Goal: Task Accomplishment & Management: Manage account settings

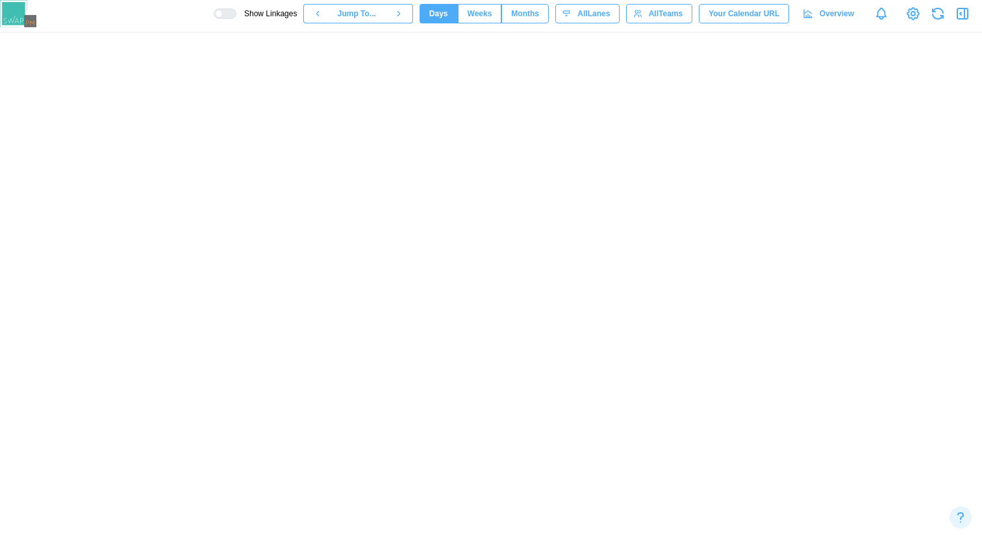
scroll to position [0, 54808]
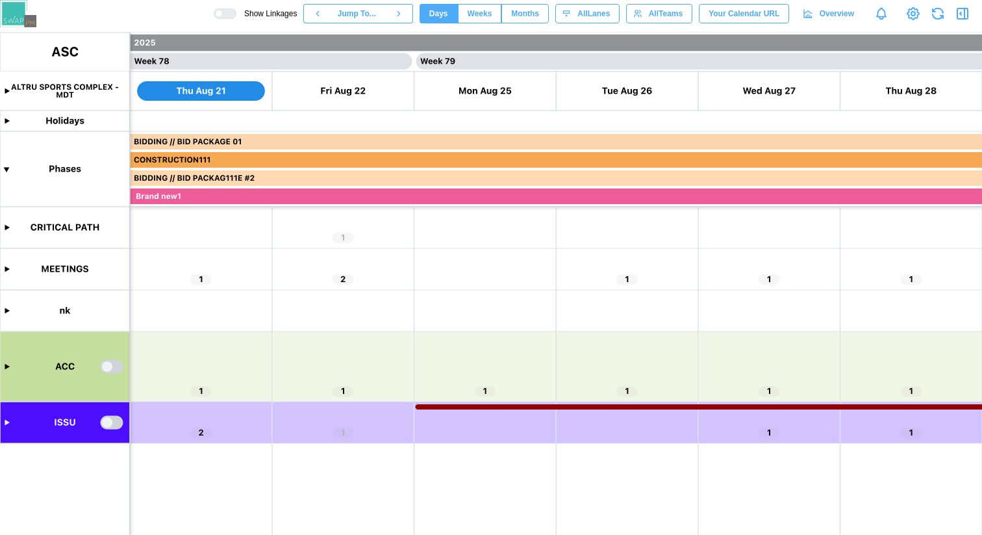
scroll to position [0, 55122]
click at [110, 422] on canvas at bounding box center [491, 283] width 982 height 502
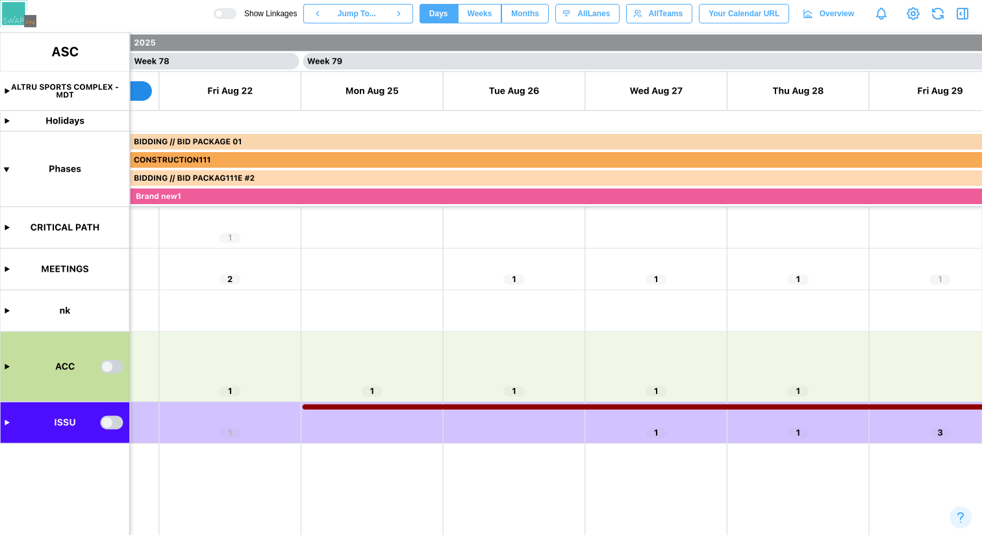
scroll to position [0, 55235]
click at [116, 422] on canvas at bounding box center [491, 283] width 982 height 502
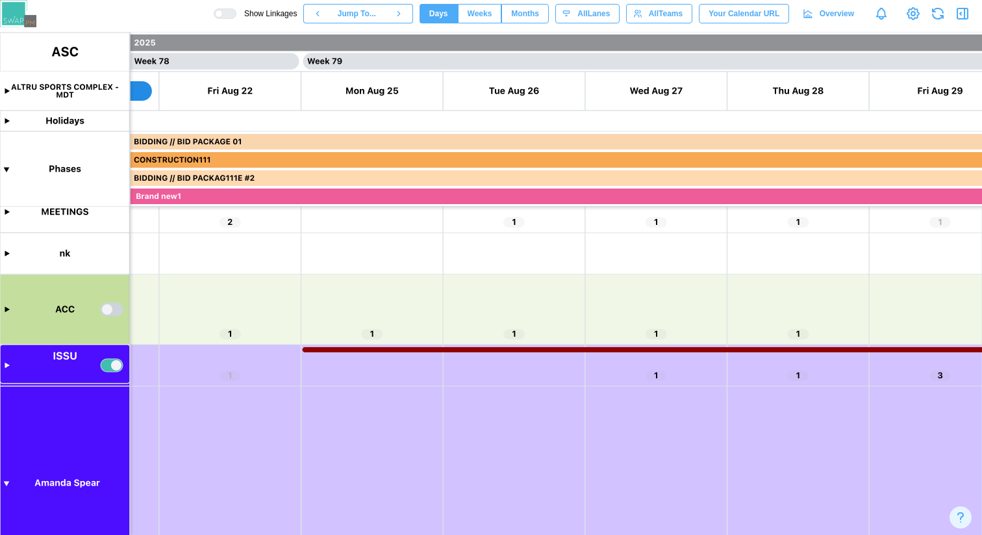
scroll to position [57, 0]
click at [8, 482] on canvas at bounding box center [491, 283] width 982 height 502
click at [6, 496] on canvas at bounding box center [491, 283] width 982 height 502
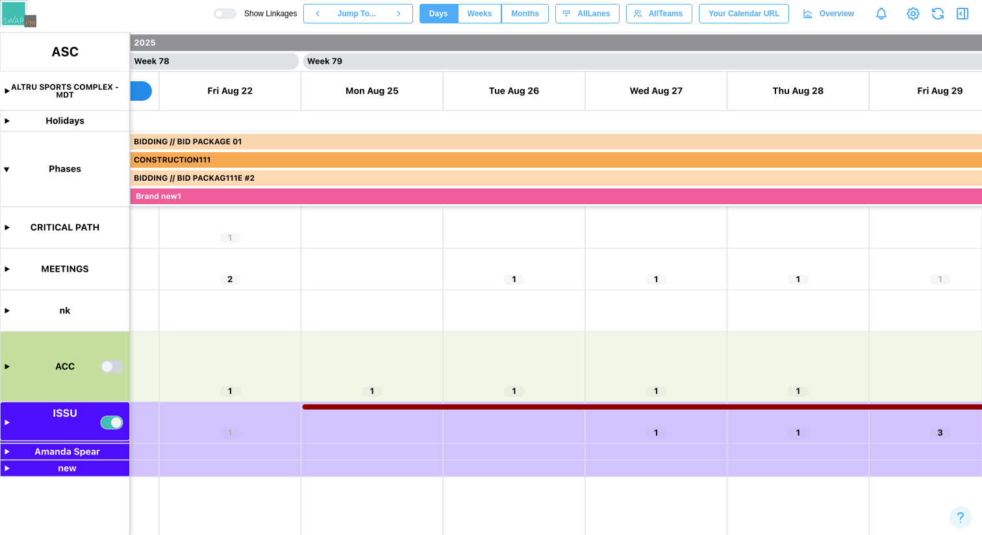
click at [110, 426] on canvas at bounding box center [491, 283] width 982 height 502
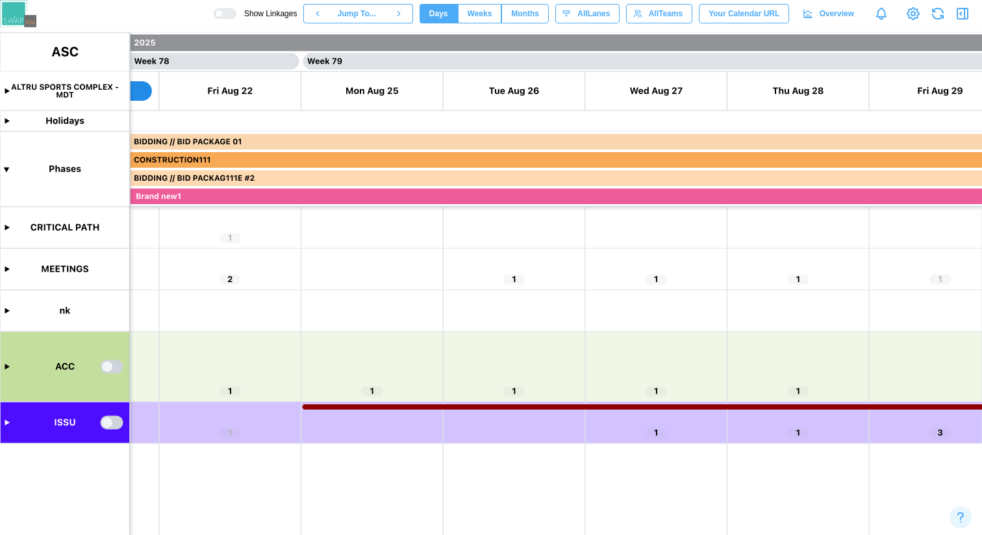
click at [114, 425] on canvas at bounding box center [491, 283] width 982 height 502
click at [109, 427] on canvas at bounding box center [491, 283] width 982 height 502
click at [116, 426] on canvas at bounding box center [491, 283] width 982 height 502
click at [5, 424] on canvas at bounding box center [491, 283] width 982 height 502
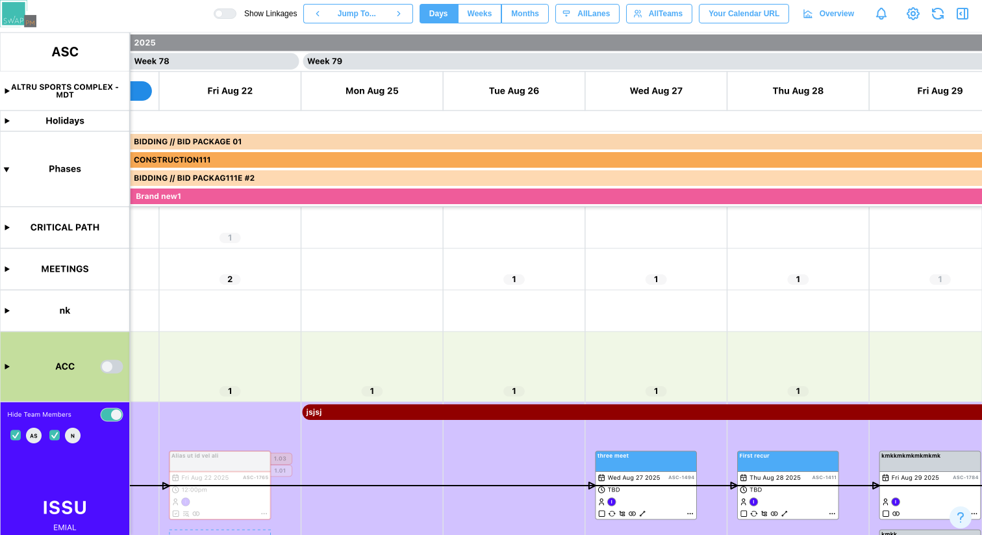
scroll to position [188, 0]
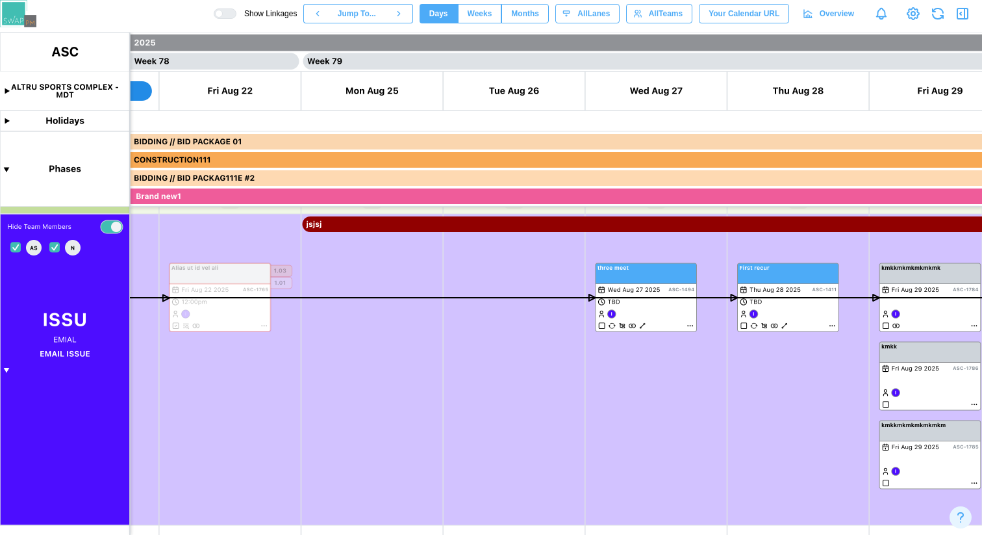
click at [17, 250] on canvas at bounding box center [491, 283] width 982 height 502
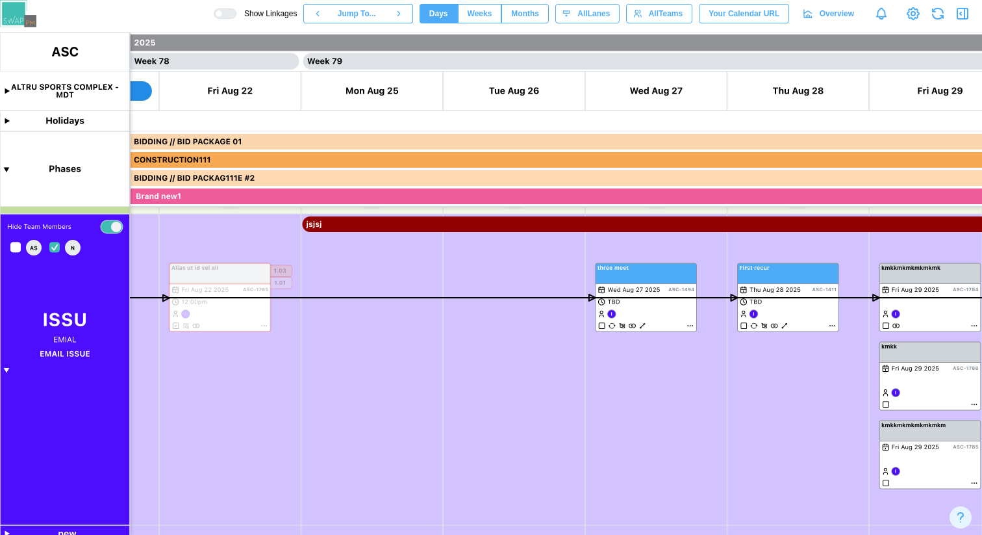
click at [57, 248] on canvas at bounding box center [491, 283] width 982 height 502
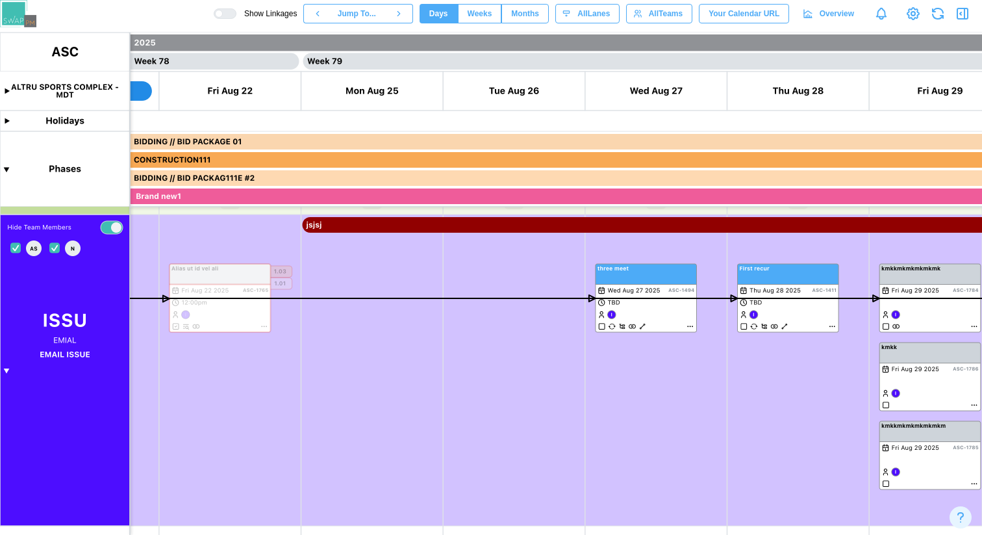
click at [58, 252] on canvas at bounding box center [491, 283] width 982 height 502
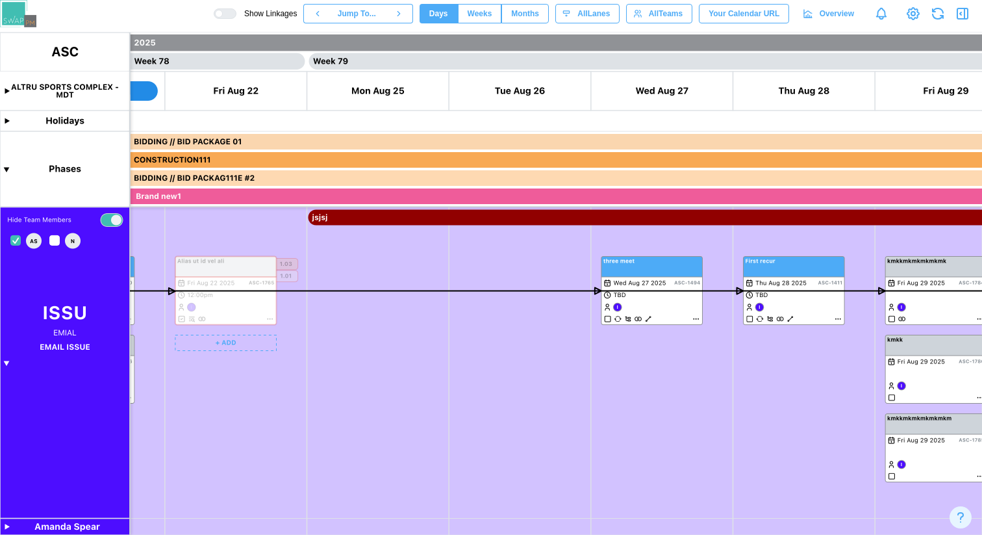
scroll to position [0, 55230]
drag, startPoint x: 189, startPoint y: 455, endPoint x: 194, endPoint y: 344, distance: 111.2
click at [194, 344] on canvas at bounding box center [491, 283] width 982 height 502
click at [6, 531] on canvas at bounding box center [491, 283] width 982 height 502
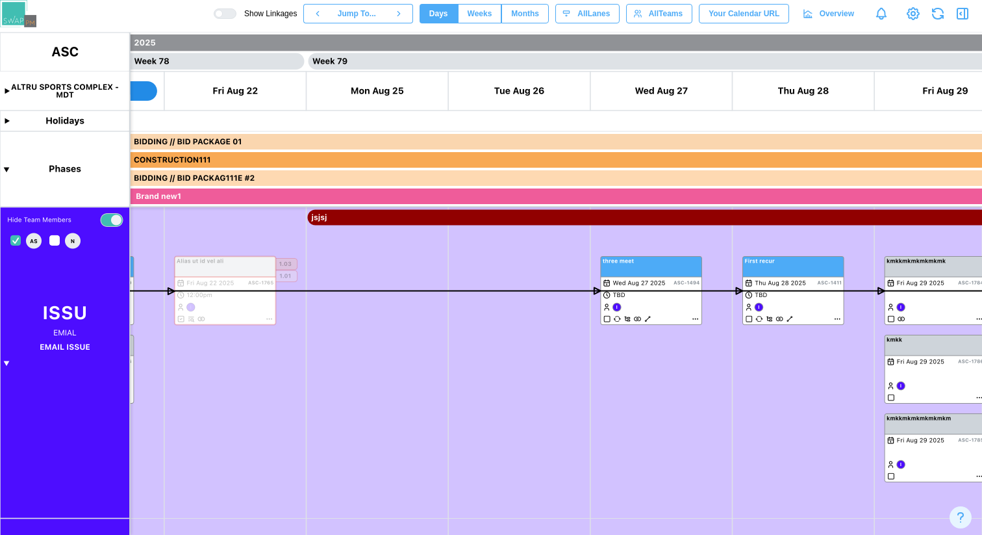
drag, startPoint x: 107, startPoint y: 500, endPoint x: 118, endPoint y: 448, distance: 52.4
click at [118, 448] on canvas at bounding box center [491, 283] width 982 height 502
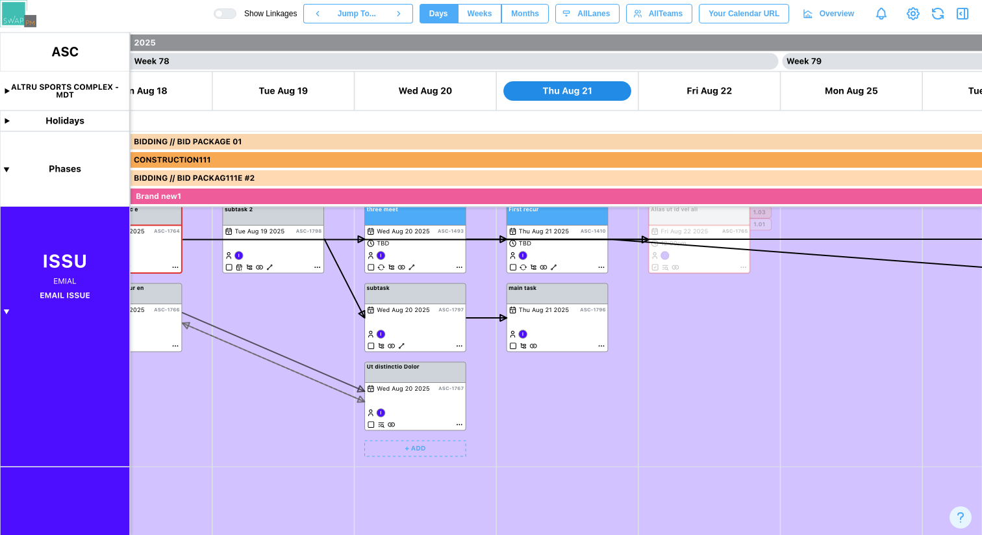
scroll to position [0, 54718]
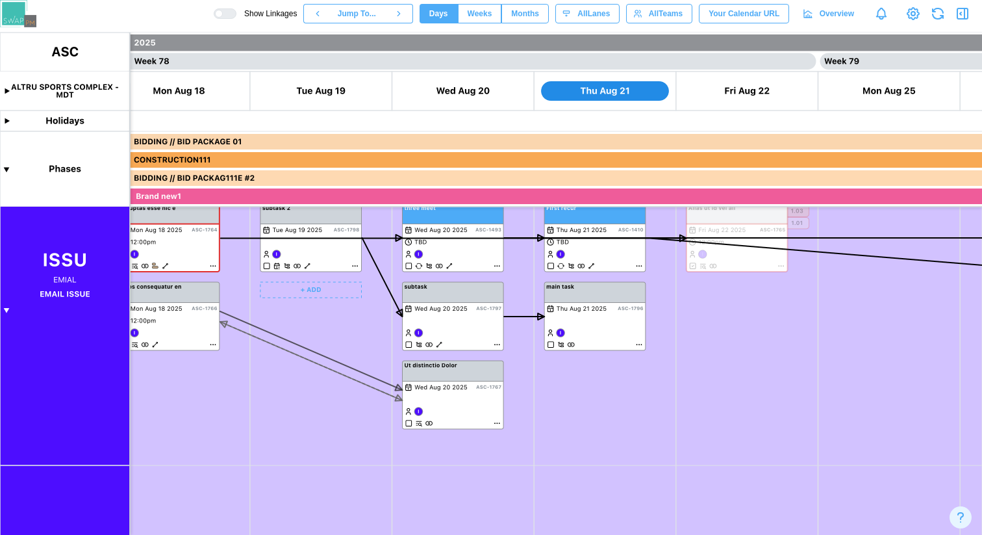
click at [214, 18] on div at bounding box center [225, 13] width 23 height 10
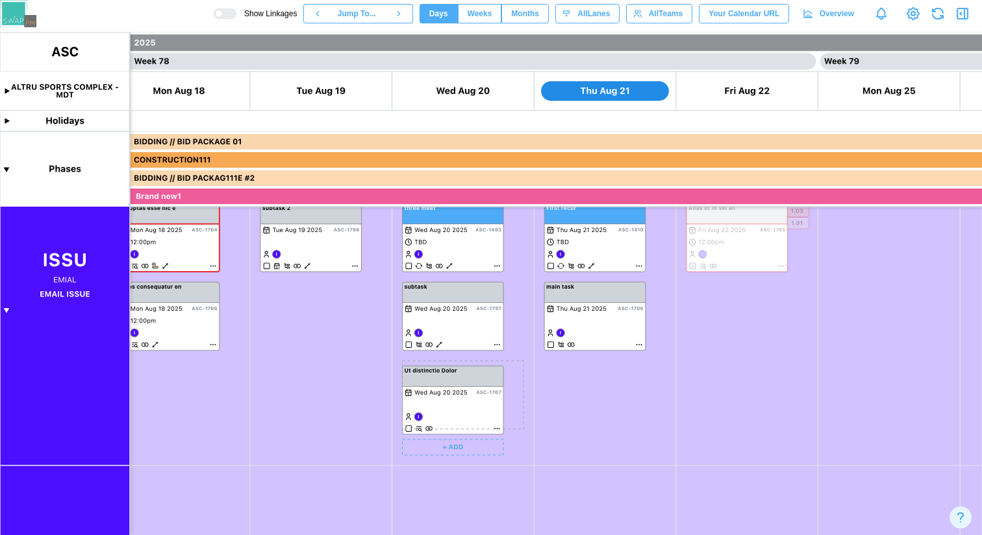
click at [452, 362] on canvas at bounding box center [491, 283] width 982 height 502
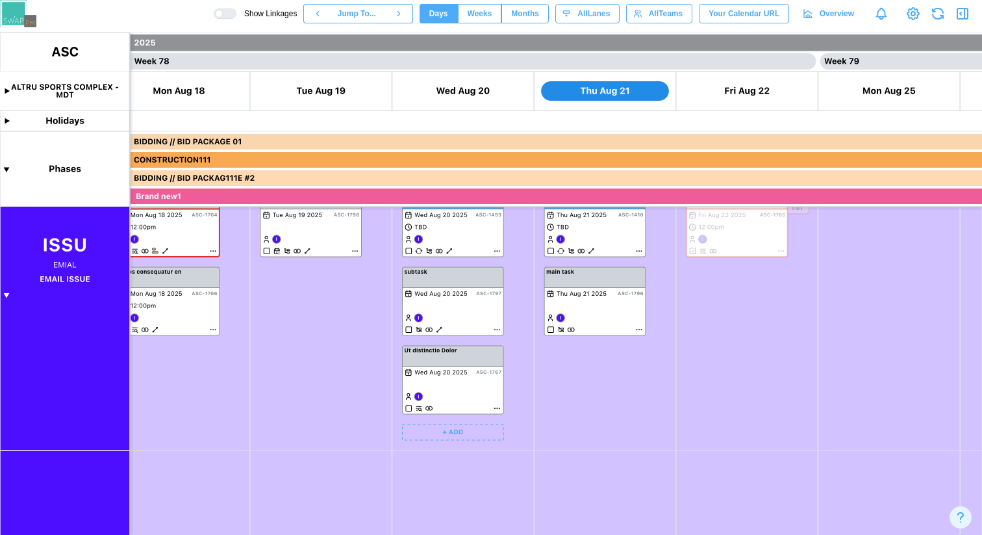
scroll to position [381, 0]
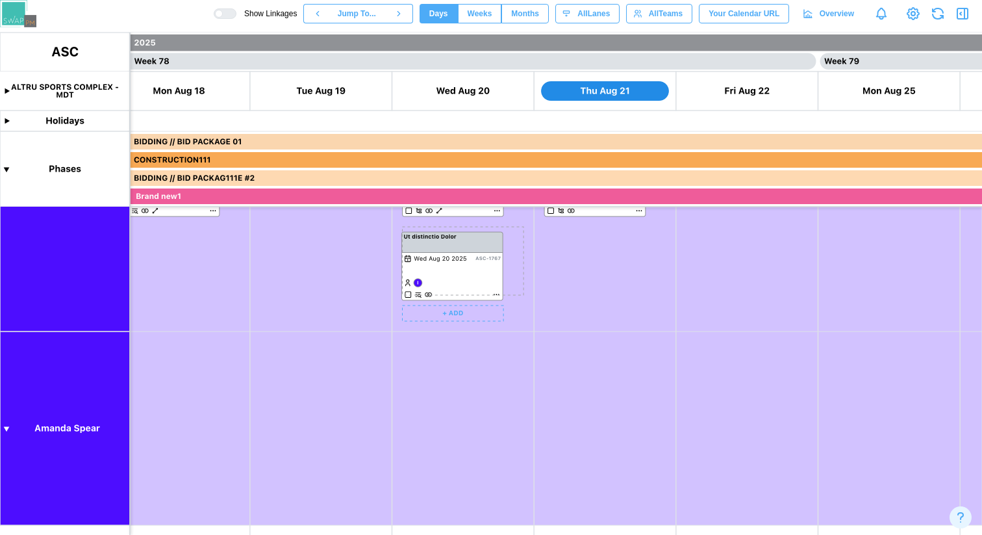
click at [455, 233] on canvas at bounding box center [491, 283] width 982 height 502
click at [496, 290] on canvas at bounding box center [491, 283] width 982 height 502
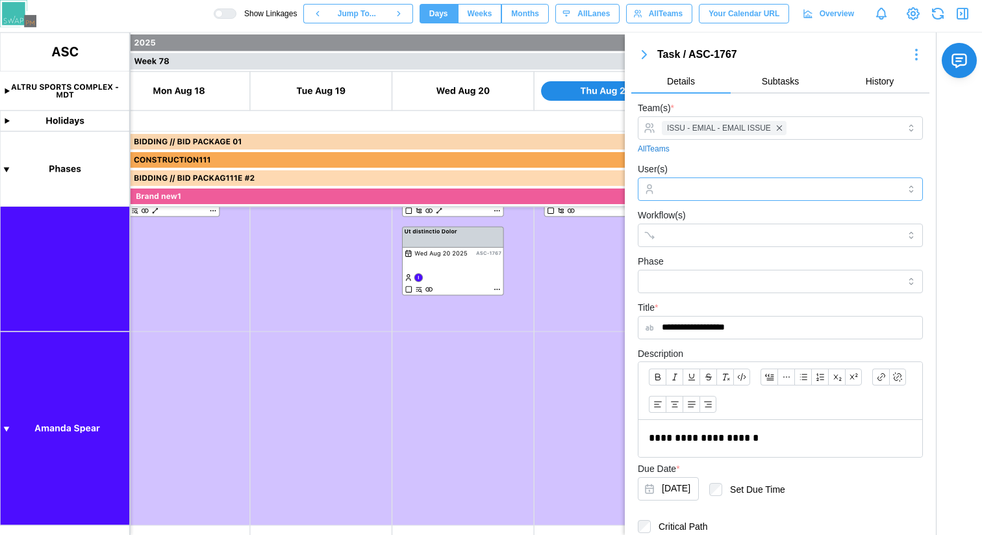
click at [730, 185] on input "User(s)" at bounding box center [780, 189] width 237 height 10
click at [787, 45] on div "Task / ASC-1767 Details Subtasks History" at bounding box center [781, 66] width 298 height 55
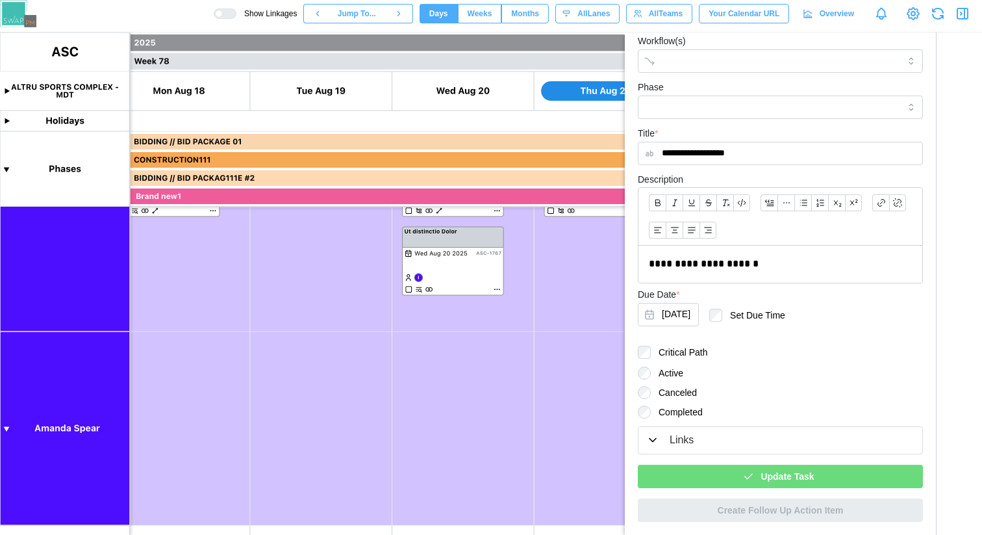
click at [812, 478] on div "Update Task" at bounding box center [778, 476] width 264 height 22
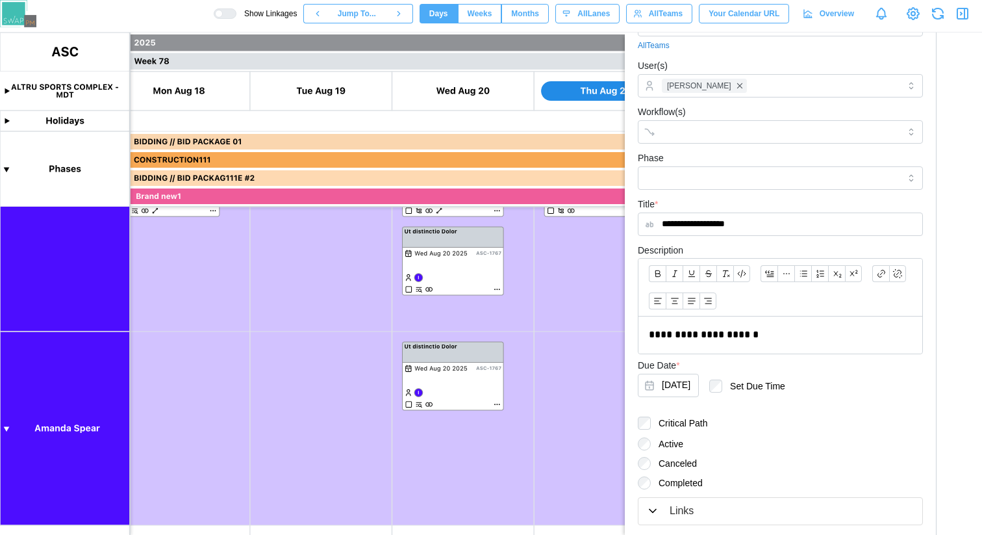
scroll to position [0, 0]
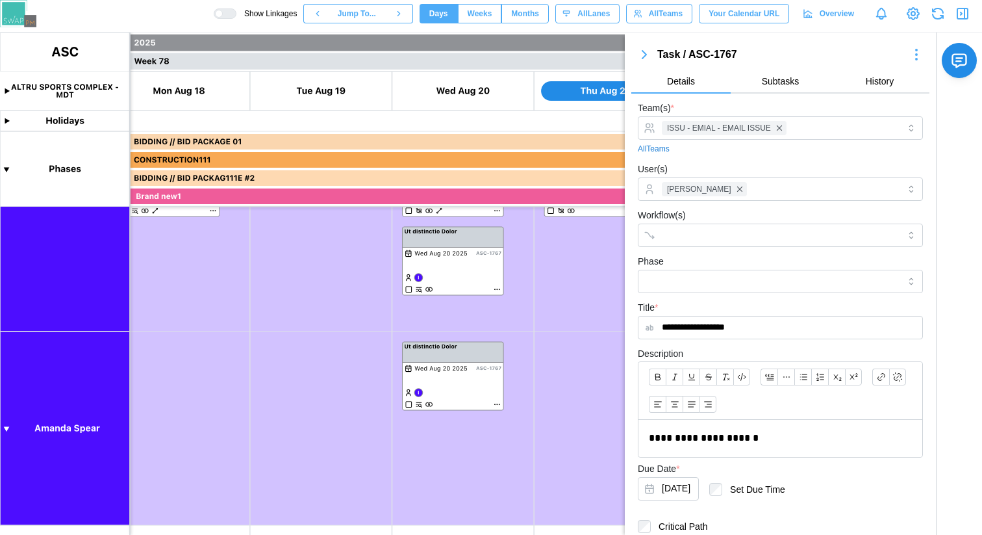
click at [648, 55] on icon "button" at bounding box center [645, 55] width 16 height 16
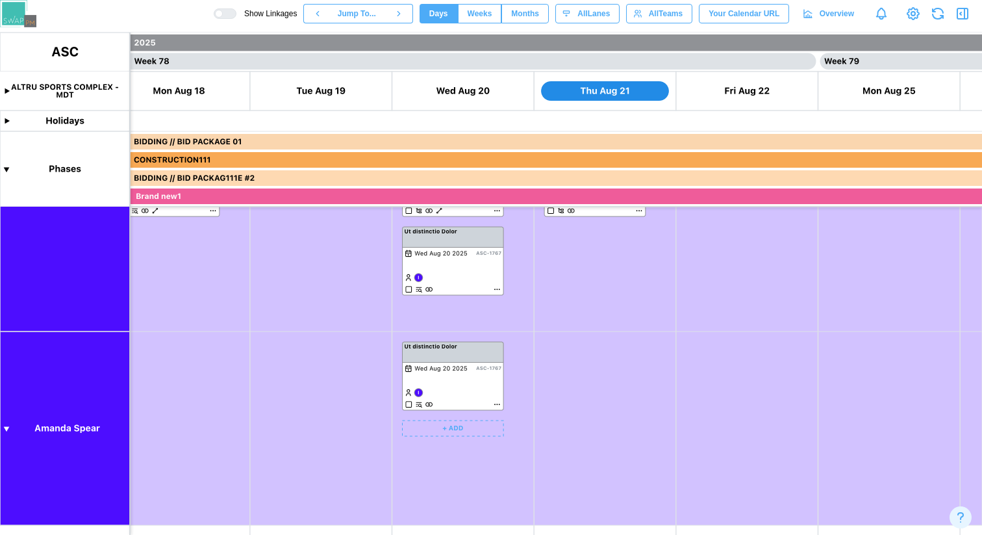
scroll to position [300, 0]
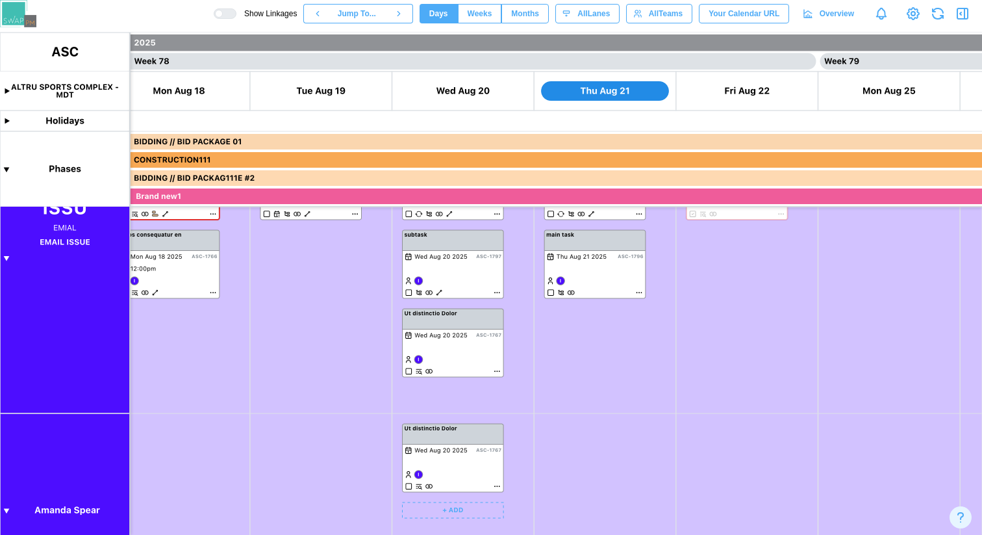
click at [463, 433] on canvas at bounding box center [491, 283] width 982 height 502
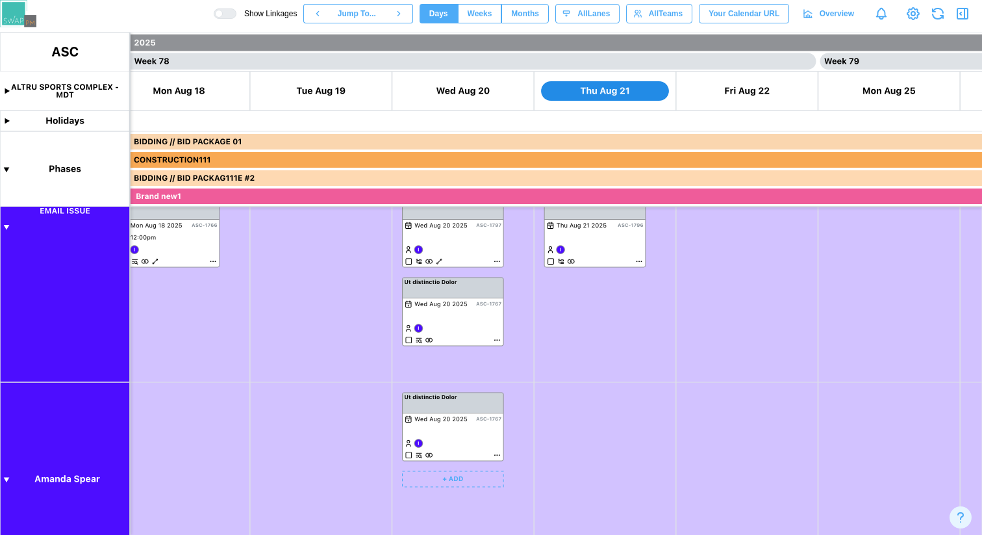
scroll to position [264, 0]
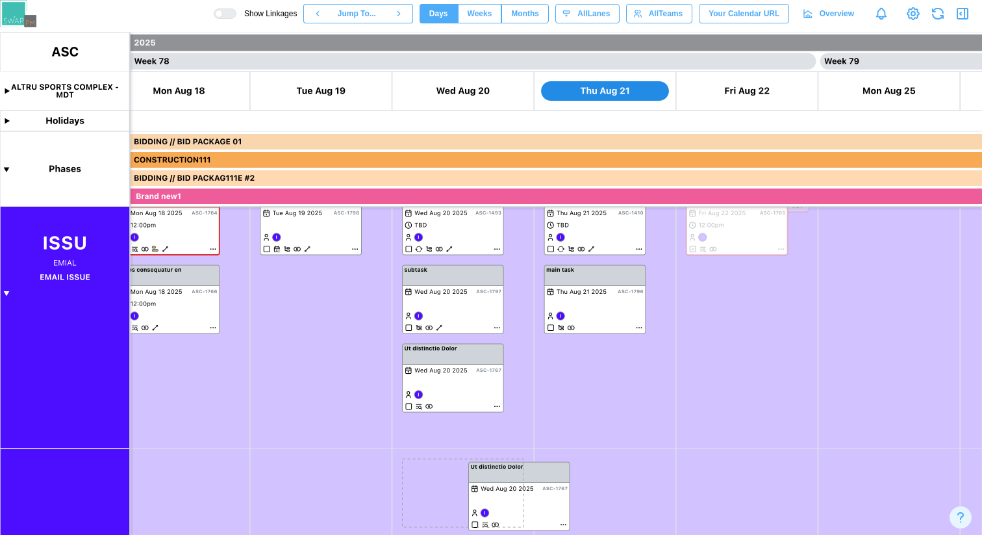
drag, startPoint x: 457, startPoint y: 463, endPoint x: 606, endPoint y: 463, distance: 149.4
click at [606, 463] on canvas at bounding box center [491, 283] width 982 height 502
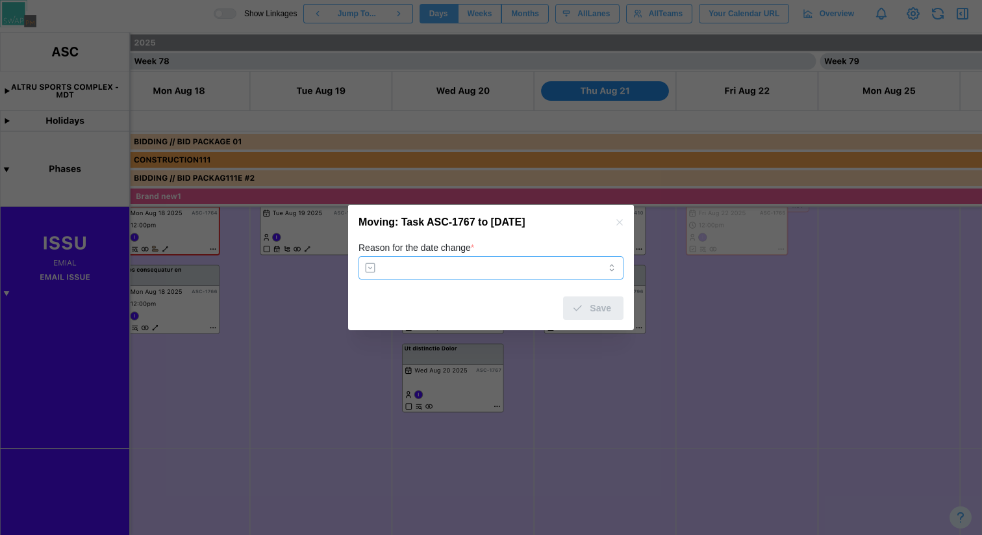
click at [545, 276] on input "Reason for the date change *" at bounding box center [491, 267] width 265 height 23
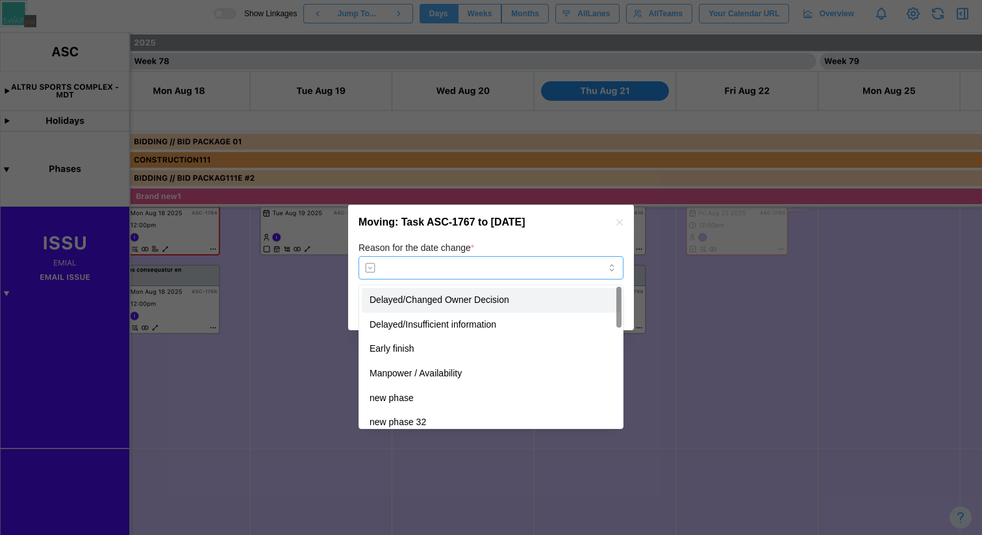
type input "**********"
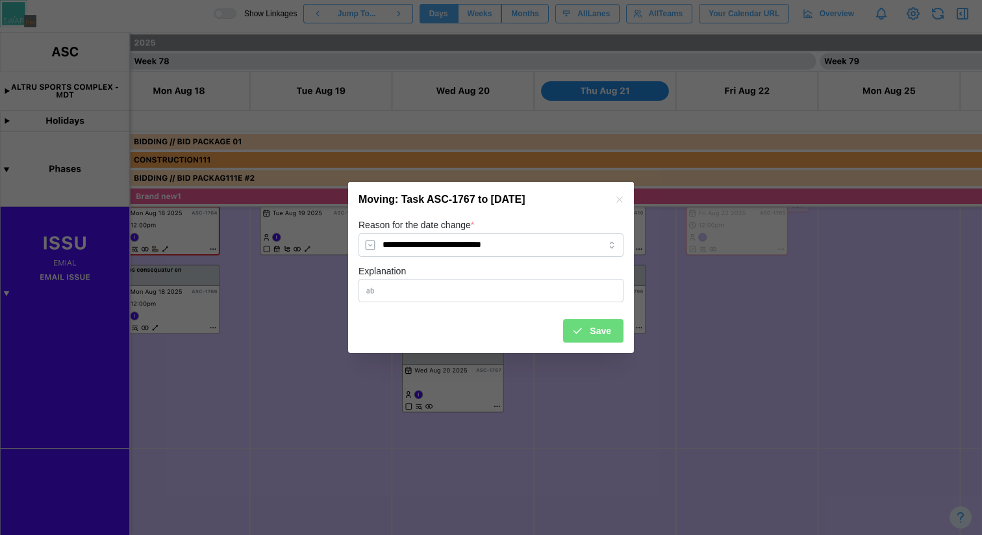
click at [596, 325] on span "Save" at bounding box center [600, 331] width 21 height 22
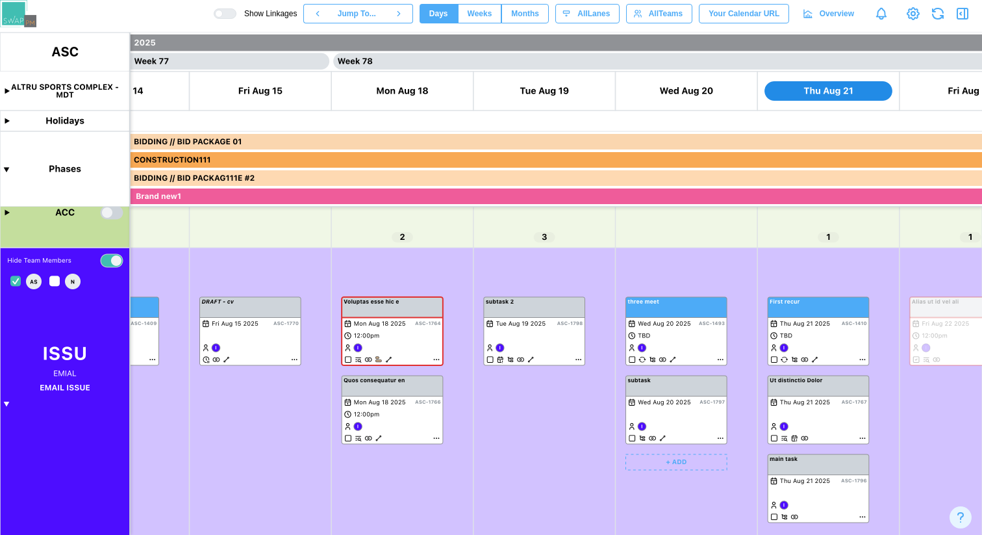
scroll to position [0, 54493]
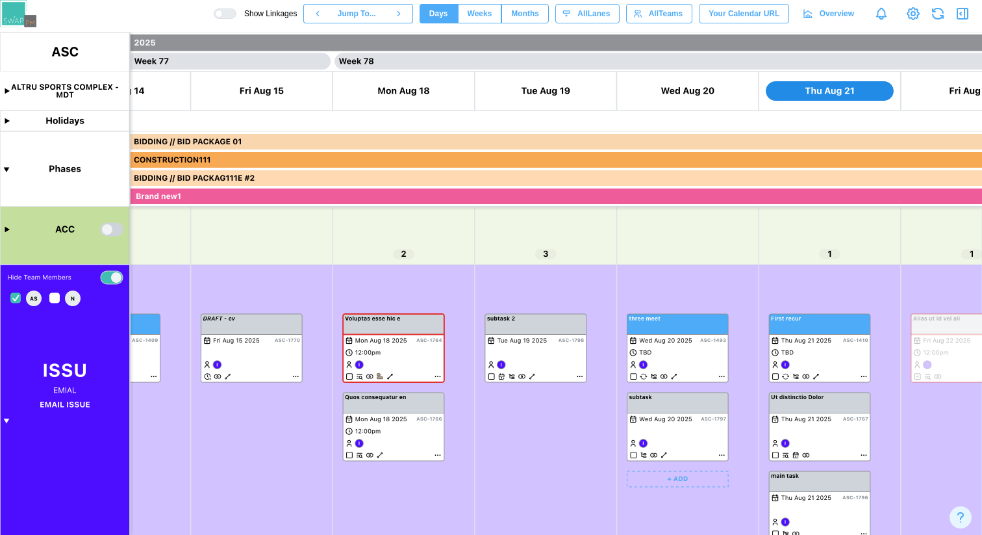
click at [5, 420] on canvas at bounding box center [491, 283] width 982 height 502
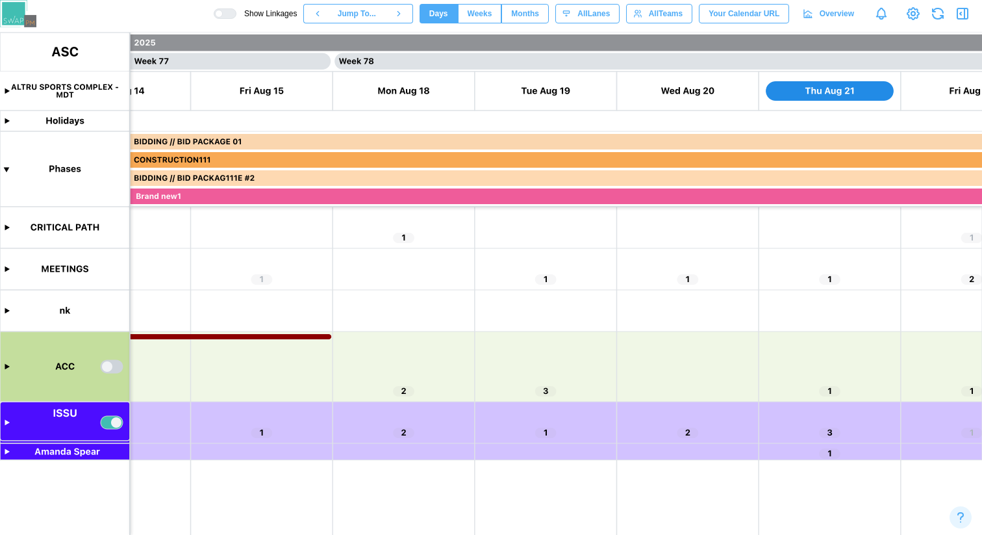
scroll to position [0, 0]
click at [7, 423] on canvas at bounding box center [491, 283] width 982 height 502
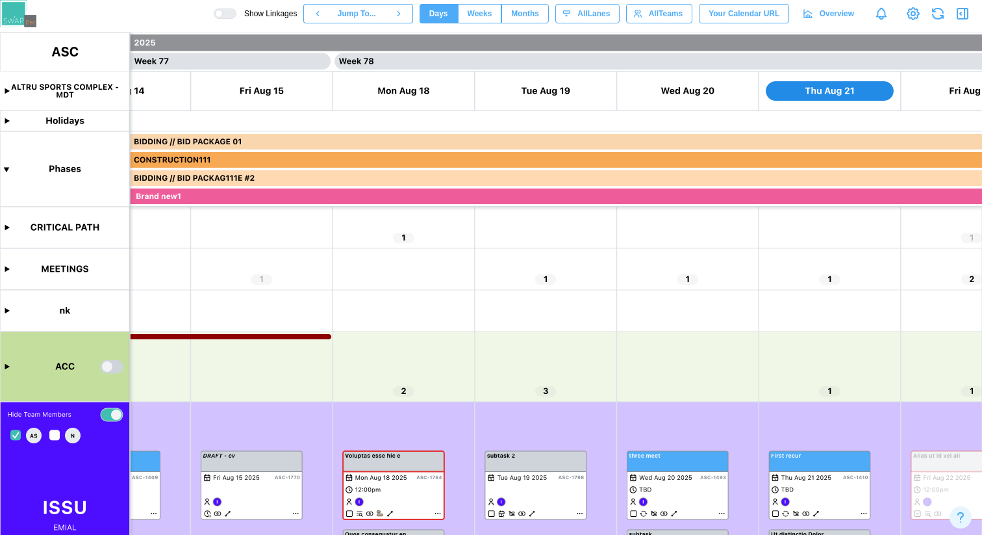
click at [51, 435] on canvas at bounding box center [491, 283] width 982 height 502
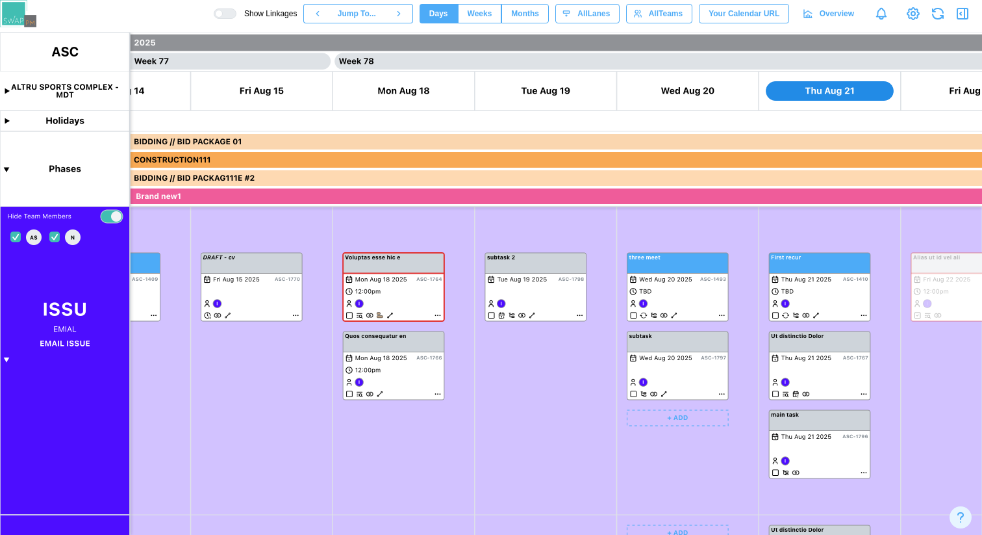
scroll to position [199, 0]
click at [8, 359] on canvas at bounding box center [491, 283] width 982 height 502
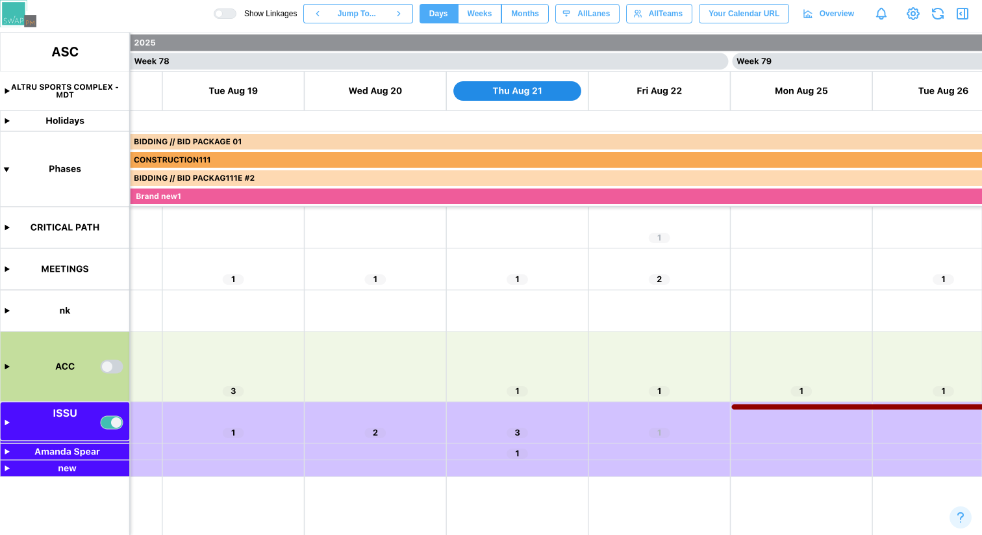
scroll to position [0, 54469]
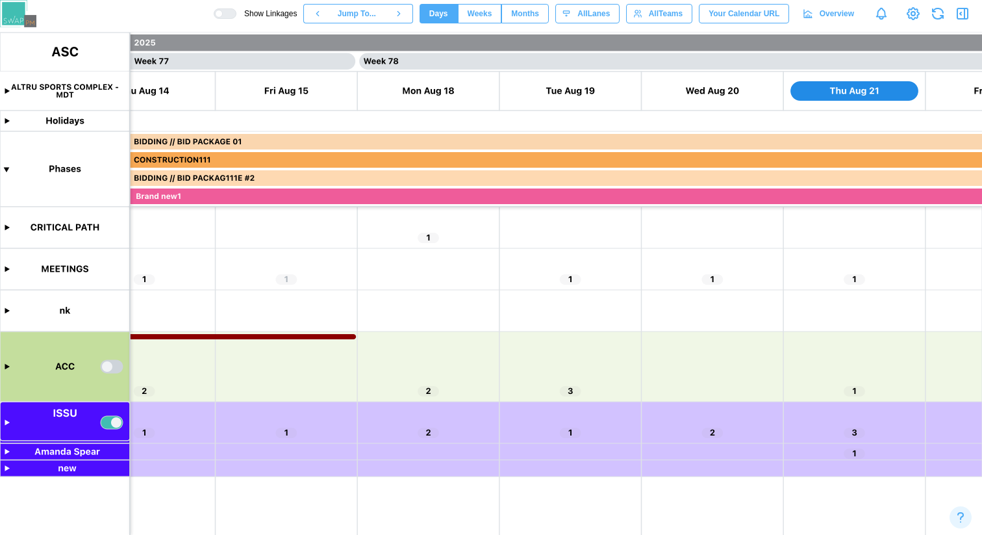
click at [107, 422] on canvas at bounding box center [491, 283] width 982 height 502
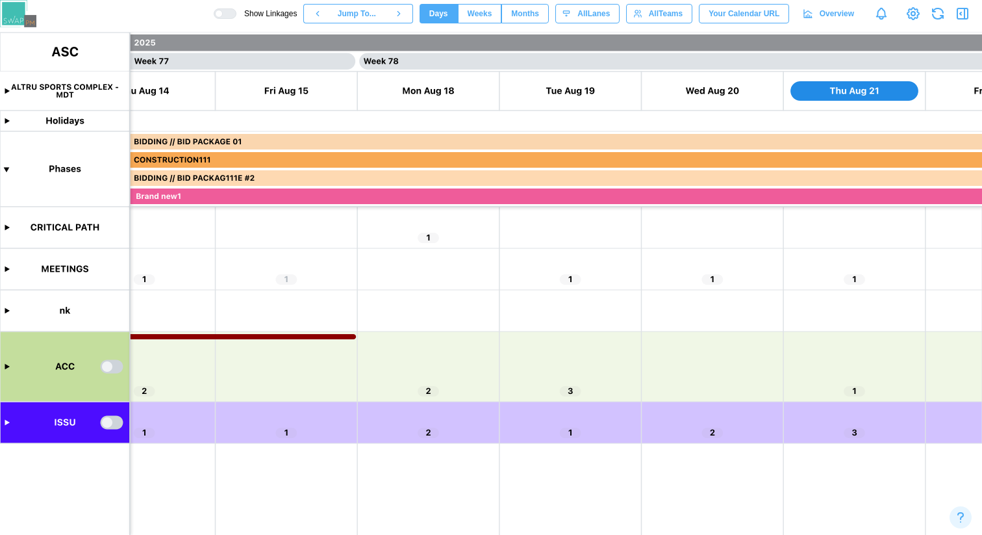
click at [114, 422] on canvas at bounding box center [491, 283] width 982 height 502
click at [6, 422] on canvas at bounding box center [491, 283] width 982 height 502
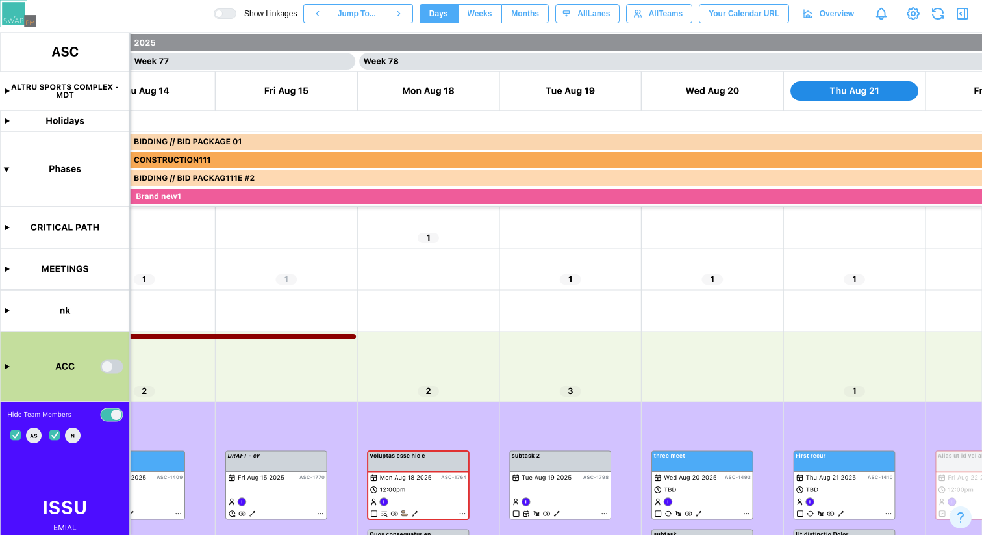
click at [16, 434] on canvas at bounding box center [491, 283] width 982 height 502
click at [18, 435] on canvas at bounding box center [491, 283] width 982 height 502
click at [54, 434] on canvas at bounding box center [491, 283] width 982 height 502
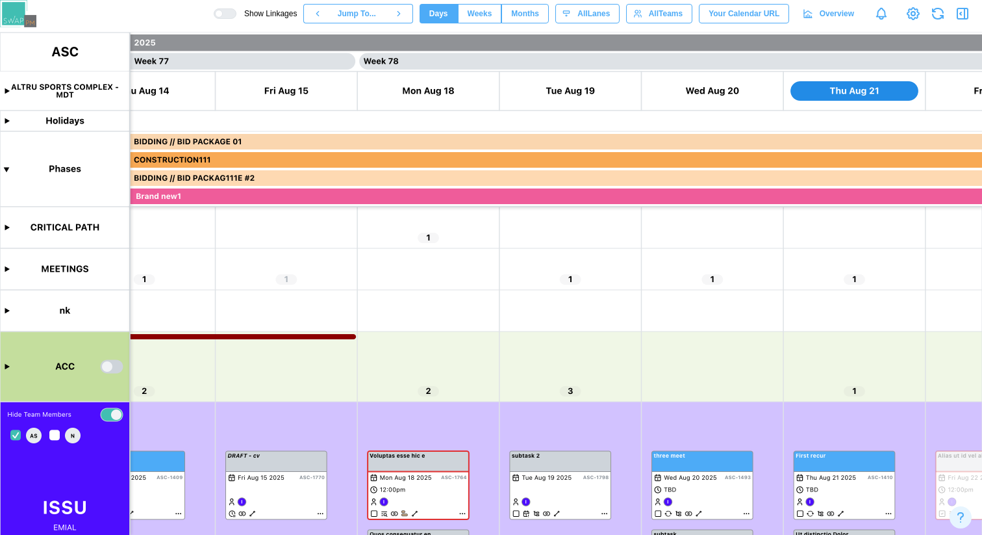
click at [54, 434] on canvas at bounding box center [491, 283] width 982 height 502
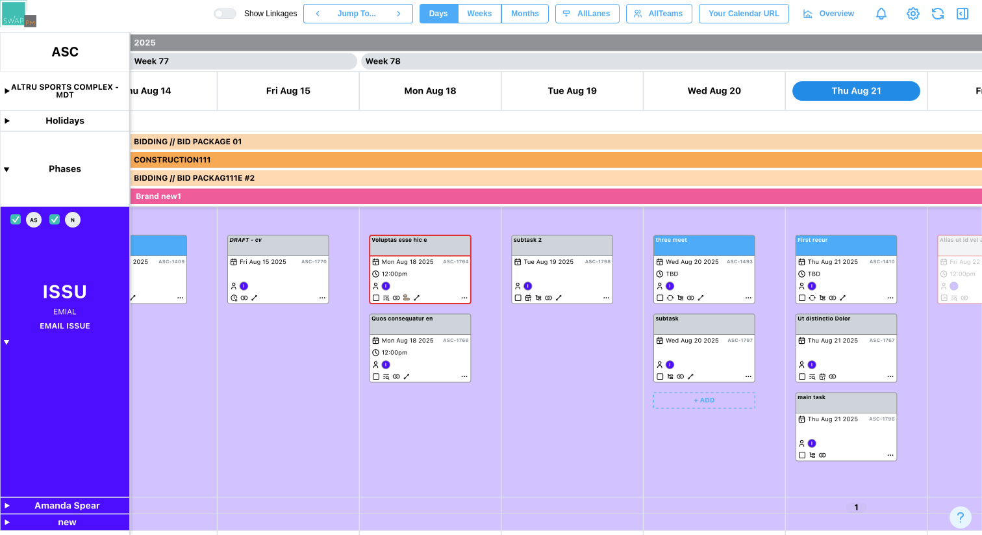
click at [7, 341] on canvas at bounding box center [491, 283] width 982 height 502
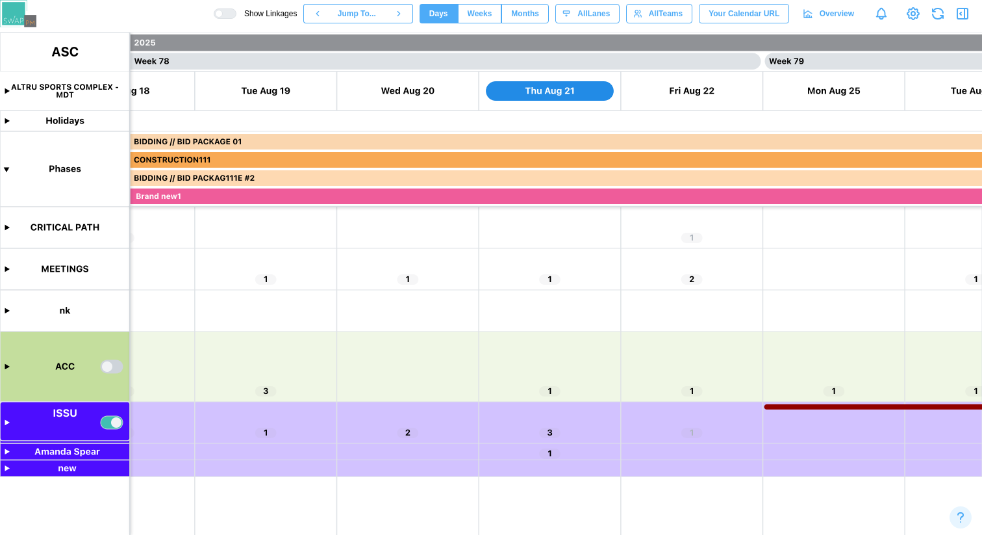
scroll to position [0, 54660]
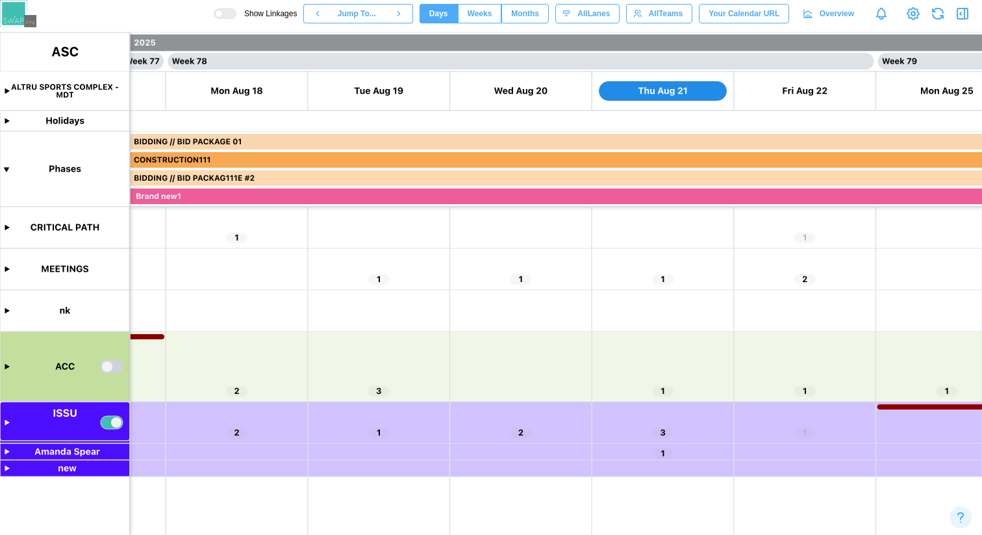
click at [109, 426] on canvas at bounding box center [491, 283] width 982 height 502
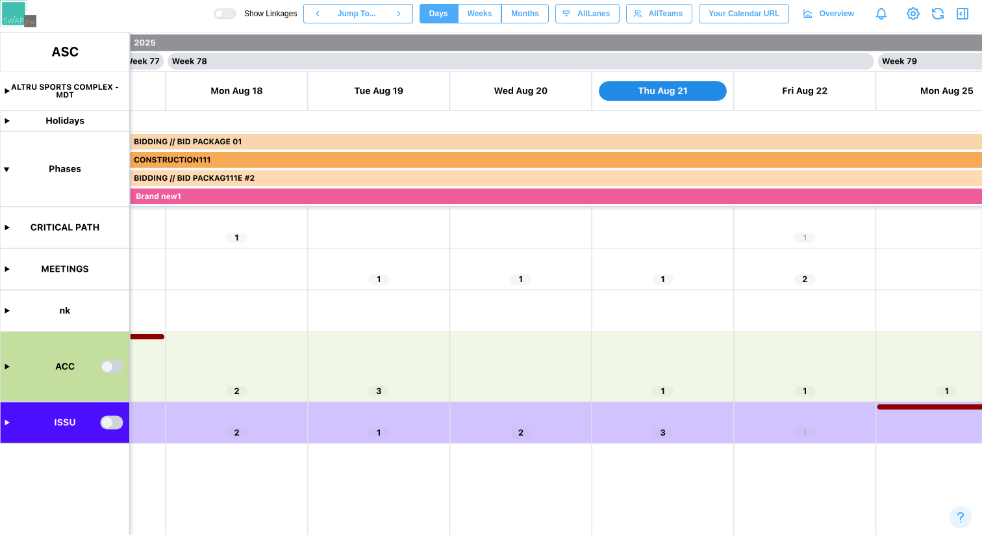
click at [118, 425] on canvas at bounding box center [491, 283] width 982 height 502
click at [8, 424] on canvas at bounding box center [491, 283] width 982 height 502
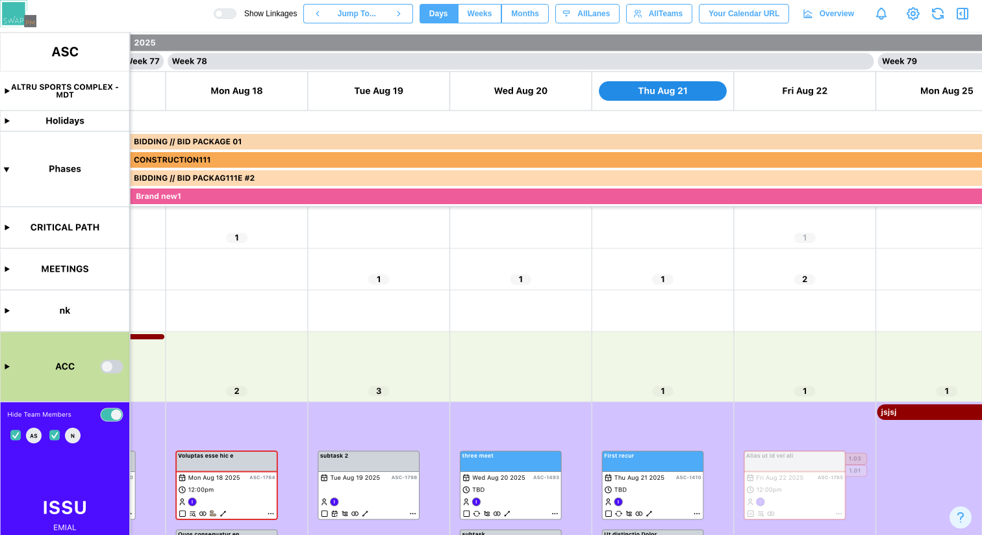
click at [14, 437] on canvas at bounding box center [491, 283] width 982 height 502
click at [56, 437] on canvas at bounding box center [491, 283] width 982 height 502
click at [14, 434] on canvas at bounding box center [491, 283] width 982 height 502
click at [52, 437] on canvas at bounding box center [491, 283] width 982 height 502
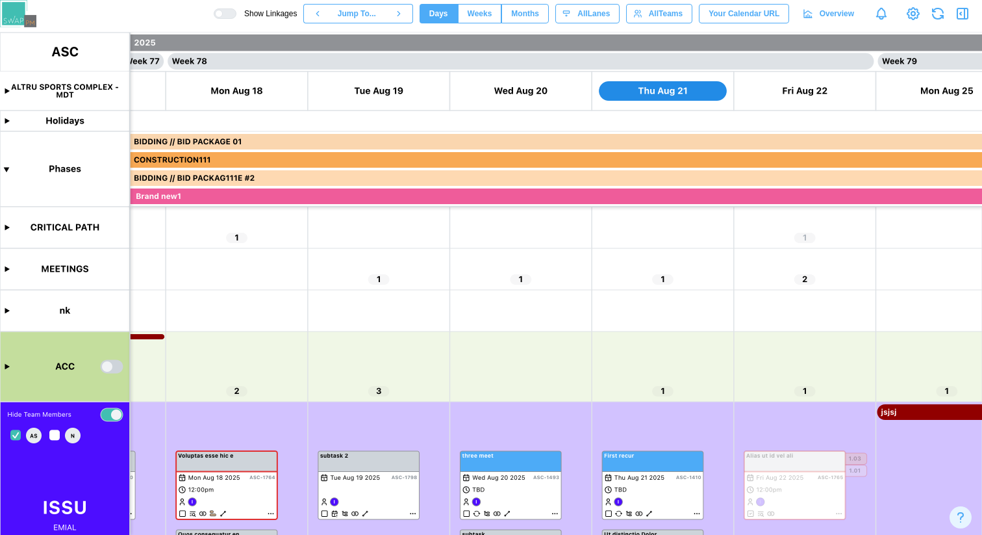
click at [52, 437] on canvas at bounding box center [491, 283] width 982 height 502
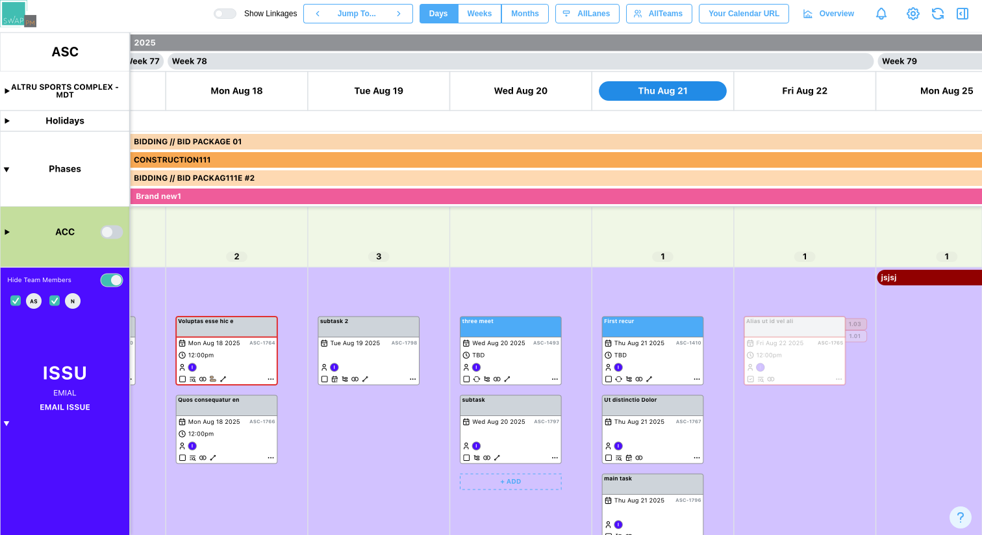
click at [7, 422] on canvas at bounding box center [491, 283] width 982 height 502
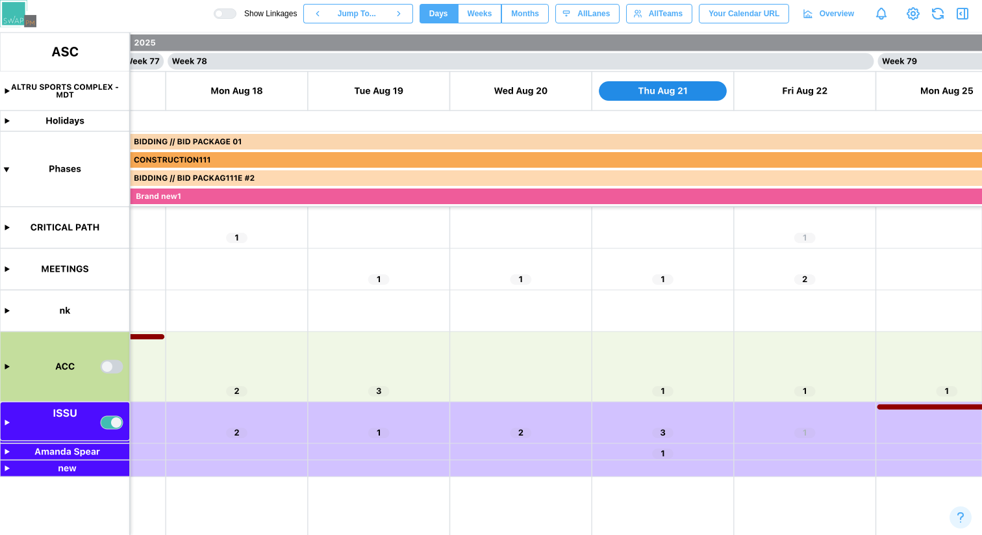
click at [7, 453] on canvas at bounding box center [491, 283] width 982 height 502
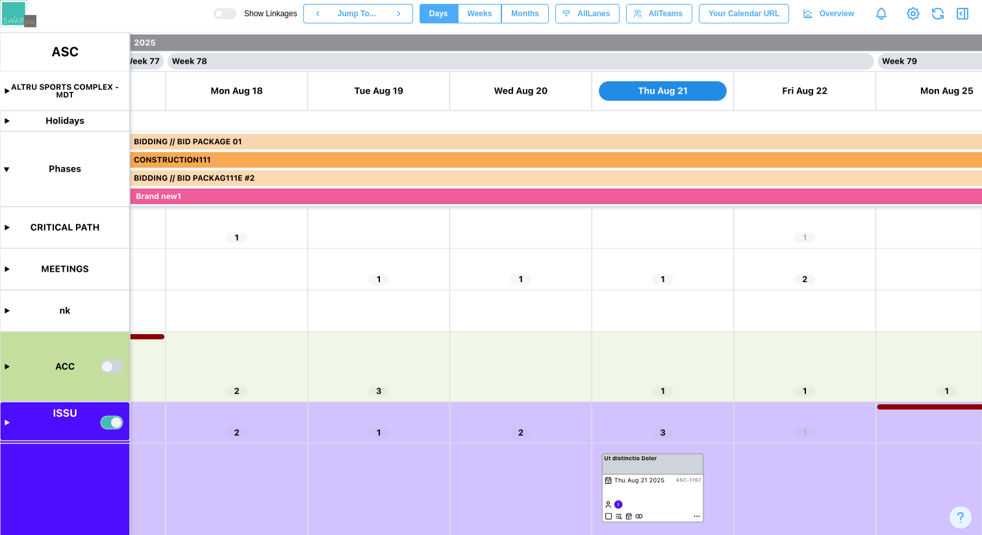
scroll to position [128, 0]
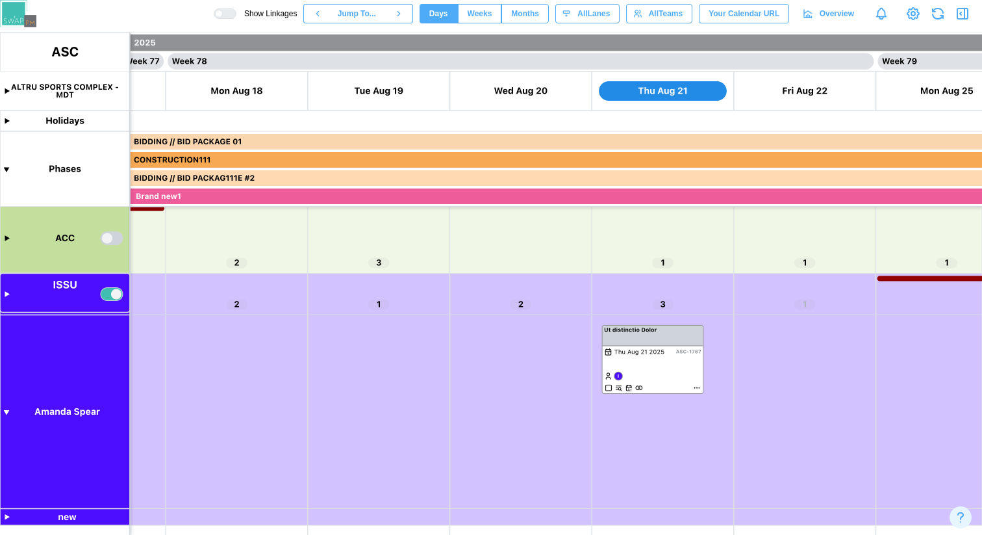
click at [51, 518] on canvas at bounding box center [491, 283] width 982 height 502
click at [5, 519] on canvas at bounding box center [491, 283] width 982 height 502
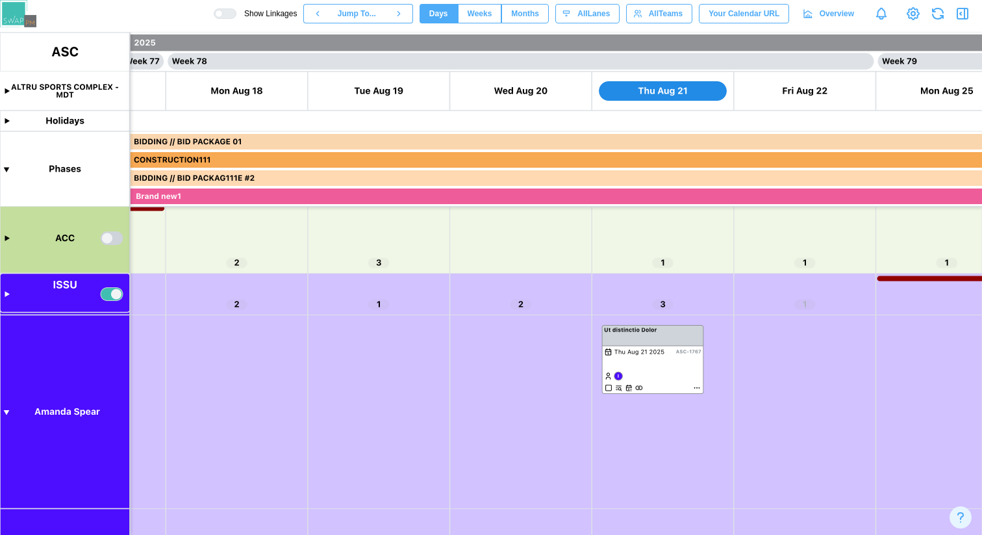
click at [7, 296] on canvas at bounding box center [491, 283] width 982 height 502
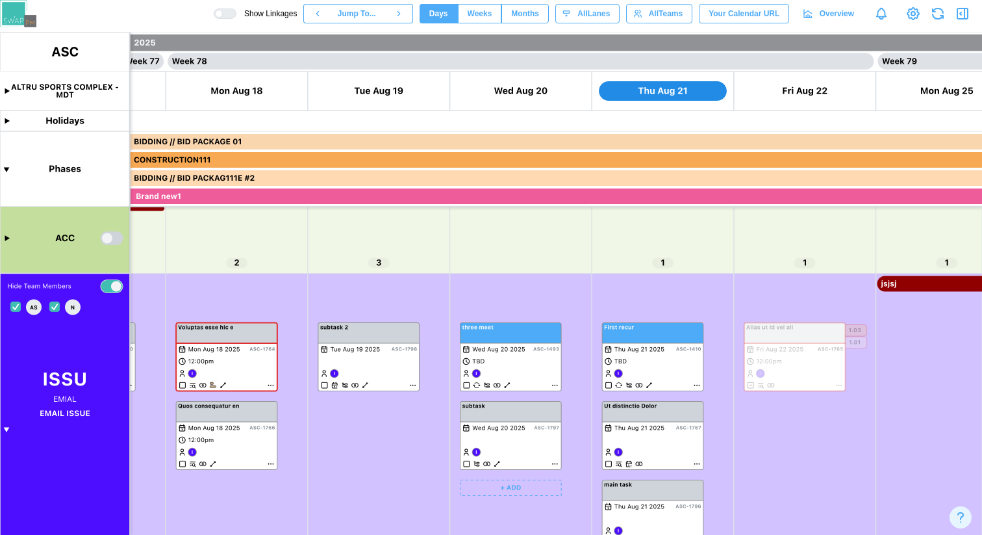
click at [8, 430] on canvas at bounding box center [491, 283] width 982 height 502
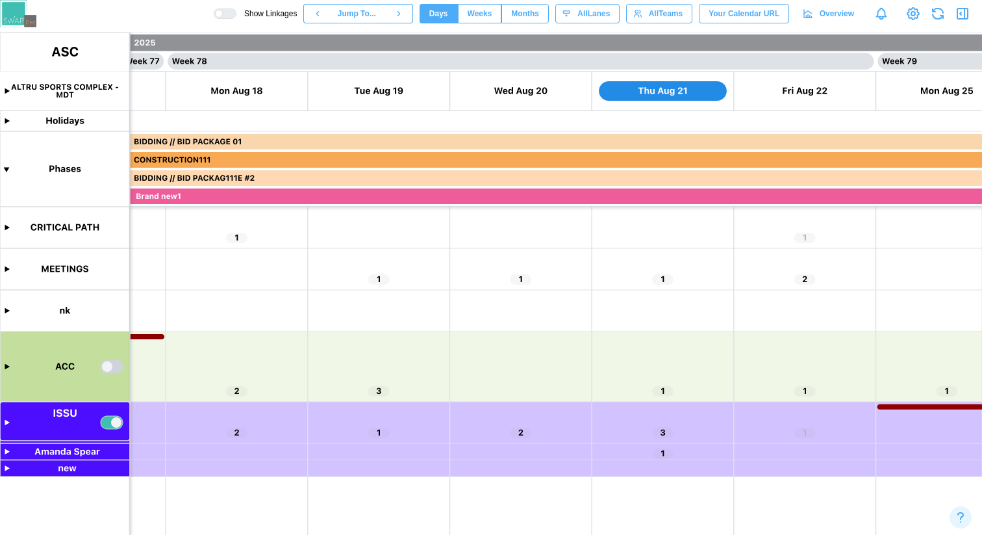
scroll to position [0, 0]
click at [7, 450] on canvas at bounding box center [491, 283] width 982 height 502
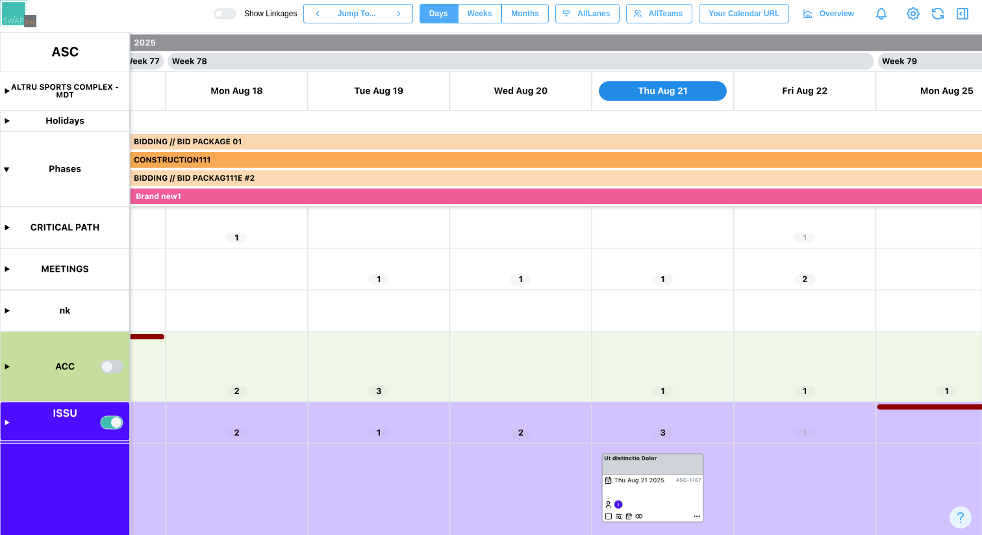
click at [472, 19] on span "Weeks" at bounding box center [480, 14] width 25 height 18
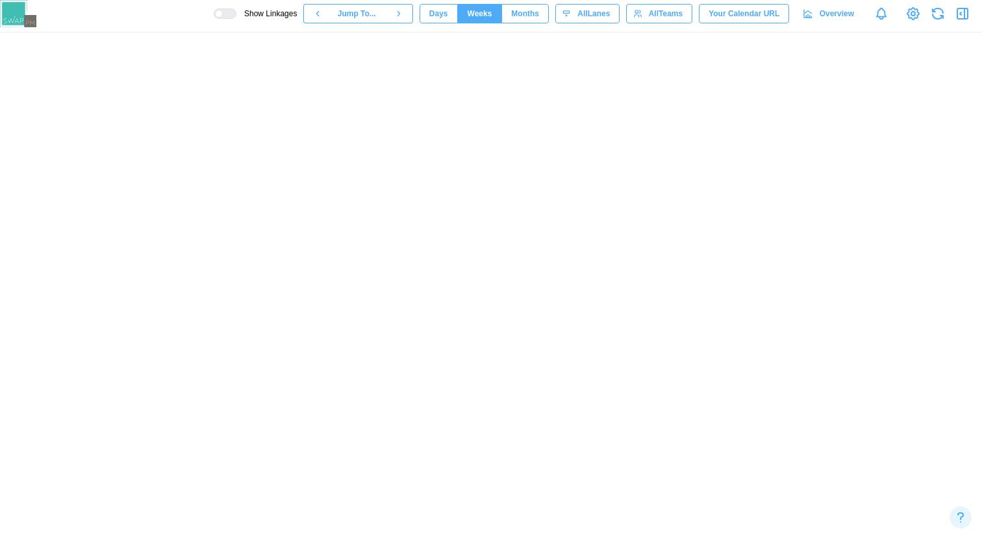
scroll to position [0, 32392]
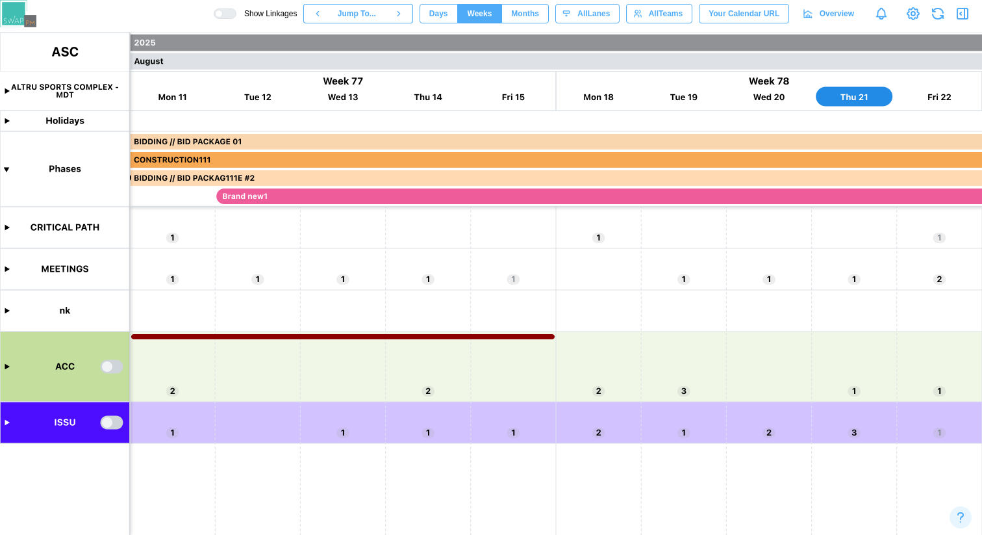
click at [115, 425] on canvas at bounding box center [491, 283] width 982 height 502
click at [116, 421] on canvas at bounding box center [491, 283] width 982 height 502
click at [118, 422] on canvas at bounding box center [491, 283] width 982 height 502
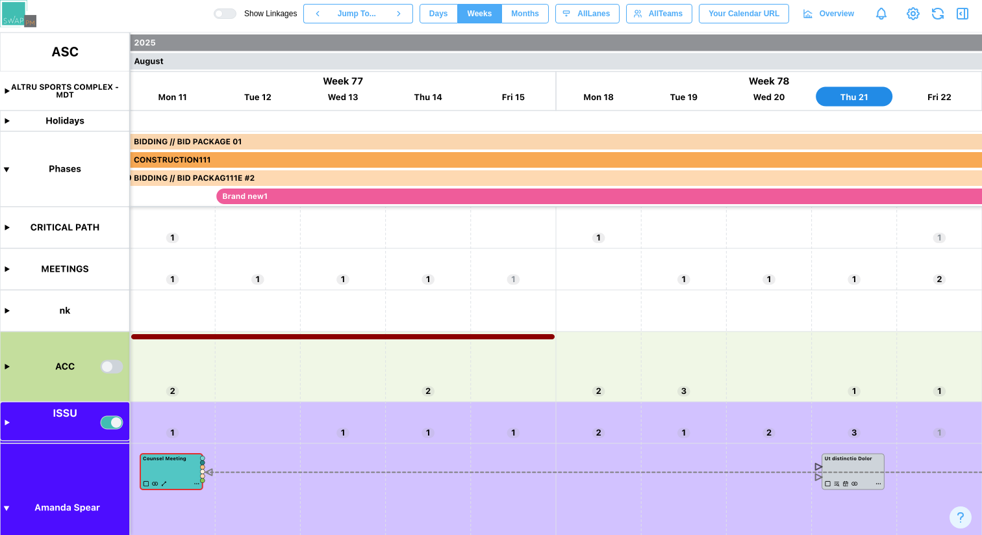
scroll to position [63, 0]
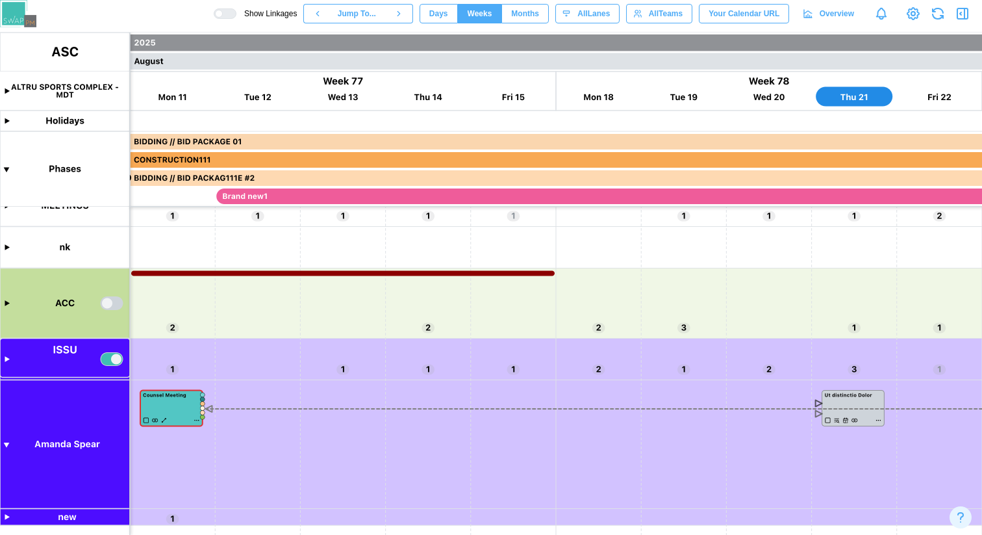
click at [214, 18] on div at bounding box center [225, 13] width 23 height 10
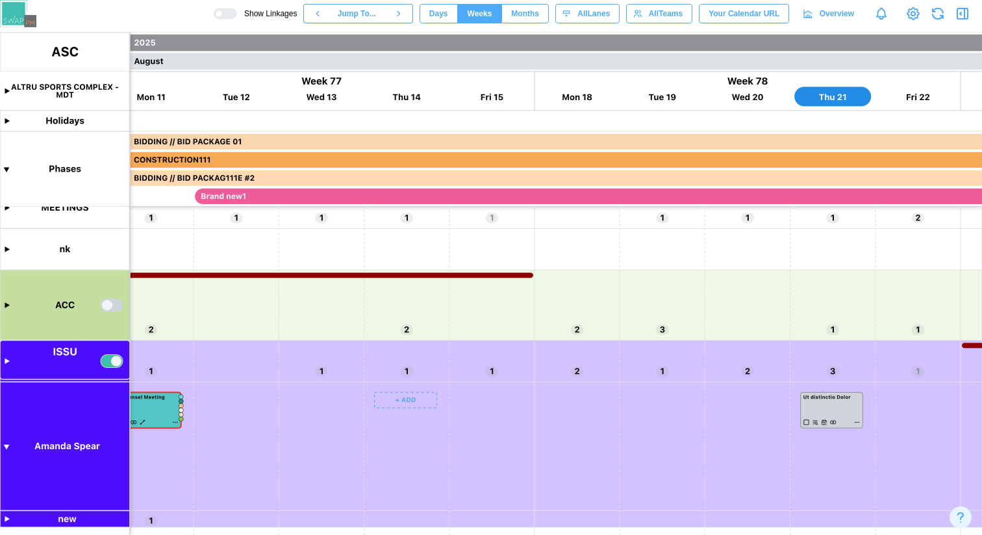
scroll to position [0, 32329]
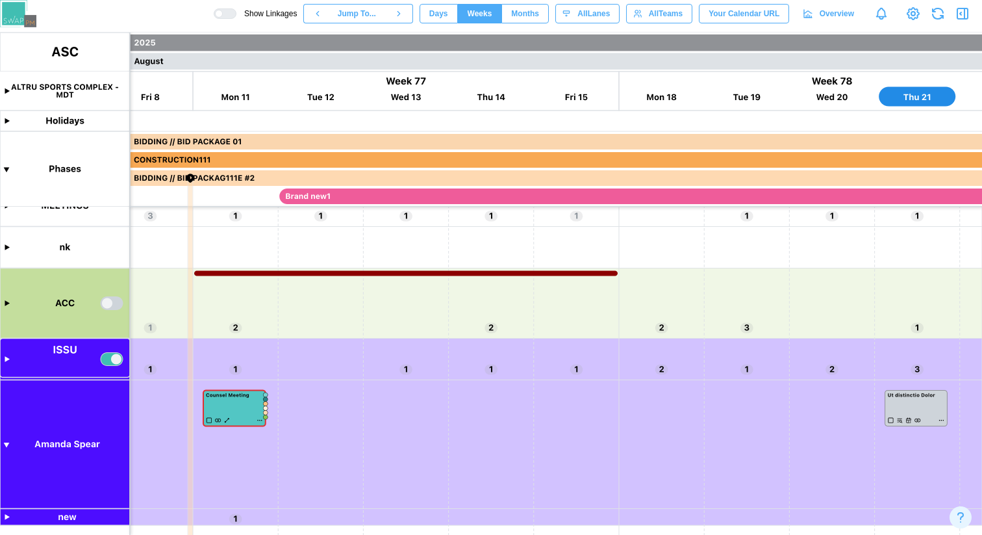
click at [7, 359] on canvas at bounding box center [491, 283] width 982 height 502
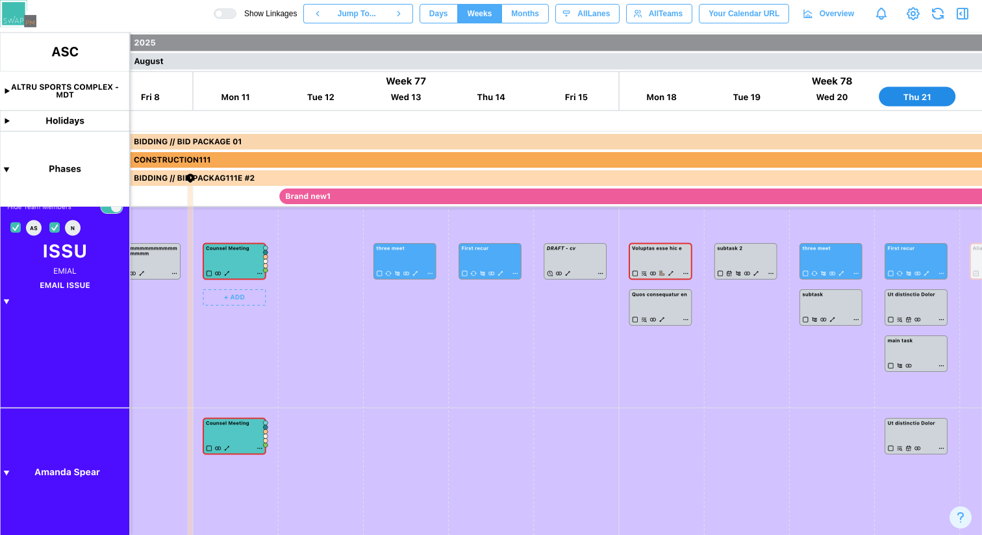
scroll to position [196, 0]
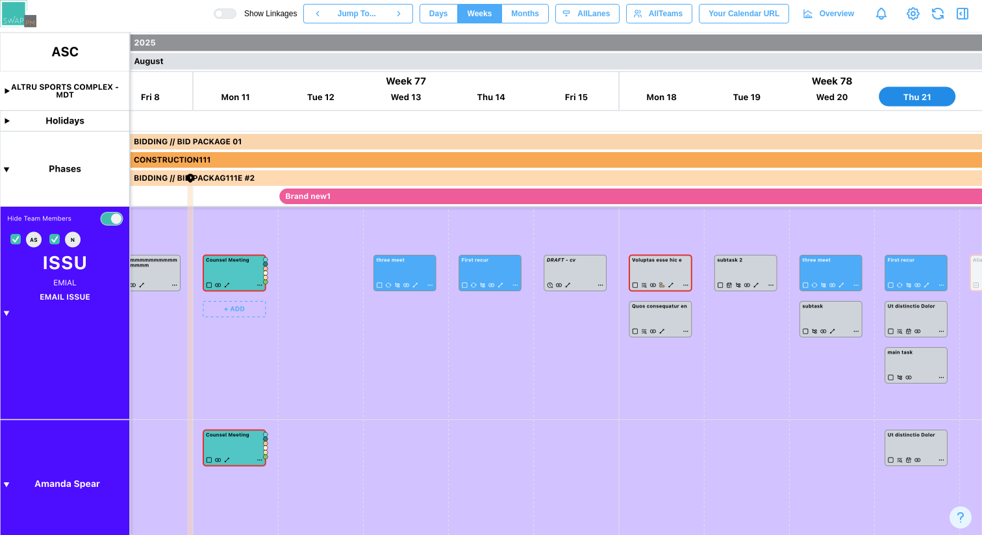
click at [257, 286] on canvas at bounding box center [491, 283] width 982 height 502
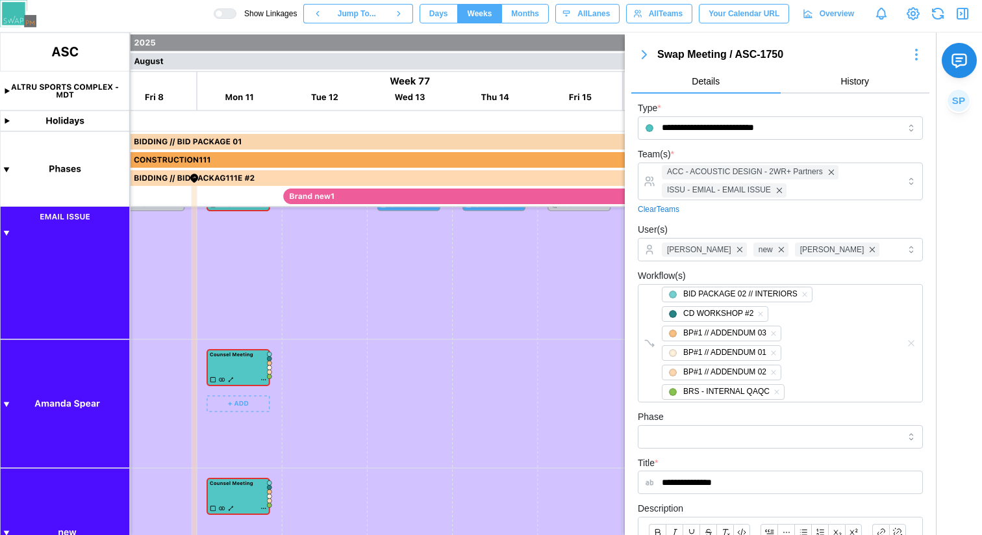
scroll to position [228, 0]
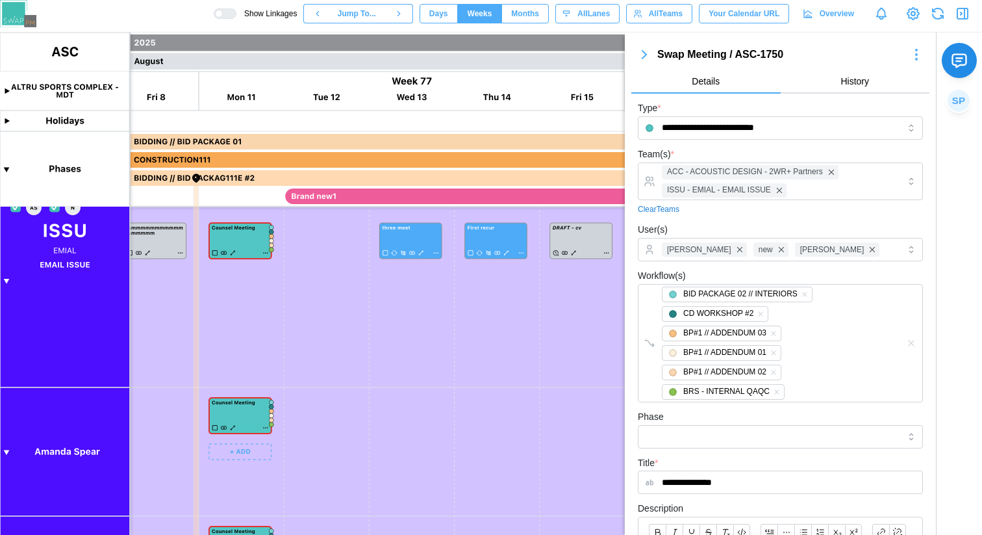
click at [263, 428] on canvas at bounding box center [491, 283] width 982 height 502
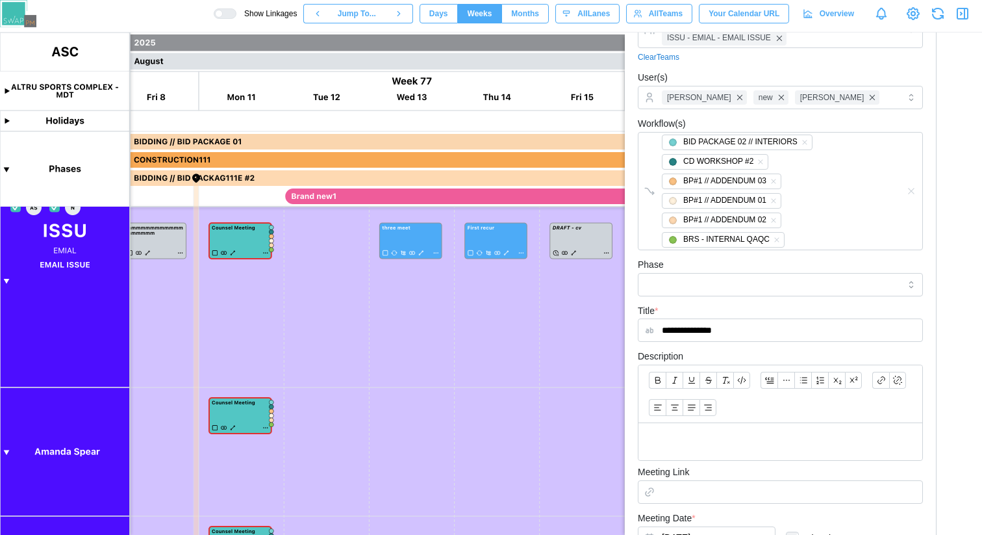
scroll to position [394, 0]
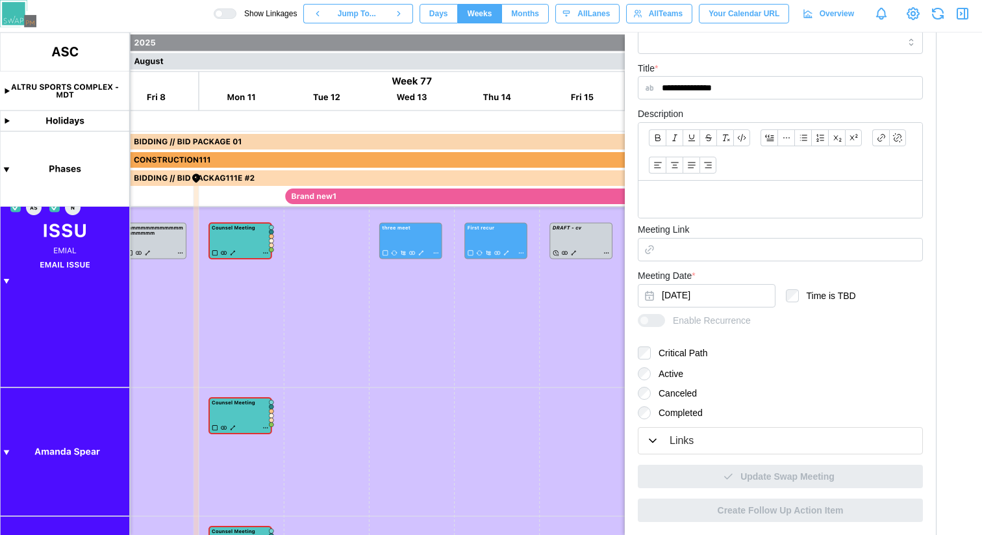
click at [695, 438] on div "Links" at bounding box center [780, 441] width 268 height 16
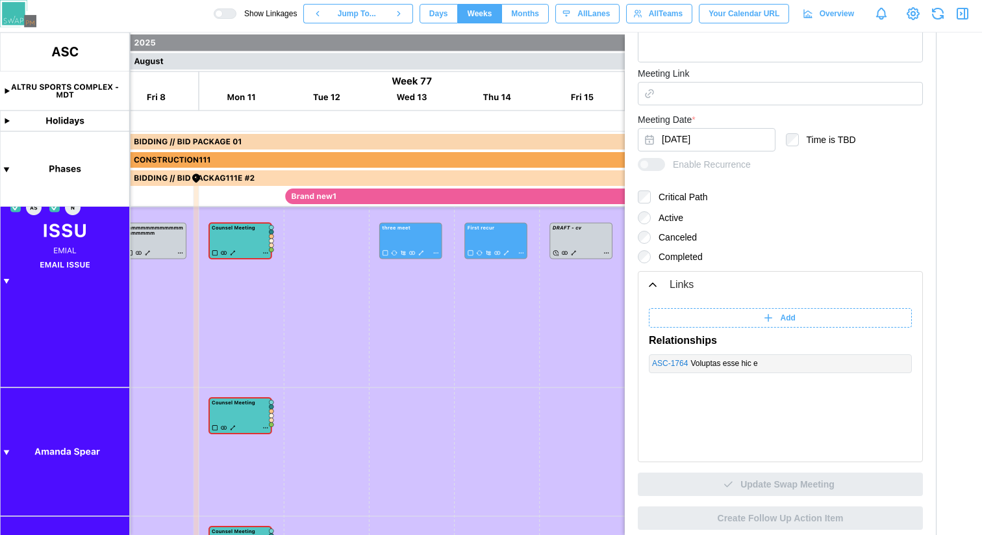
scroll to position [558, 0]
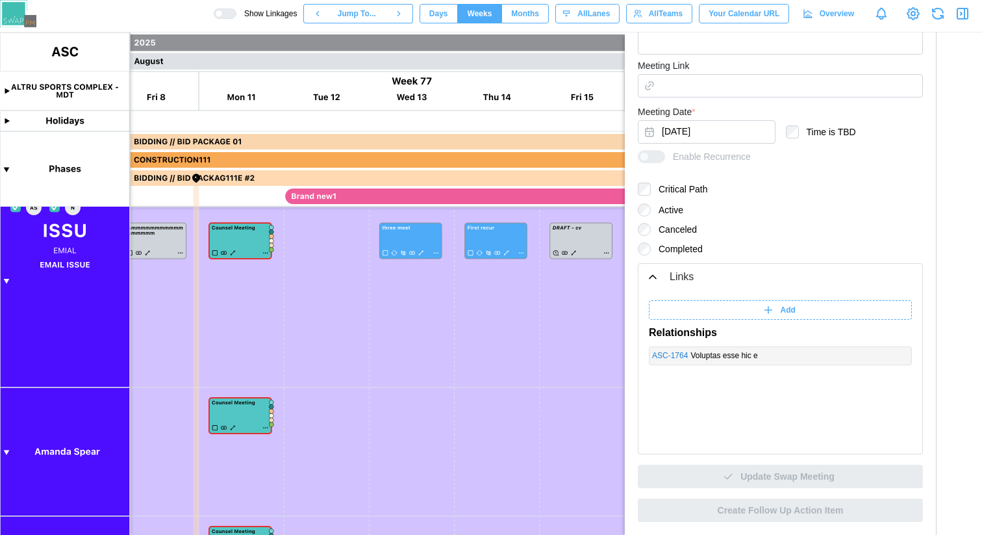
click at [799, 320] on div "Add Relationships ASC - 1764 Voluptas esse hic e" at bounding box center [780, 332] width 263 height 64
click at [795, 311] on div "Add" at bounding box center [779, 310] width 247 height 18
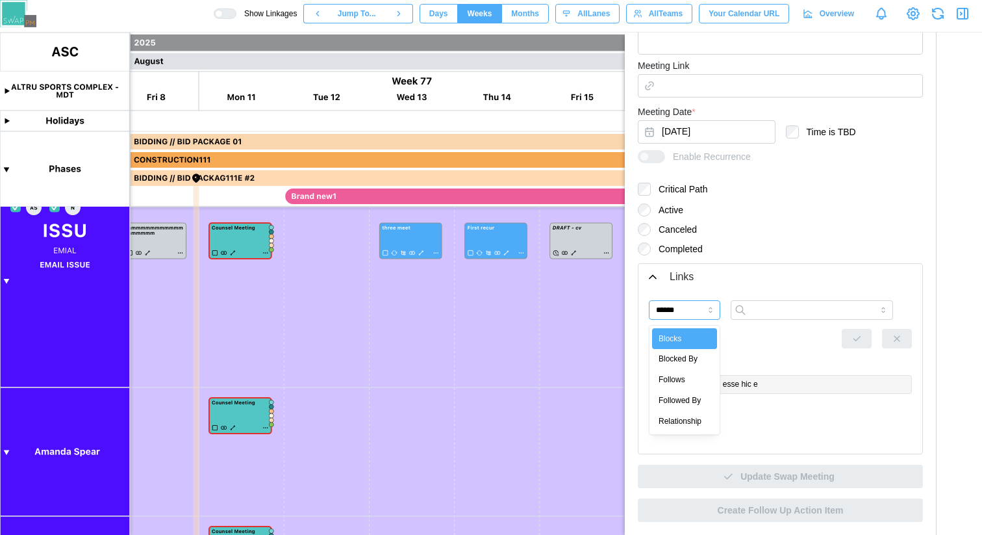
click at [680, 315] on input "******" at bounding box center [684, 309] width 71 height 19
type input "**********"
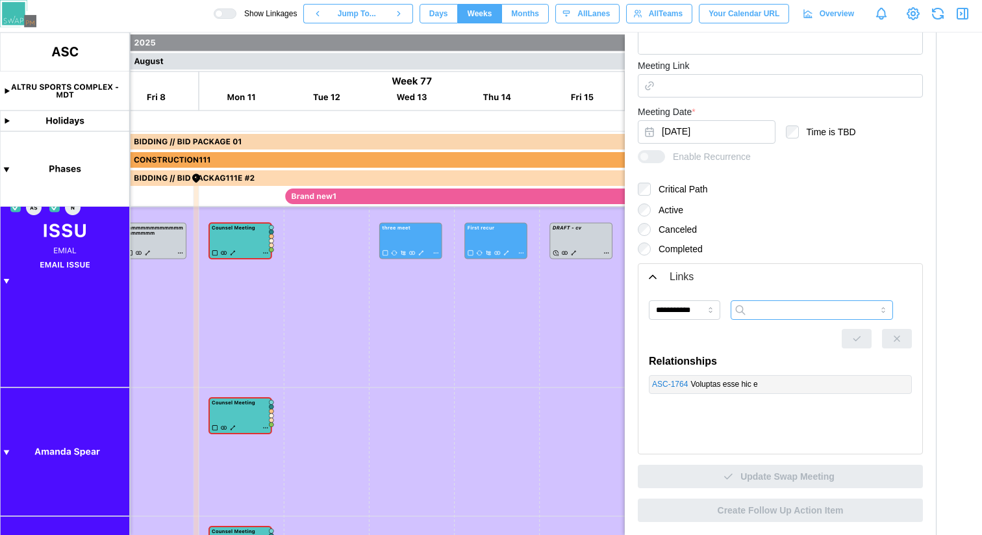
click at [777, 305] on input "search" at bounding box center [812, 309] width 162 height 19
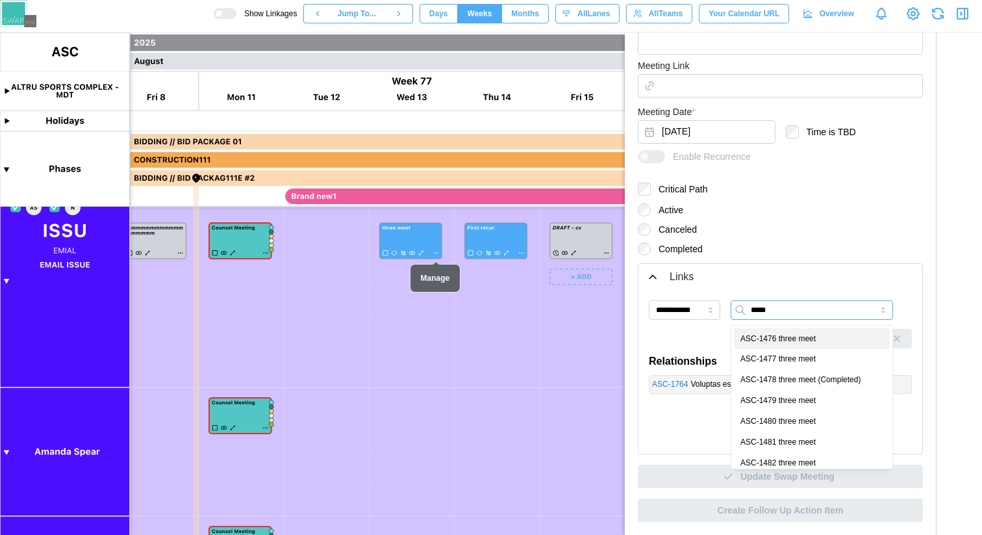
type input "*****"
click at [437, 255] on canvas at bounding box center [491, 283] width 982 height 502
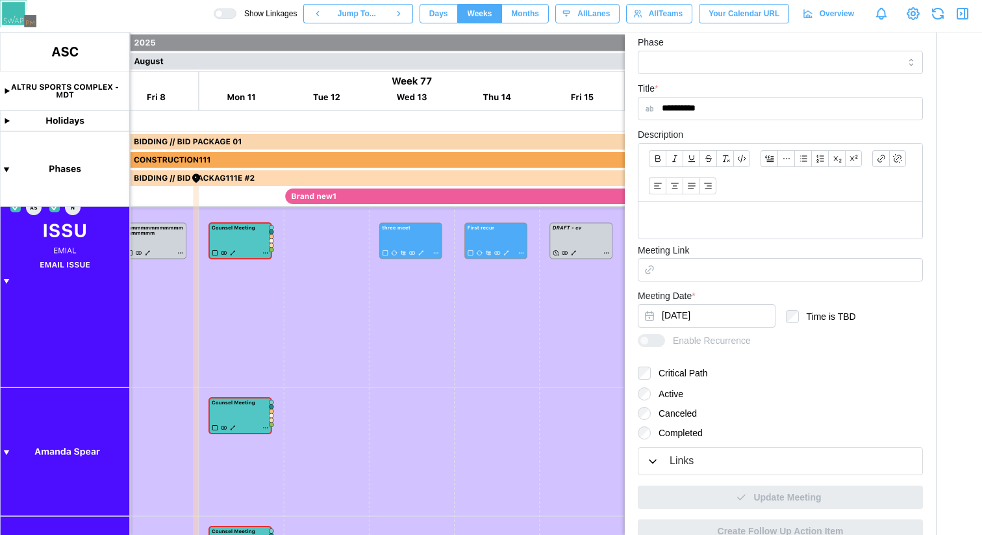
scroll to position [313, 0]
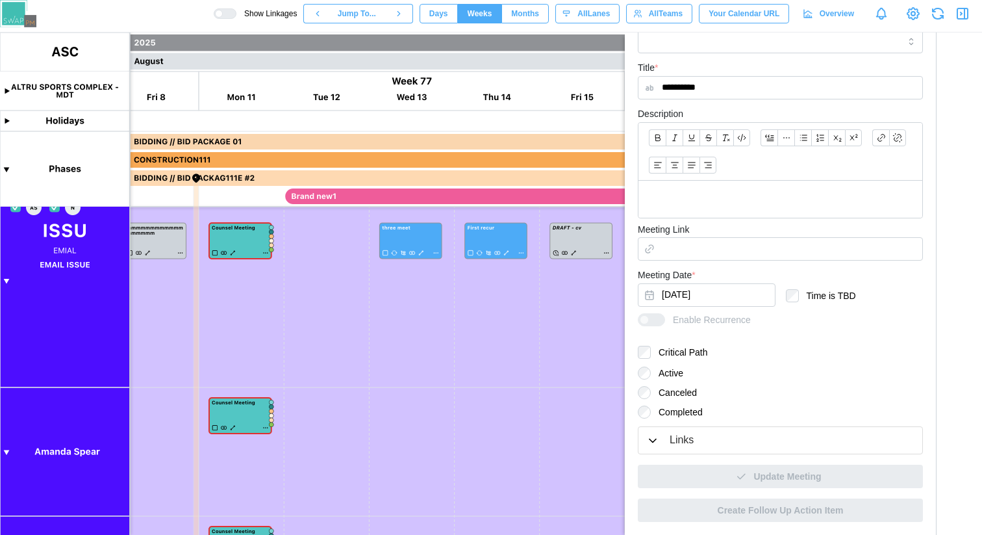
click at [699, 435] on div "Links" at bounding box center [780, 440] width 268 height 16
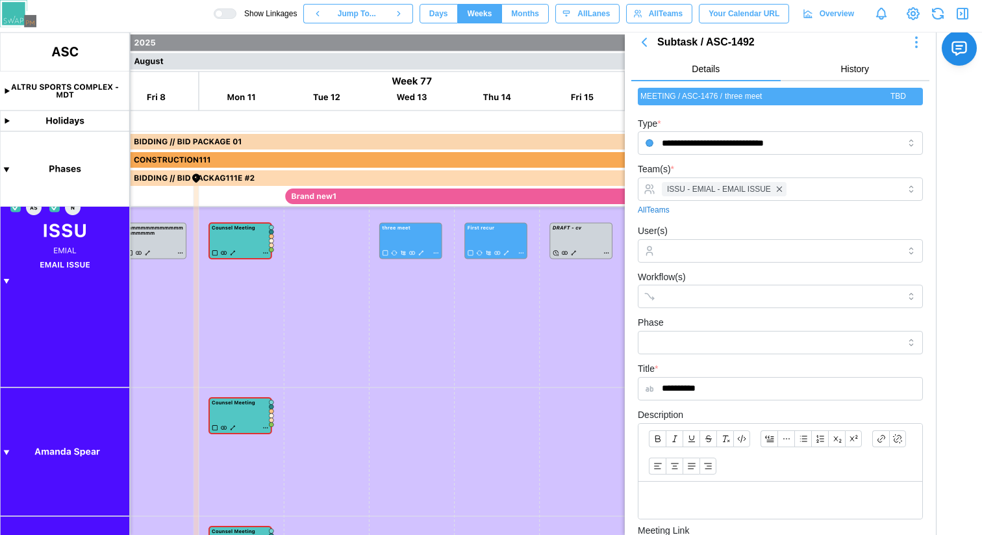
scroll to position [0, 0]
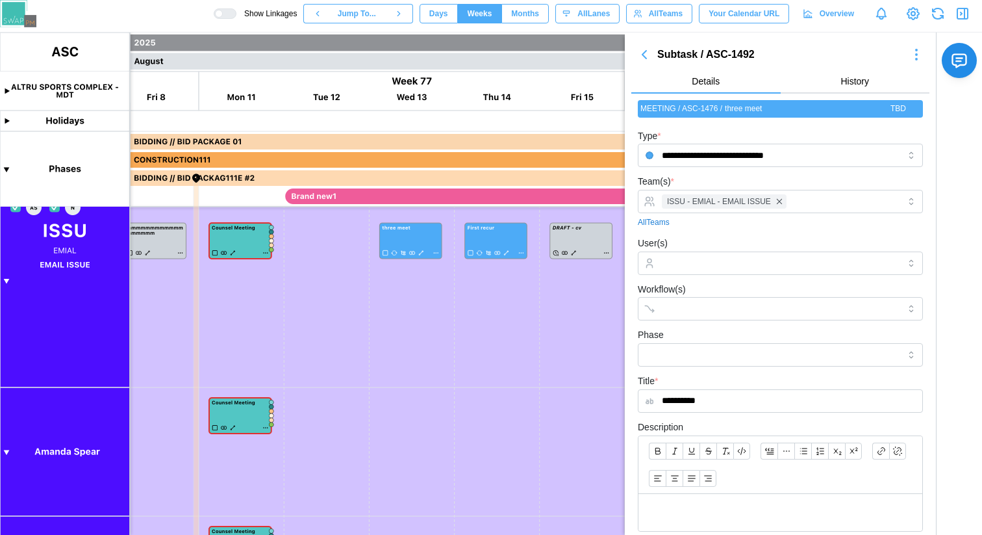
click at [645, 53] on icon "button" at bounding box center [645, 55] width 4 height 8
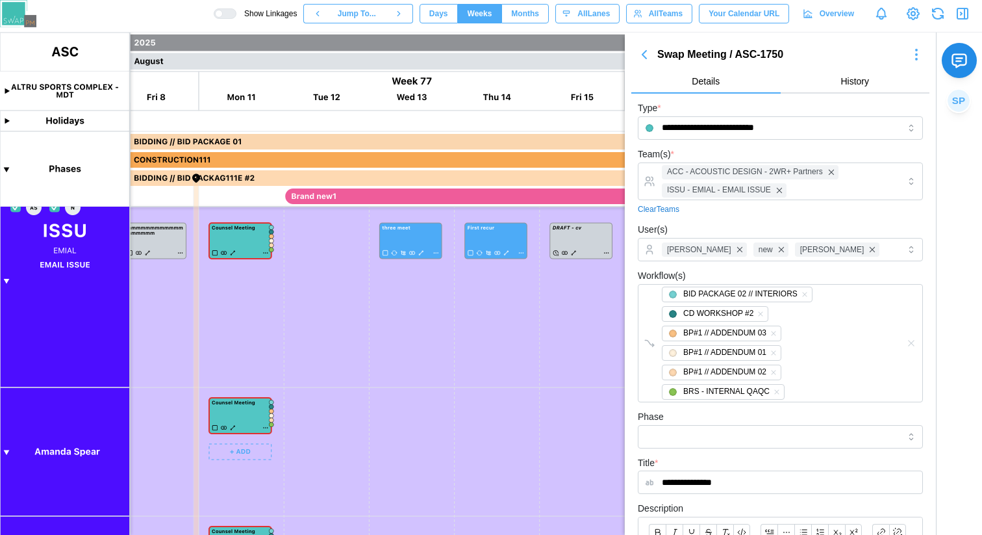
click at [266, 429] on canvas at bounding box center [491, 283] width 982 height 502
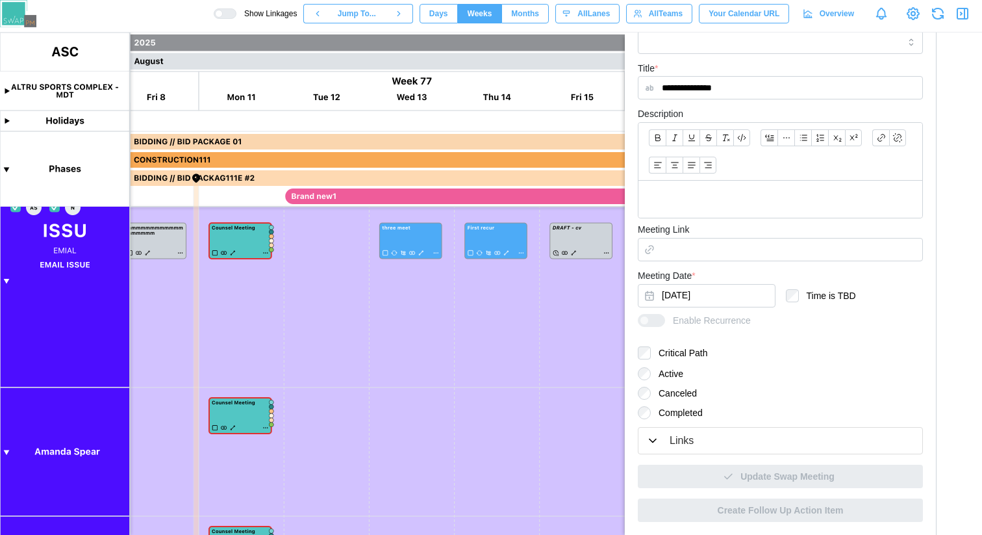
click at [754, 446] on div "Links" at bounding box center [780, 441] width 268 height 16
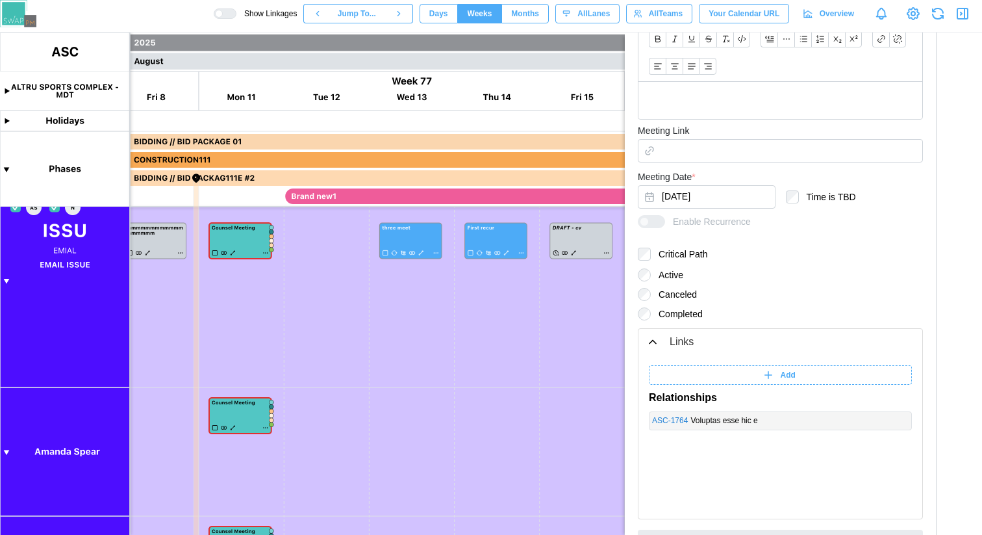
scroll to position [558, 0]
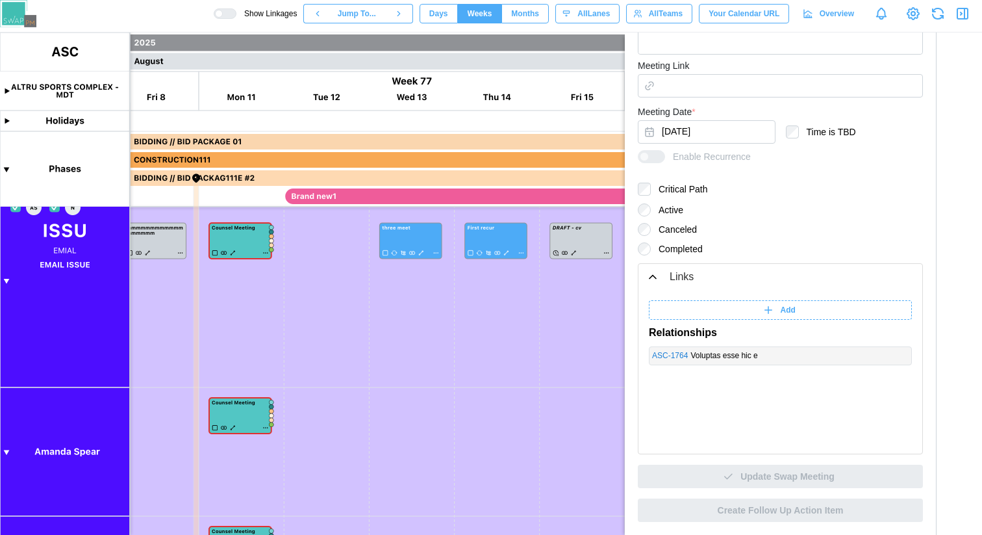
click at [771, 315] on div "Add" at bounding box center [779, 310] width 247 height 18
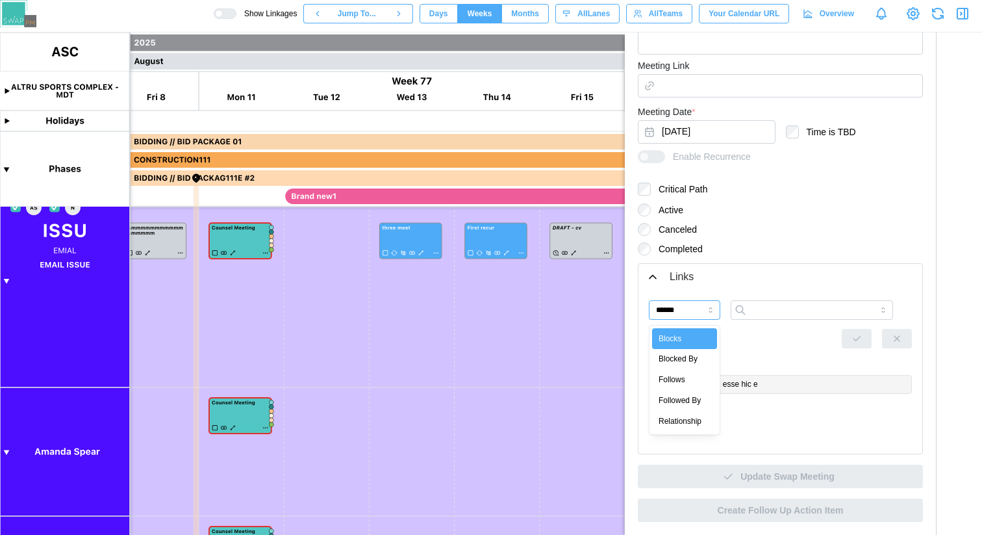
click at [700, 312] on input "******" at bounding box center [684, 309] width 71 height 19
type input "**********"
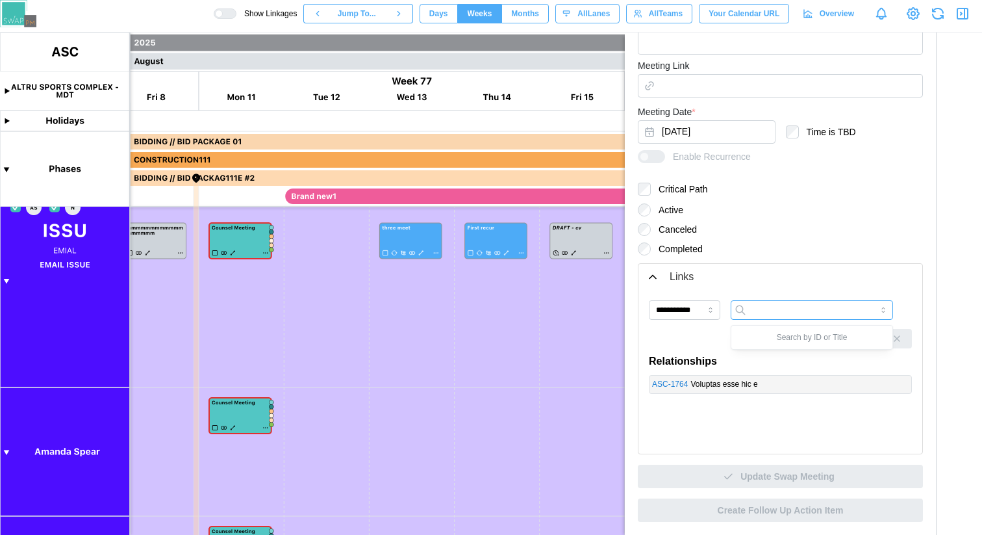
click at [769, 314] on input "search" at bounding box center [812, 309] width 162 height 19
type input "****"
click at [710, 318] on input "**********" at bounding box center [684, 309] width 71 height 19
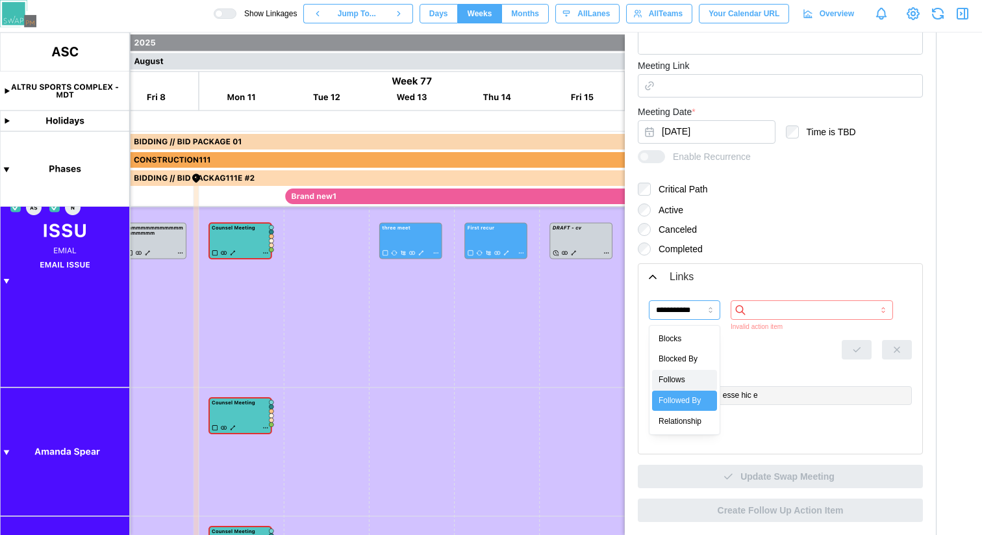
type input "*******"
click at [777, 323] on div "Invalid action item" at bounding box center [812, 327] width 162 height 8
click at [776, 314] on input "search" at bounding box center [812, 309] width 162 height 19
type input "****"
click at [232, 255] on canvas at bounding box center [491, 283] width 982 height 502
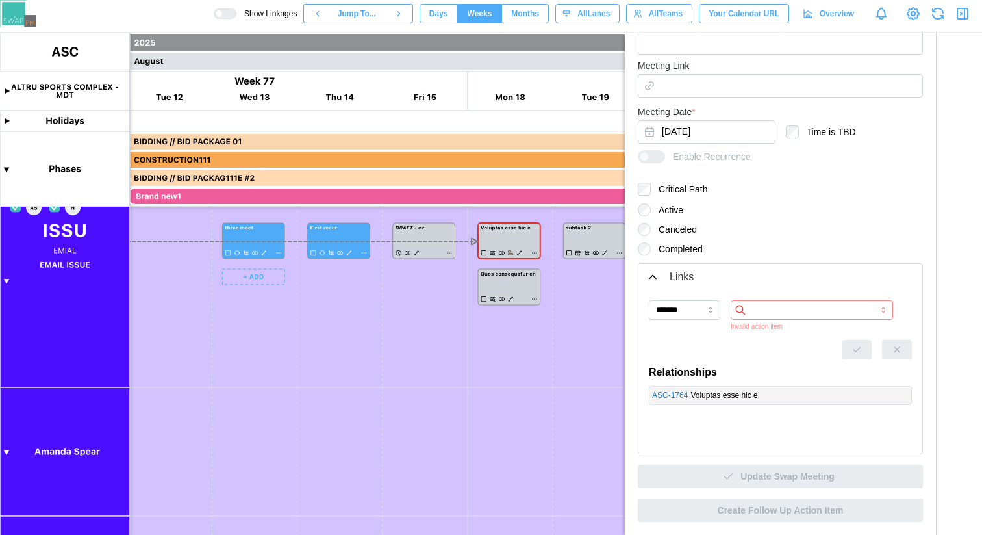
scroll to position [0, 32242]
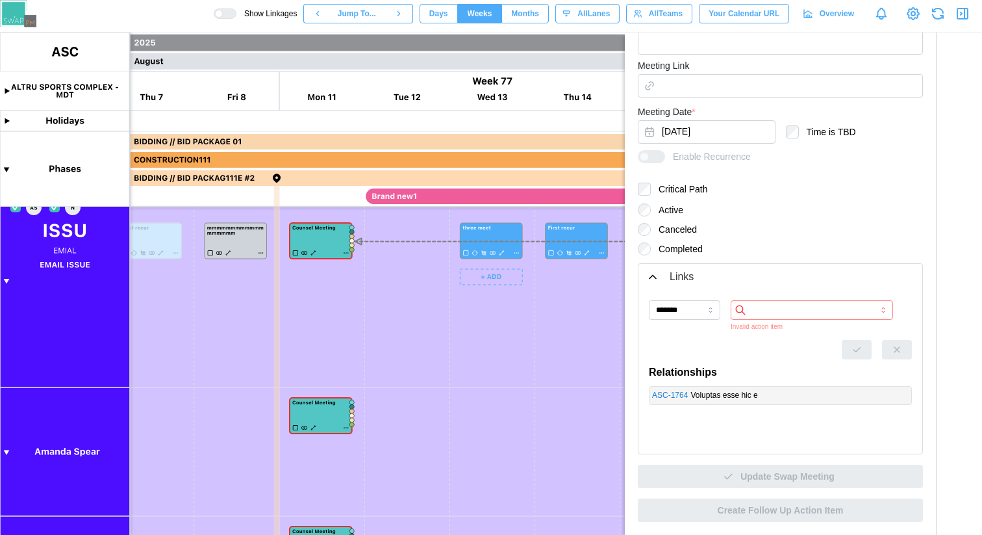
click at [784, 313] on input "search" at bounding box center [812, 309] width 162 height 19
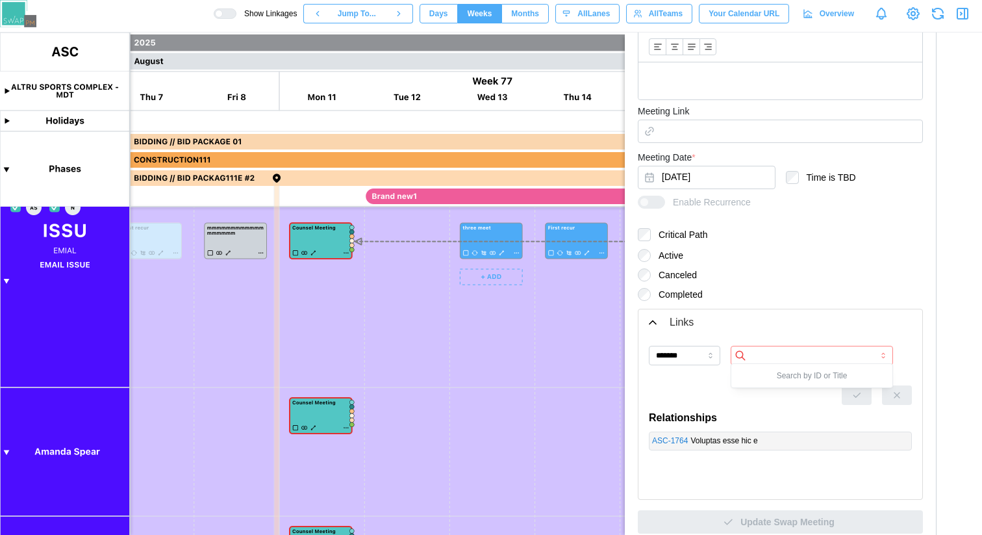
scroll to position [505, 0]
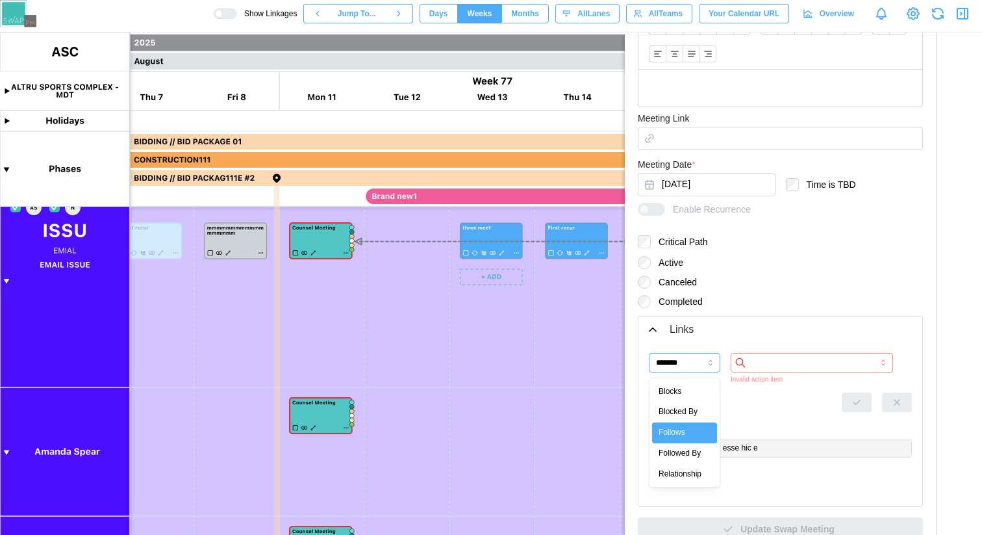
click at [698, 368] on input "*******" at bounding box center [684, 362] width 71 height 19
type input "**********"
click at [772, 365] on input "search" at bounding box center [812, 362] width 162 height 19
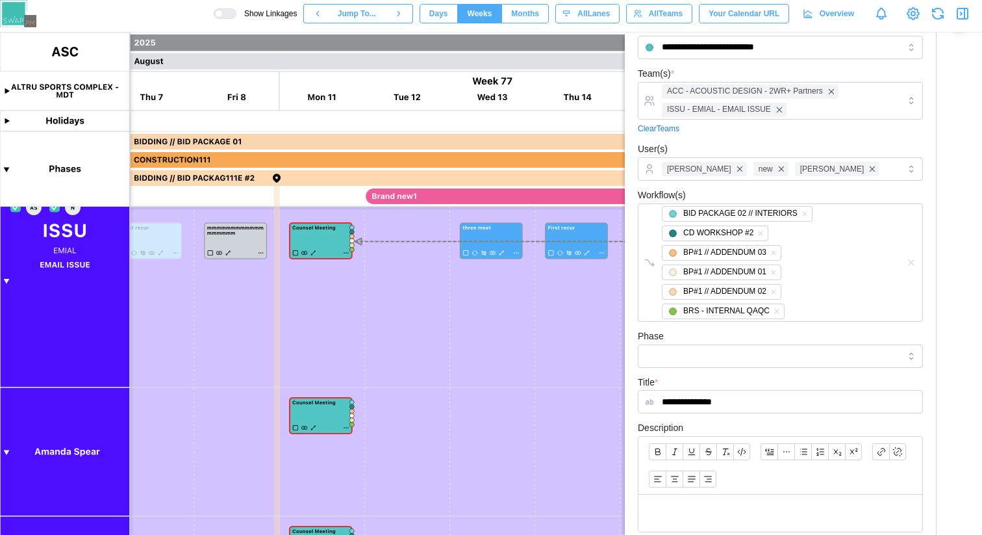
scroll to position [0, 0]
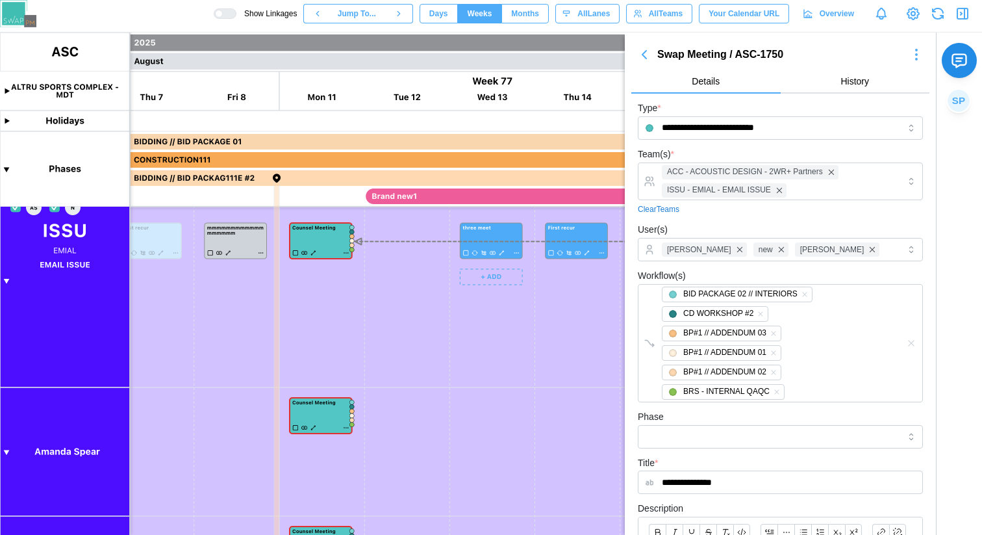
type input "****"
click at [516, 254] on canvas at bounding box center [491, 283] width 982 height 502
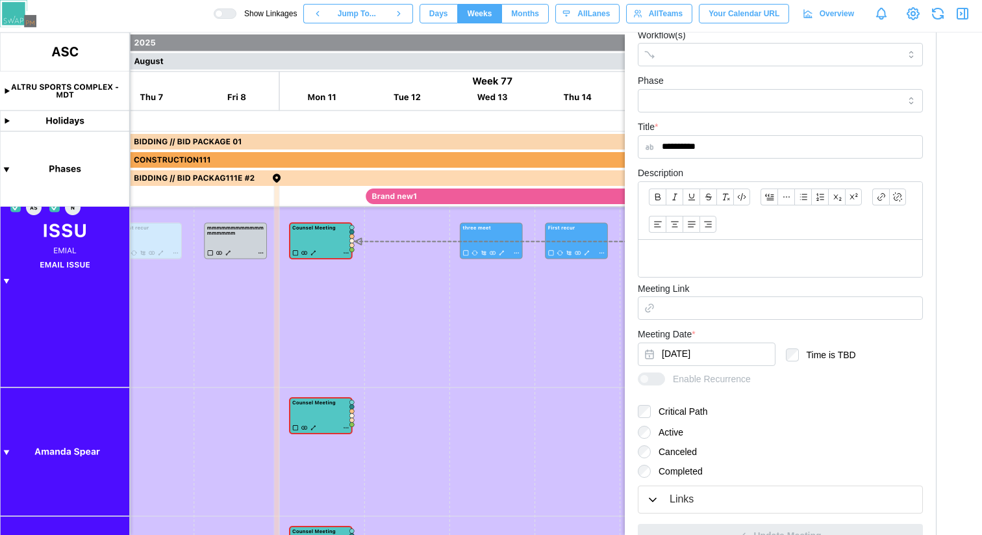
scroll to position [313, 0]
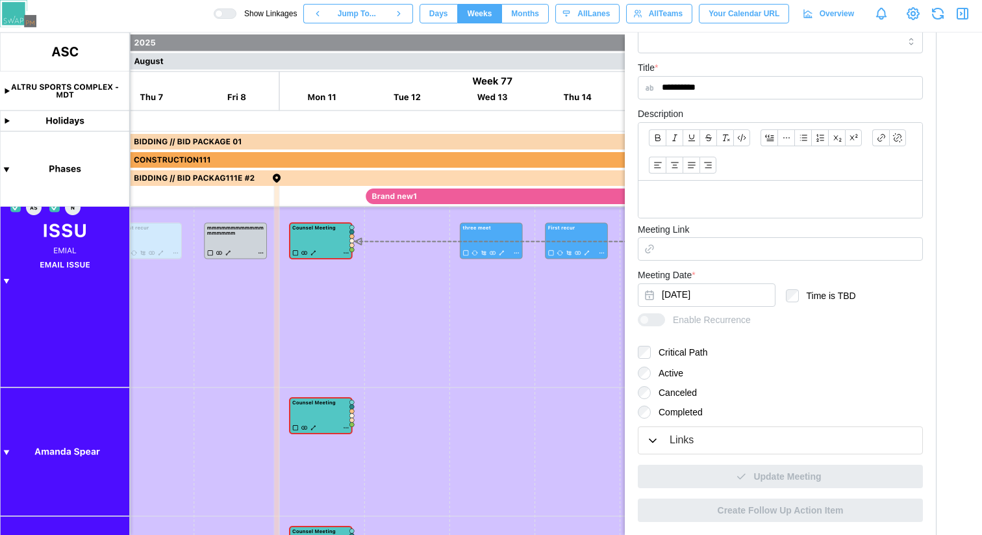
click at [741, 436] on div "Links" at bounding box center [780, 440] width 268 height 16
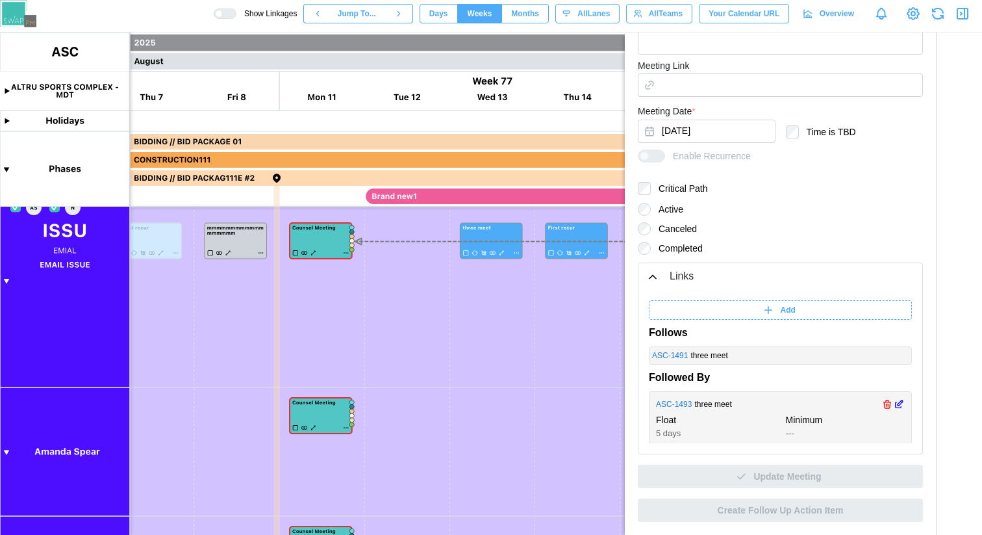
scroll to position [16, 0]
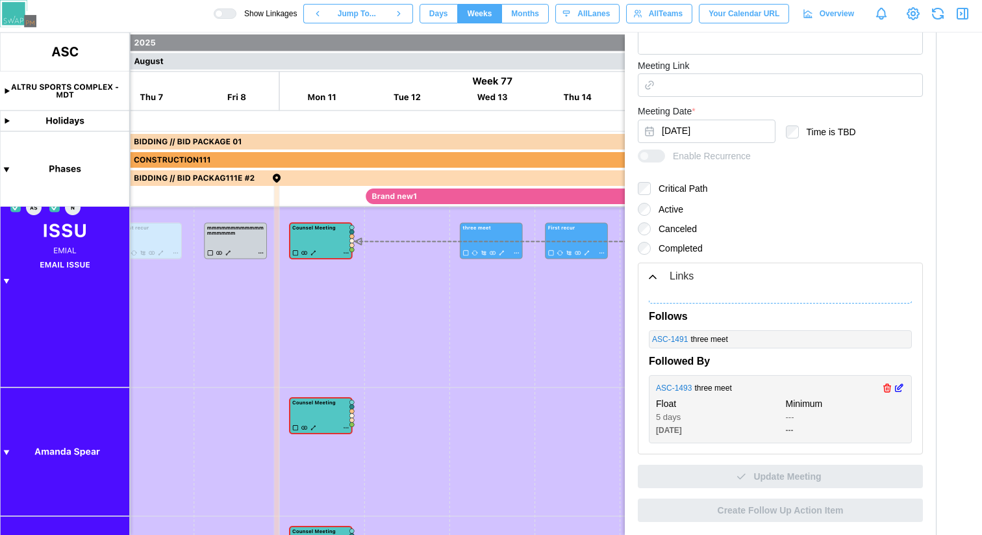
click at [884, 387] on icon "button" at bounding box center [887, 389] width 6 height 6
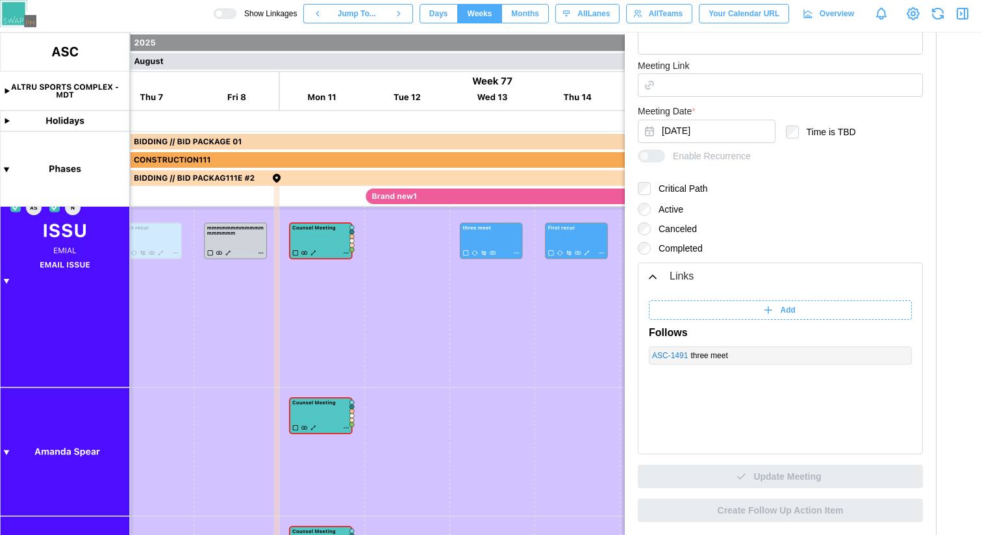
scroll to position [0, 0]
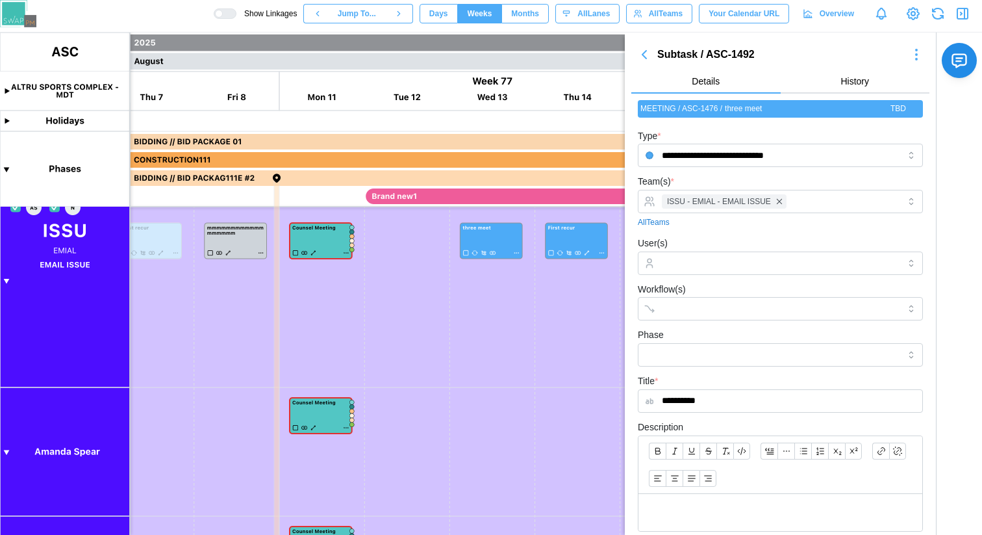
click at [647, 58] on icon "button" at bounding box center [645, 55] width 16 height 16
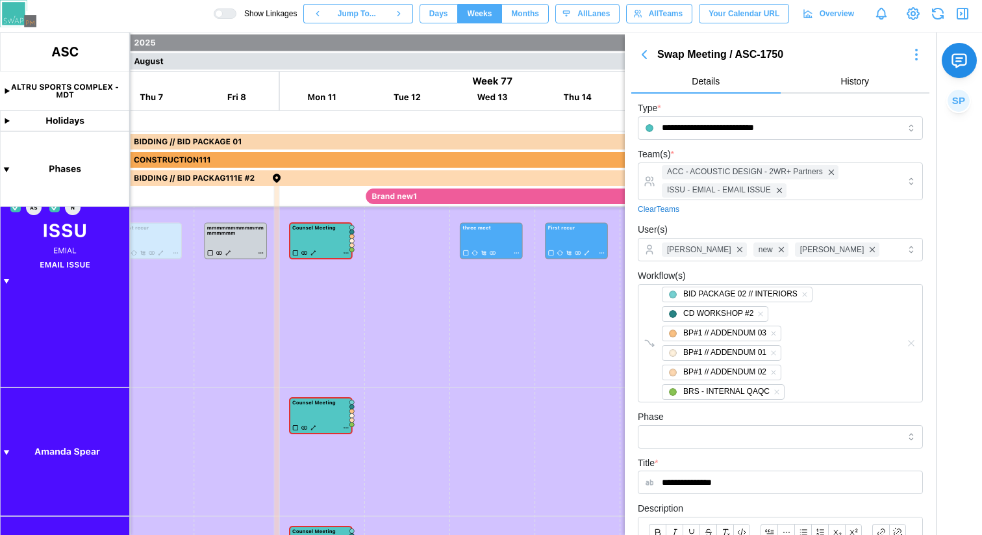
click at [647, 58] on icon "button" at bounding box center [645, 55] width 16 height 16
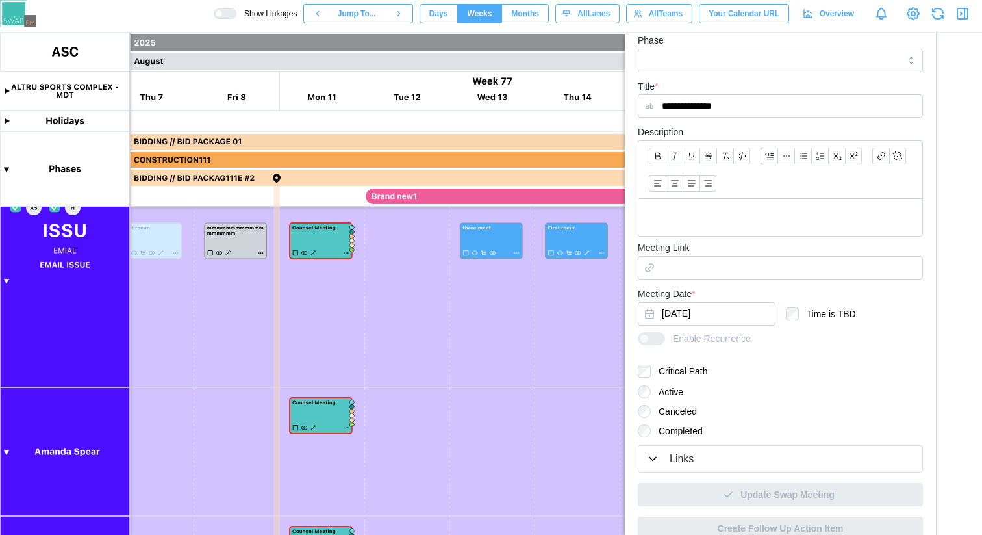
scroll to position [394, 0]
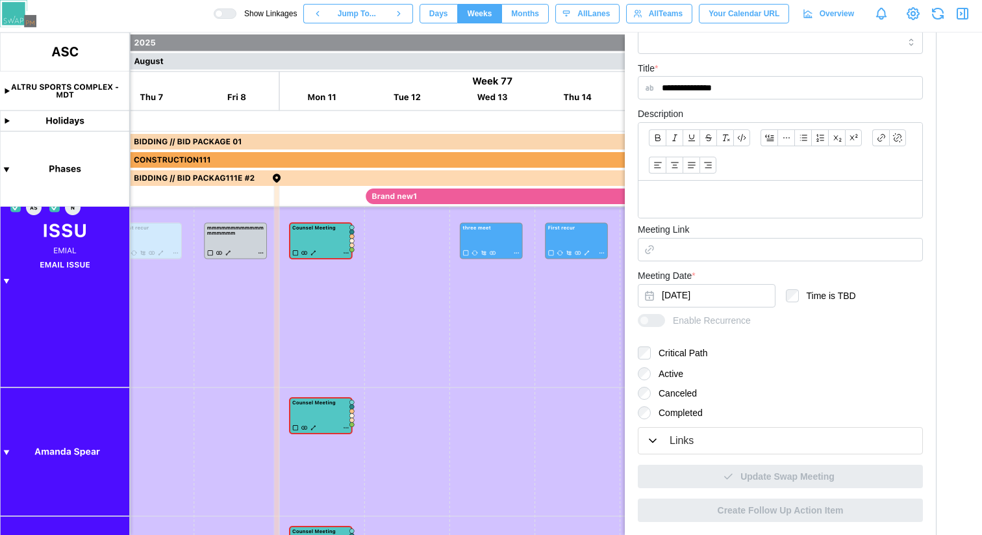
click at [700, 440] on div "Links" at bounding box center [780, 441] width 268 height 16
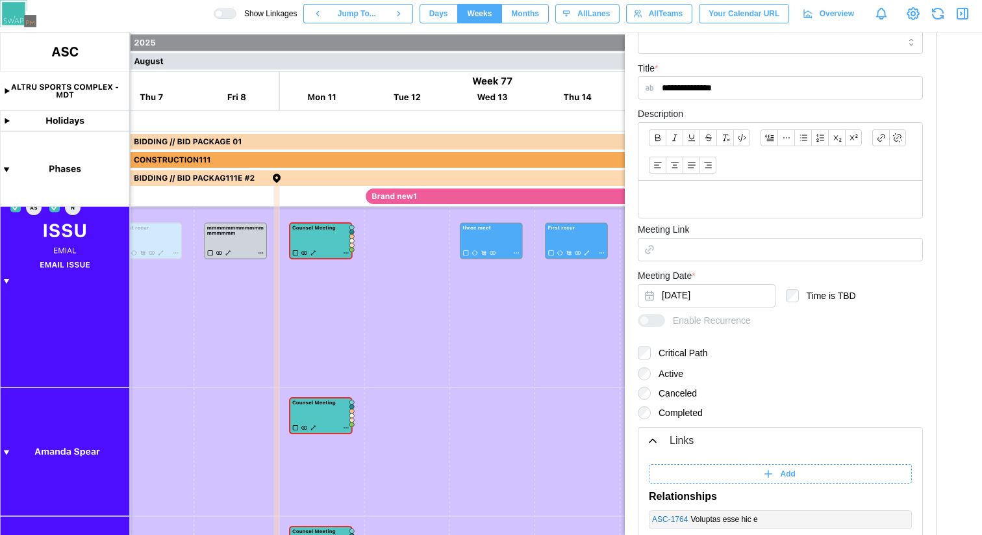
scroll to position [558, 0]
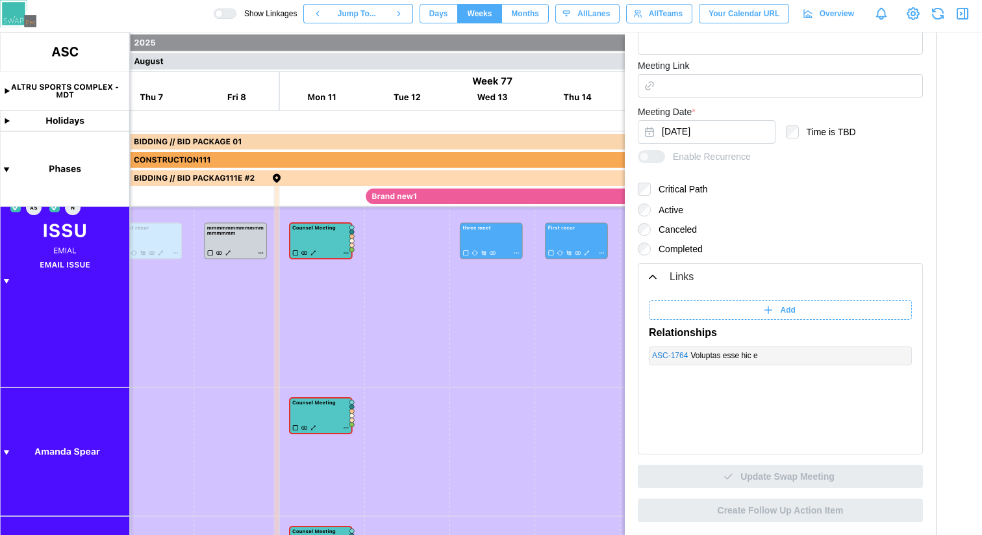
click at [773, 315] on div "Add" at bounding box center [779, 310] width 247 height 18
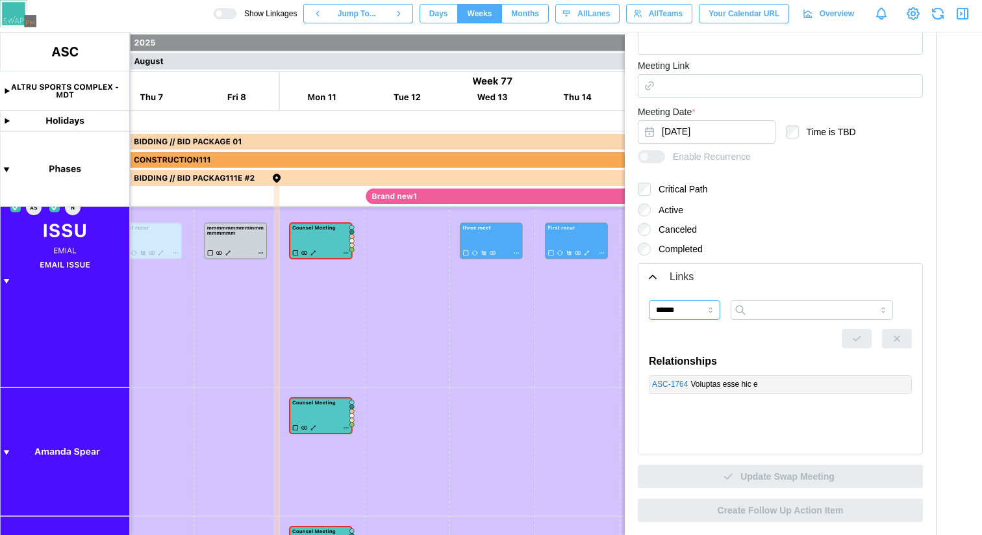
click at [687, 308] on input "******" at bounding box center [684, 309] width 71 height 19
type input "**********"
click at [752, 302] on input "search" at bounding box center [812, 309] width 162 height 19
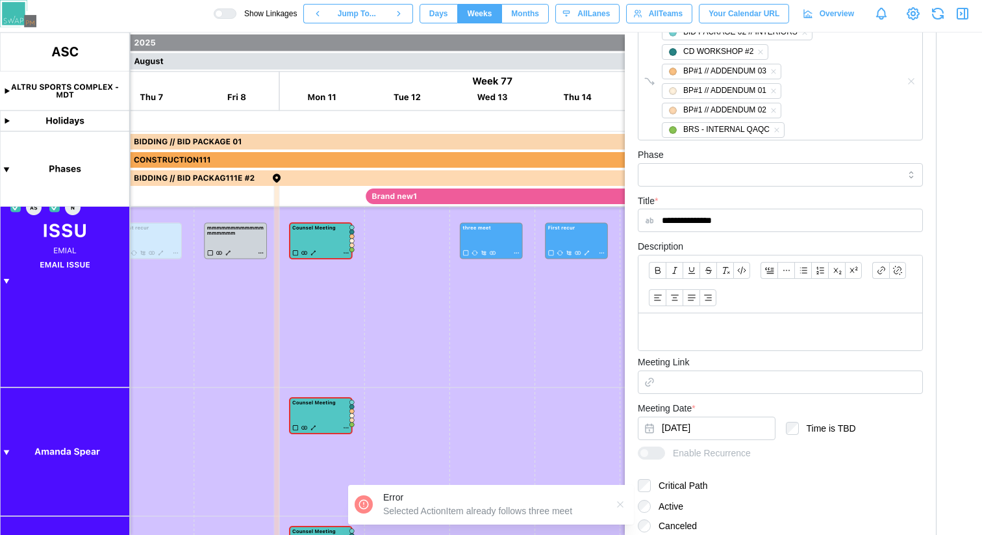
scroll to position [0, 0]
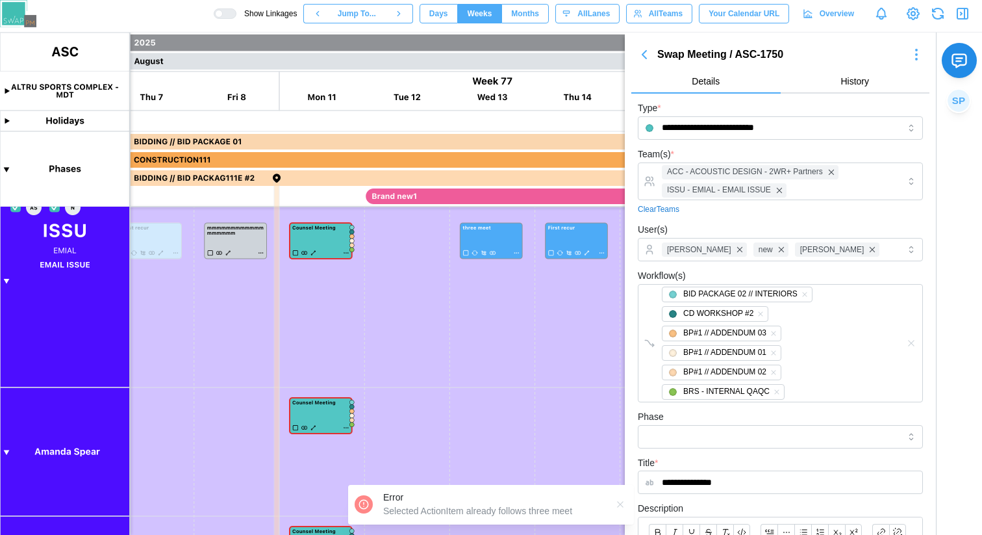
type input "****"
click at [645, 57] on icon "button" at bounding box center [645, 55] width 4 height 8
click at [654, 59] on button "button" at bounding box center [645, 54] width 26 height 18
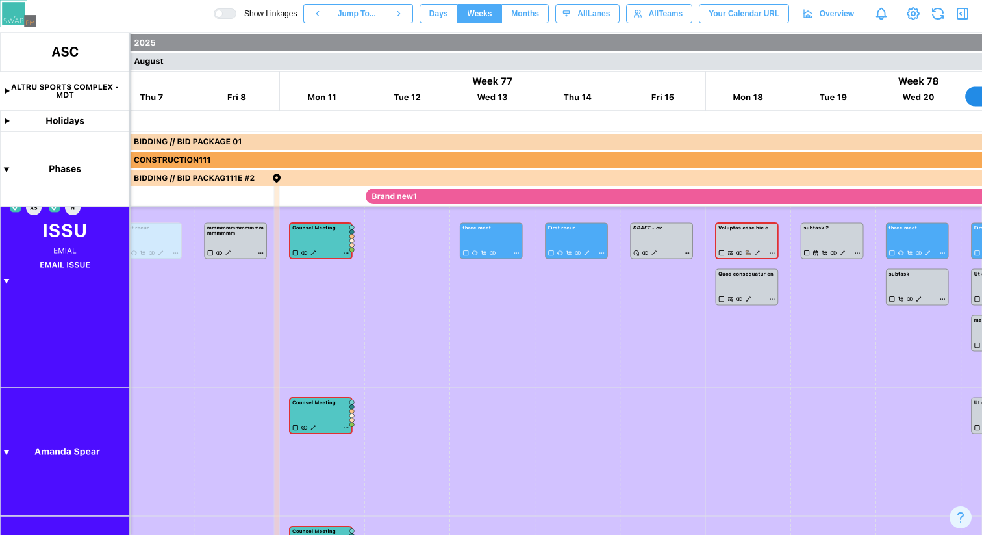
click at [941, 8] on icon "button" at bounding box center [938, 14] width 16 height 16
click at [346, 253] on canvas at bounding box center [491, 283] width 982 height 502
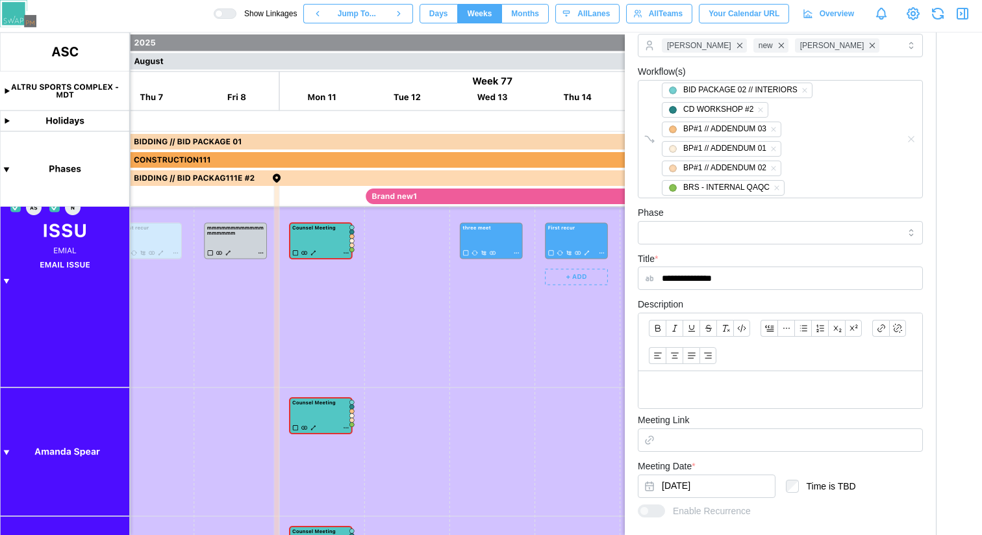
scroll to position [394, 0]
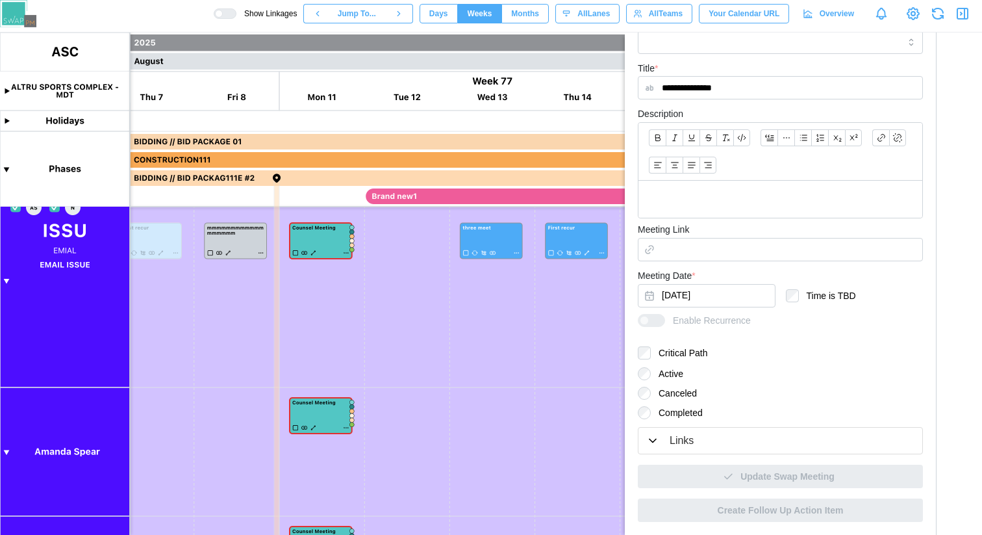
click at [702, 447] on div "Links" at bounding box center [780, 441] width 268 height 16
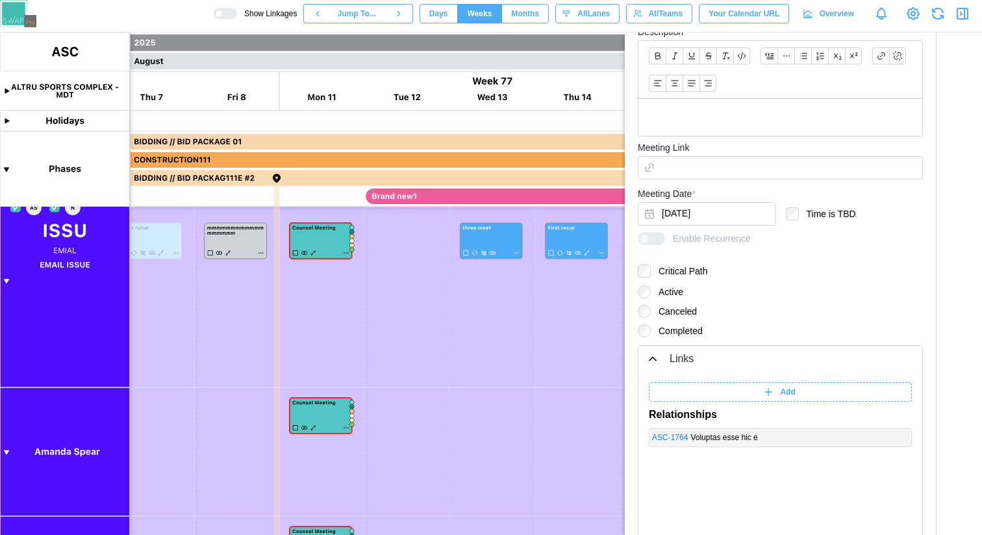
scroll to position [558, 0]
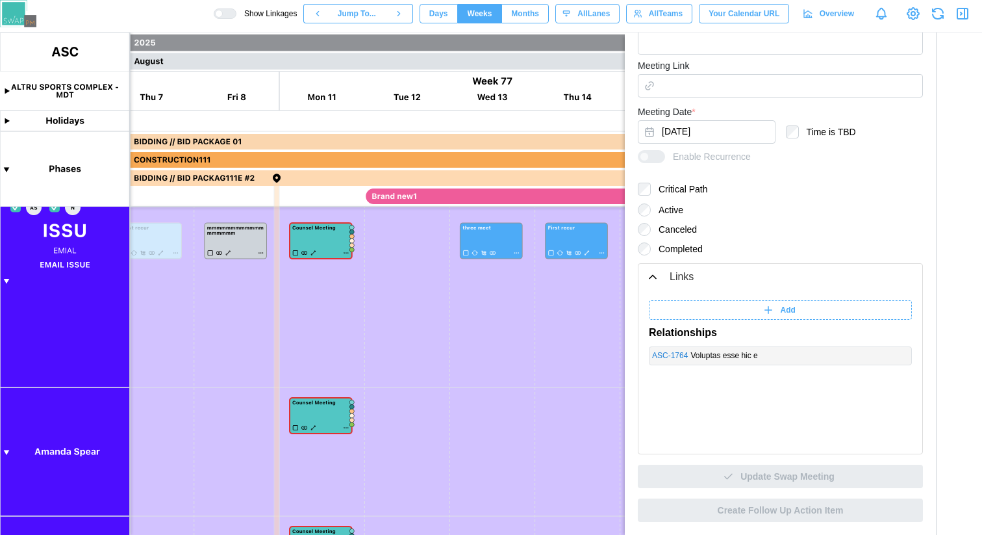
click at [769, 311] on icon at bounding box center [769, 310] width 0 height 7
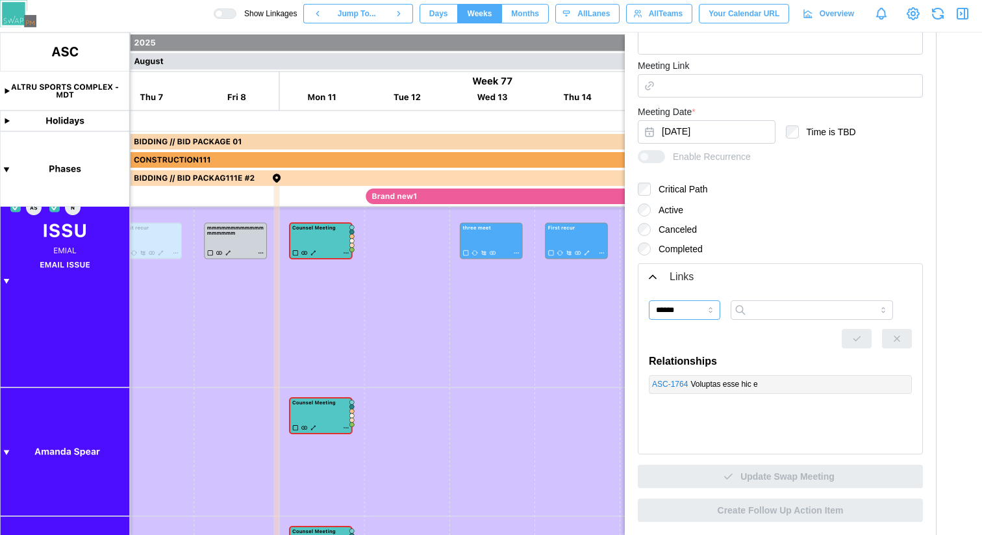
click at [700, 309] on input "******" at bounding box center [684, 309] width 71 height 19
type input "**********"
click at [764, 317] on input "search" at bounding box center [812, 309] width 162 height 19
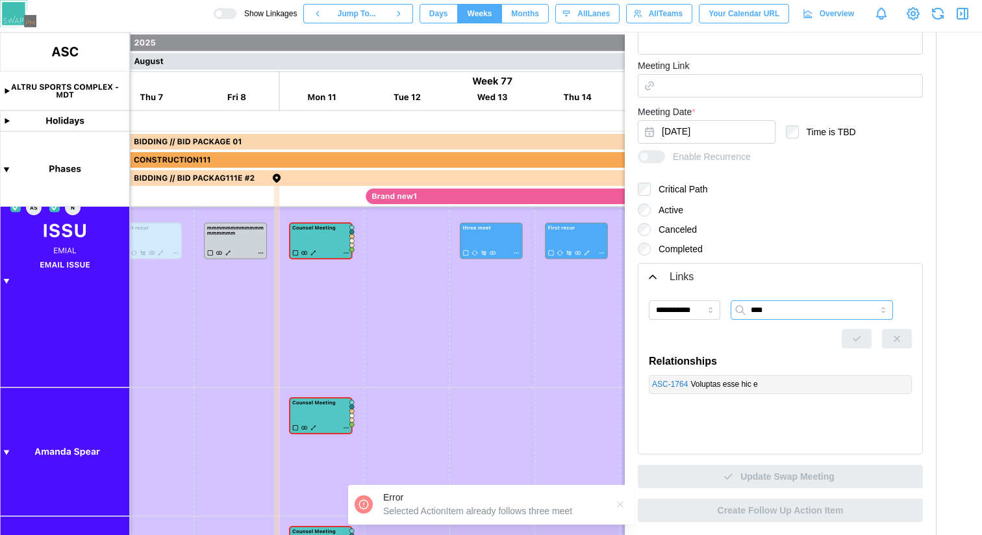
type input "****"
click at [703, 311] on input "**********" at bounding box center [684, 309] width 71 height 19
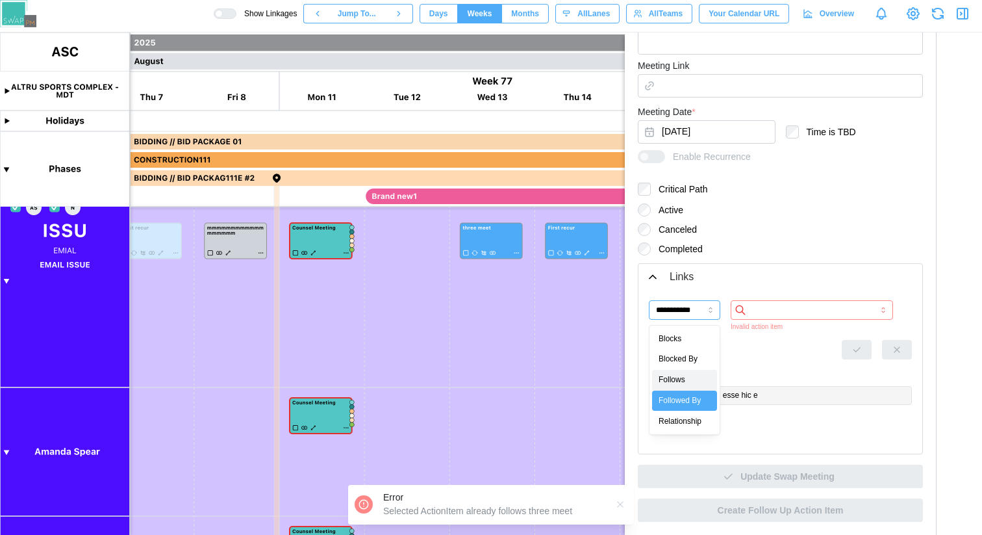
type input "*******"
click at [772, 321] on div "Invalid action item" at bounding box center [812, 315] width 162 height 31
click at [763, 309] on input "search" at bounding box center [812, 309] width 162 height 19
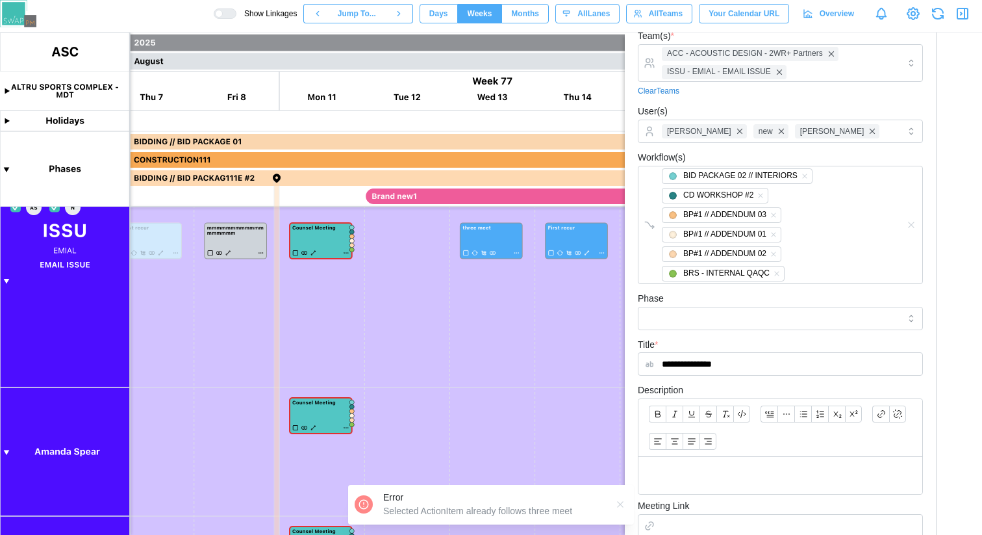
scroll to position [0, 0]
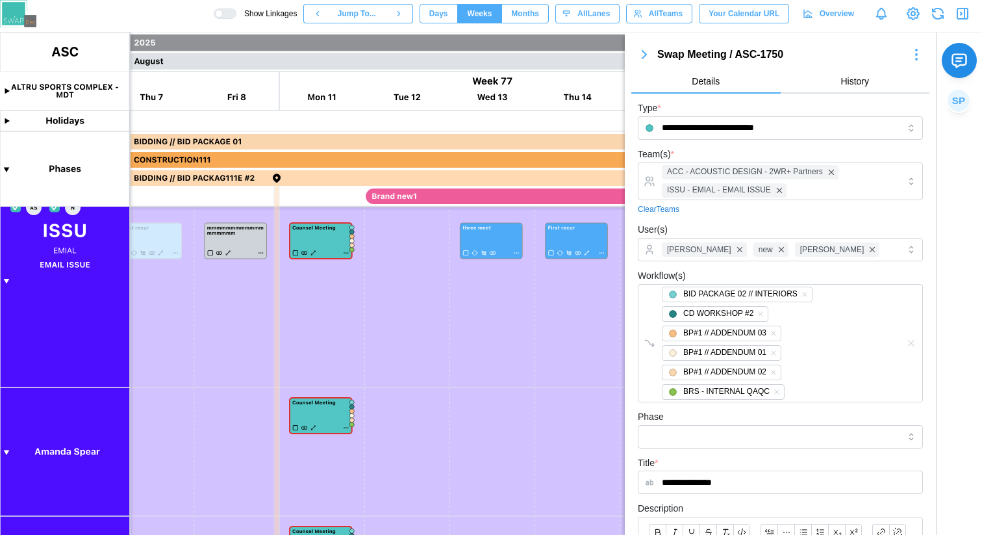
type input "****"
click at [645, 55] on icon "button" at bounding box center [645, 55] width 4 height 8
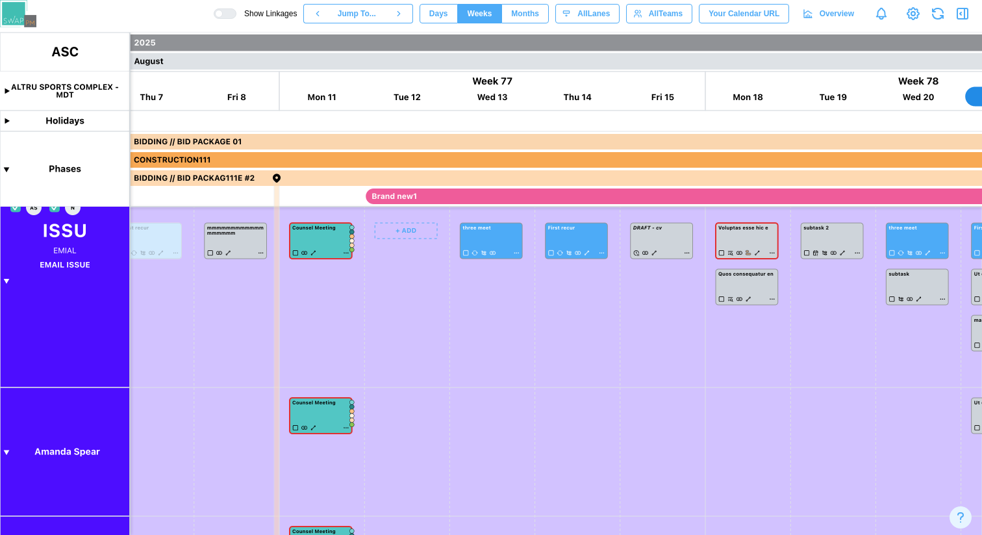
click at [520, 252] on canvas at bounding box center [491, 283] width 982 height 502
click at [517, 254] on canvas at bounding box center [491, 283] width 982 height 502
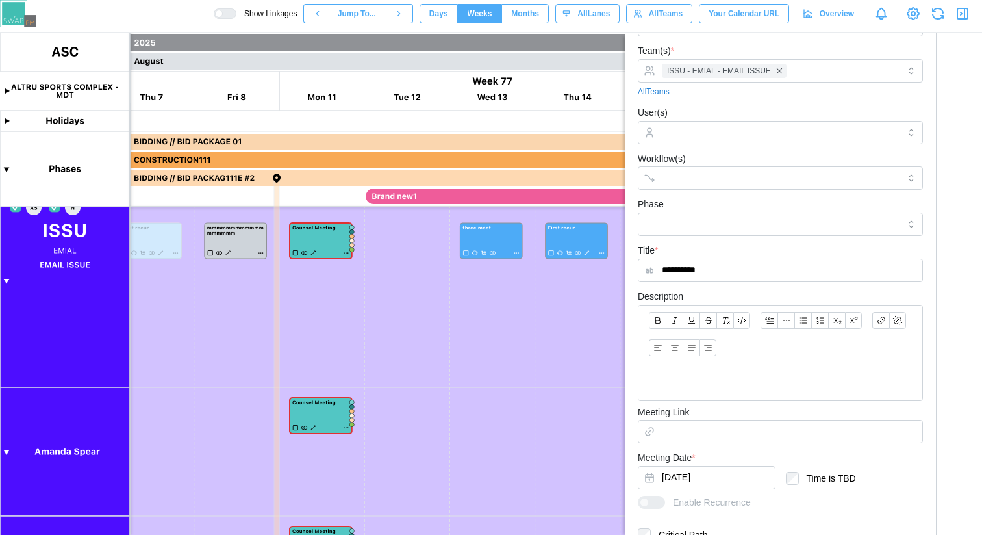
scroll to position [313, 0]
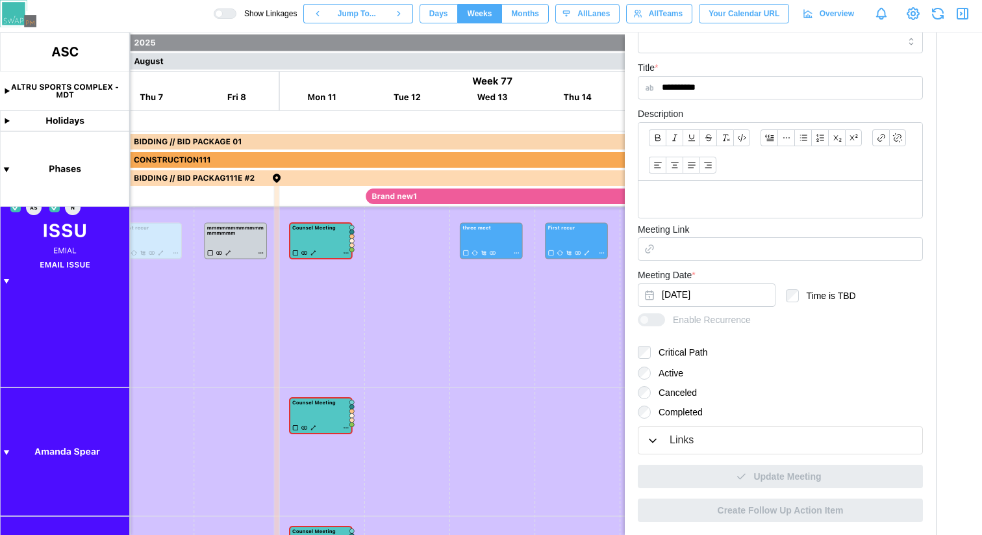
click at [728, 435] on div "Links" at bounding box center [780, 440] width 268 height 16
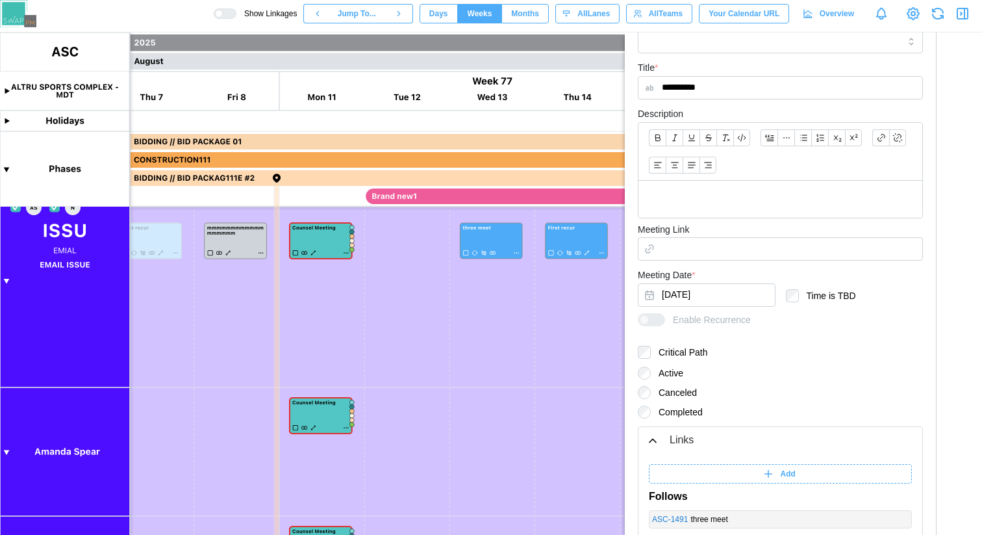
scroll to position [477, 0]
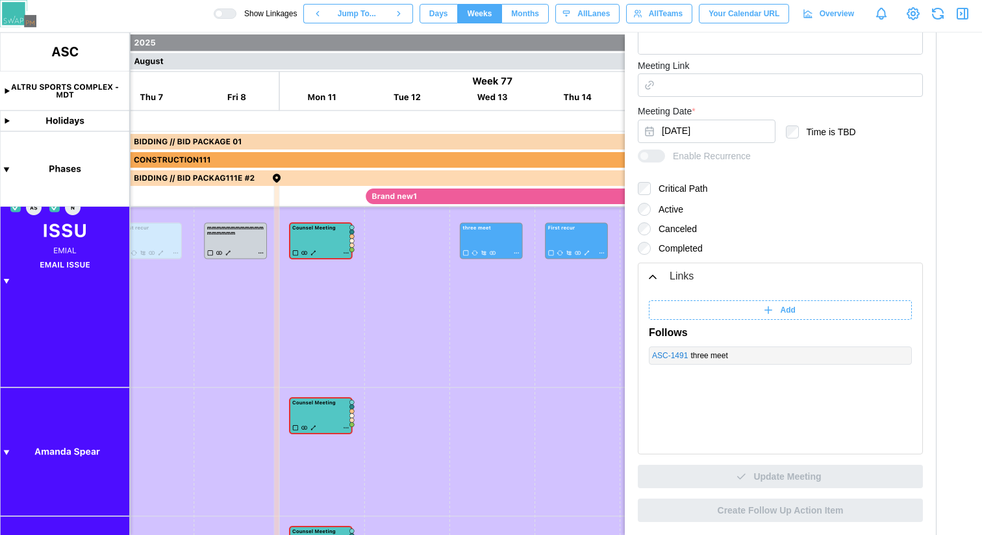
click at [769, 315] on icon at bounding box center [769, 310] width 12 height 12
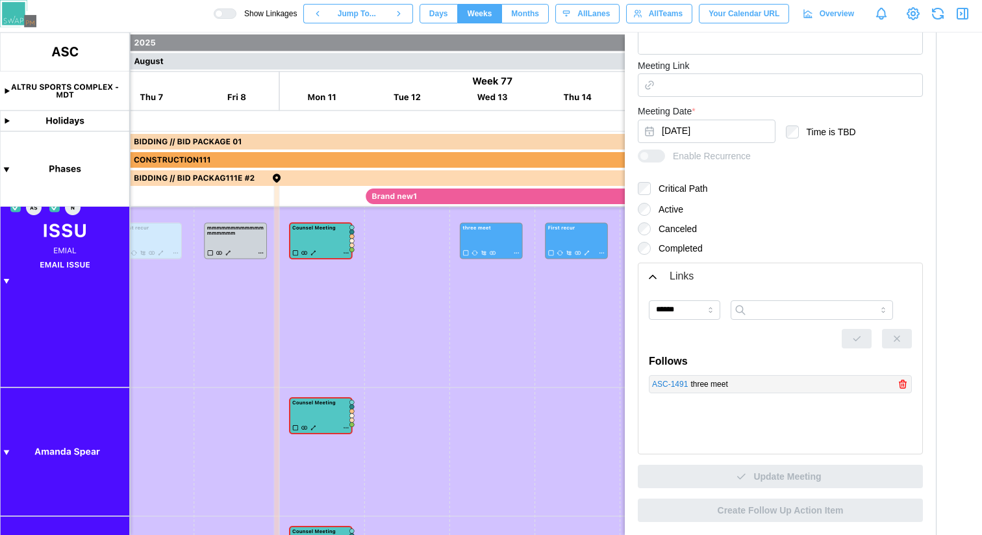
click at [902, 381] on icon "button" at bounding box center [903, 381] width 3 height 2
click at [696, 318] on input "******" at bounding box center [684, 309] width 71 height 19
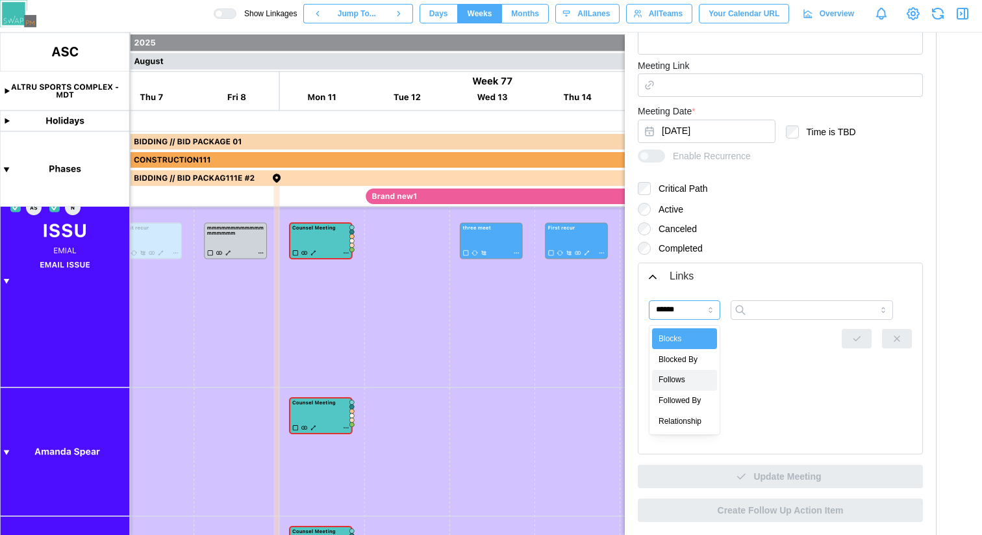
type input "*******"
click at [774, 313] on input "search" at bounding box center [812, 309] width 162 height 19
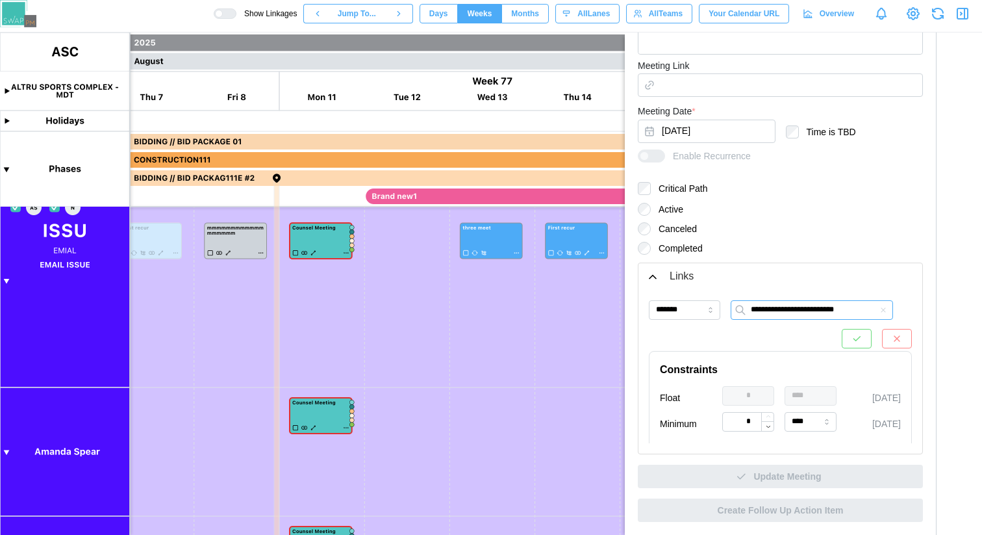
type input "**********"
click at [854, 337] on icon "button" at bounding box center [857, 339] width 6 height 5
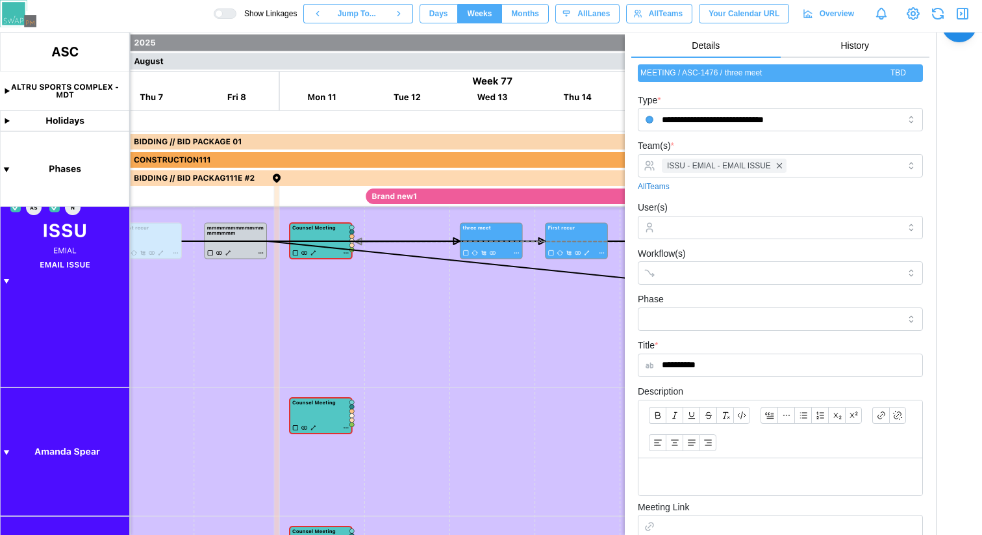
scroll to position [0, 0]
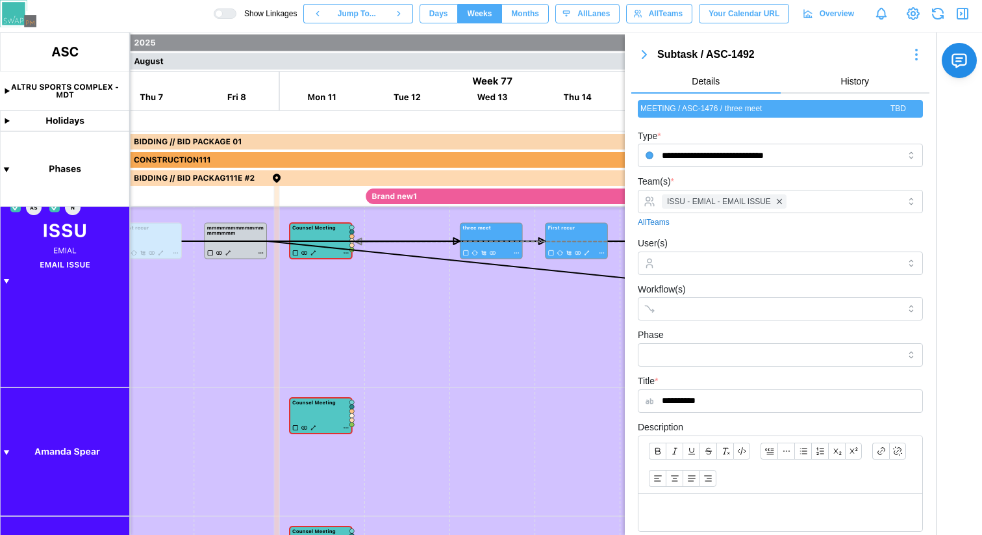
click at [644, 57] on icon "button" at bounding box center [645, 55] width 4 height 8
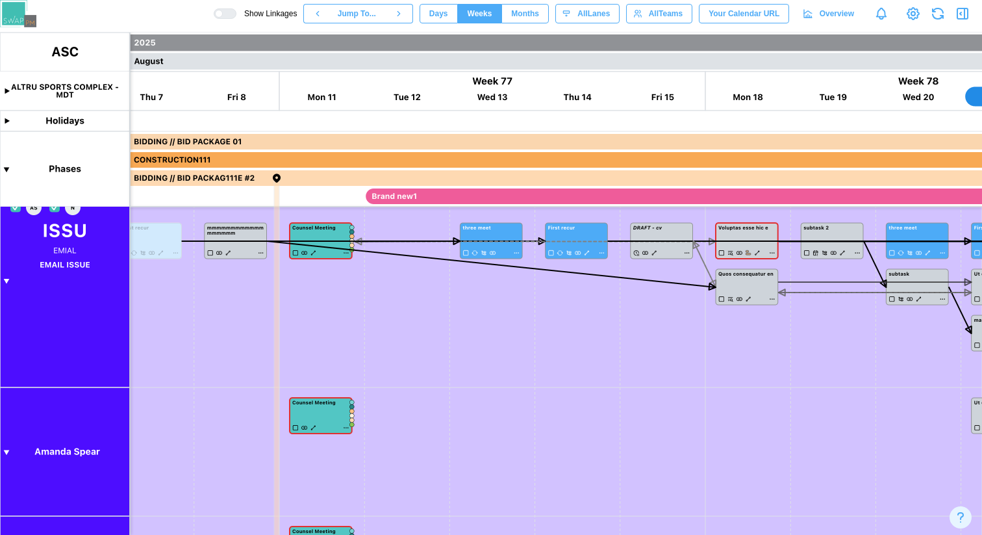
click at [216, 14] on div at bounding box center [219, 14] width 8 height 8
click at [223, 14] on div at bounding box center [229, 13] width 13 height 9
click at [216, 14] on div at bounding box center [219, 14] width 8 height 8
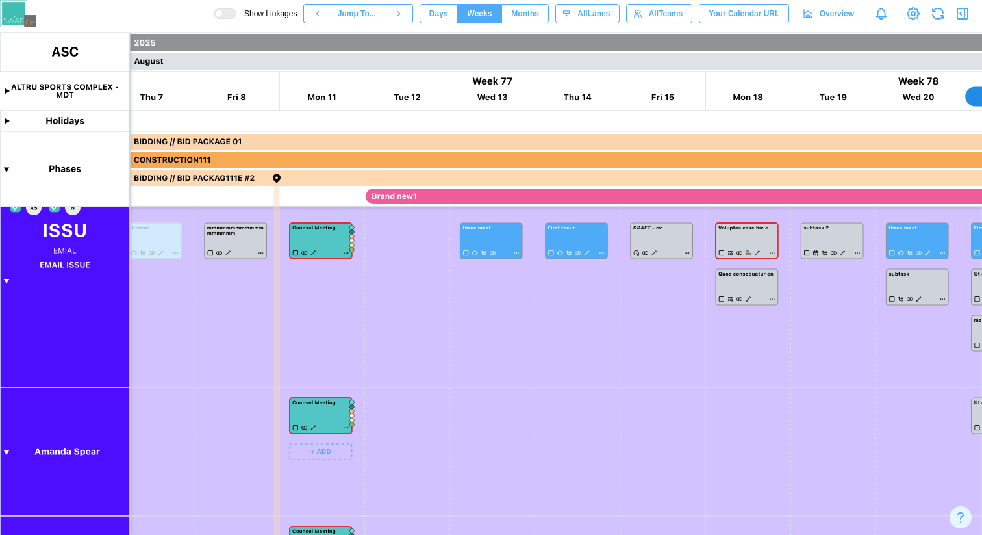
click at [314, 426] on canvas at bounding box center [491, 283] width 982 height 502
click at [311, 255] on canvas at bounding box center [491, 283] width 982 height 502
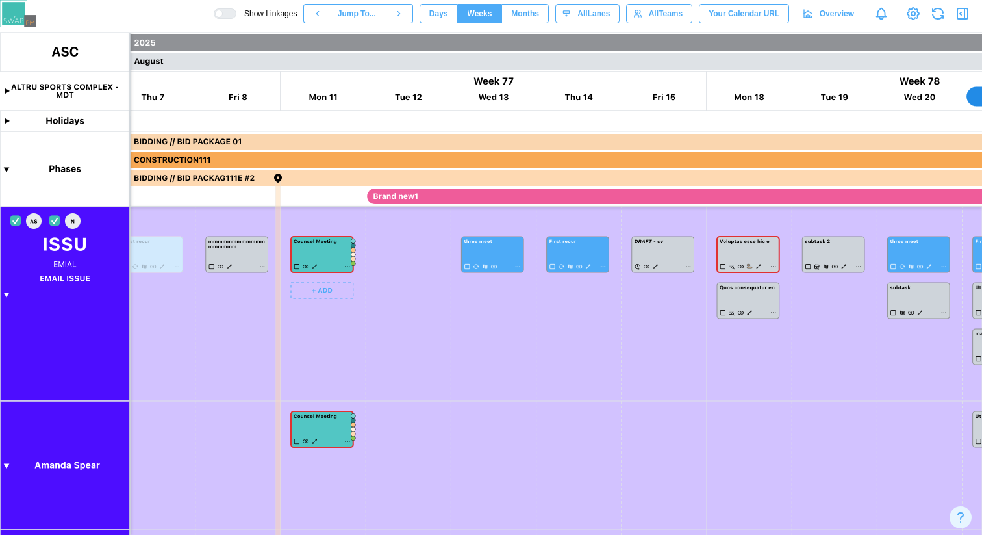
scroll to position [0, 32240]
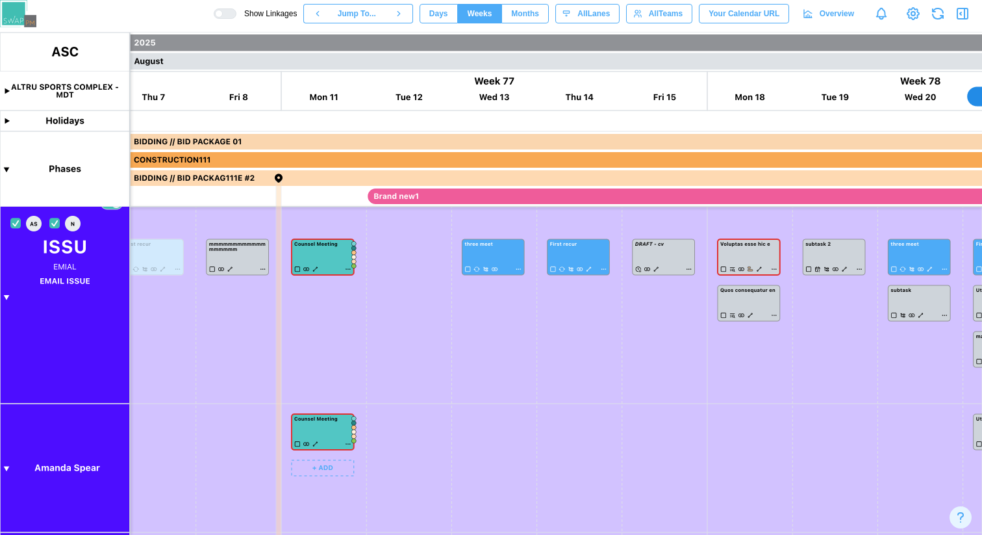
click at [318, 442] on canvas at bounding box center [491, 283] width 982 height 502
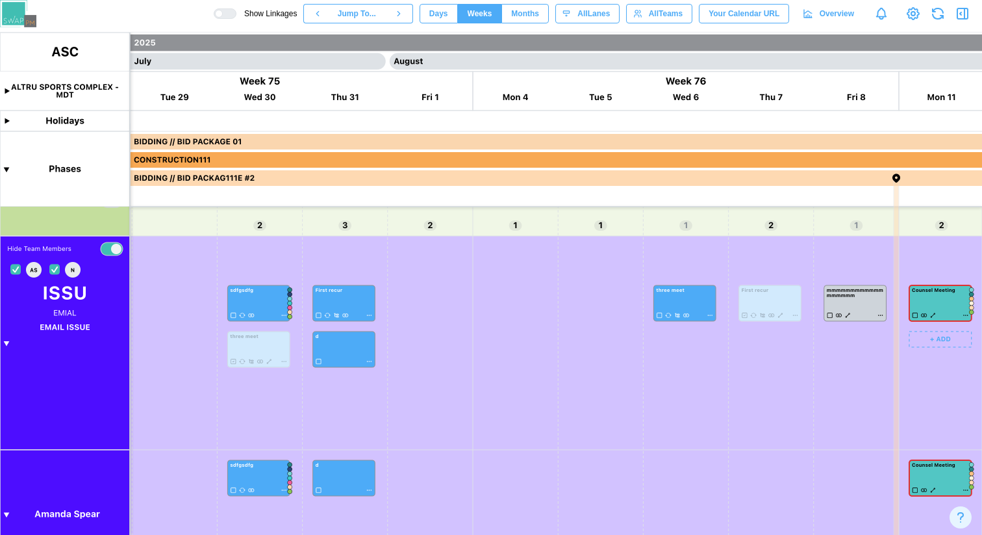
scroll to position [0, 32178]
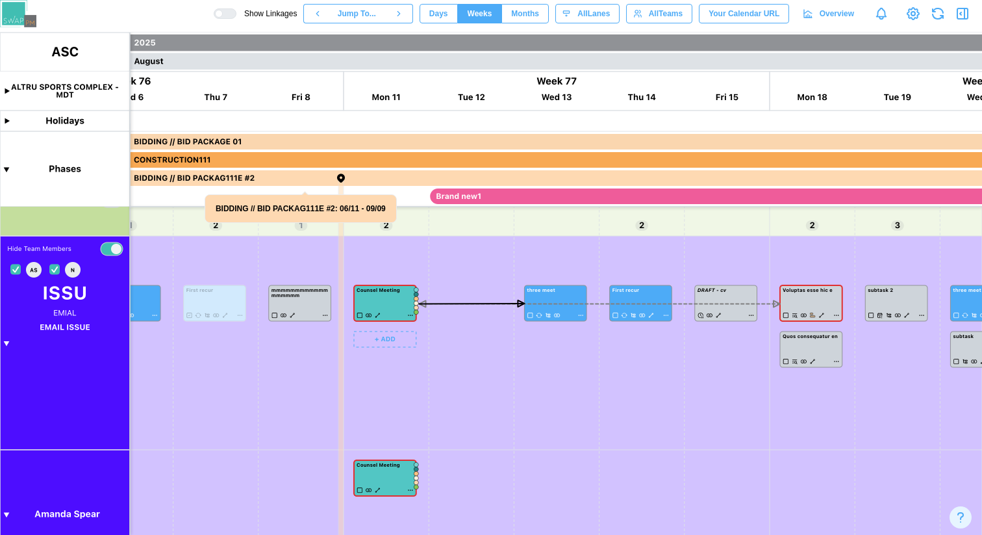
click at [7, 344] on canvas at bounding box center [491, 283] width 982 height 502
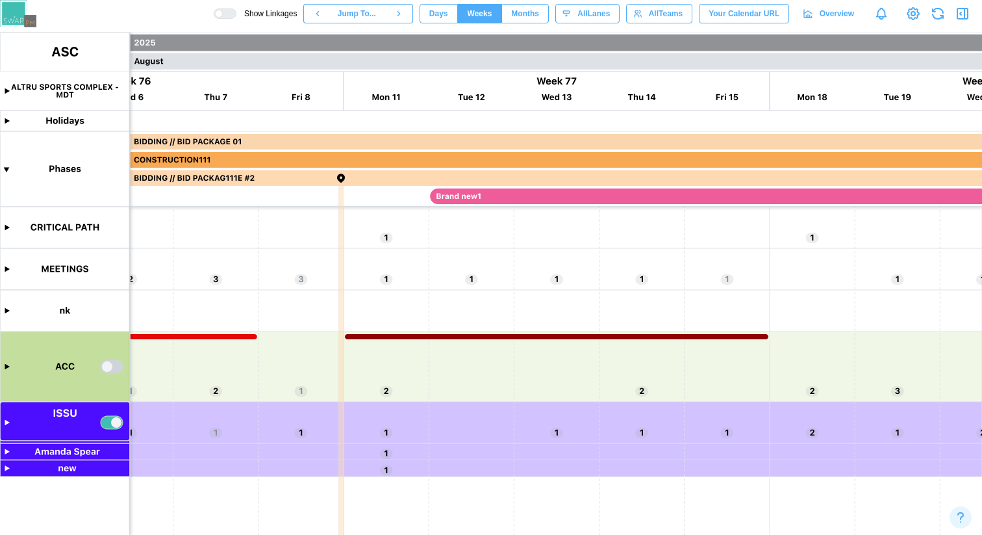
click at [6, 450] on canvas at bounding box center [491, 283] width 982 height 502
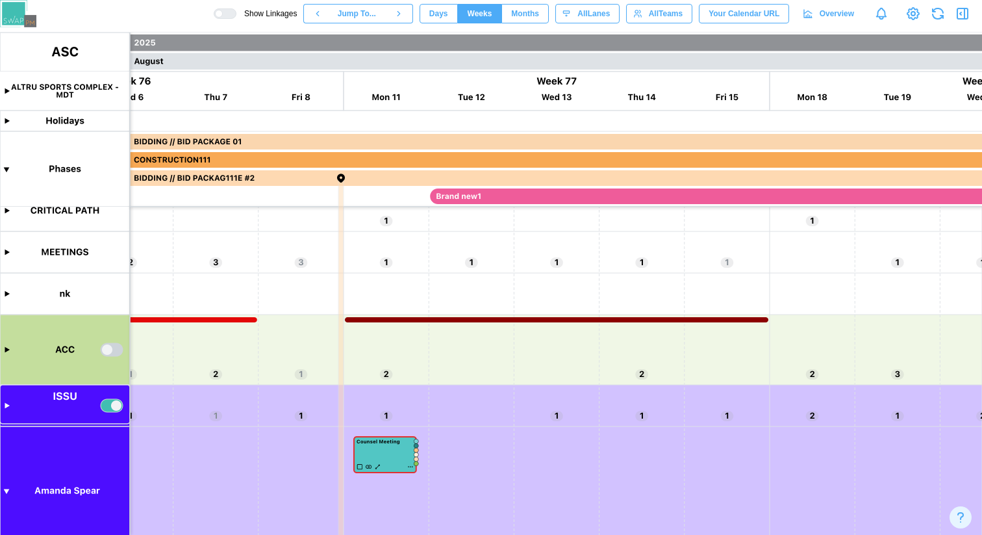
scroll to position [63, 0]
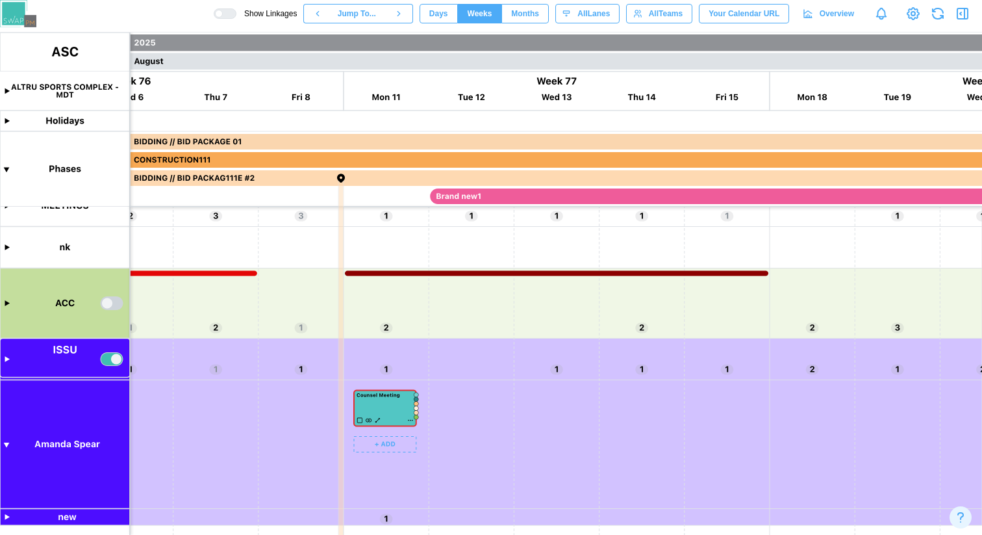
click at [381, 423] on canvas at bounding box center [491, 283] width 982 height 502
click at [377, 420] on canvas at bounding box center [491, 283] width 982 height 502
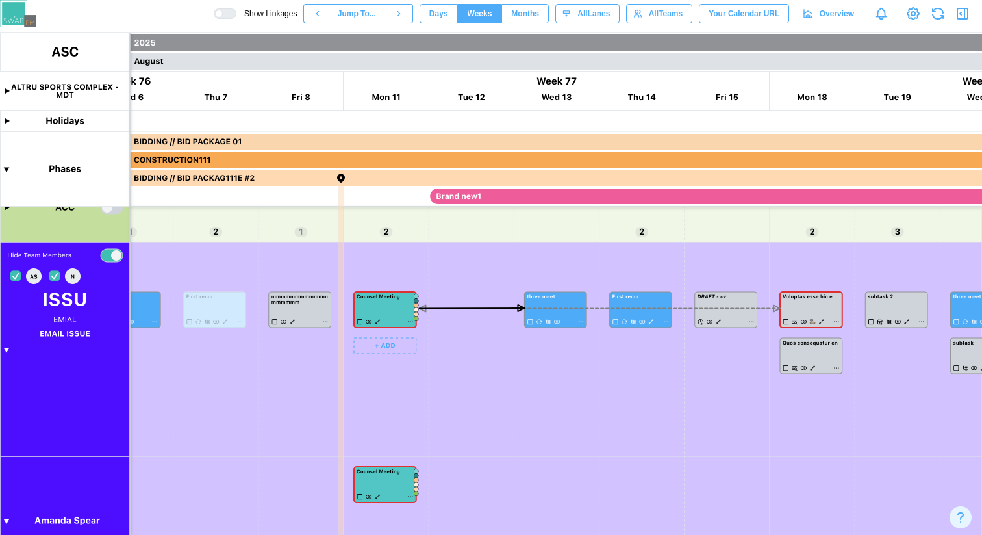
scroll to position [192, 0]
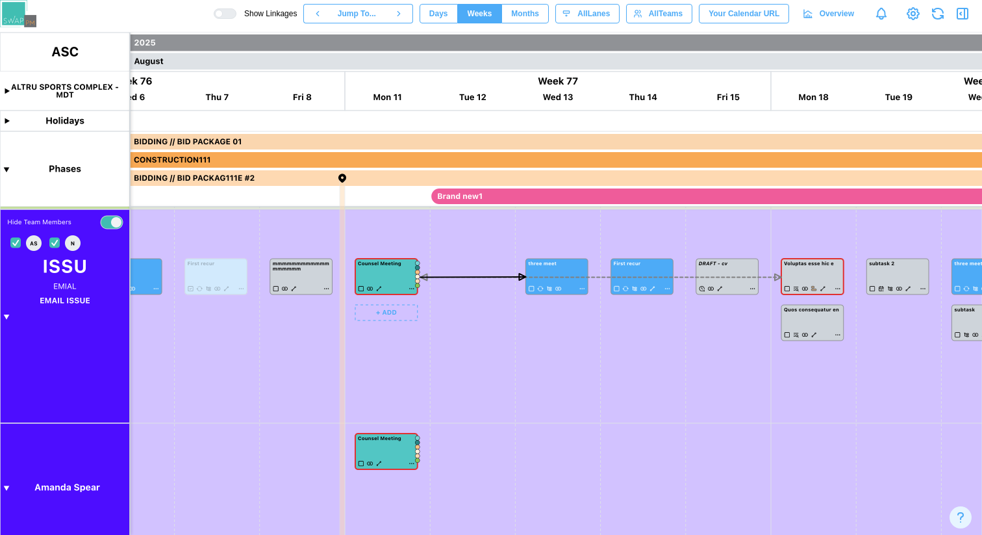
click at [584, 287] on canvas at bounding box center [491, 283] width 982 height 502
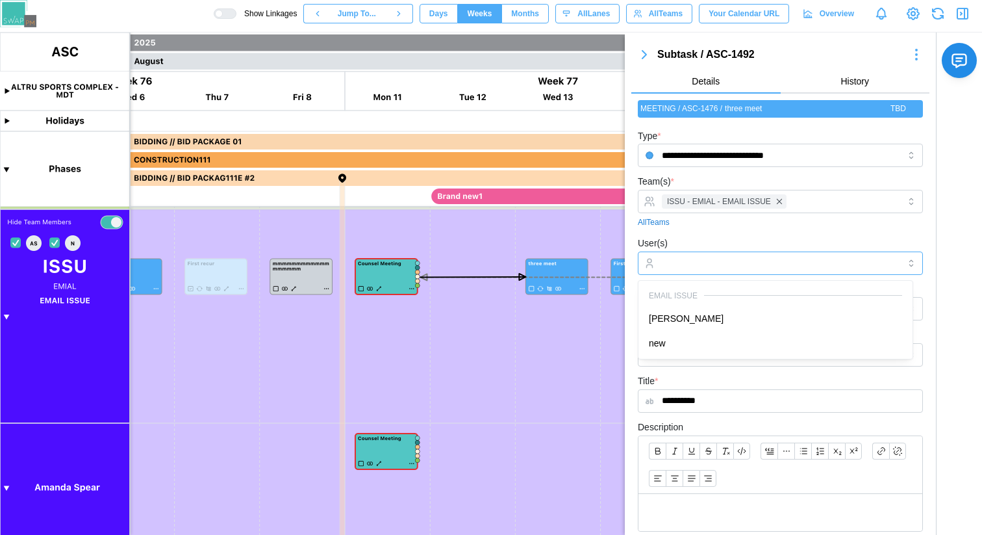
click at [724, 260] on input "User(s)" at bounding box center [780, 263] width 237 height 10
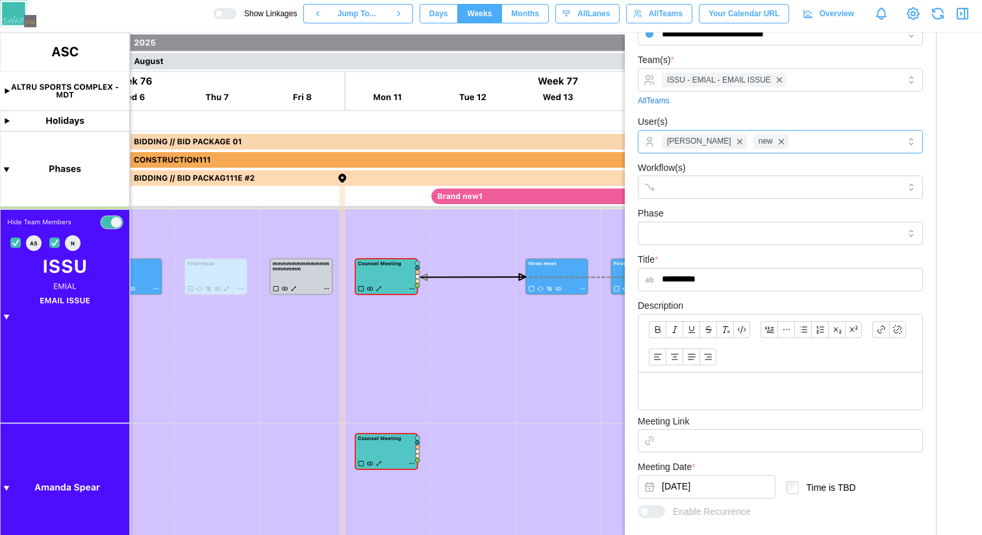
scroll to position [313, 0]
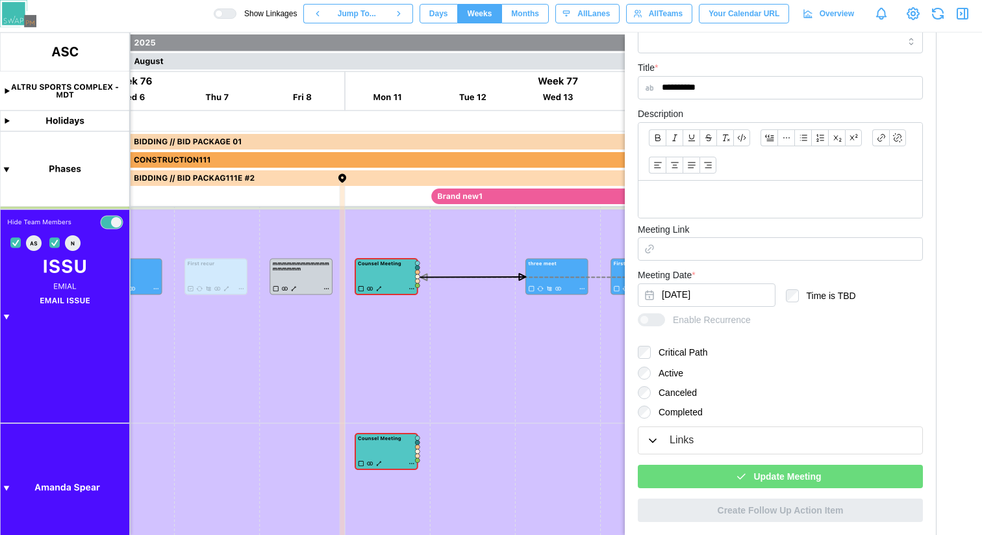
click at [754, 469] on span "Update Meeting" at bounding box center [788, 476] width 68 height 22
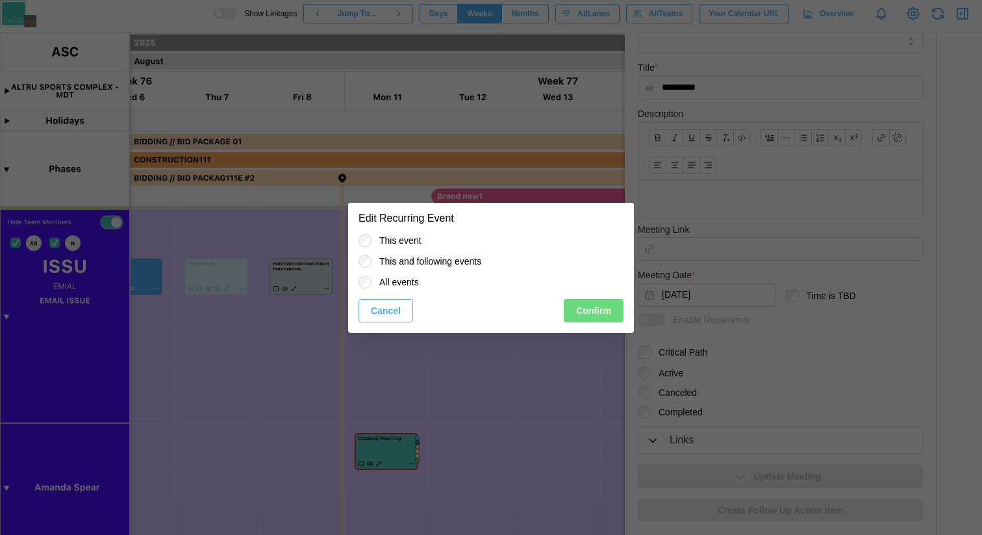
click at [589, 306] on span "Confirm" at bounding box center [593, 311] width 35 height 22
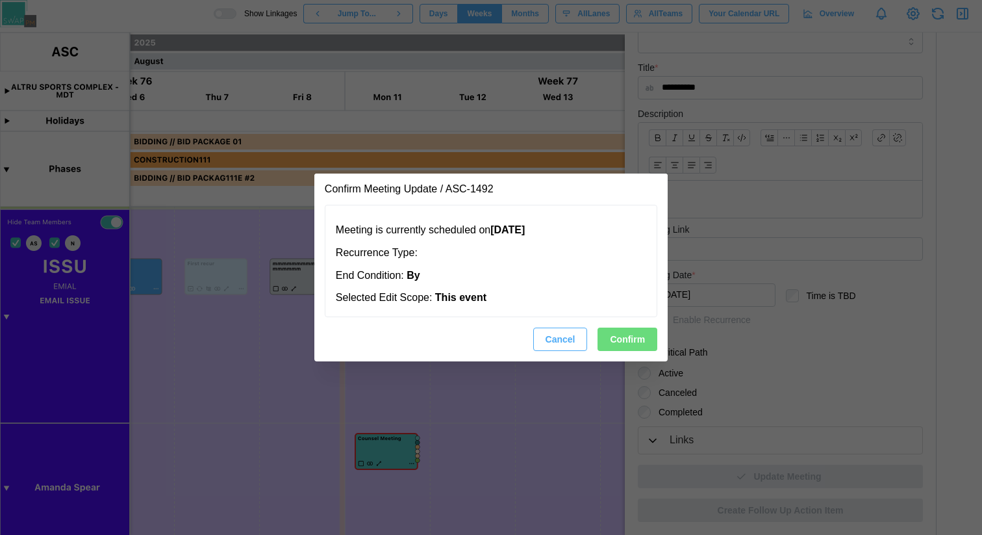
click at [640, 338] on span "Confirm" at bounding box center [627, 339] width 35 height 22
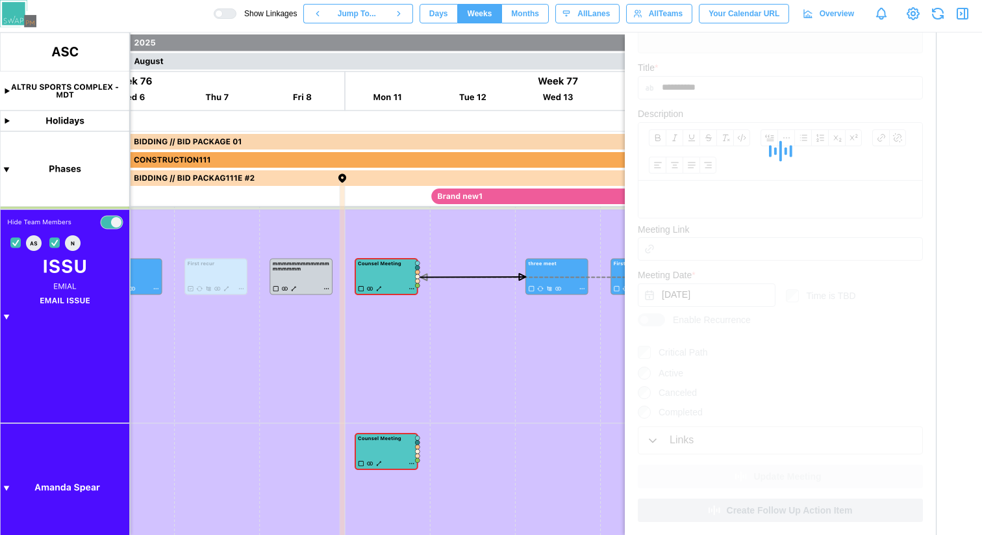
click at [754, 53] on div at bounding box center [780, 151] width 285 height 673
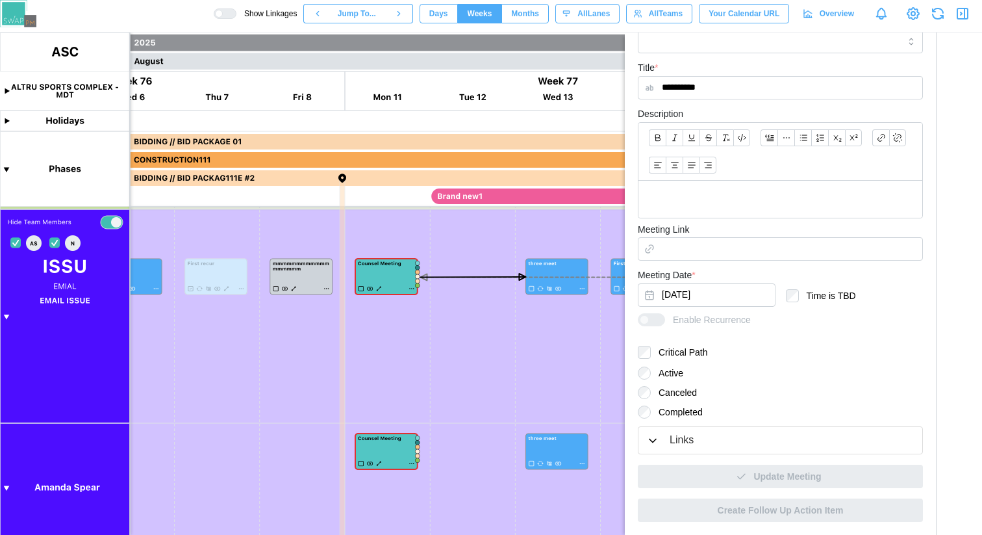
scroll to position [0, 0]
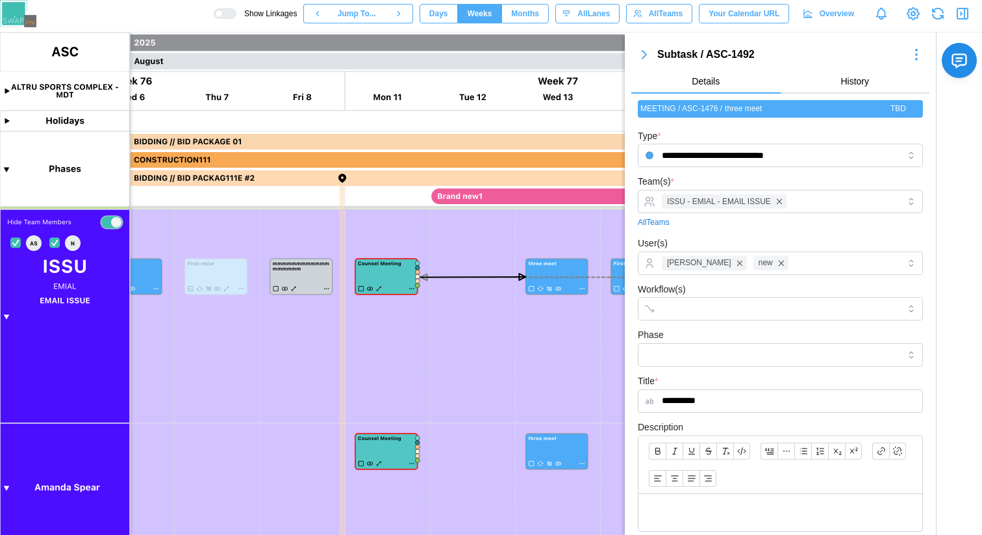
click at [648, 58] on icon "button" at bounding box center [645, 55] width 16 height 16
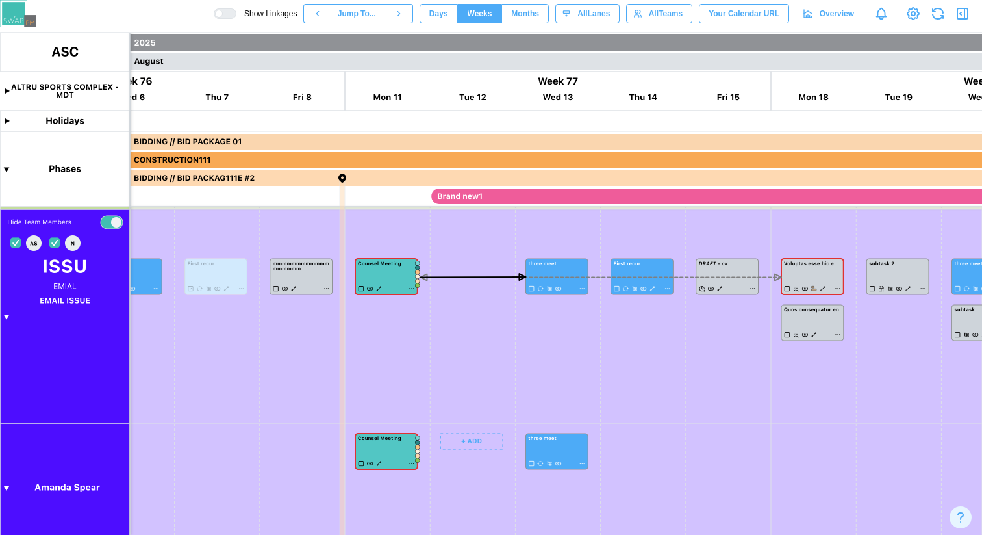
click at [378, 466] on canvas at bounding box center [491, 283] width 982 height 502
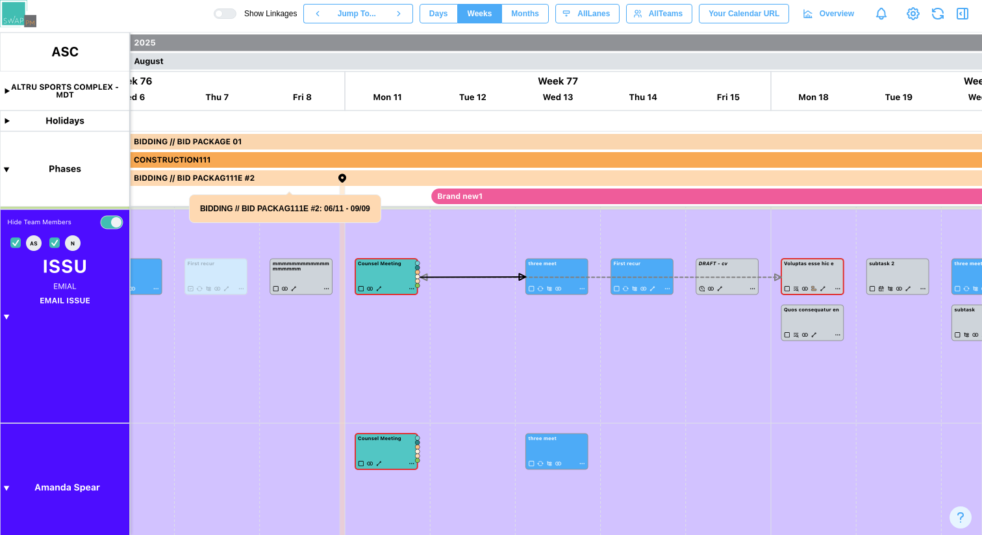
click at [8, 317] on canvas at bounding box center [491, 283] width 982 height 502
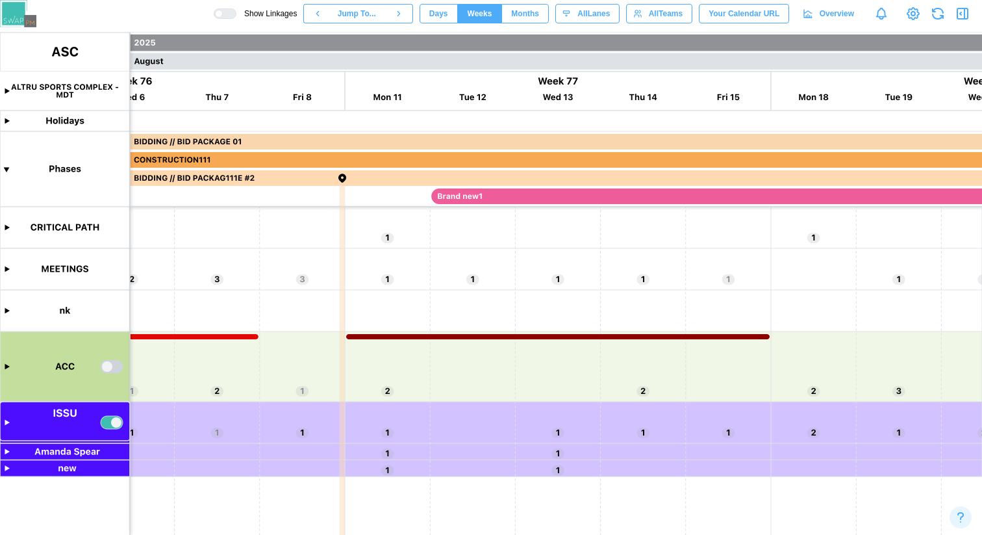
click at [5, 451] on canvas at bounding box center [491, 283] width 982 height 502
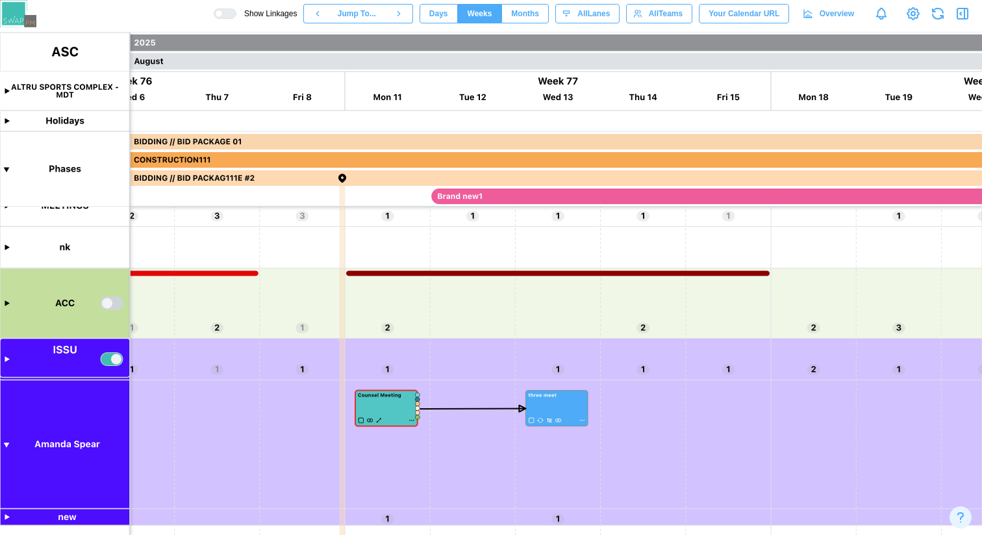
scroll to position [0, 32175]
click at [8, 359] on canvas at bounding box center [491, 283] width 982 height 502
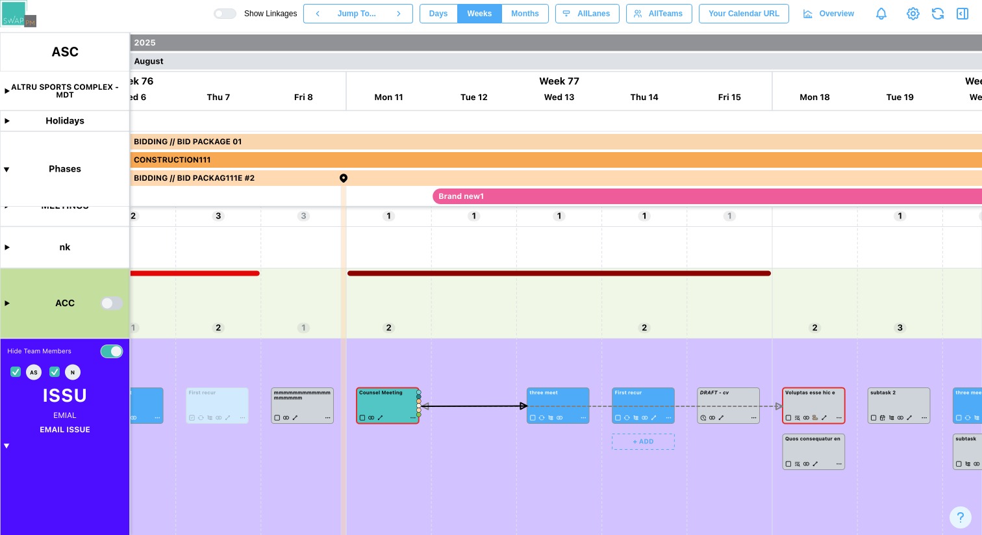
scroll to position [251, 0]
click at [583, 498] on canvas at bounding box center [491, 283] width 982 height 502
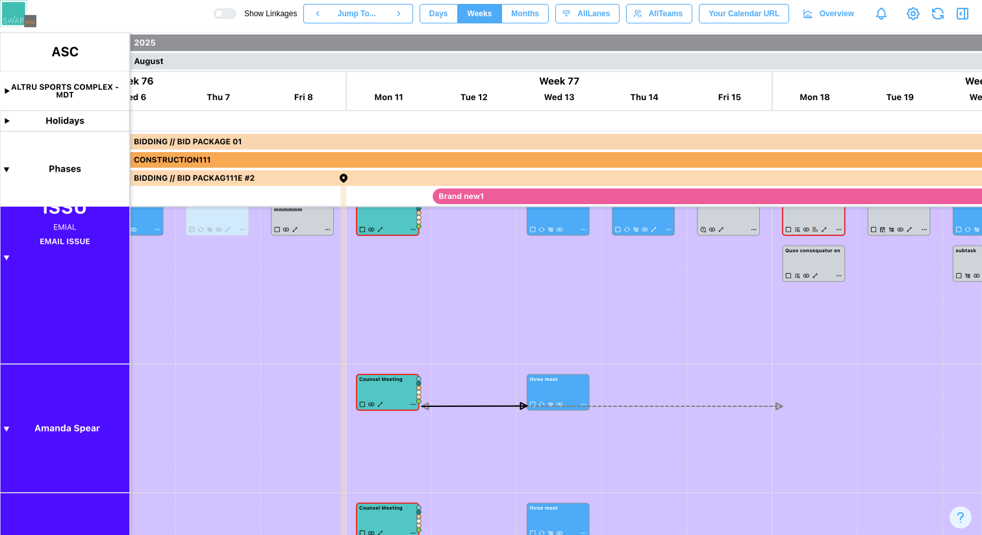
scroll to position [114, 0]
click at [437, 277] on canvas at bounding box center [491, 283] width 982 height 502
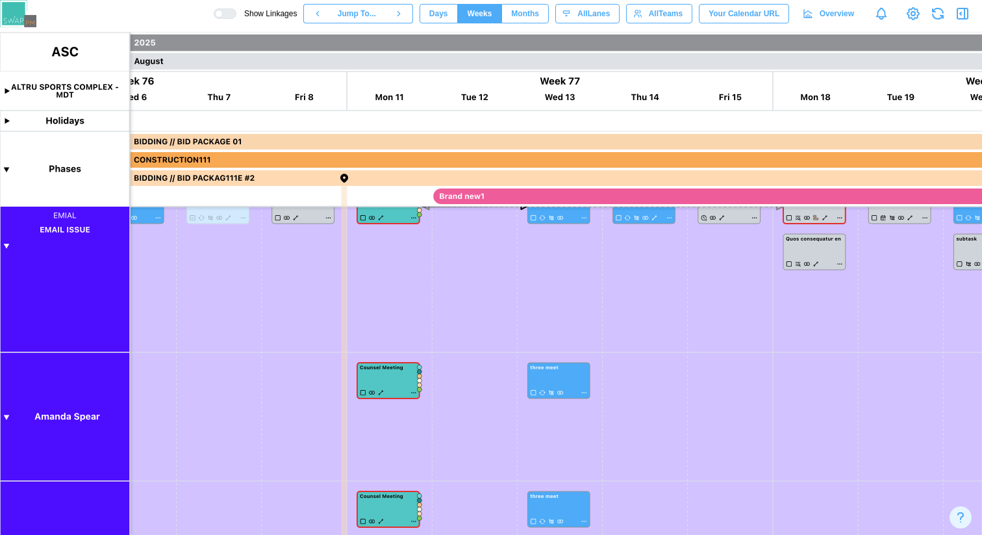
scroll to position [241, 0]
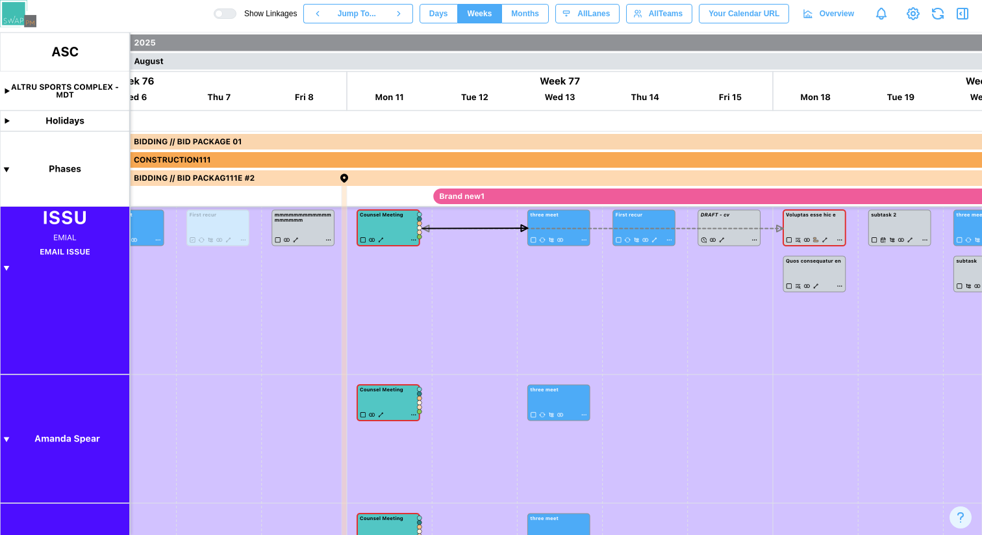
click at [6, 268] on canvas at bounding box center [491, 283] width 982 height 502
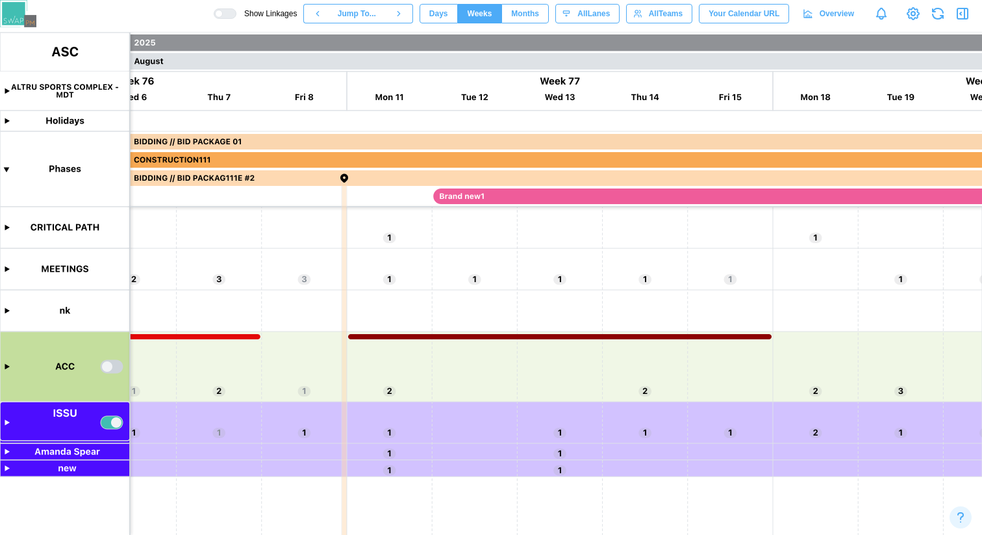
click at [5, 452] on canvas at bounding box center [491, 283] width 982 height 502
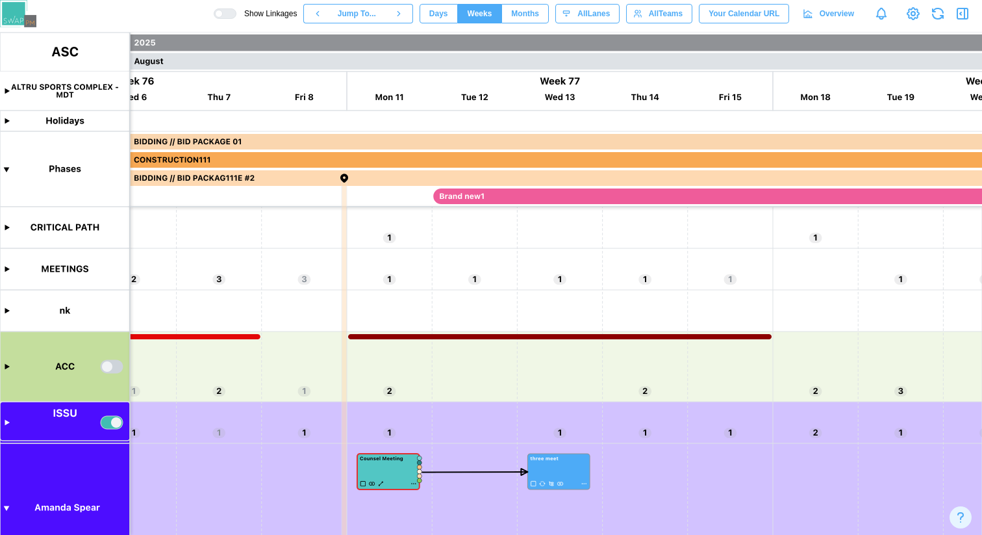
scroll to position [63, 0]
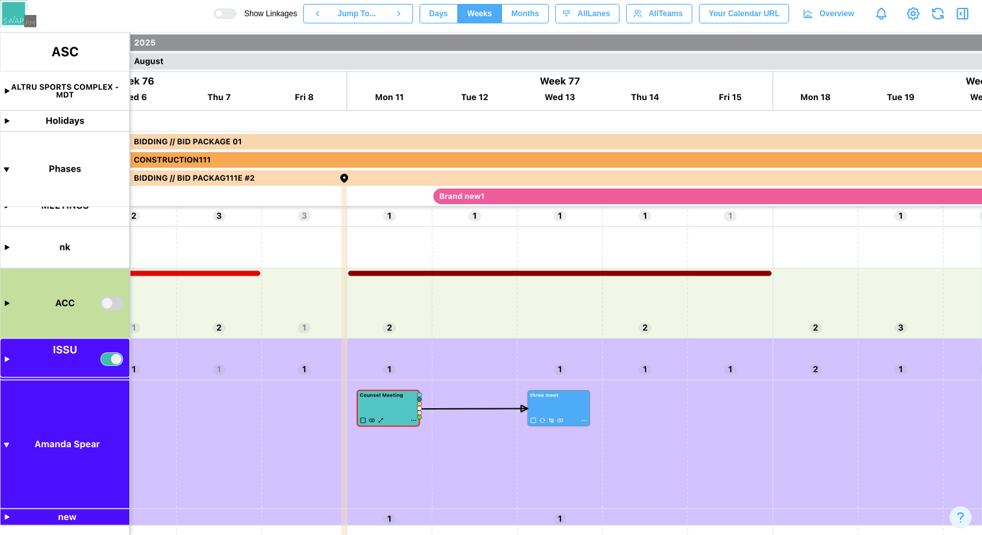
click at [7, 360] on canvas at bounding box center [491, 283] width 982 height 502
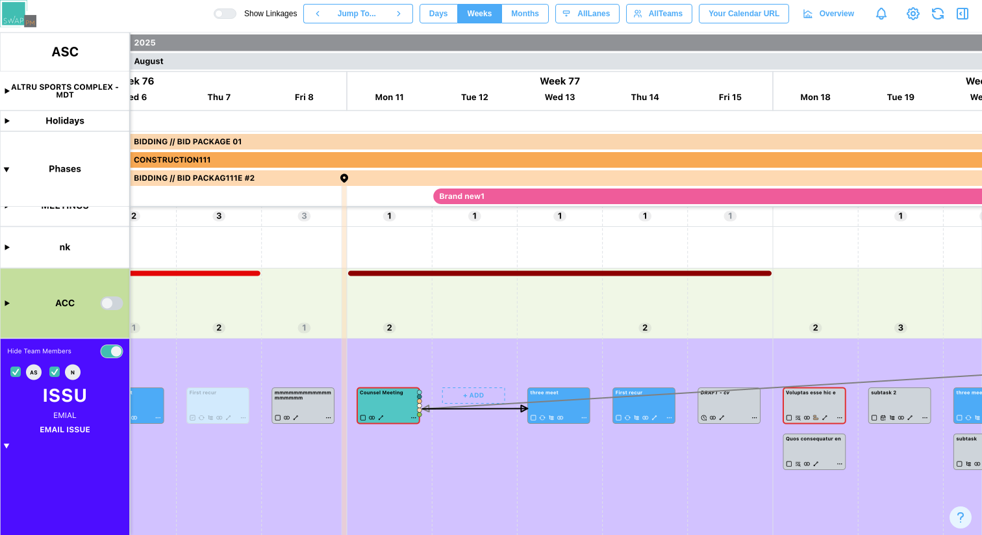
scroll to position [155, 0]
click at [496, 320] on canvas at bounding box center [491, 283] width 982 height 502
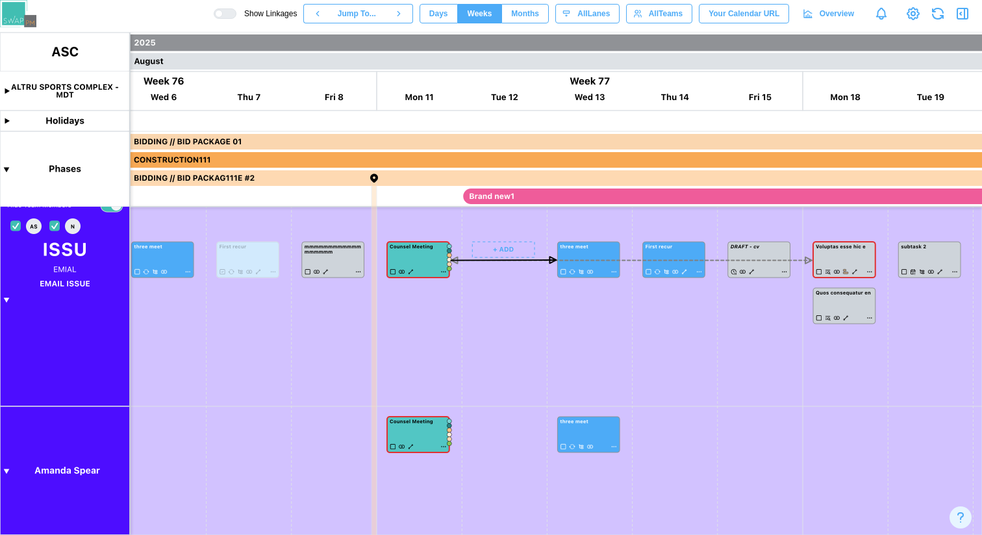
scroll to position [0, 32044]
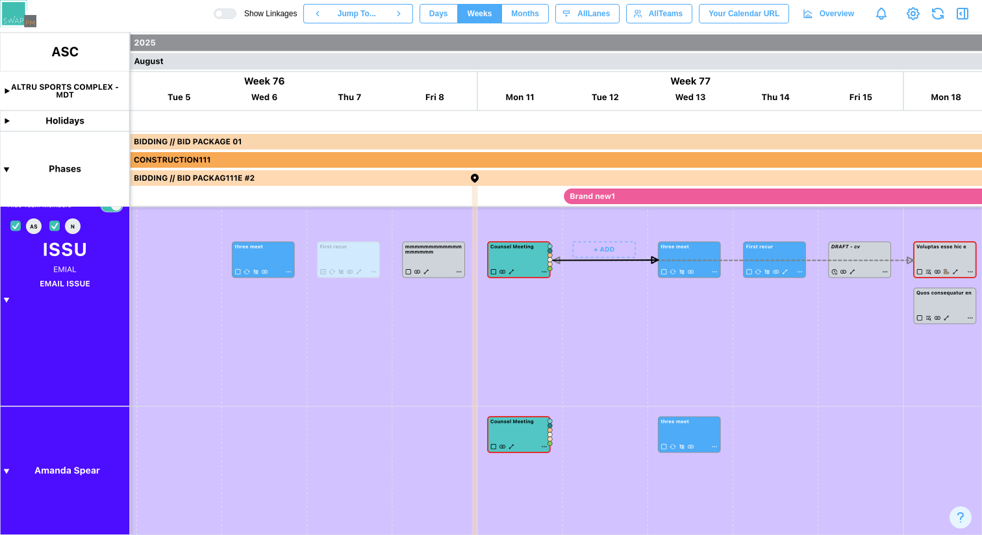
click at [8, 300] on canvas at bounding box center [491, 283] width 982 height 502
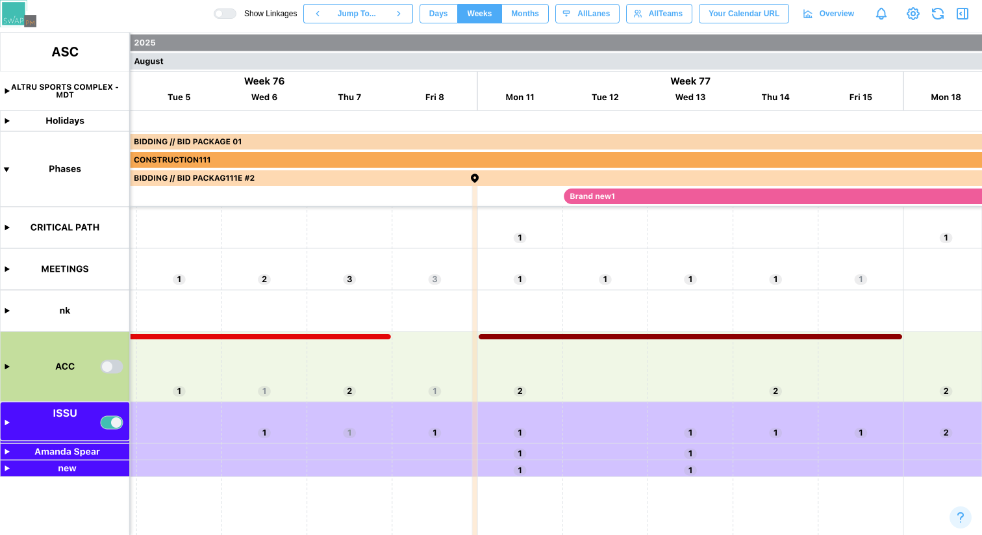
click at [6, 420] on canvas at bounding box center [491, 283] width 982 height 502
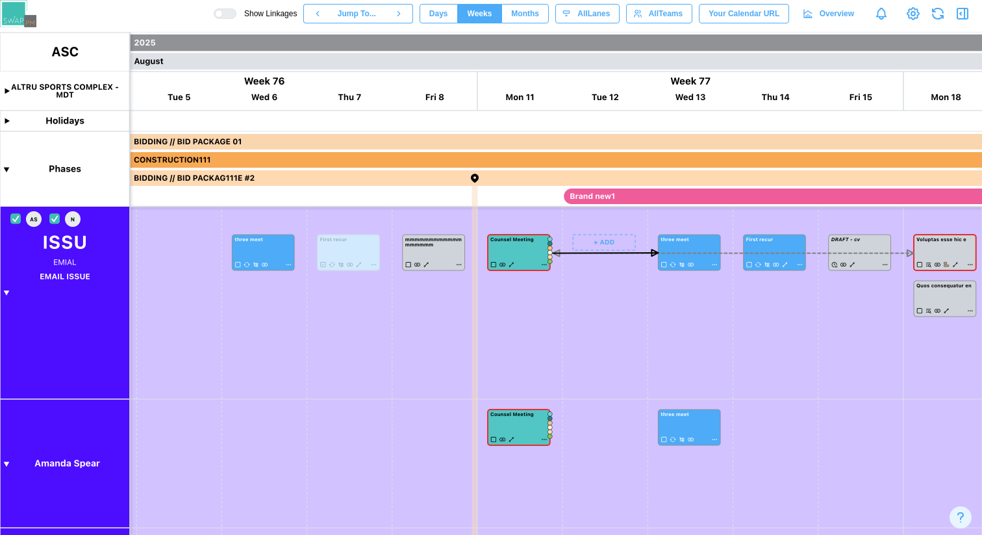
scroll to position [217, 0]
click at [512, 438] on canvas at bounding box center [491, 283] width 982 height 502
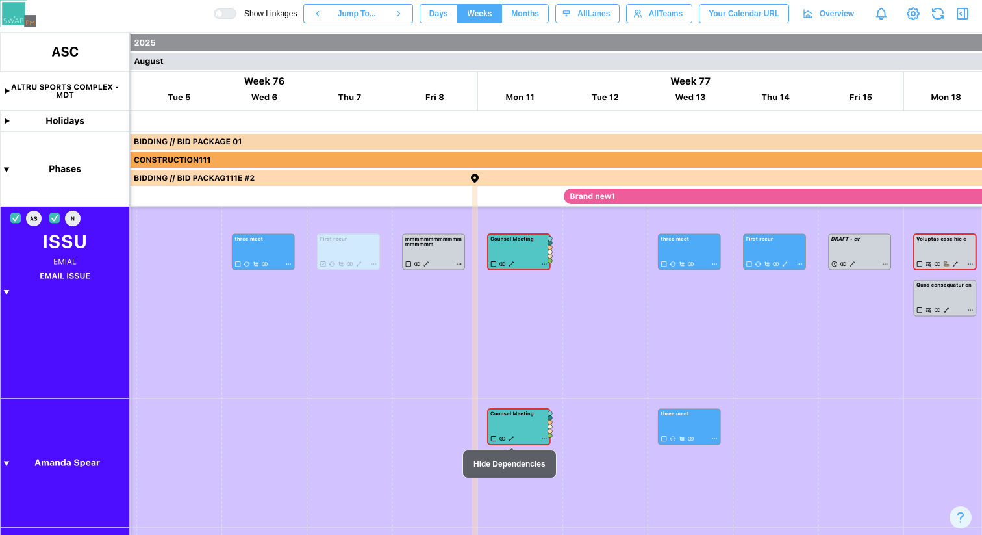
click at [512, 438] on canvas at bounding box center [491, 283] width 982 height 502
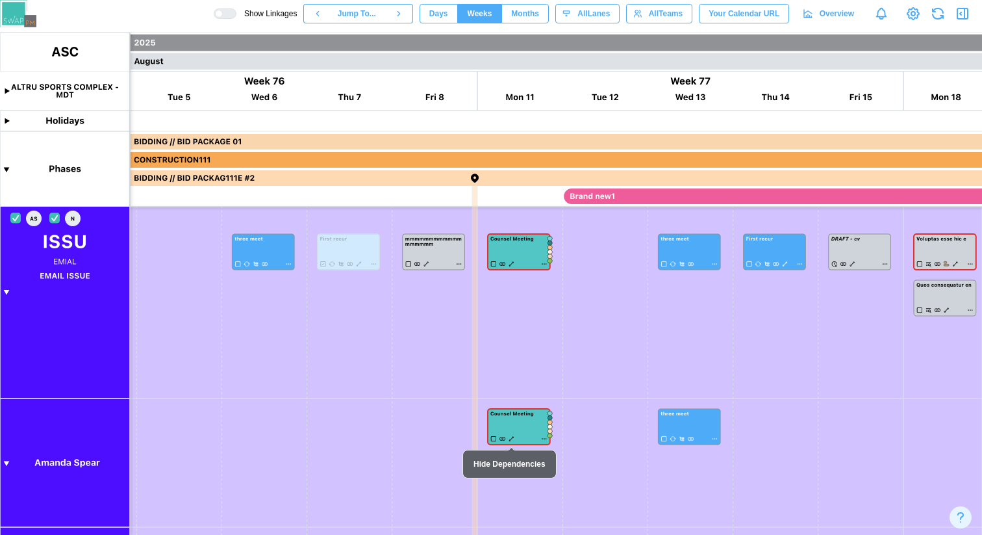
click at [512, 438] on canvas at bounding box center [491, 283] width 982 height 502
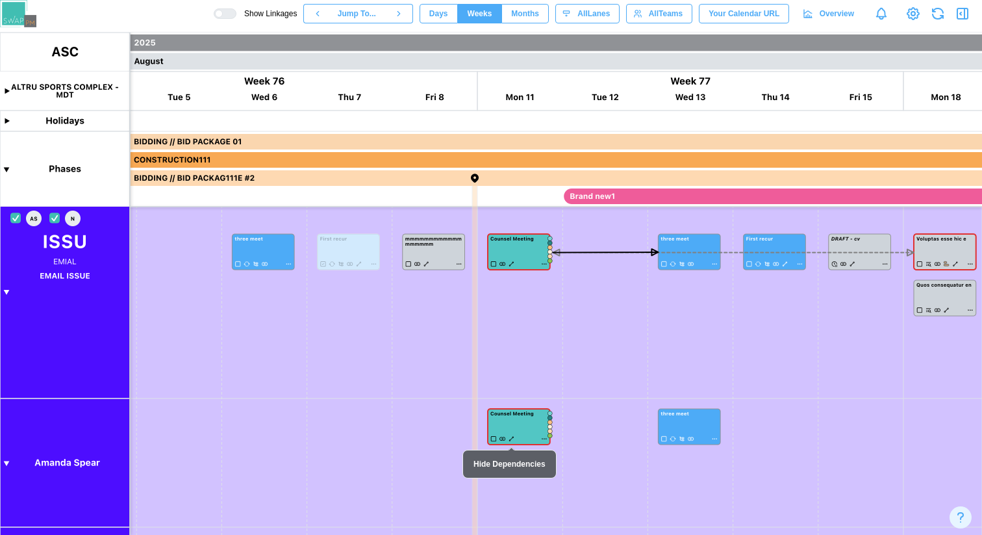
click at [512, 438] on canvas at bounding box center [491, 283] width 982 height 502
click at [223, 14] on div at bounding box center [229, 13] width 13 height 9
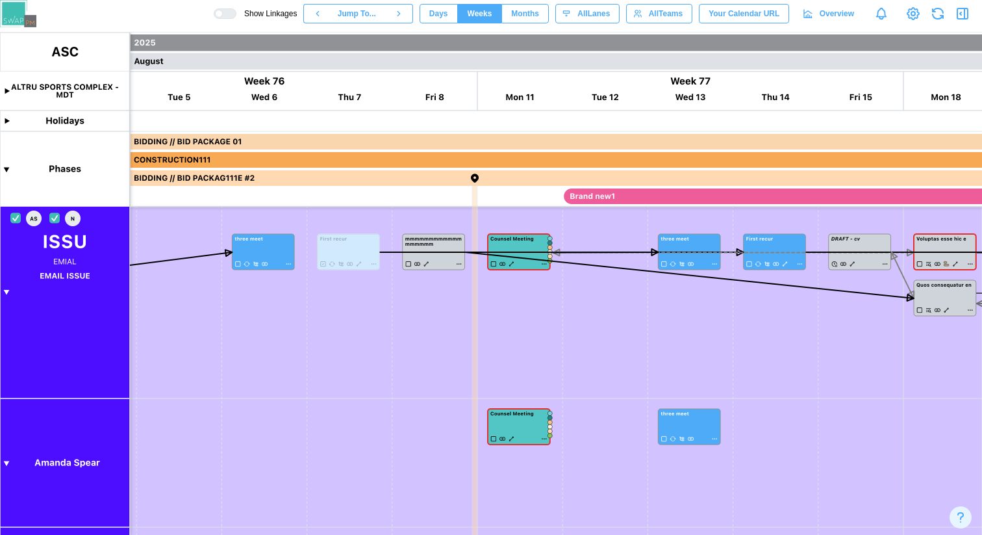
click at [223, 16] on div at bounding box center [229, 13] width 13 height 9
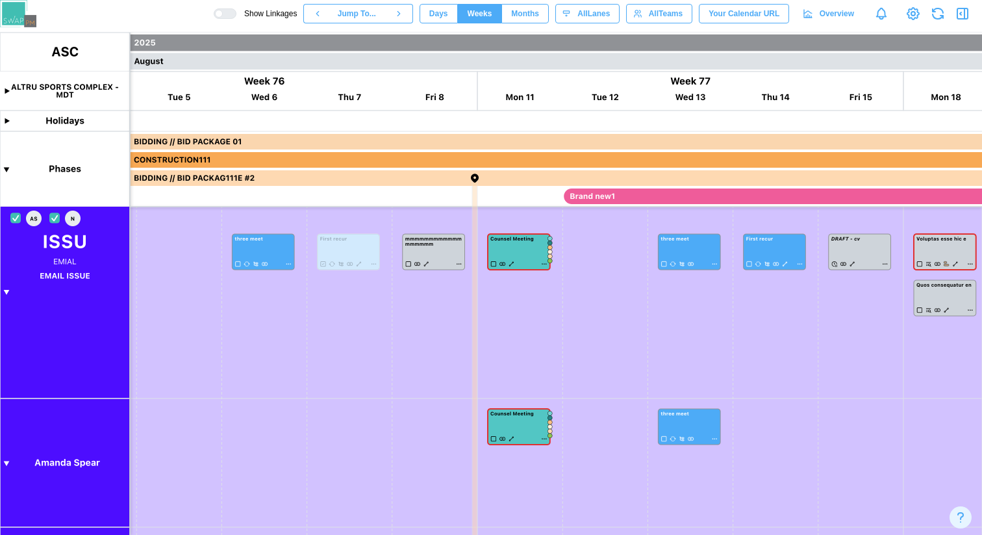
click at [223, 15] on div at bounding box center [229, 13] width 13 height 9
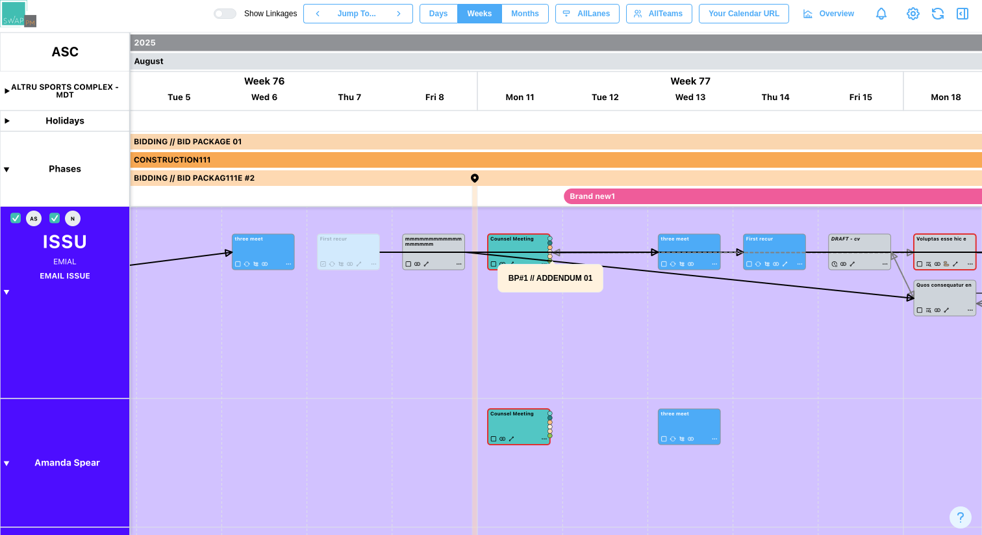
drag, startPoint x: 6, startPoint y: 462, endPoint x: 53, endPoint y: 454, distance: 47.4
click at [6, 462] on canvas at bounding box center [491, 283] width 982 height 502
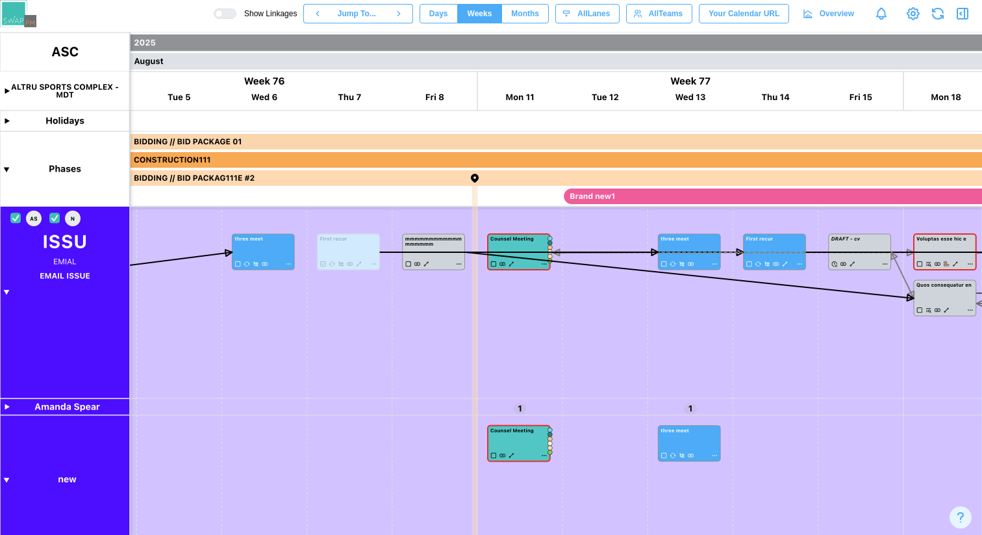
scroll to position [0, 32043]
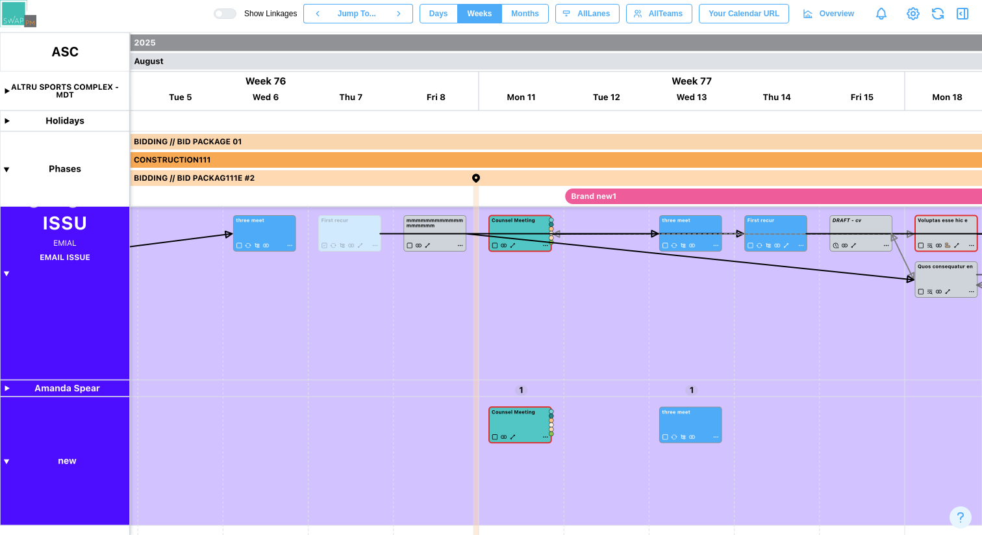
click at [8, 461] on canvas at bounding box center [491, 283] width 982 height 502
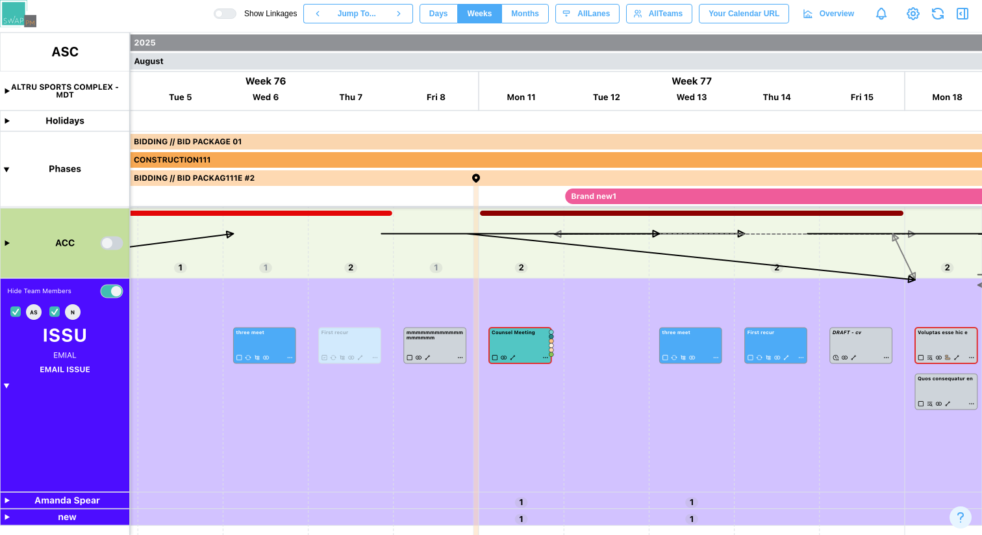
scroll to position [41, 0]
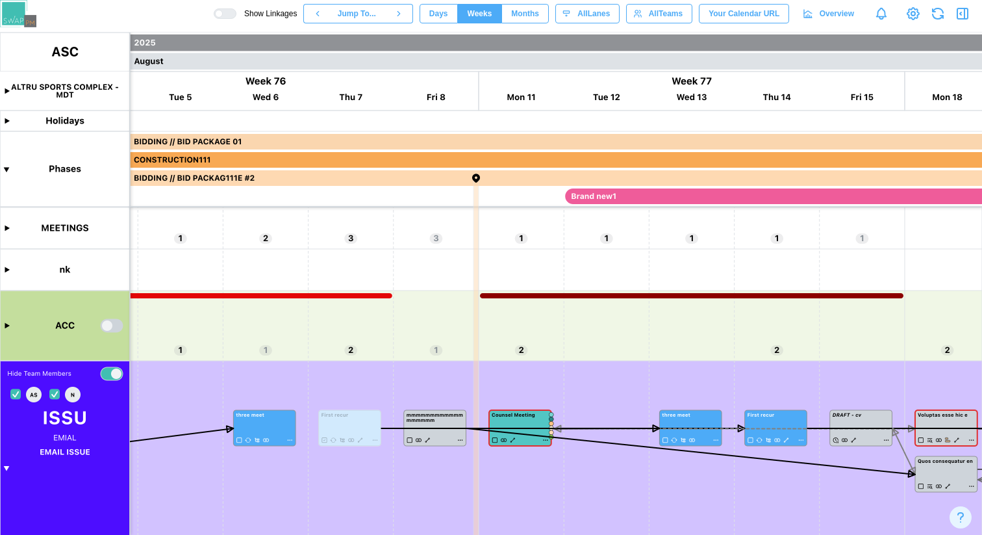
click at [7, 326] on canvas at bounding box center [491, 283] width 982 height 502
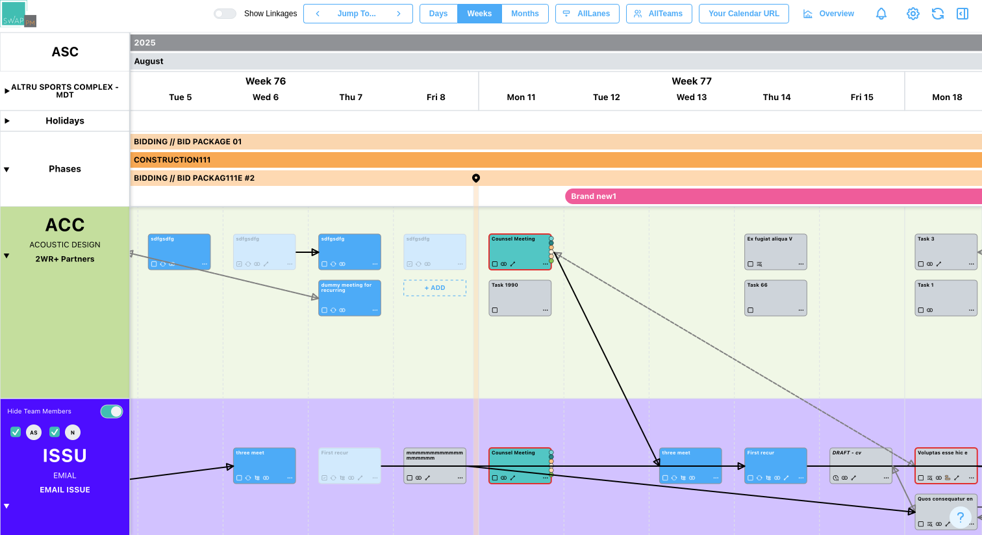
scroll to position [220, 0]
click at [6, 255] on canvas at bounding box center [491, 283] width 982 height 502
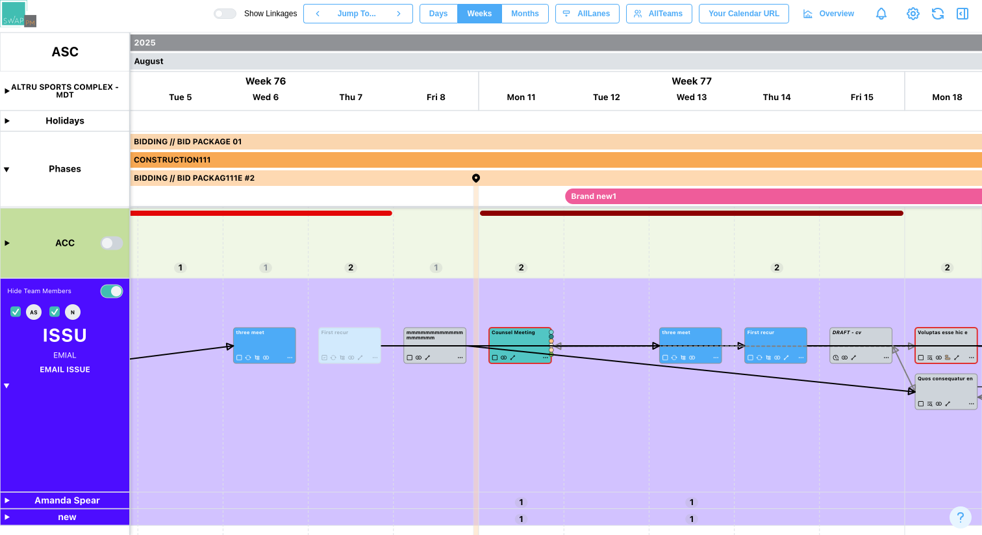
click at [6, 242] on canvas at bounding box center [491, 283] width 982 height 502
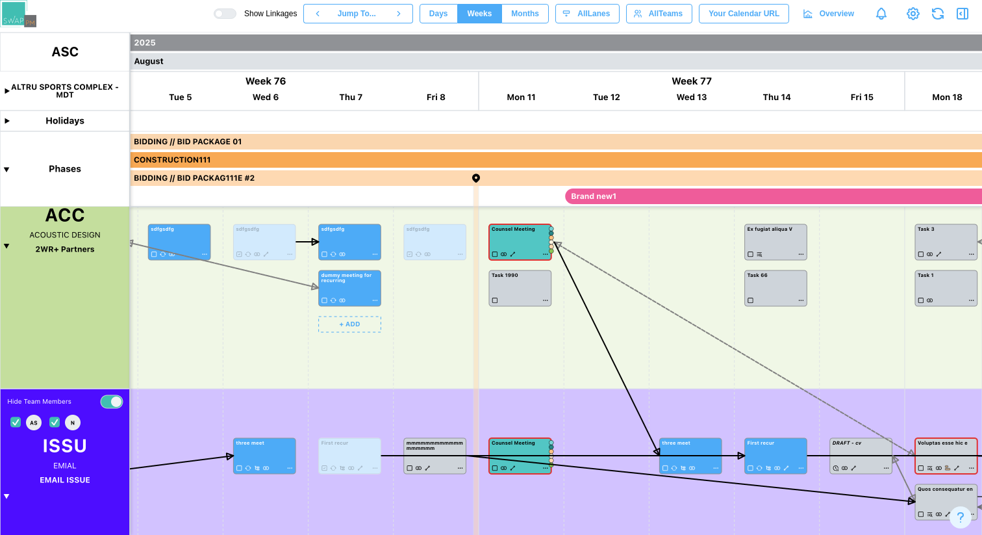
scroll to position [215, 0]
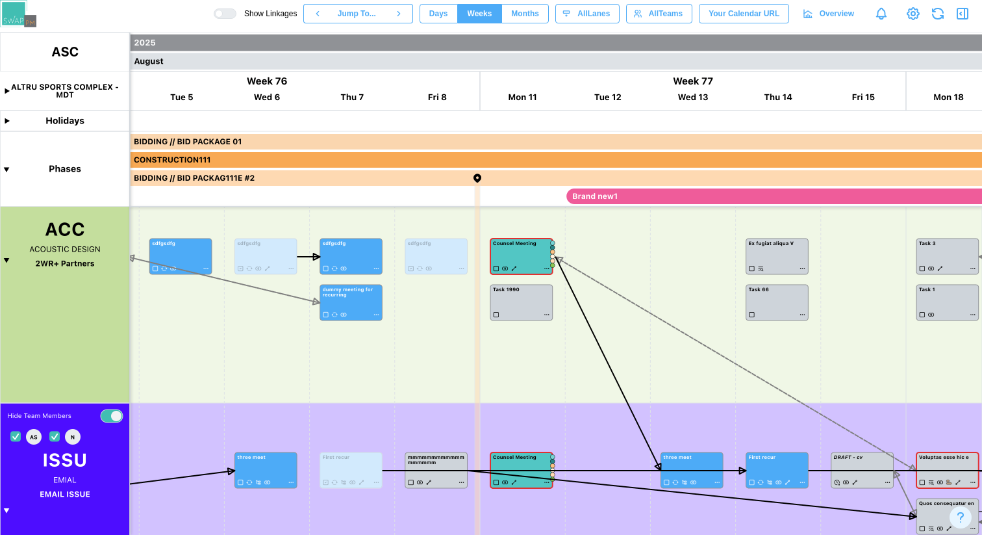
click at [223, 16] on div at bounding box center [229, 13] width 13 height 9
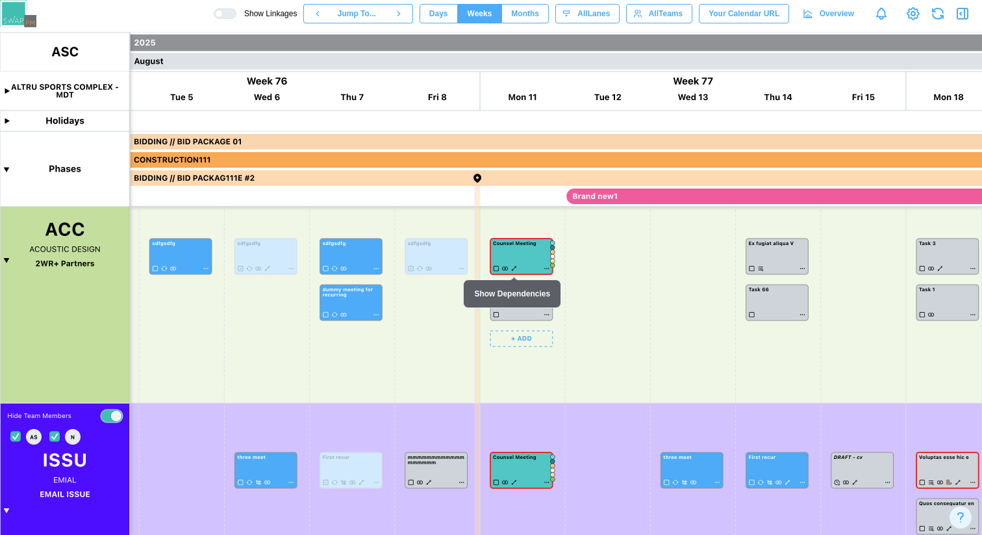
click at [546, 270] on canvas at bounding box center [491, 283] width 982 height 502
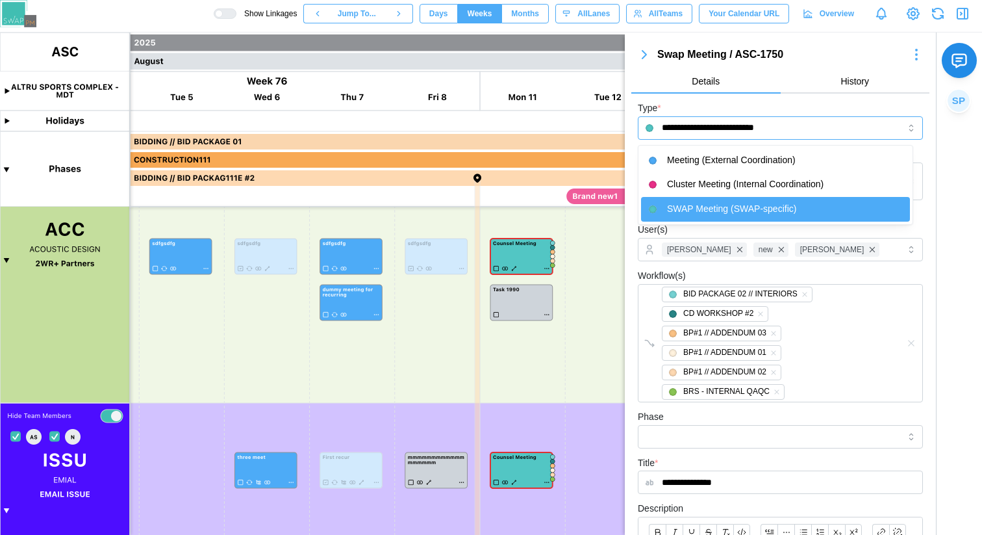
click at [737, 131] on input "**********" at bounding box center [780, 127] width 285 height 23
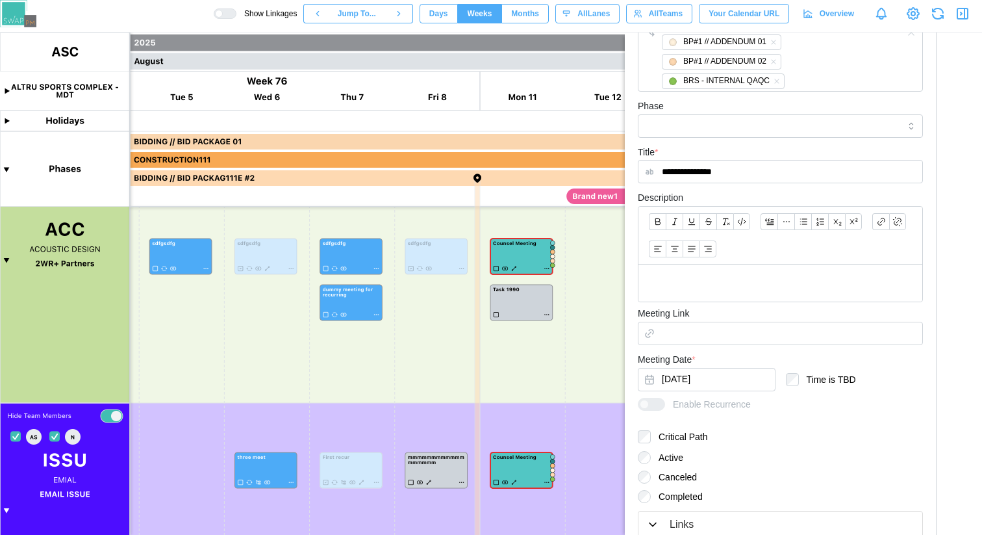
scroll to position [336, 0]
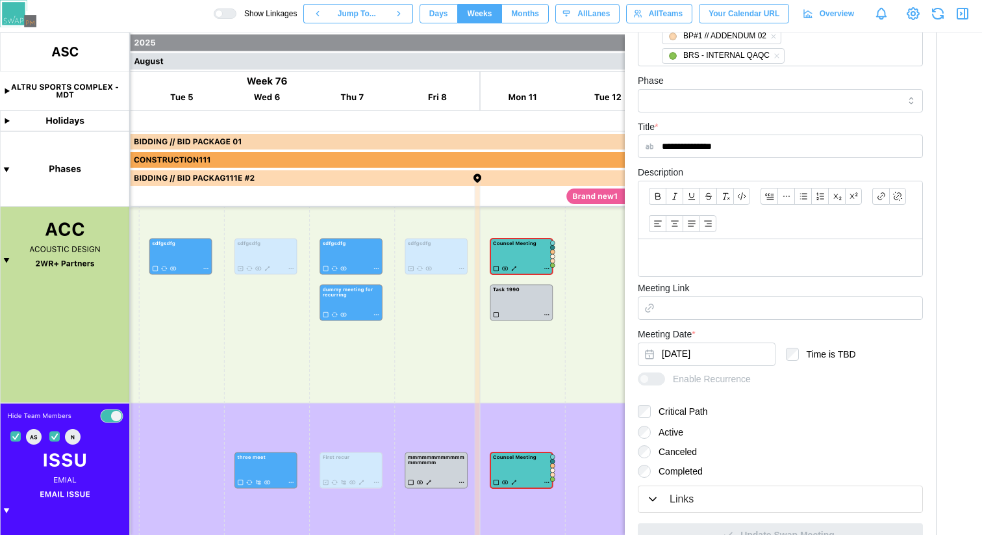
click at [705, 336] on div "Meeting Date * [DATE]" at bounding box center [707, 346] width 138 height 40
click at [548, 314] on canvas at bounding box center [491, 283] width 982 height 502
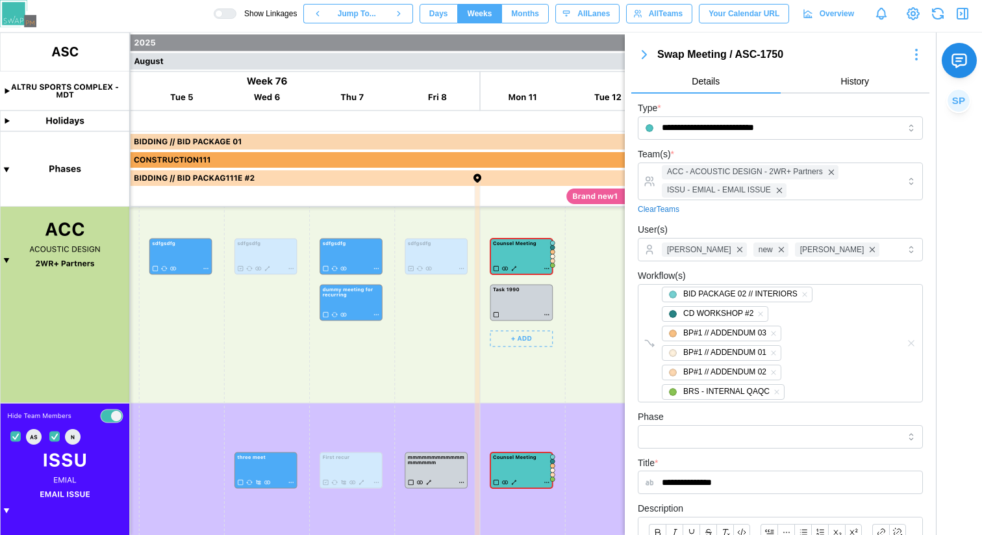
click at [546, 314] on canvas at bounding box center [491, 283] width 982 height 502
click at [645, 55] on icon "button" at bounding box center [645, 55] width 4 height 8
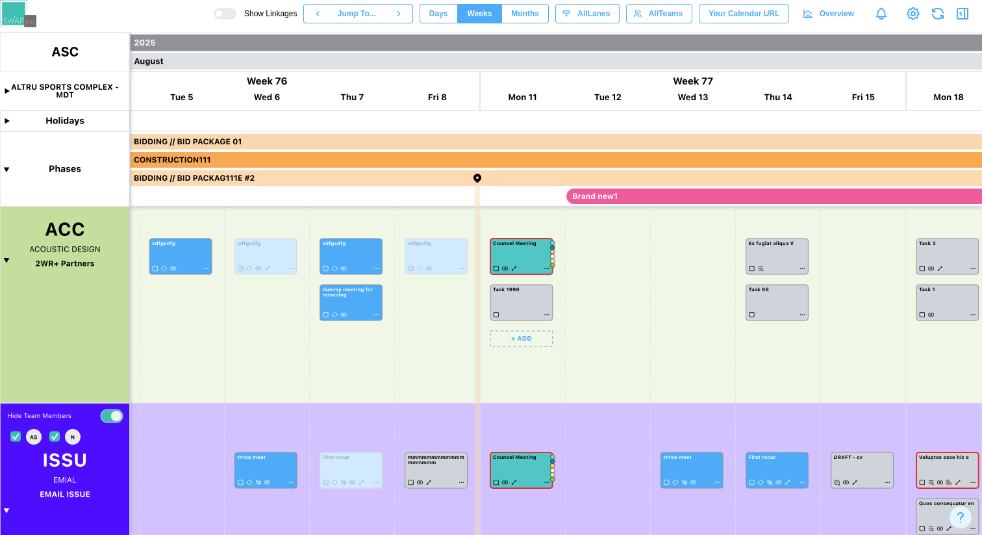
click at [546, 314] on canvas at bounding box center [491, 283] width 982 height 502
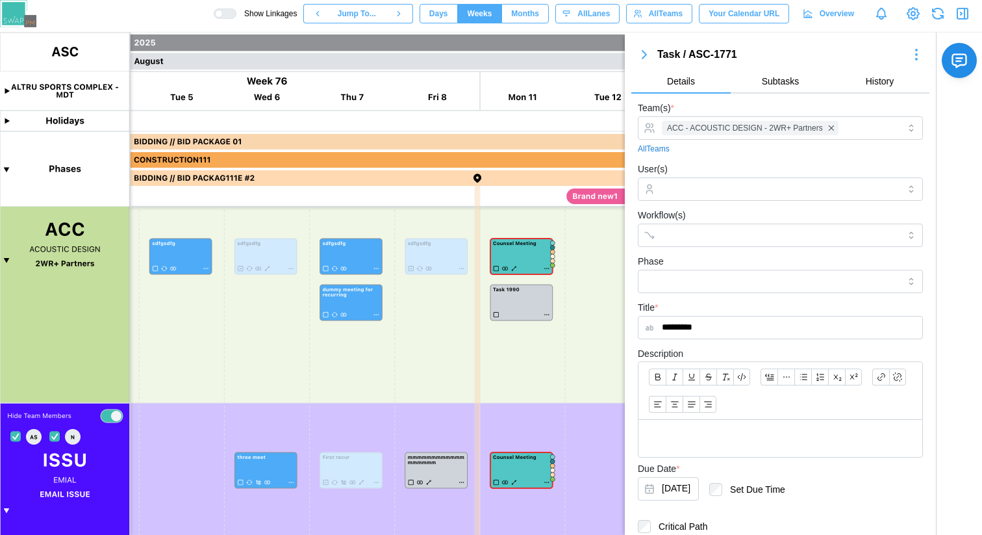
click at [778, 88] on button "Subtasks" at bounding box center [780, 81] width 99 height 23
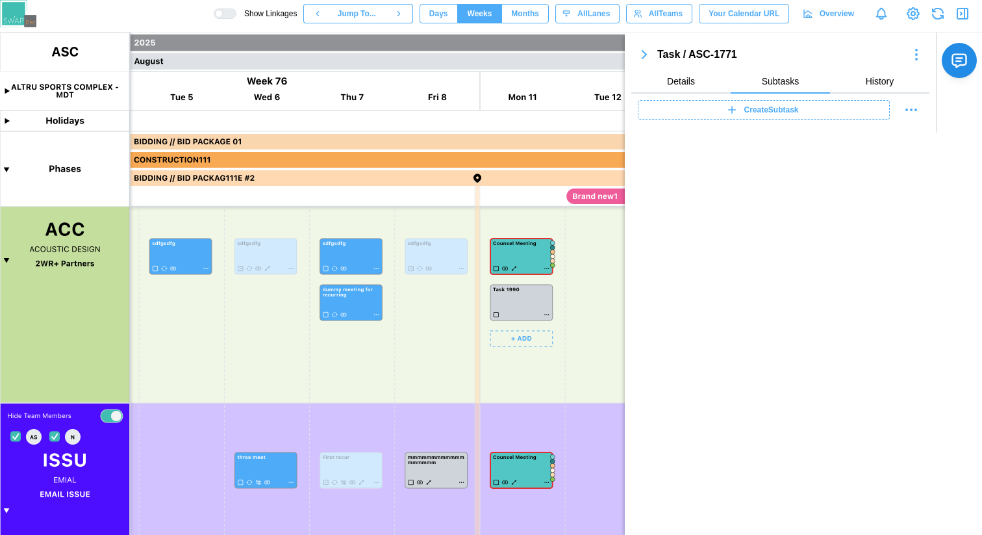
scroll to position [243, 0]
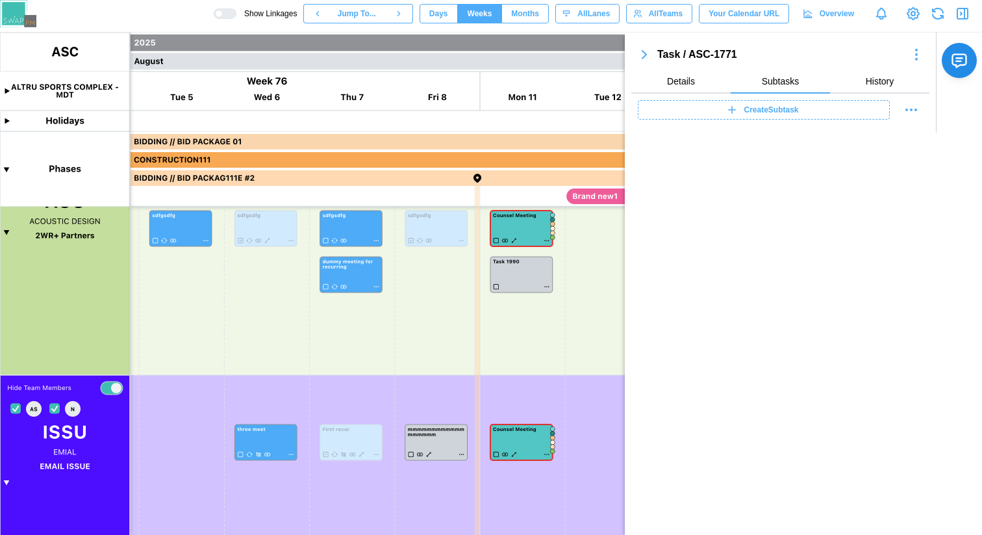
click at [641, 57] on icon "button" at bounding box center [645, 55] width 16 height 16
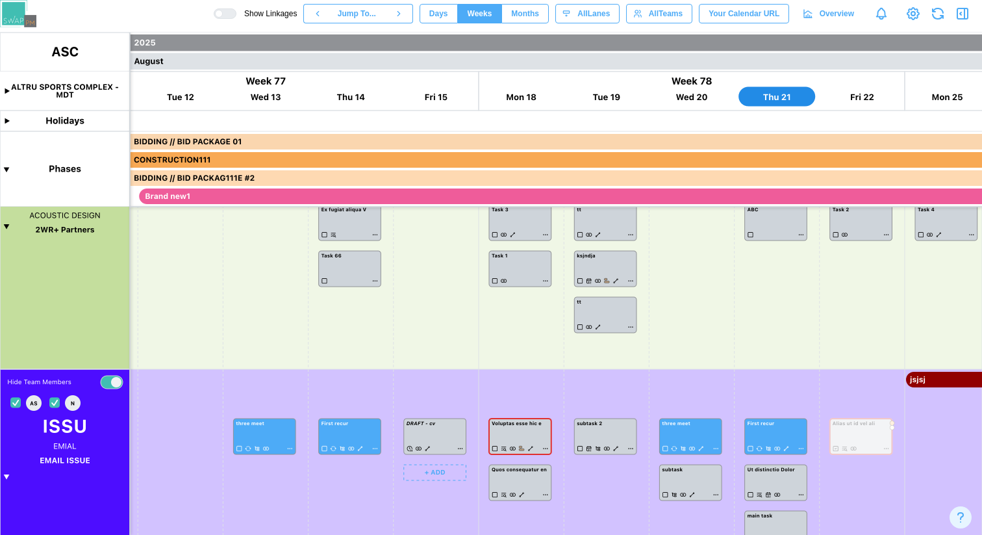
scroll to position [355, 0]
click at [628, 370] on canvas at bounding box center [491, 283] width 982 height 502
click at [6, 477] on canvas at bounding box center [491, 283] width 982 height 502
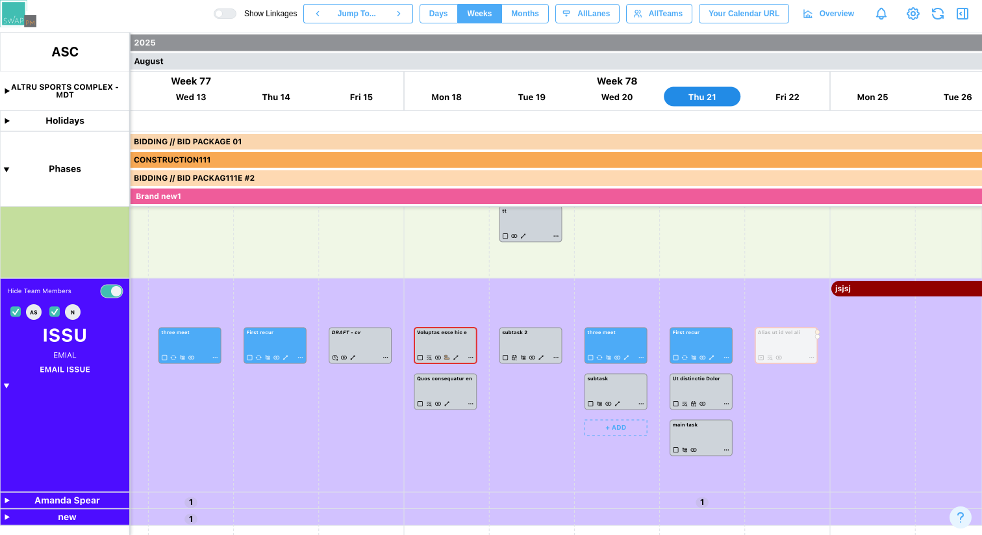
click at [617, 403] on canvas at bounding box center [491, 283] width 982 height 502
click at [726, 450] on canvas at bounding box center [491, 283] width 982 height 502
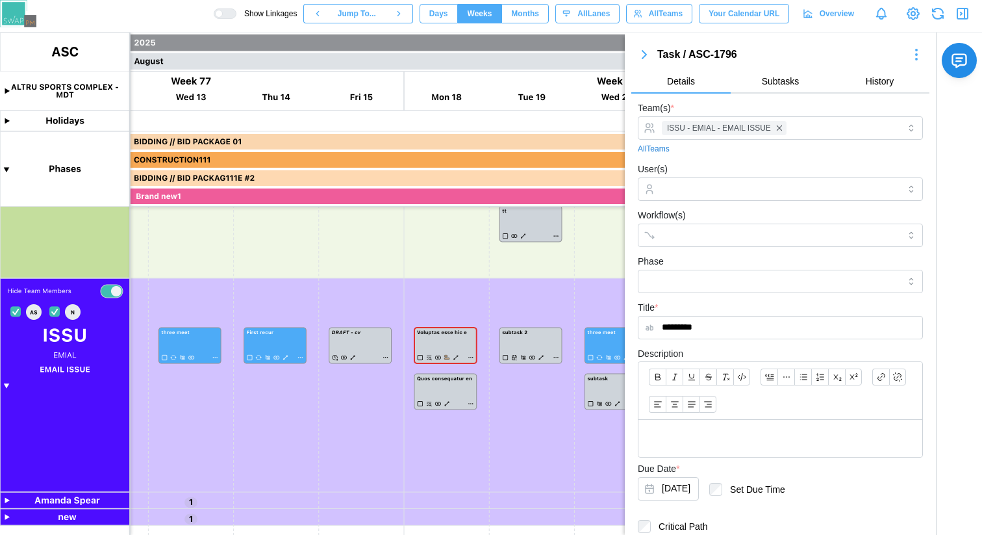
click at [766, 77] on span "Subtasks" at bounding box center [781, 81] width 38 height 9
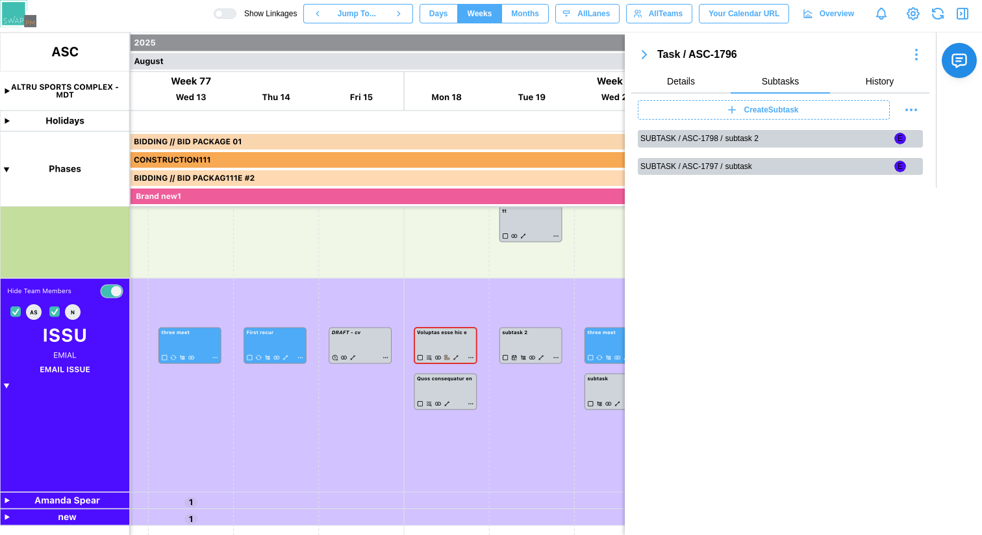
click at [695, 77] on span "Details" at bounding box center [681, 81] width 28 height 9
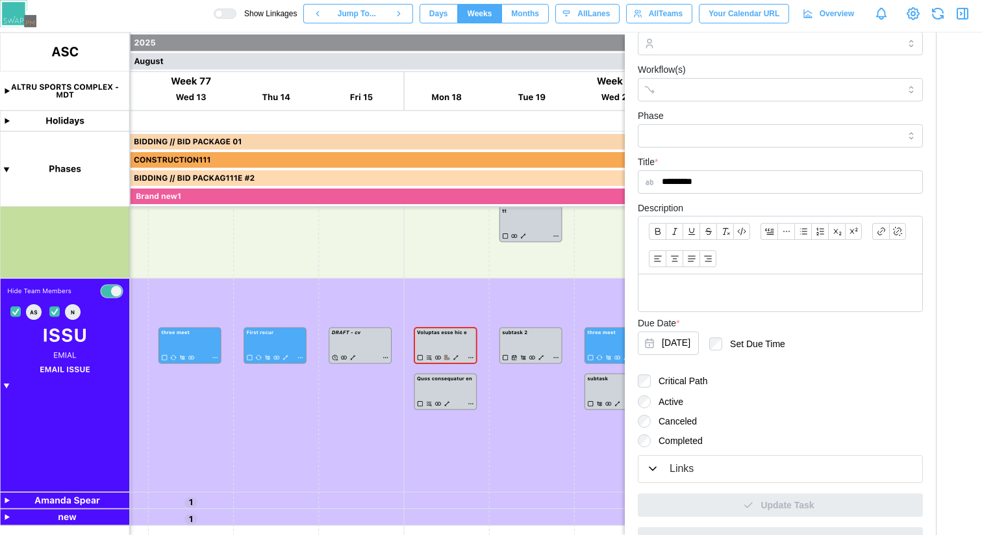
scroll to position [174, 0]
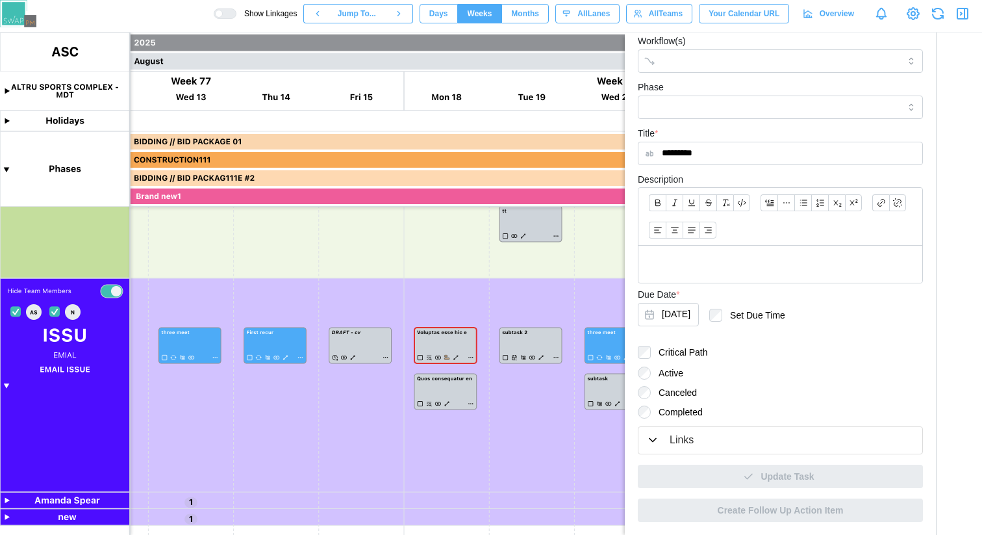
click at [684, 434] on div "Links" at bounding box center [682, 440] width 24 height 16
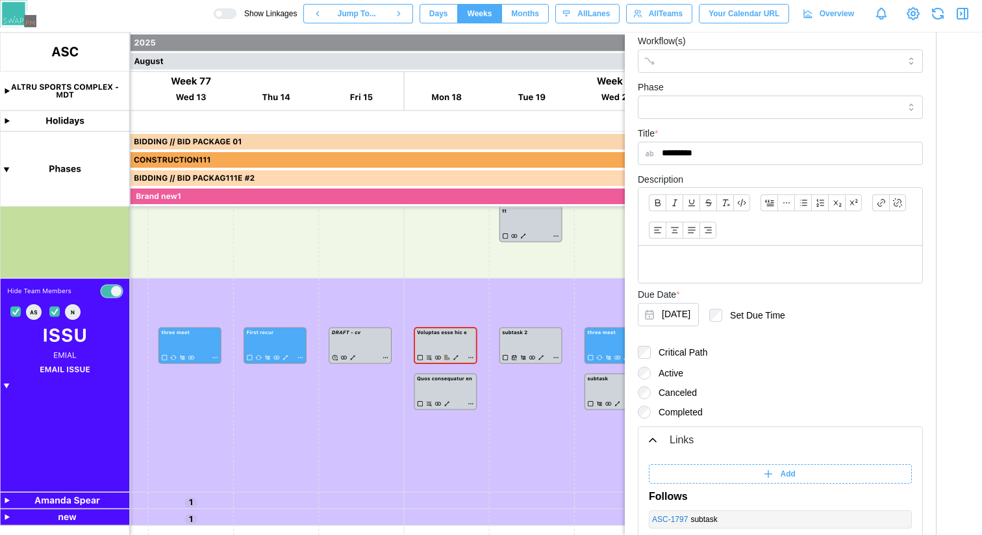
scroll to position [338, 0]
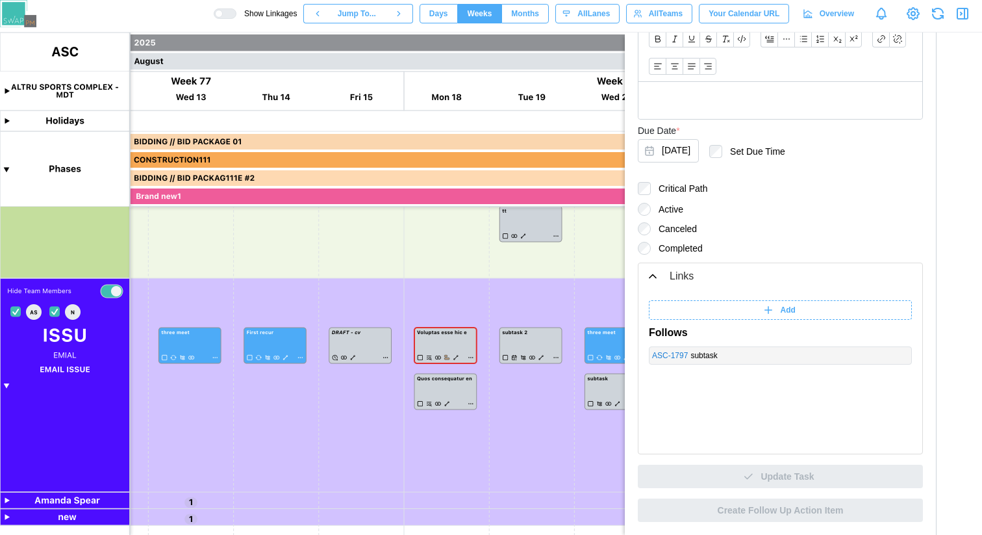
click at [517, 442] on canvas at bounding box center [491, 283] width 982 height 502
click at [678, 354] on link "ASC - 1797" at bounding box center [670, 356] width 36 height 12
click at [671, 355] on link "ASC - 1797" at bounding box center [670, 356] width 36 height 12
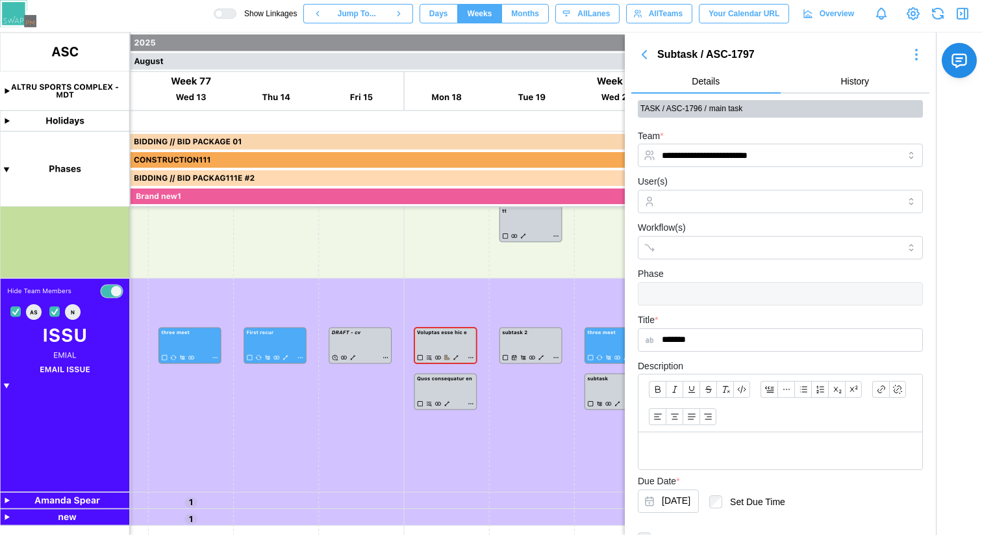
scroll to position [186, 0]
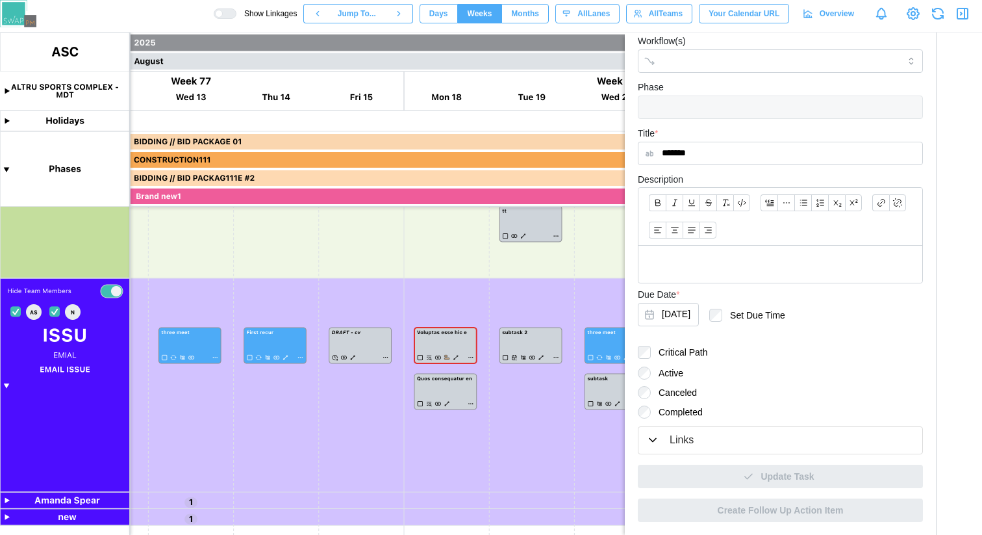
click at [700, 446] on div "Links" at bounding box center [780, 440] width 268 height 16
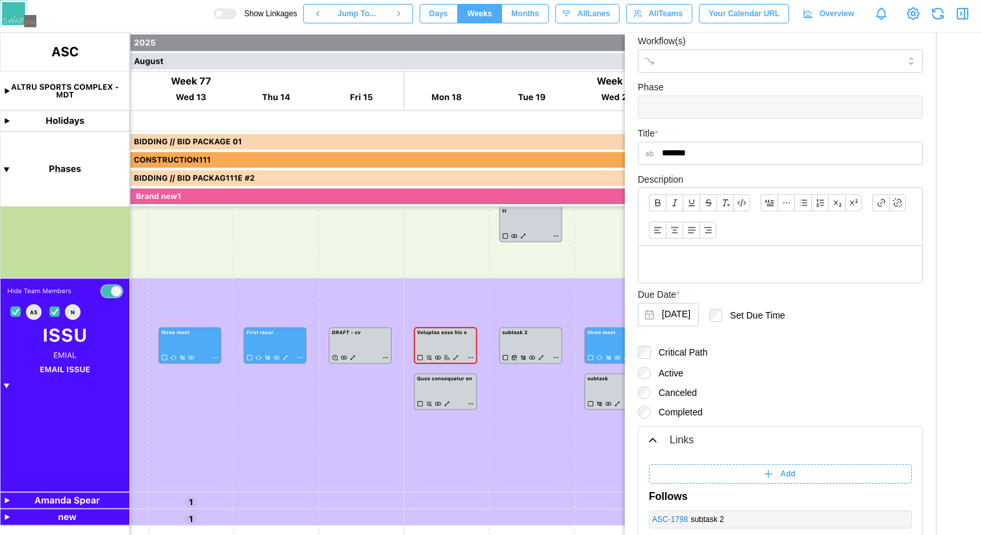
scroll to position [350, 0]
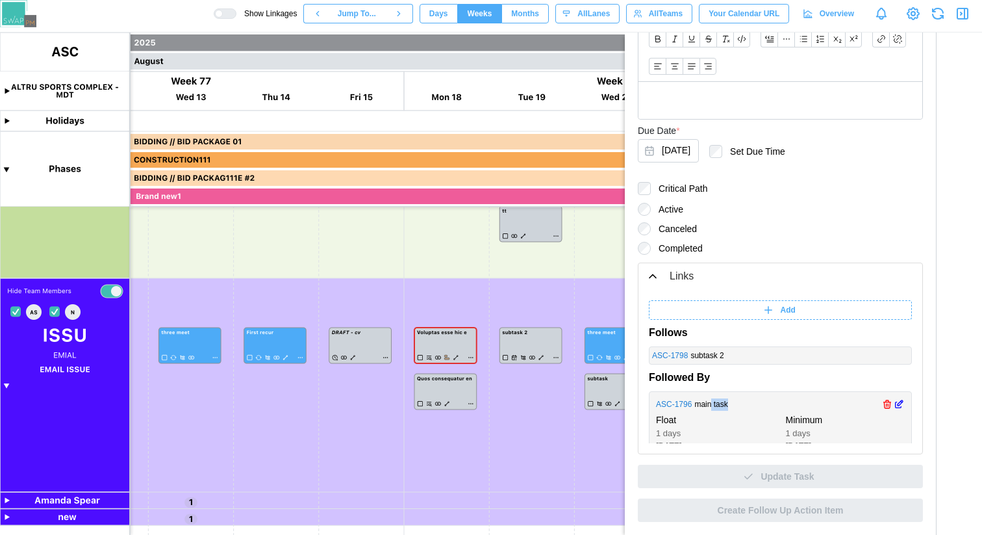
drag, startPoint x: 714, startPoint y: 408, endPoint x: 753, endPoint y: 409, distance: 39.0
click at [753, 409] on div "main task" at bounding box center [787, 404] width 185 height 12
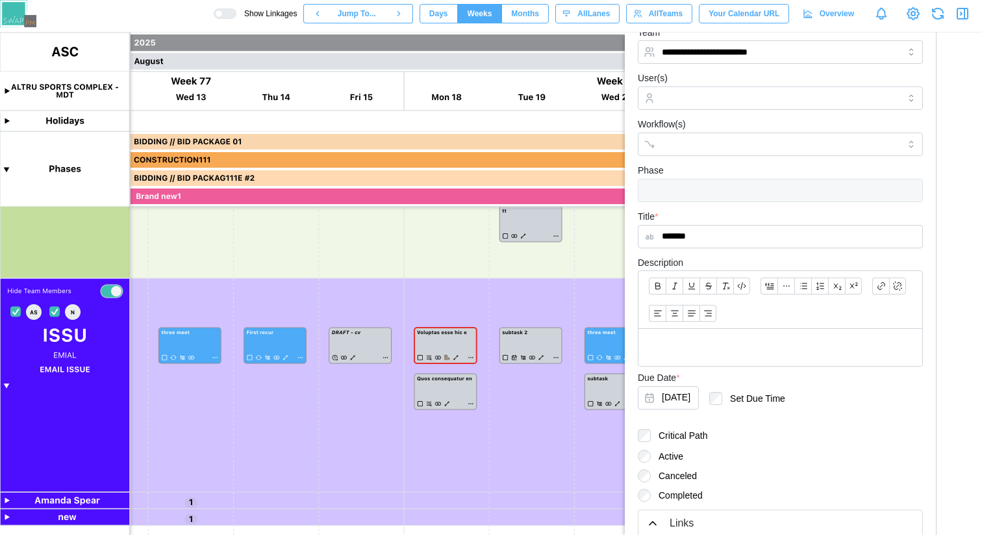
scroll to position [0, 0]
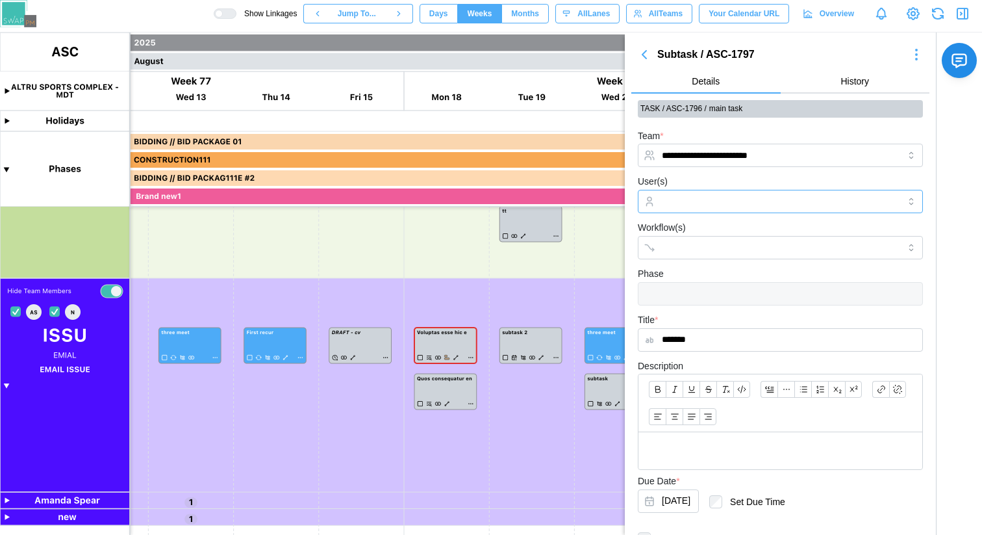
click at [750, 198] on input "User(s)" at bounding box center [780, 201] width 237 height 10
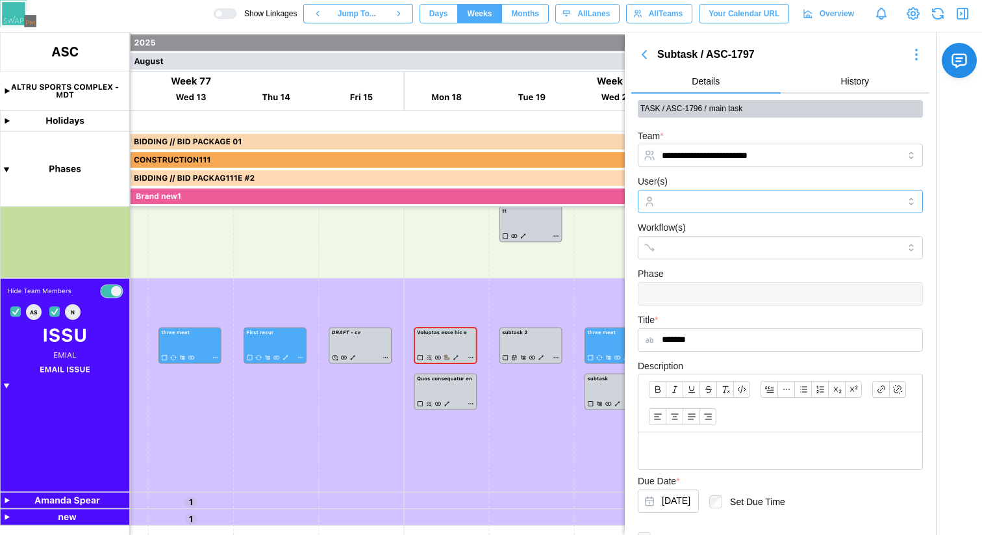
click at [743, 197] on input "User(s)" at bounding box center [780, 201] width 237 height 10
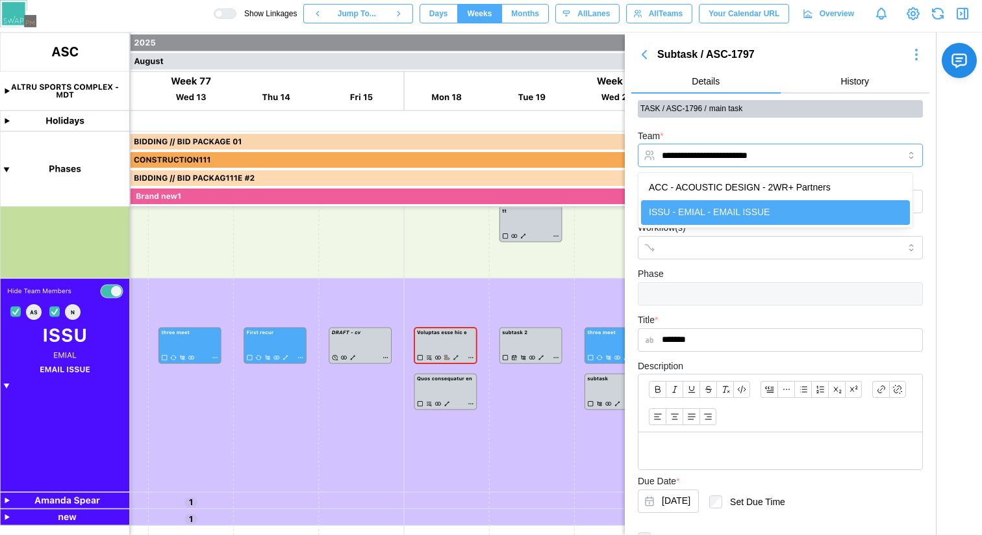
click at [753, 153] on input "**********" at bounding box center [780, 155] width 285 height 23
click at [769, 132] on div "**********" at bounding box center [780, 148] width 285 height 40
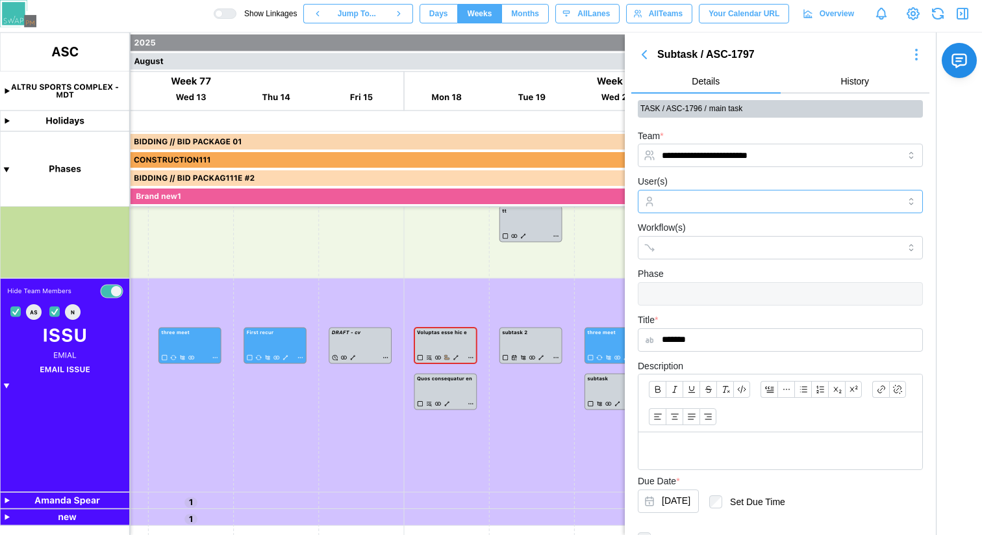
click at [743, 205] on input "User(s)" at bounding box center [780, 201] width 237 height 10
click at [739, 175] on div "User(s)" at bounding box center [780, 193] width 285 height 40
click at [724, 200] on input "User(s)" at bounding box center [780, 201] width 237 height 10
click at [761, 151] on input "**********" at bounding box center [780, 155] width 285 height 23
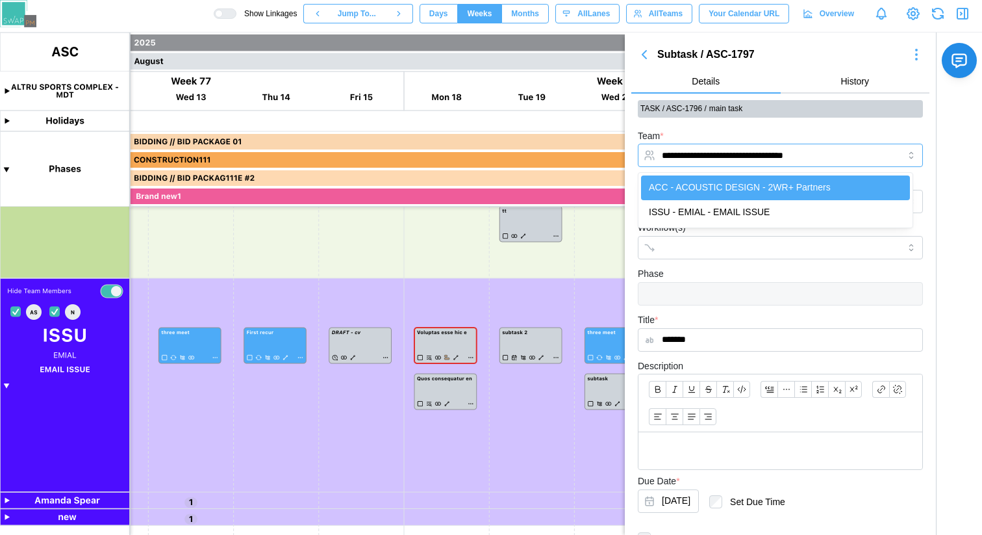
click at [741, 157] on input "**********" at bounding box center [780, 155] width 285 height 23
type input "**********"
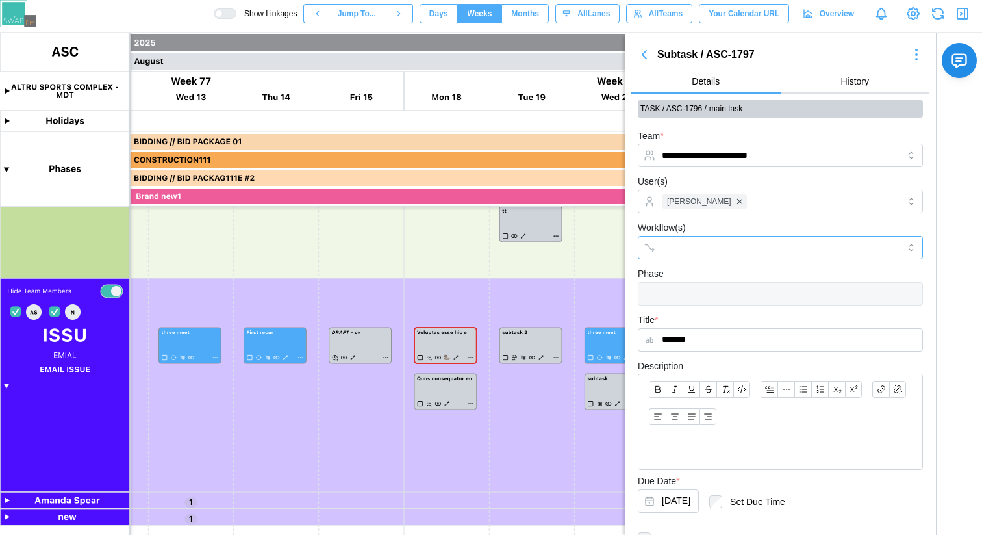
click at [750, 249] on input "Workflow(s)" at bounding box center [769, 247] width 214 height 10
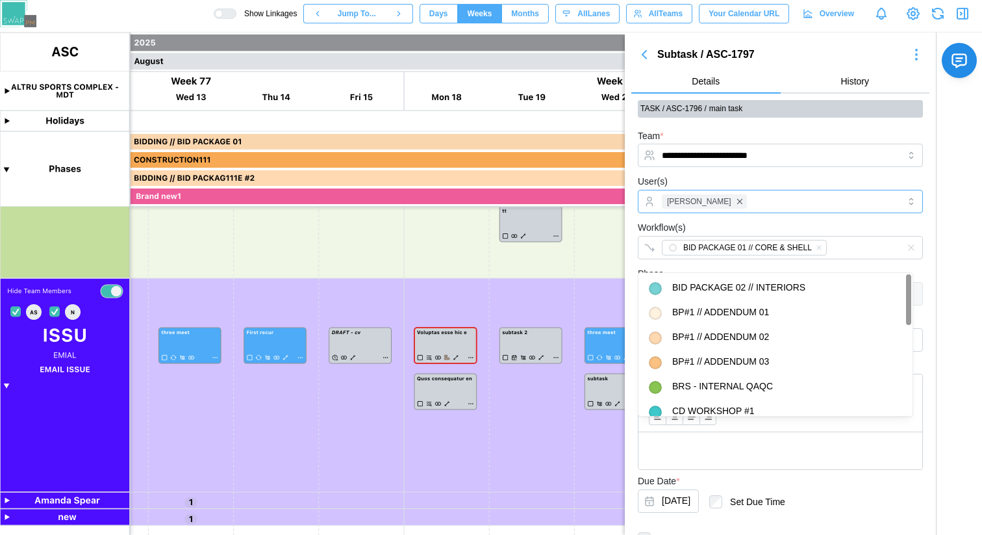
click at [764, 209] on div "[PERSON_NAME]" at bounding box center [779, 201] width 240 height 22
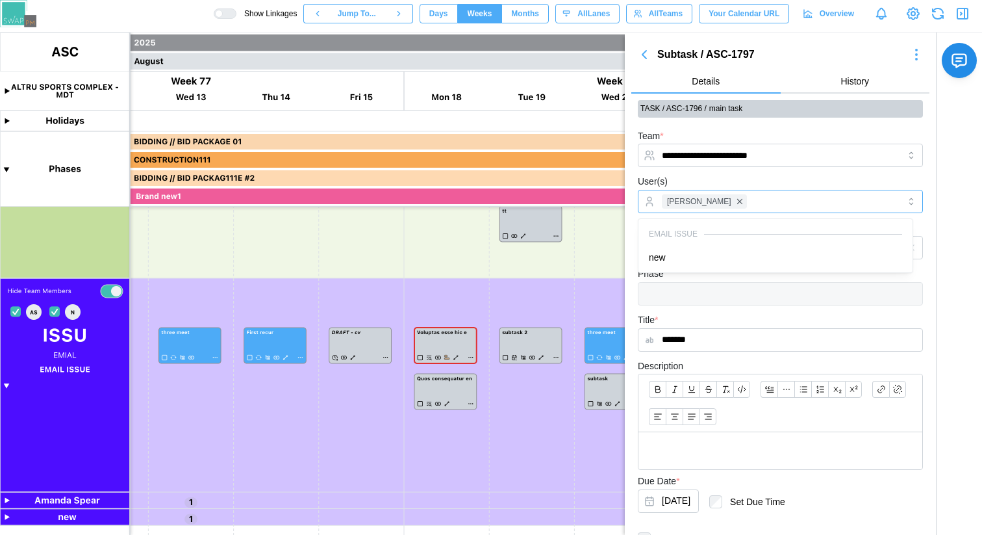
click at [767, 198] on div "[PERSON_NAME]" at bounding box center [779, 201] width 240 height 22
click at [777, 267] on div "Phase" at bounding box center [780, 286] width 285 height 40
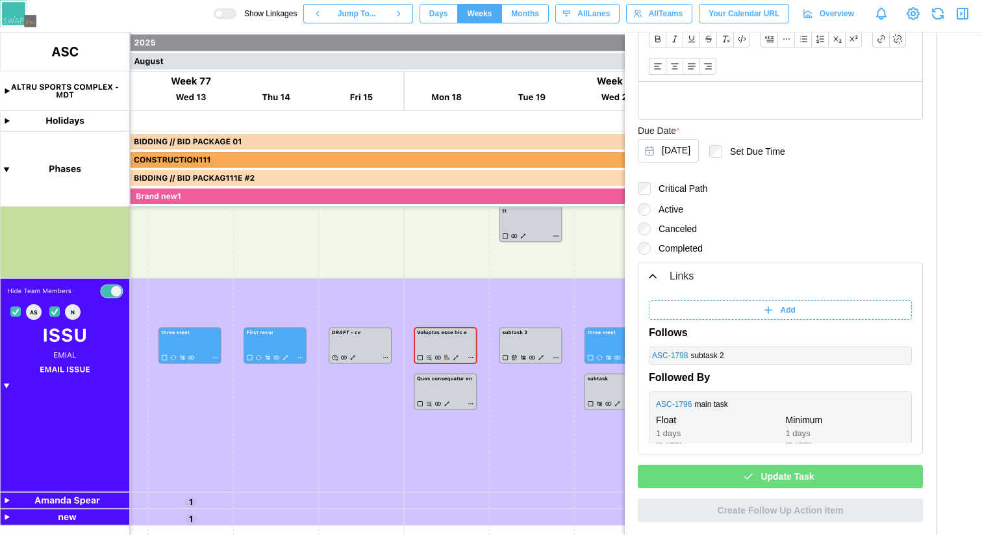
click at [777, 474] on span "Update Task" at bounding box center [787, 476] width 53 height 22
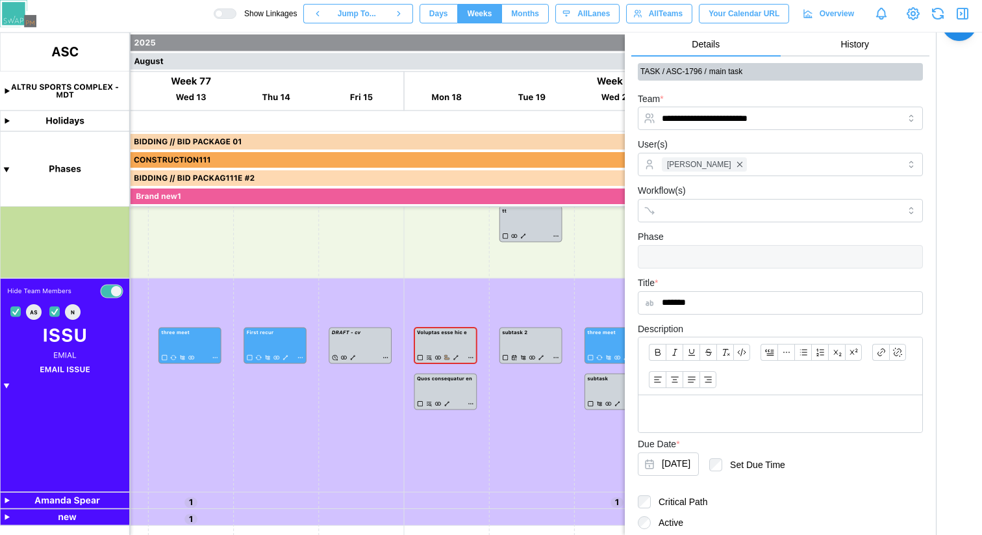
scroll to position [0, 0]
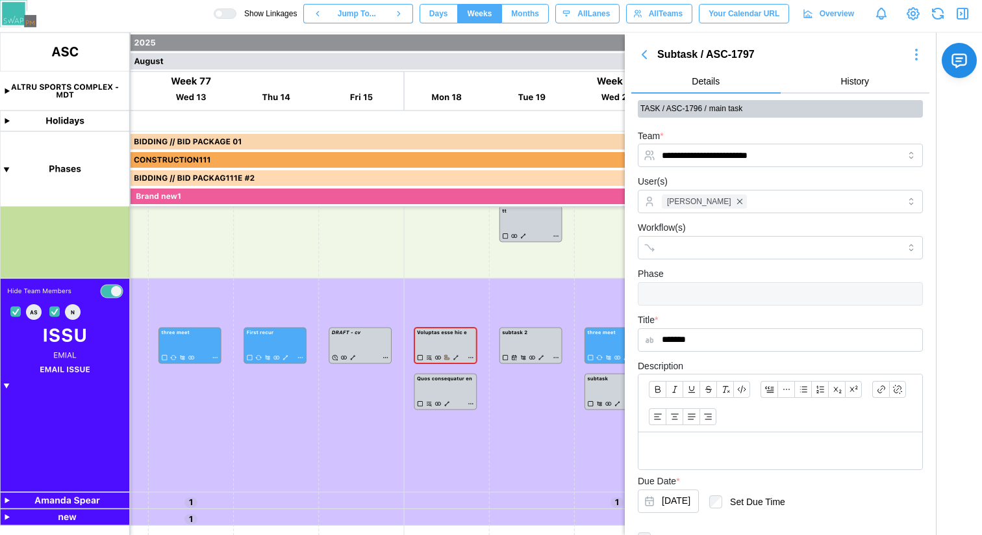
click at [644, 56] on icon "button" at bounding box center [645, 55] width 4 height 8
click at [639, 51] on icon "button" at bounding box center [645, 55] width 16 height 16
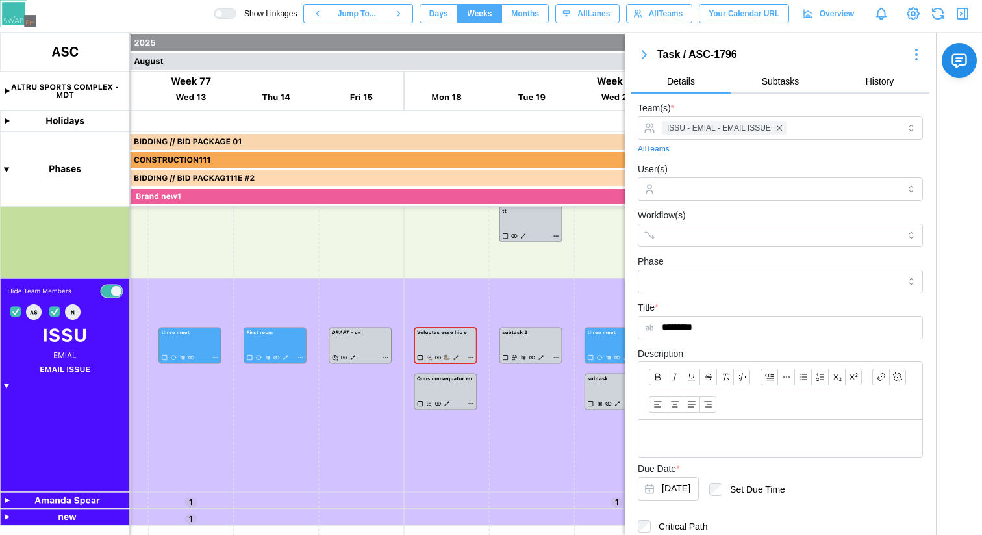
click at [639, 51] on icon "button" at bounding box center [645, 55] width 16 height 16
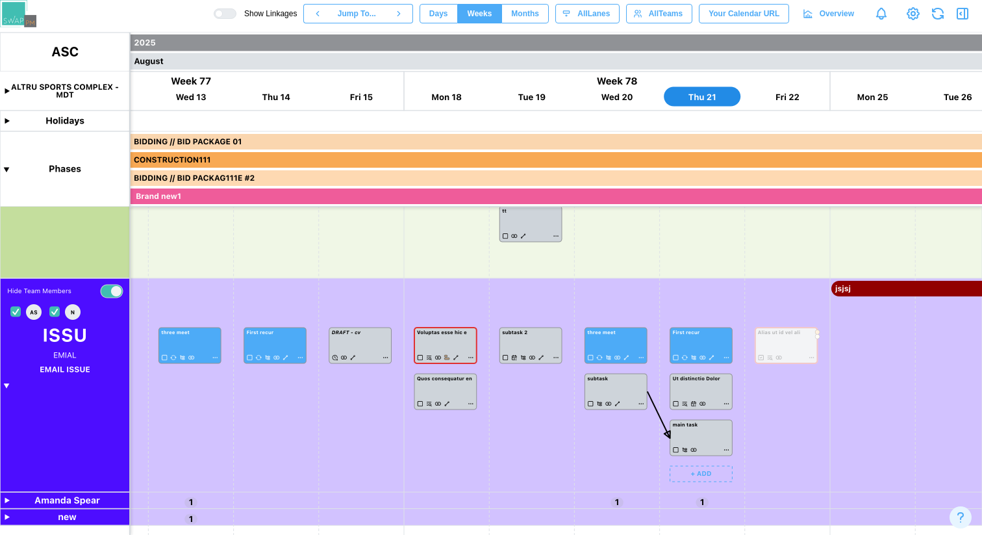
click at [727, 450] on canvas at bounding box center [491, 283] width 982 height 502
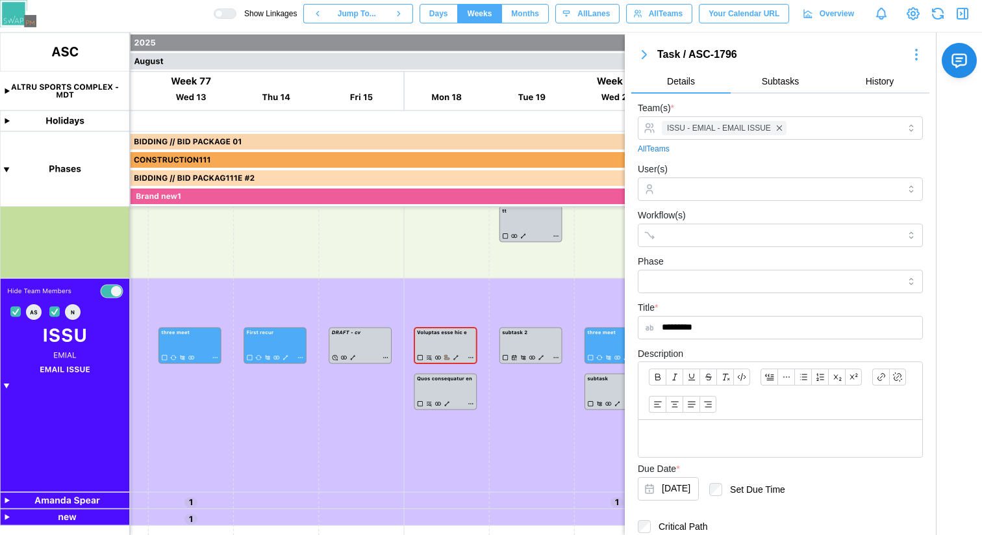
click at [765, 83] on span "Subtasks" at bounding box center [781, 81] width 38 height 9
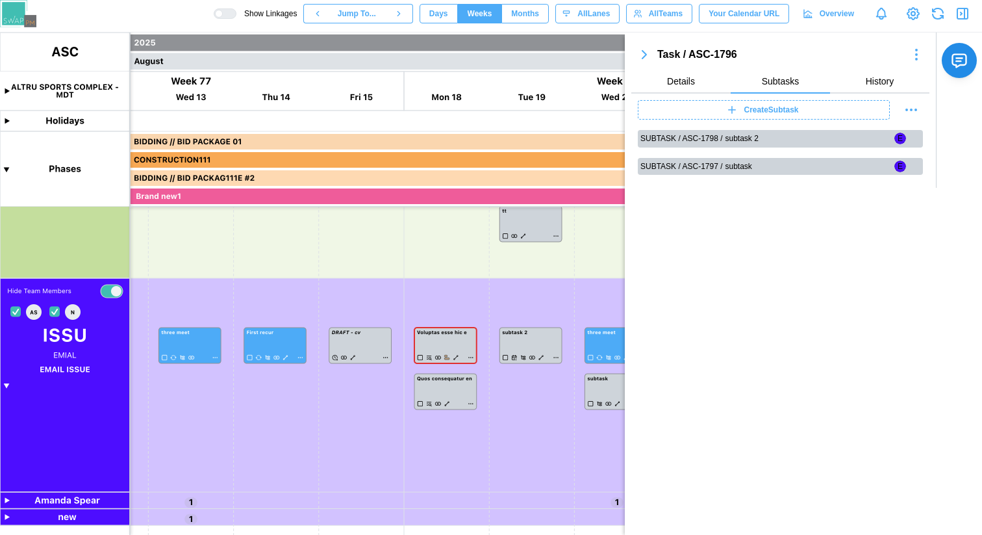
click at [764, 113] on span "Create Subtask" at bounding box center [772, 110] width 55 height 18
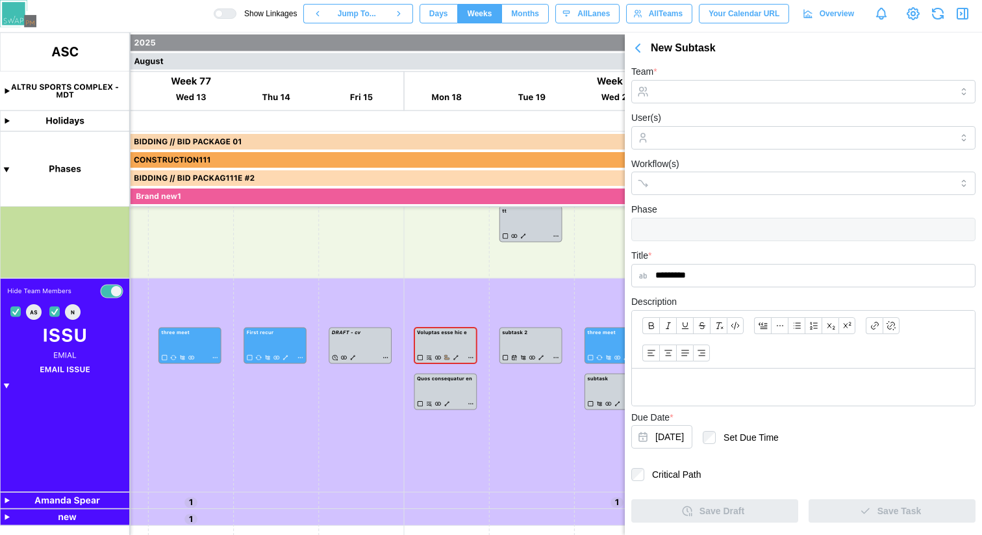
type input "*********"
click at [746, 100] on input "Team *" at bounding box center [804, 91] width 344 height 23
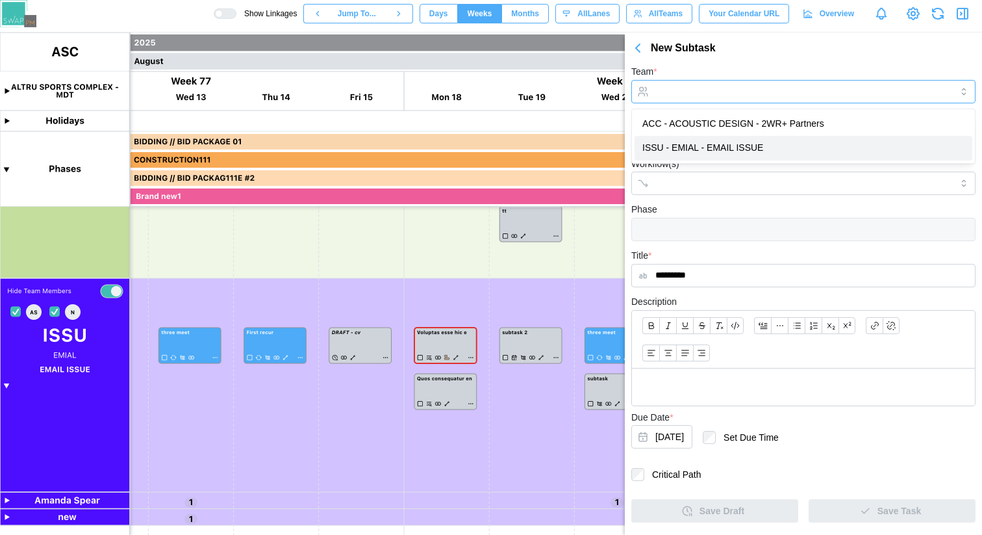
type input "**********"
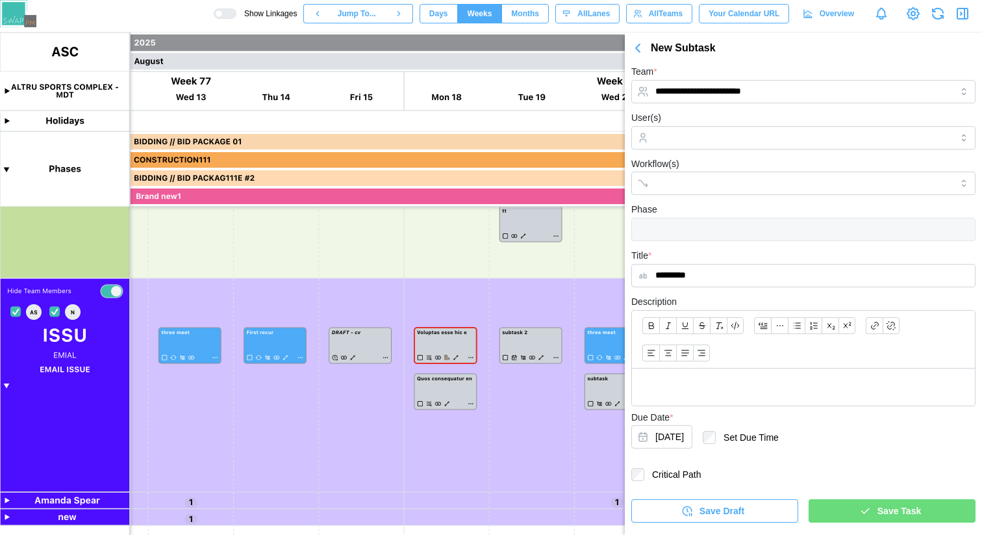
click at [882, 520] on span "Save Task" at bounding box center [900, 511] width 44 height 22
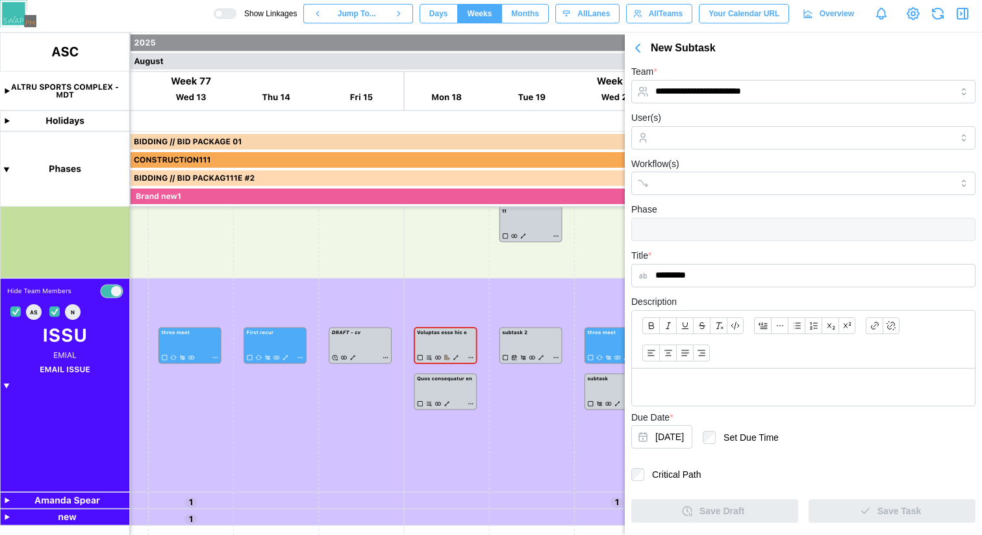
scroll to position [190, 0]
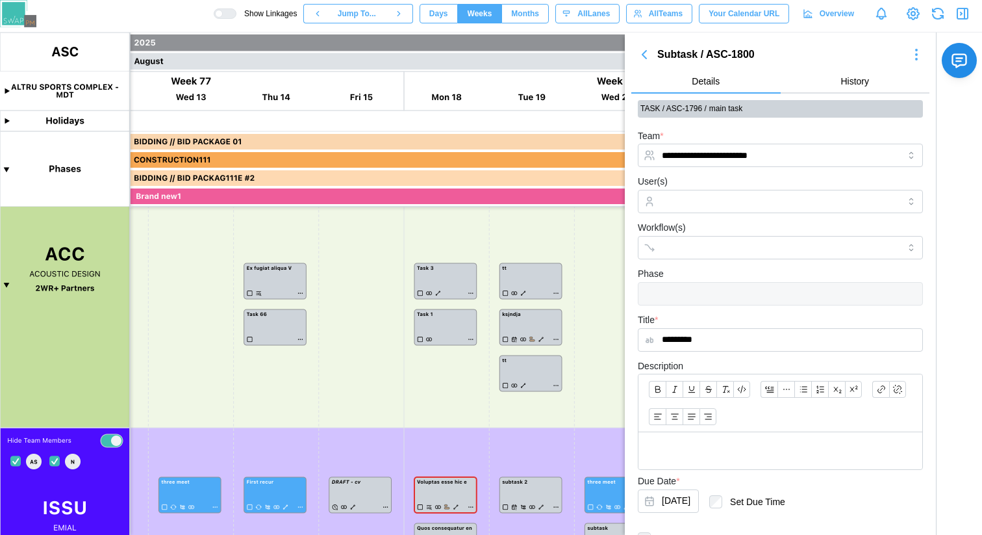
click at [646, 55] on icon "button" at bounding box center [645, 55] width 4 height 8
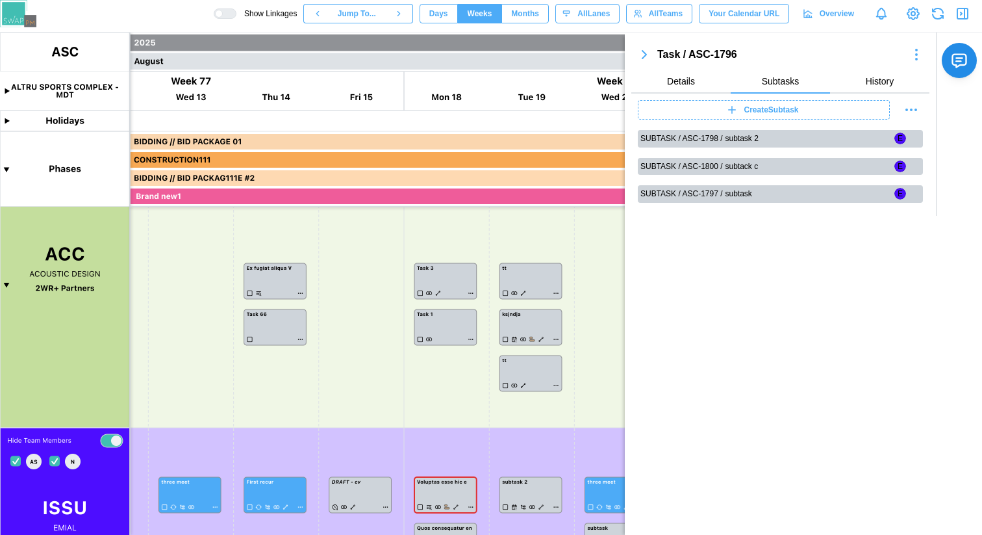
click at [646, 55] on icon "button" at bounding box center [645, 55] width 4 height 8
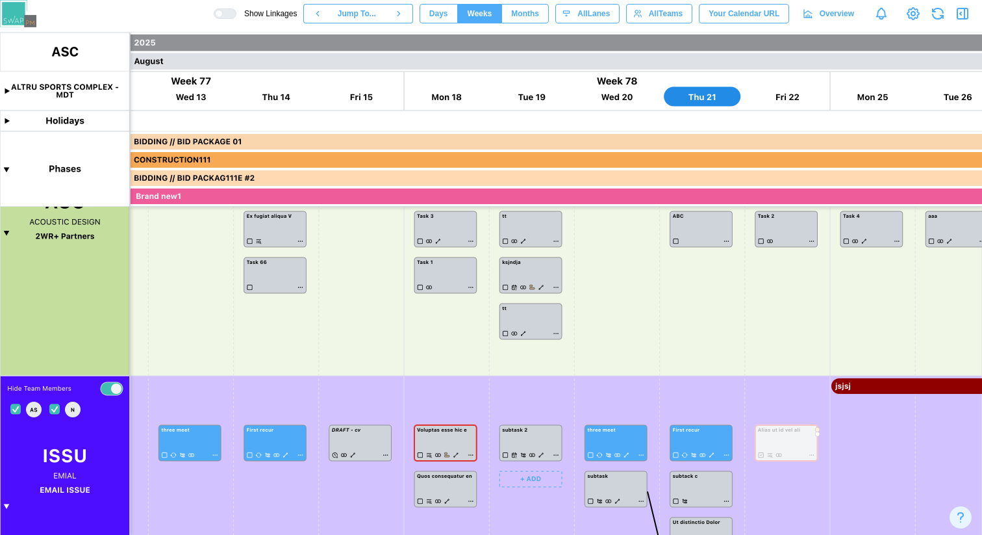
scroll to position [0, 32545]
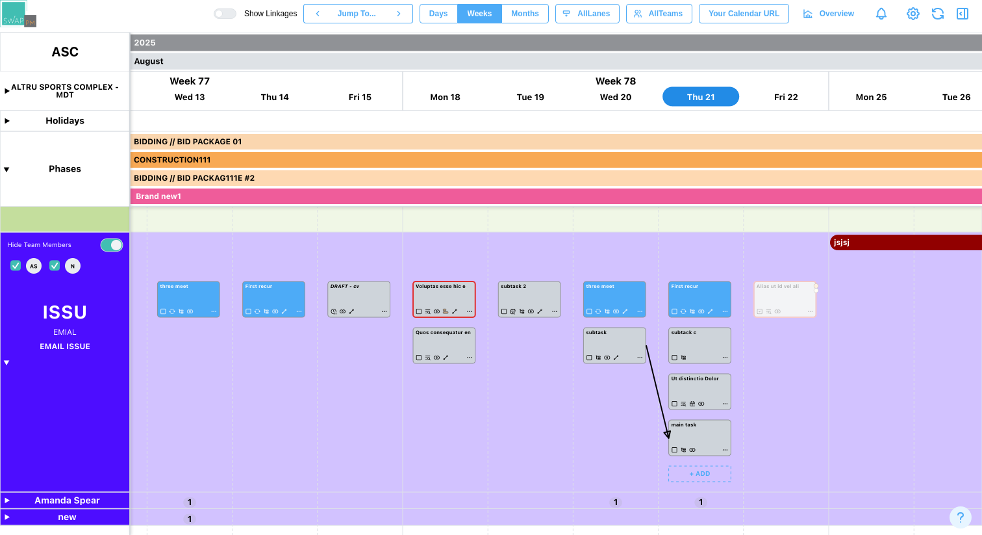
click at [726, 450] on canvas at bounding box center [491, 283] width 982 height 502
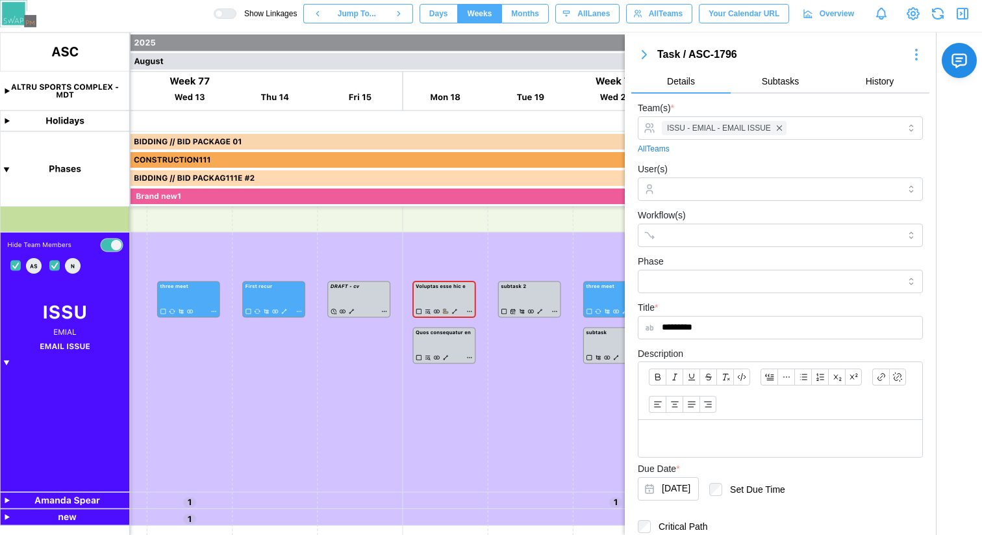
scroll to position [174, 0]
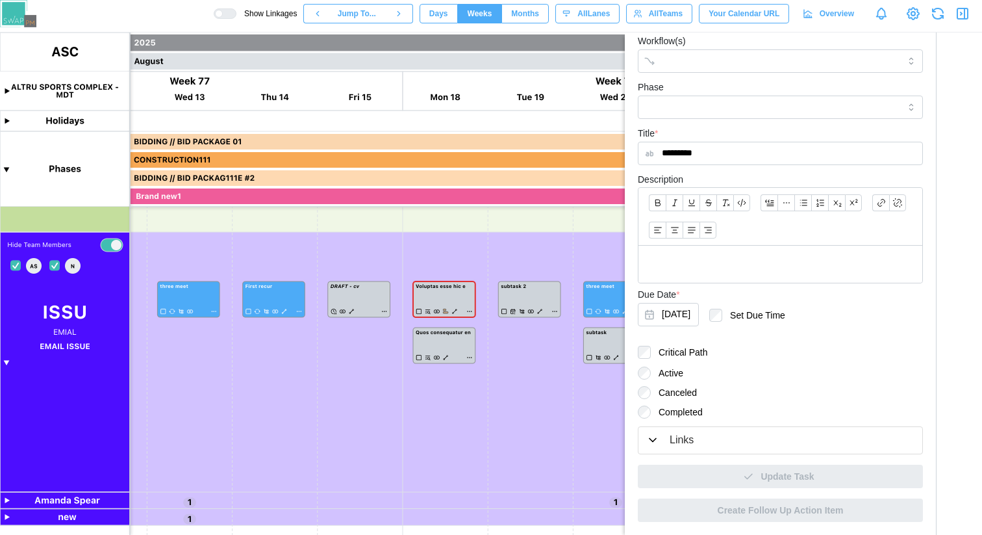
click at [706, 433] on div "Links" at bounding box center [780, 440] width 268 height 16
click at [670, 440] on div "Links" at bounding box center [682, 440] width 24 height 16
click at [664, 444] on div "Links" at bounding box center [780, 440] width 268 height 16
click at [656, 441] on icon "button" at bounding box center [652, 439] width 13 height 13
click at [677, 441] on div "Links" at bounding box center [682, 440] width 24 height 16
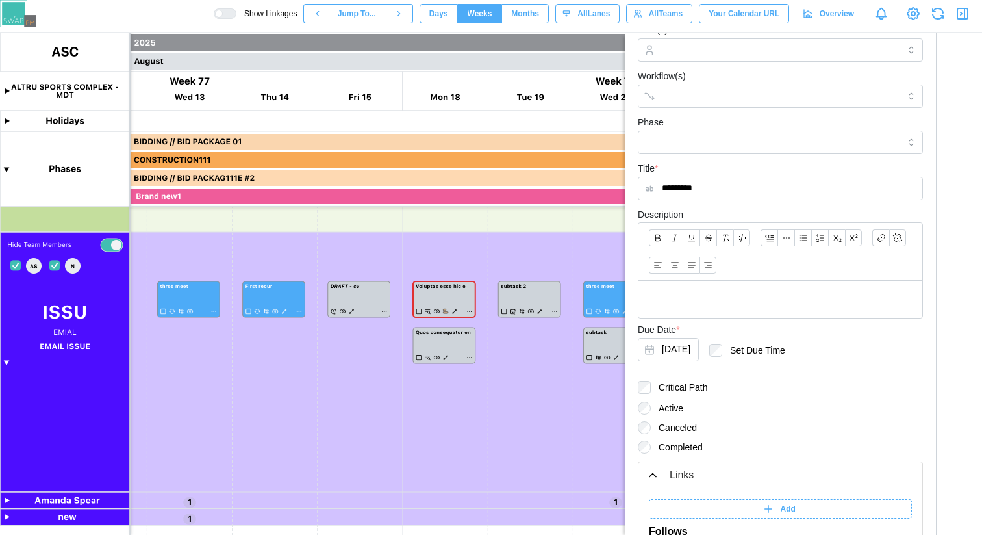
scroll to position [338, 0]
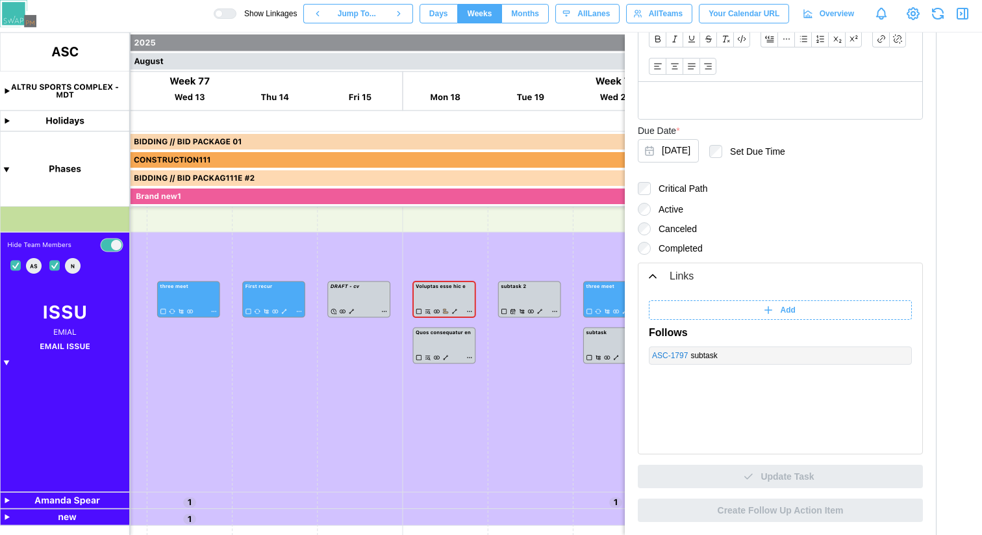
click at [752, 307] on div "Add" at bounding box center [779, 310] width 247 height 18
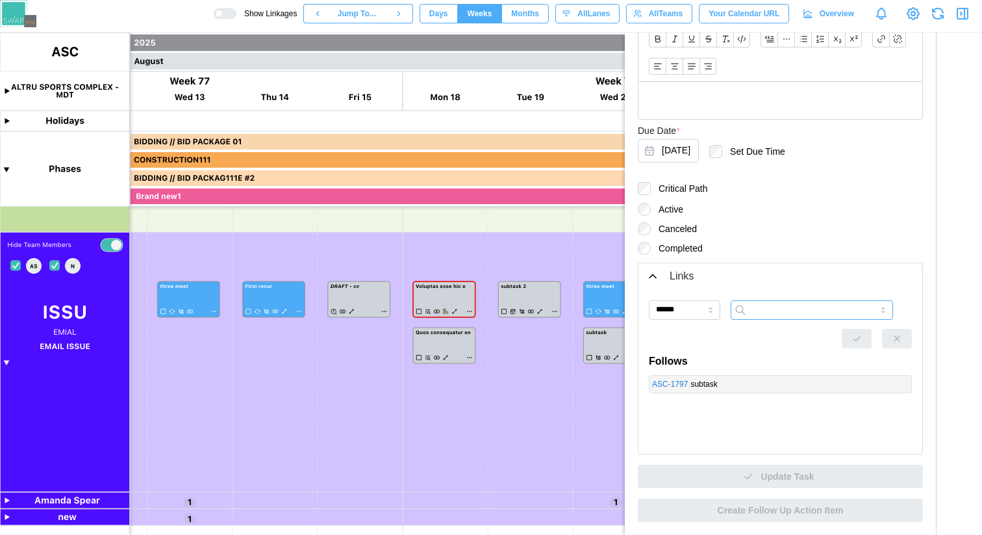
click at [753, 318] on input "search" at bounding box center [812, 309] width 162 height 19
type input "******"
click at [687, 306] on input "******" at bounding box center [684, 309] width 71 height 19
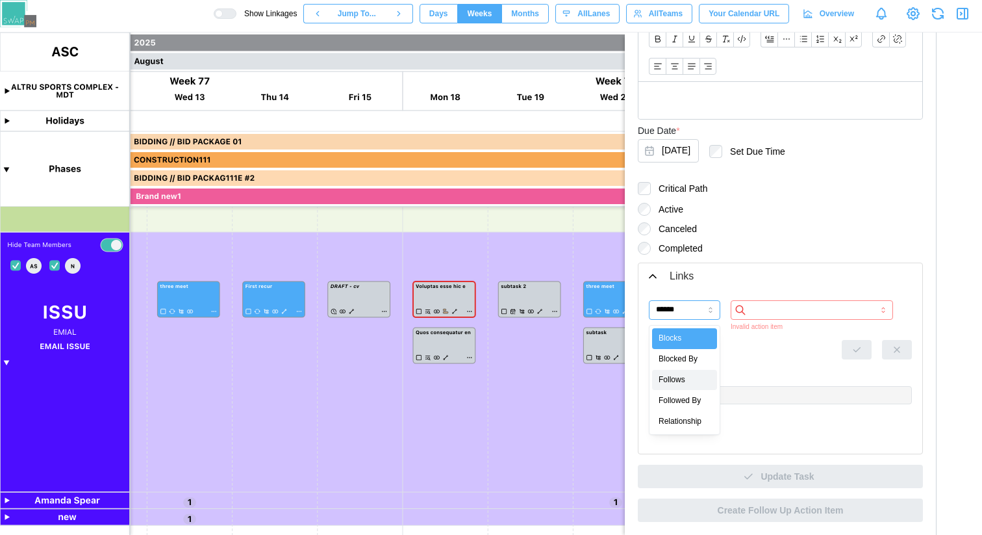
type input "*******"
click at [787, 314] on input "search" at bounding box center [812, 309] width 162 height 19
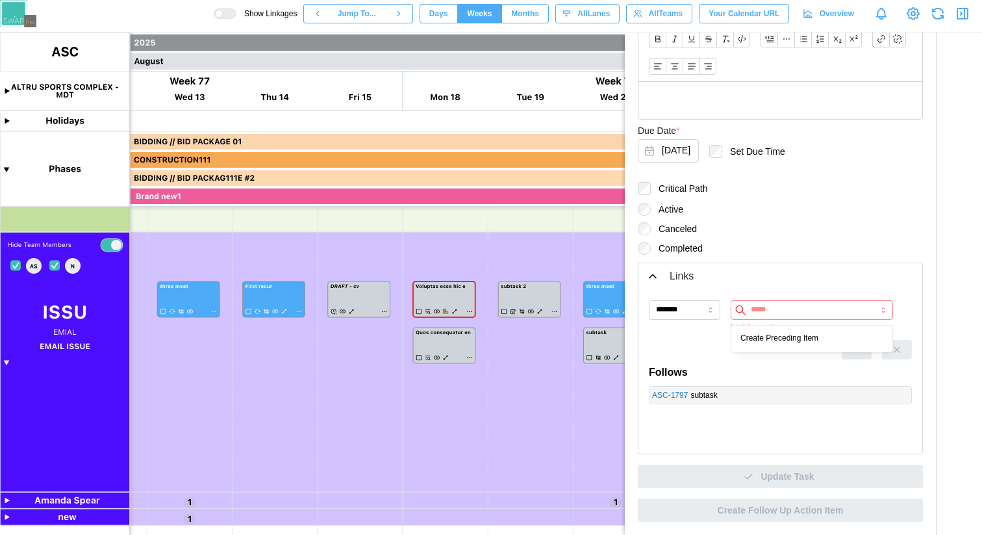
type input "******"
type input "*******"
click at [550, 408] on canvas at bounding box center [491, 283] width 982 height 502
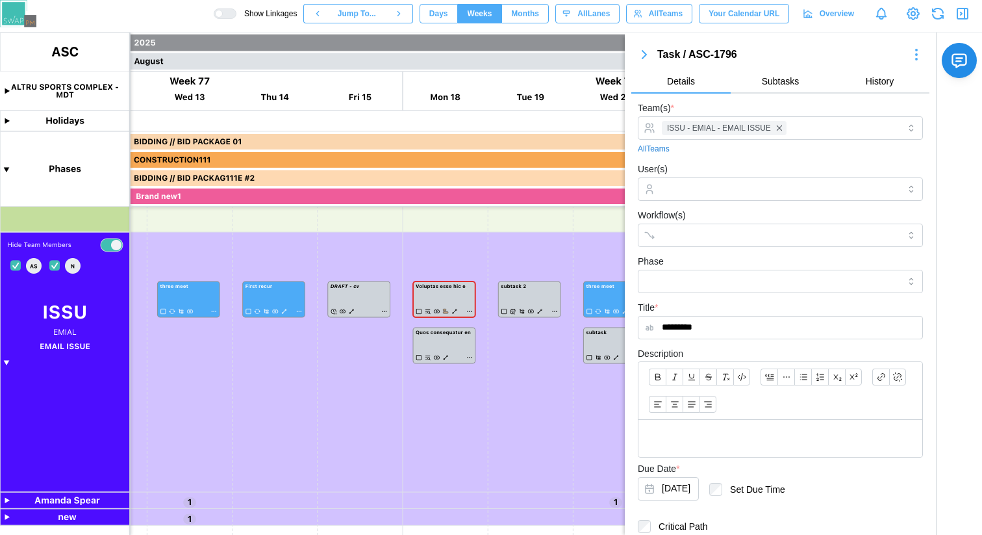
click at [646, 51] on icon "button" at bounding box center [645, 55] width 16 height 16
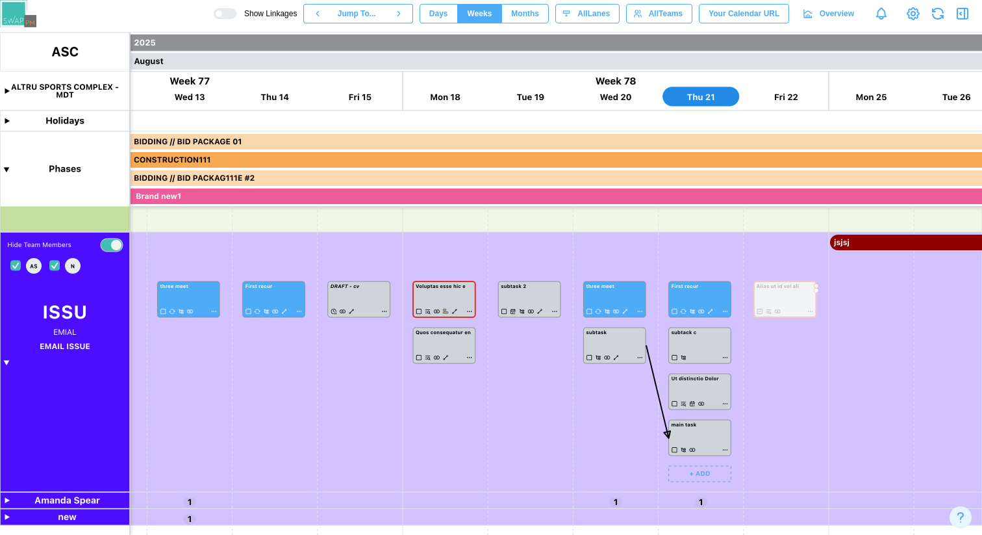
click at [725, 359] on canvas at bounding box center [491, 283] width 982 height 502
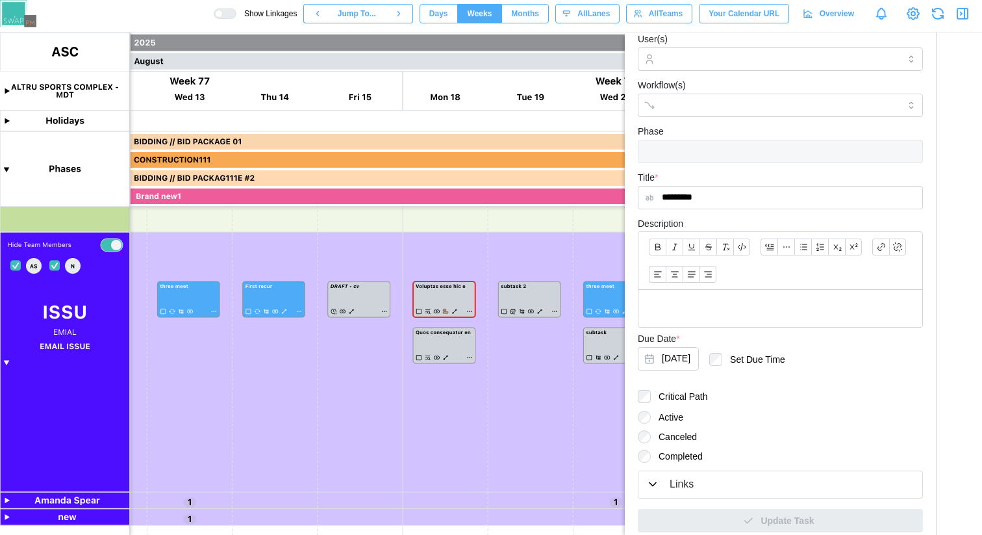
scroll to position [186, 0]
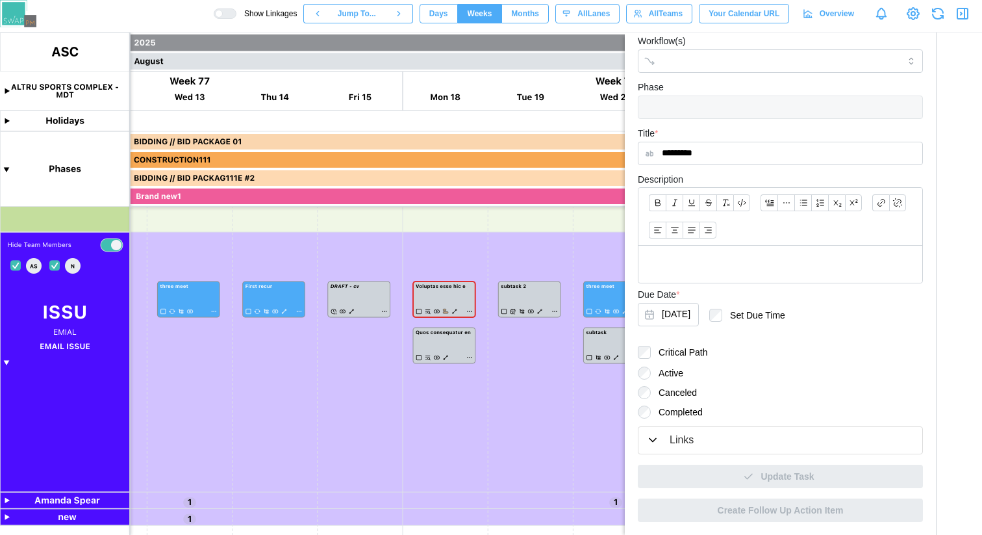
click at [712, 439] on div "Links" at bounding box center [780, 440] width 268 height 16
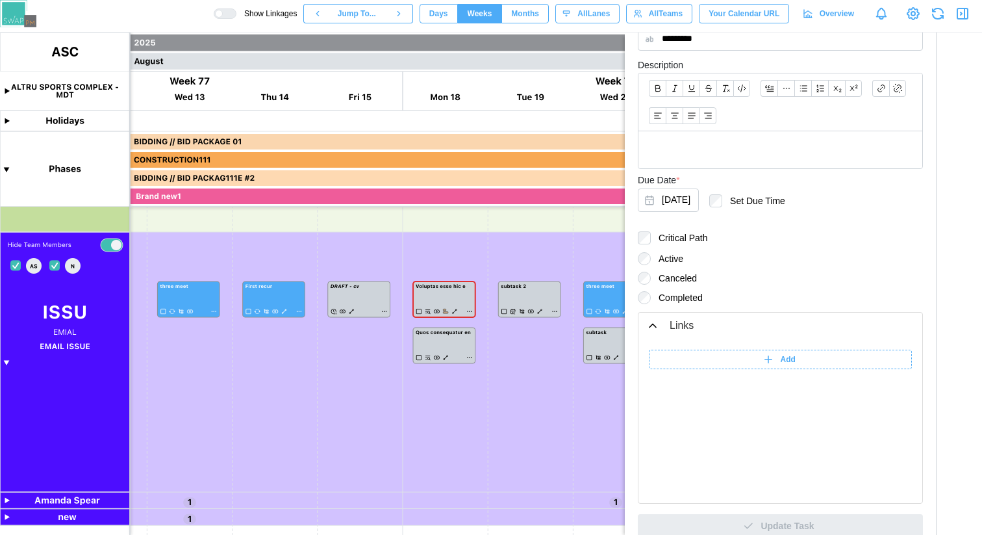
scroll to position [350, 0]
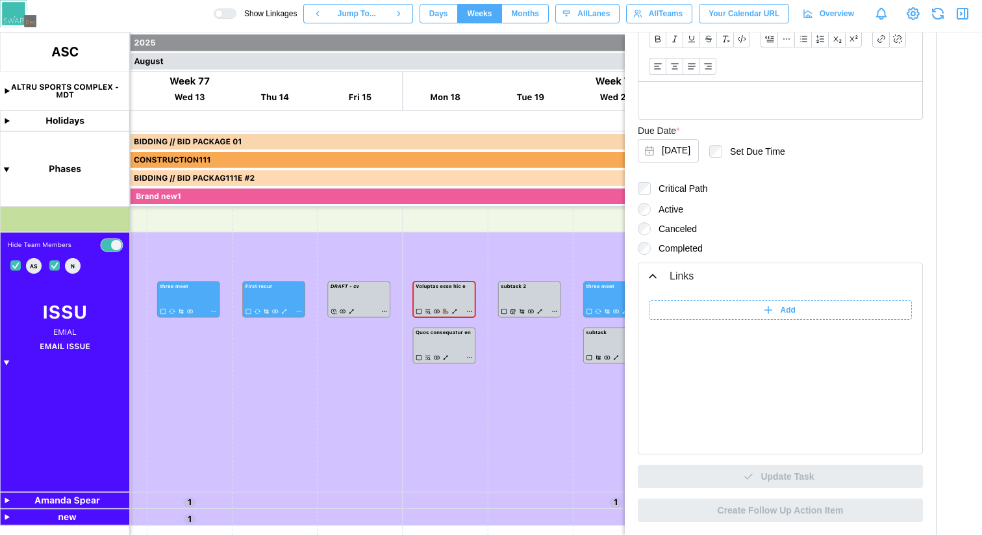
click at [763, 312] on icon at bounding box center [769, 310] width 12 height 12
click at [695, 314] on input "******" at bounding box center [684, 309] width 71 height 19
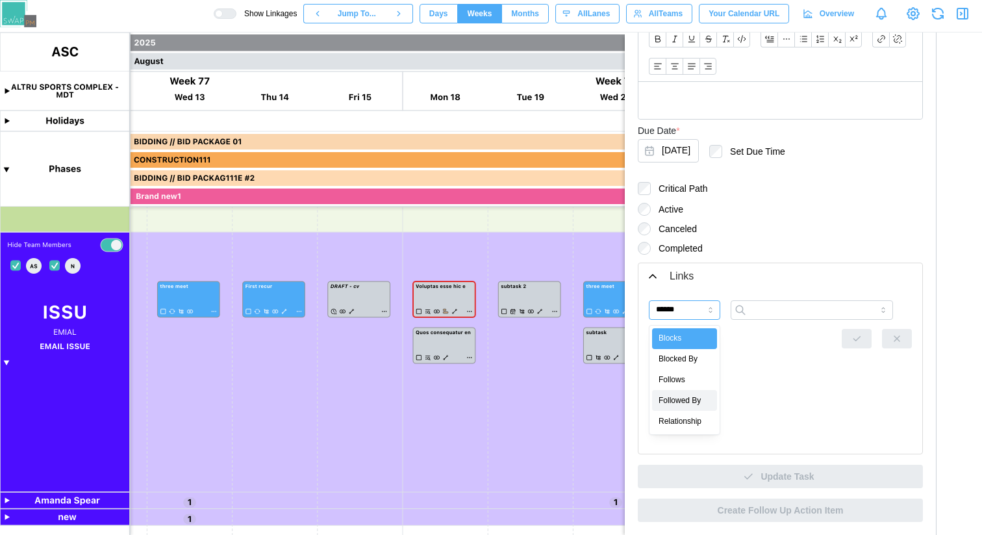
type input "**********"
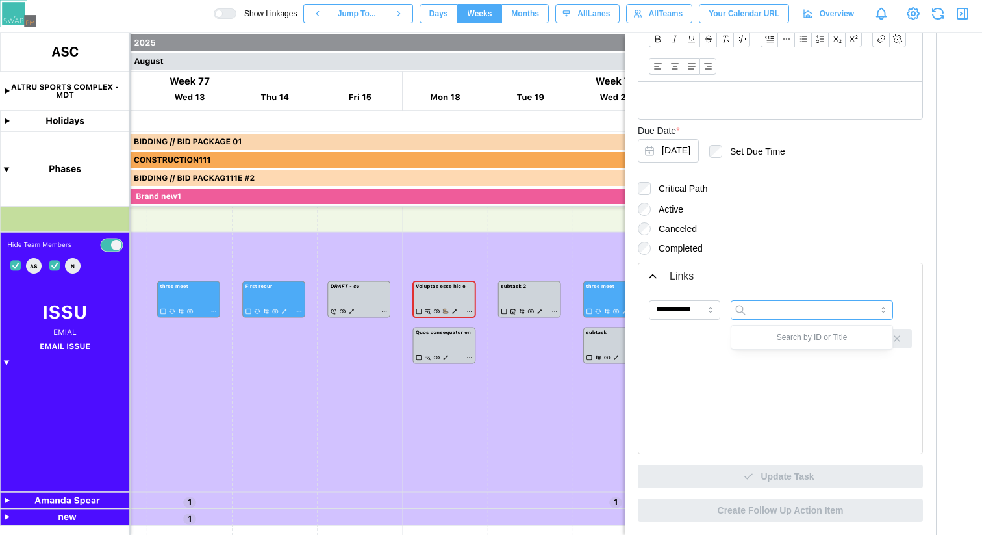
click at [758, 309] on input "search" at bounding box center [812, 309] width 162 height 19
type input "*******"
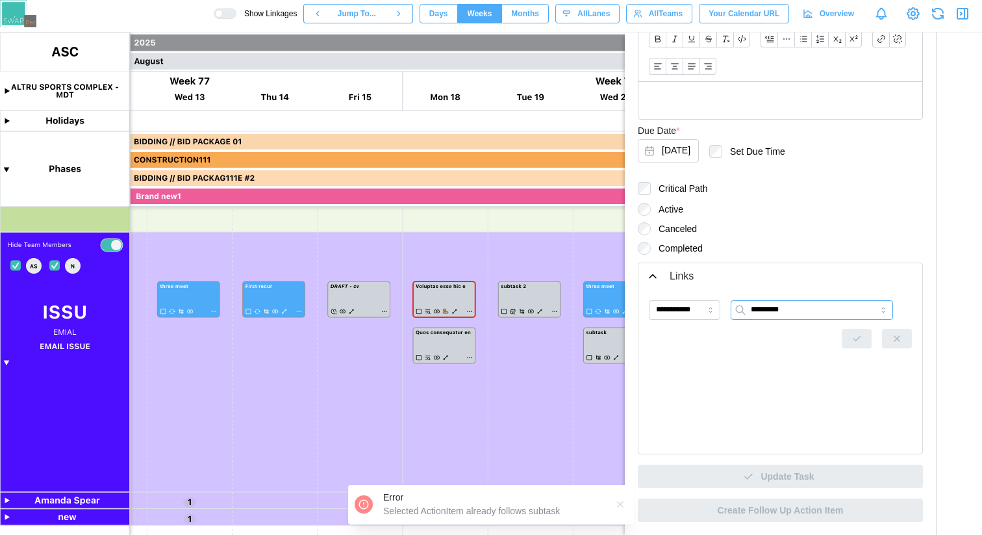
type input "*********"
drag, startPoint x: 513, startPoint y: 513, endPoint x: 568, endPoint y: 514, distance: 55.2
click at [568, 514] on div "Selected ActionItem already follows subtask" at bounding box center [494, 511] width 223 height 13
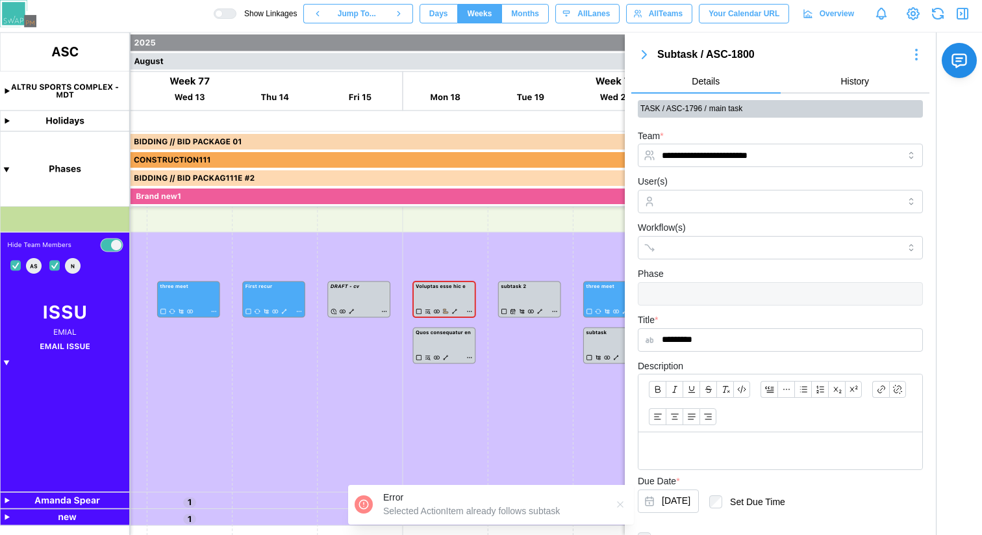
click at [646, 54] on icon "button" at bounding box center [645, 55] width 16 height 16
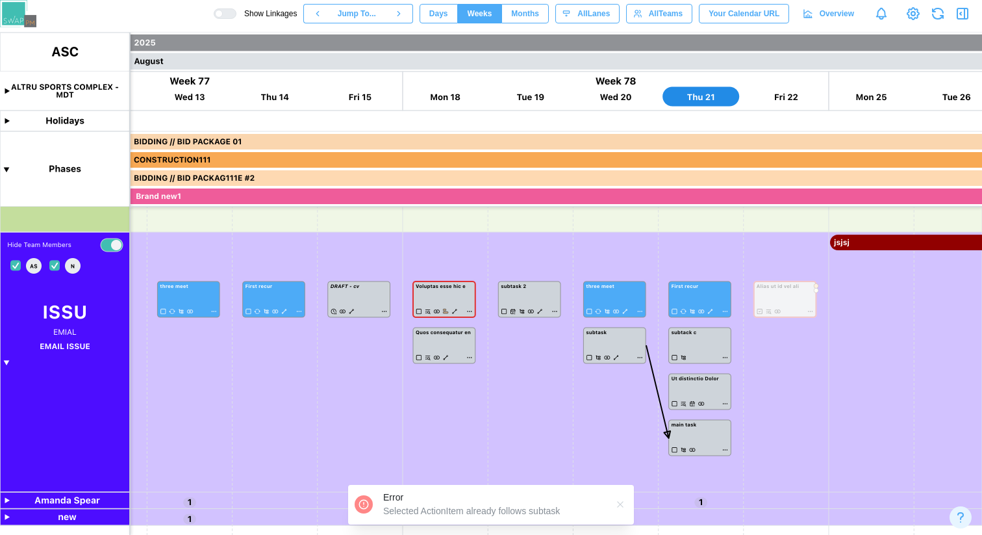
click at [626, 504] on button "button" at bounding box center [620, 504] width 14 height 14
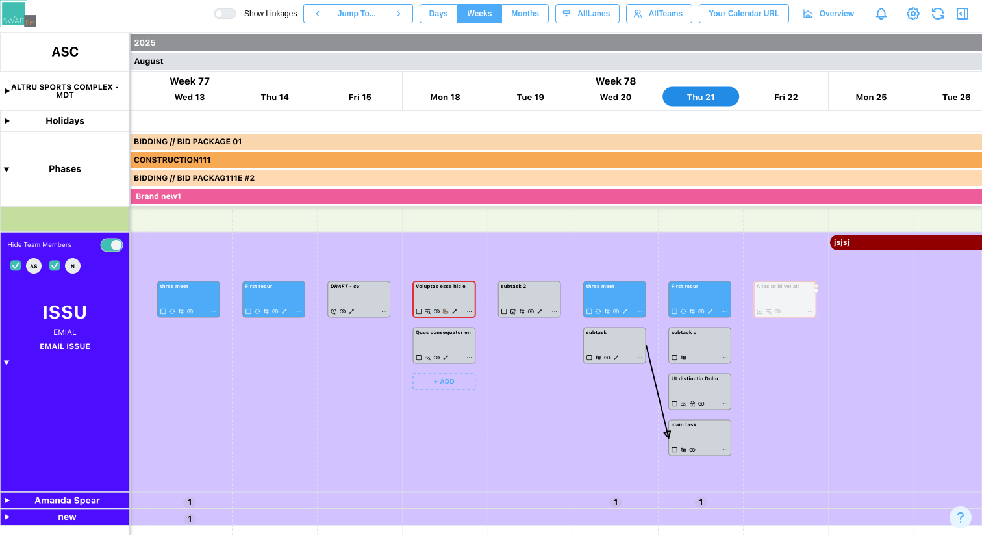
click at [539, 313] on canvas at bounding box center [491, 283] width 982 height 502
drag, startPoint x: 521, startPoint y: 298, endPoint x: 611, endPoint y: 257, distance: 99.2
click at [611, 257] on canvas at bounding box center [491, 283] width 982 height 502
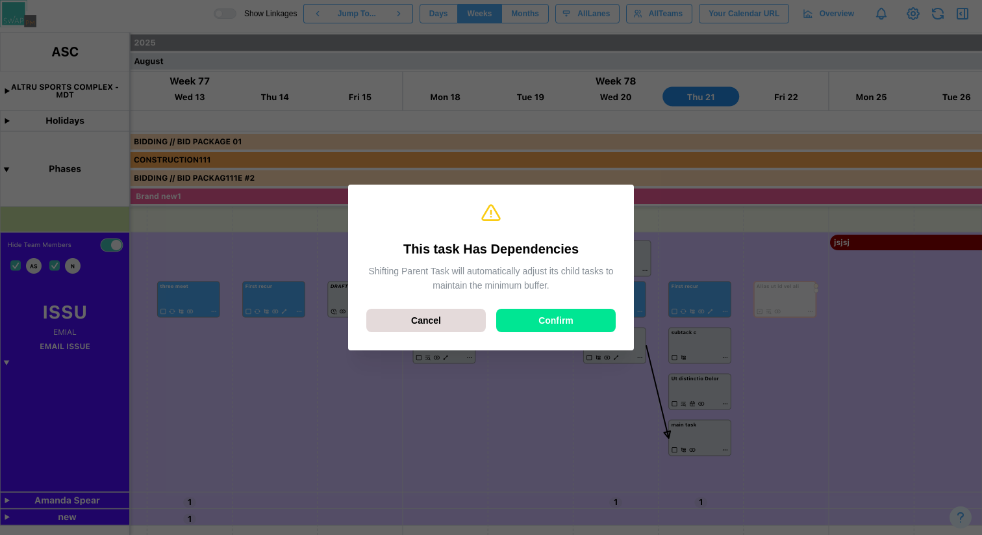
click at [559, 319] on span "Confirm" at bounding box center [556, 320] width 35 height 22
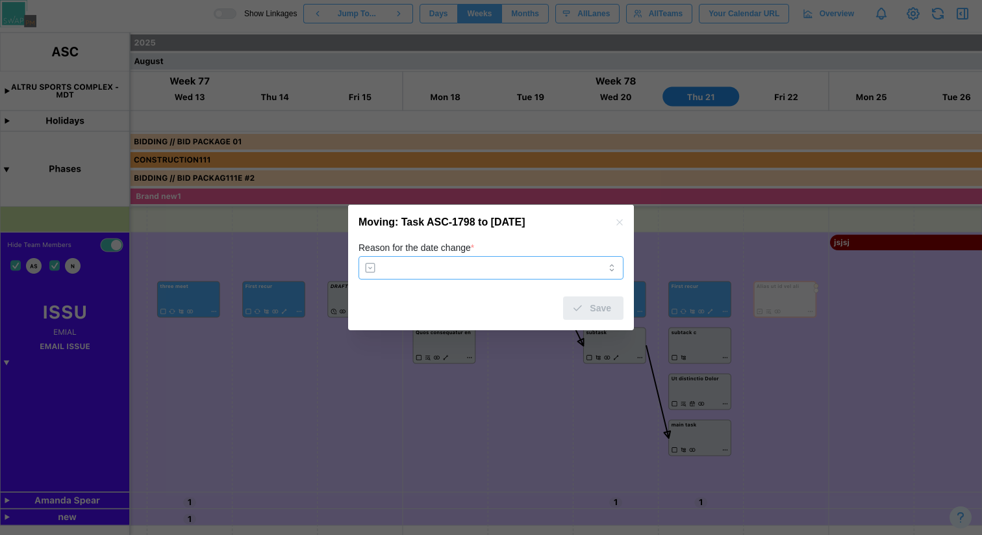
click at [549, 269] on input "Reason for the date change *" at bounding box center [491, 267] width 265 height 23
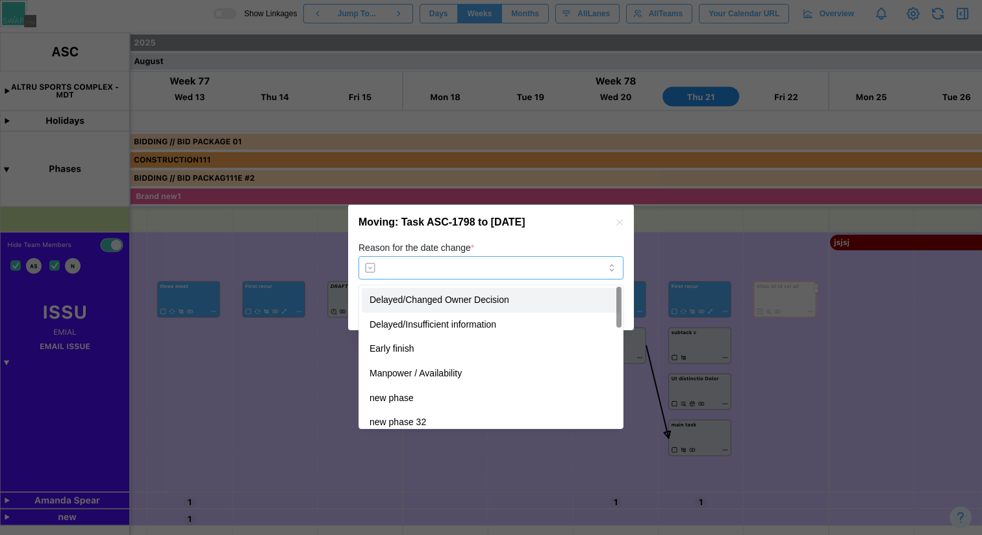
type input "**********"
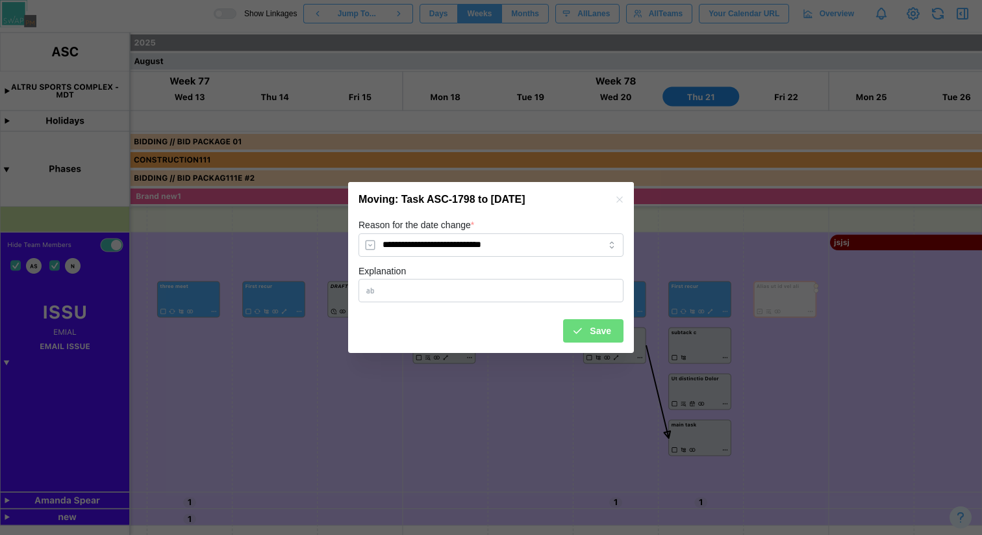
click at [584, 323] on div "Save" at bounding box center [592, 331] width 40 height 22
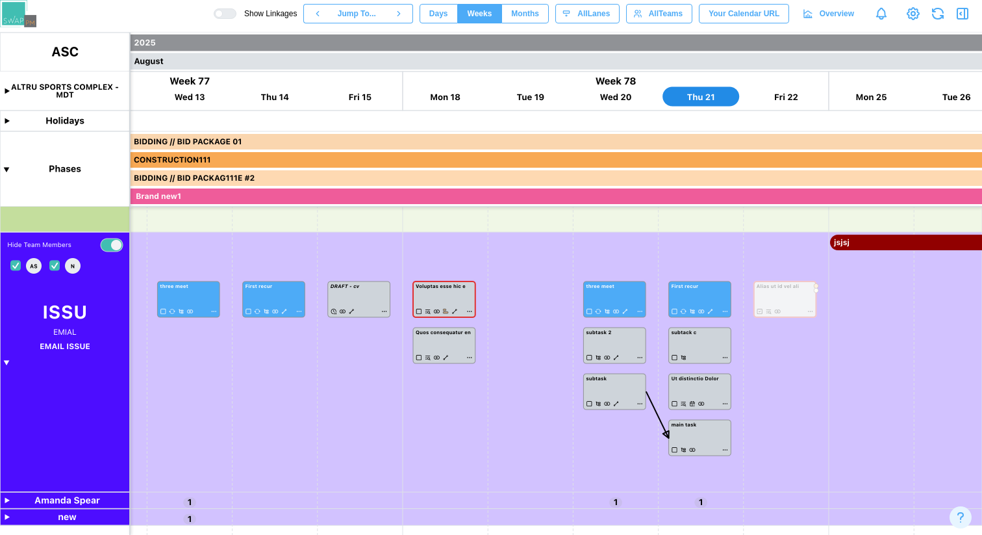
click at [935, 19] on icon "button" at bounding box center [937, 13] width 21 height 21
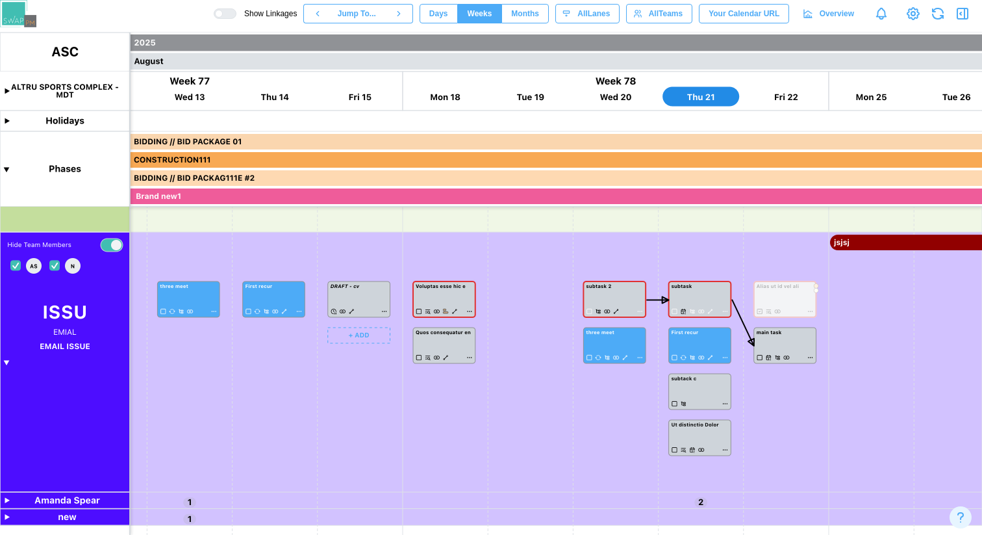
click at [350, 313] on canvas at bounding box center [491, 283] width 982 height 502
click at [284, 310] on canvas at bounding box center [491, 283] width 982 height 502
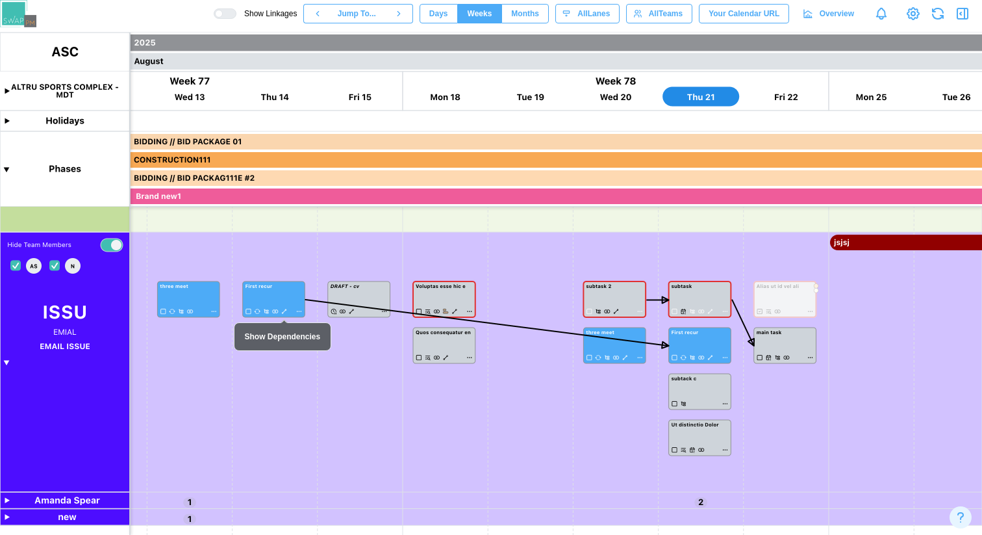
click at [284, 310] on canvas at bounding box center [491, 283] width 982 height 502
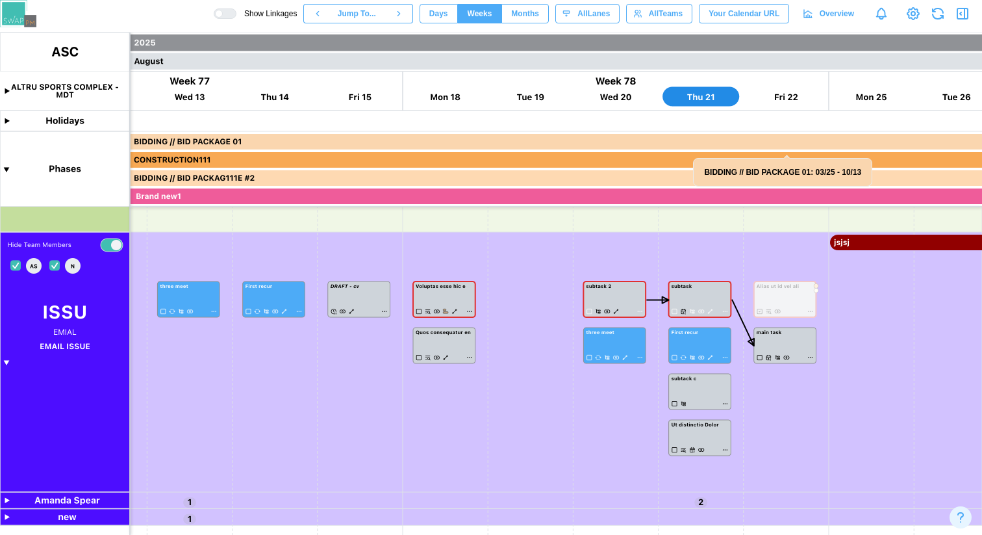
click at [912, 14] on icon at bounding box center [914, 14] width 4 height 4
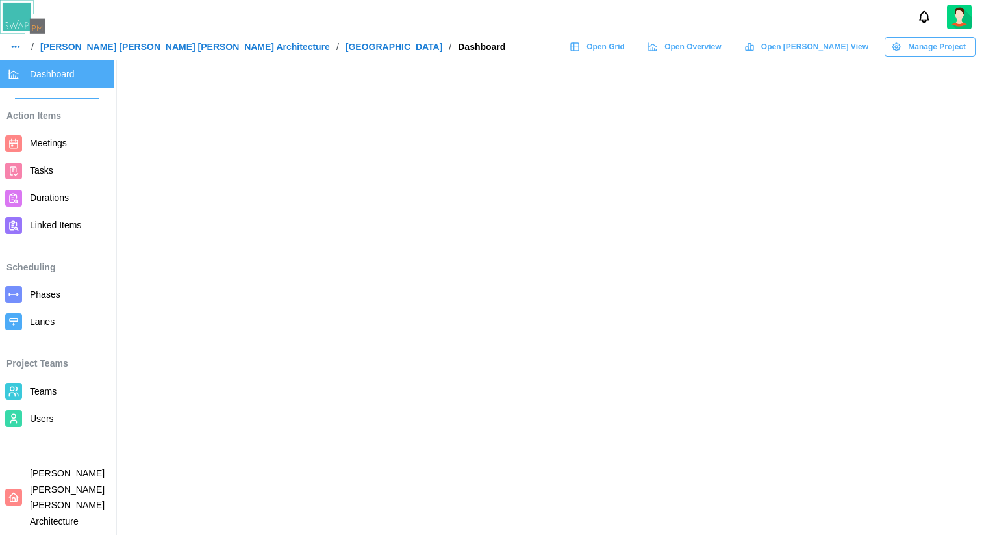
click at [45, 413] on span "Users" at bounding box center [42, 418] width 24 height 10
click at [59, 420] on span "Users" at bounding box center [69, 419] width 79 height 16
click at [44, 417] on span "Users" at bounding box center [42, 418] width 24 height 10
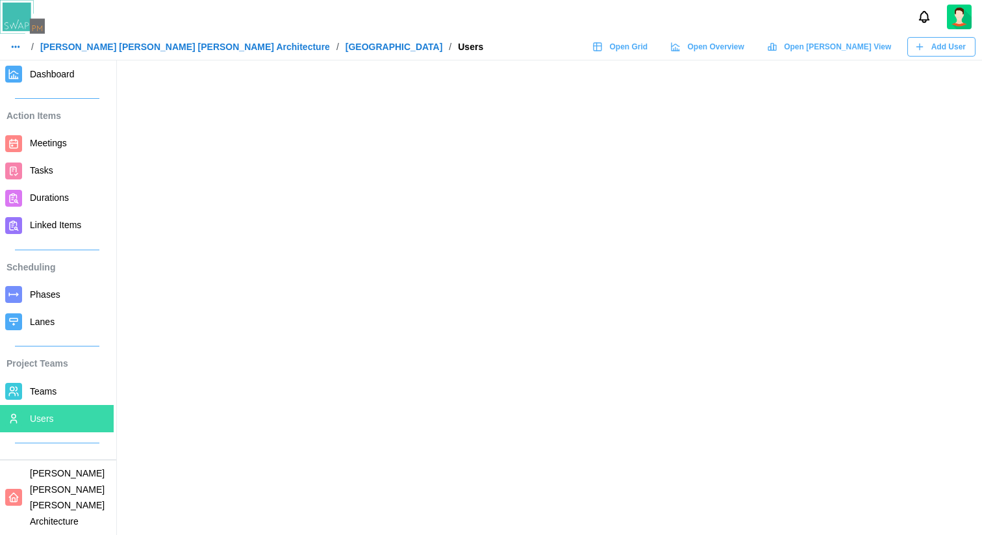
click at [934, 50] on span "Add User" at bounding box center [949, 47] width 34 height 18
click at [928, 51] on div "Add User" at bounding box center [940, 47] width 51 height 18
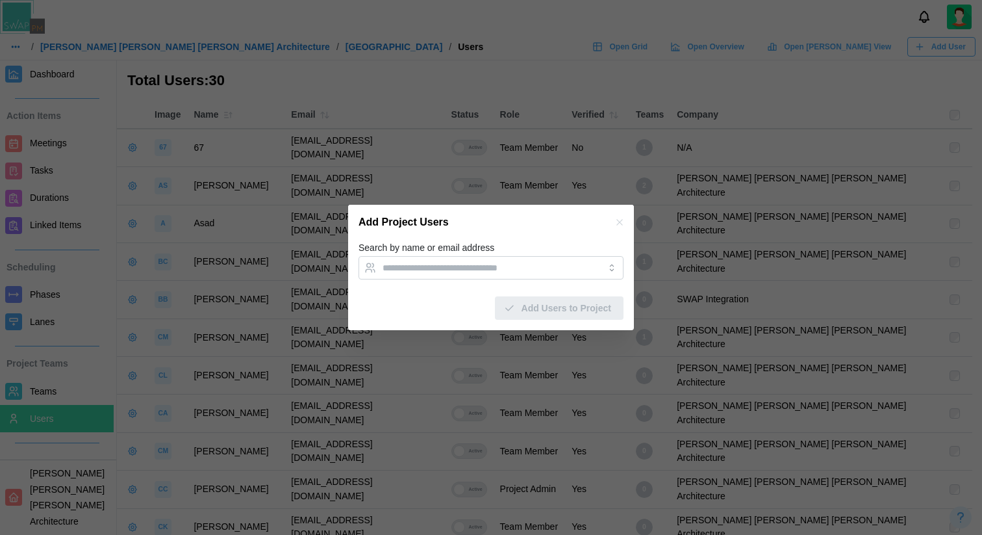
click at [622, 225] on icon "button" at bounding box center [620, 222] width 10 height 10
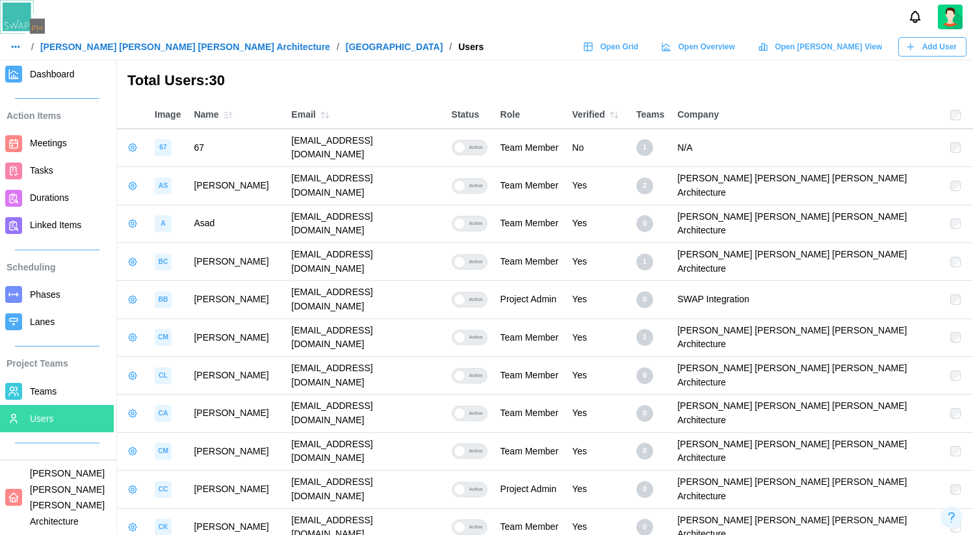
click at [922, 46] on span "Add User" at bounding box center [939, 47] width 34 height 18
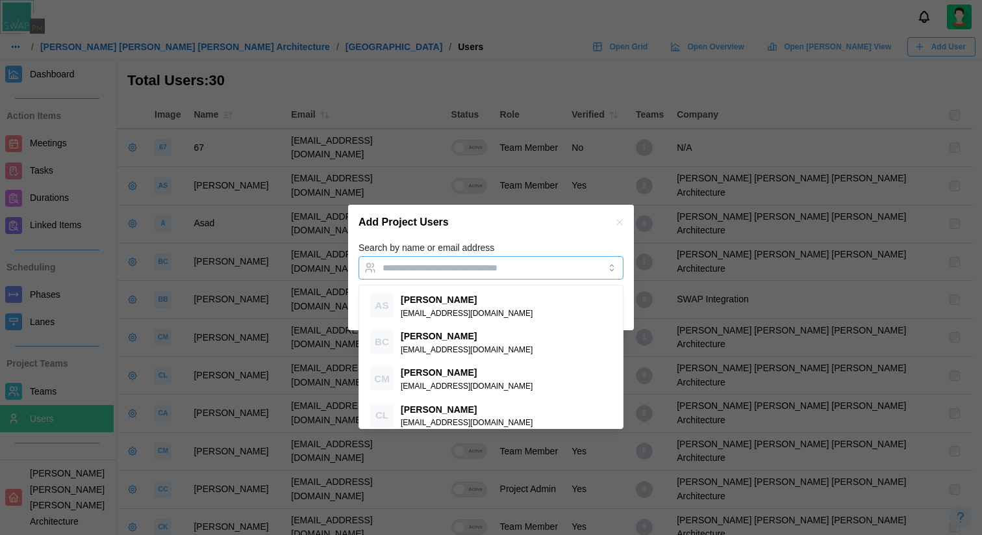
click at [524, 275] on div at bounding box center [477, 268] width 197 height 22
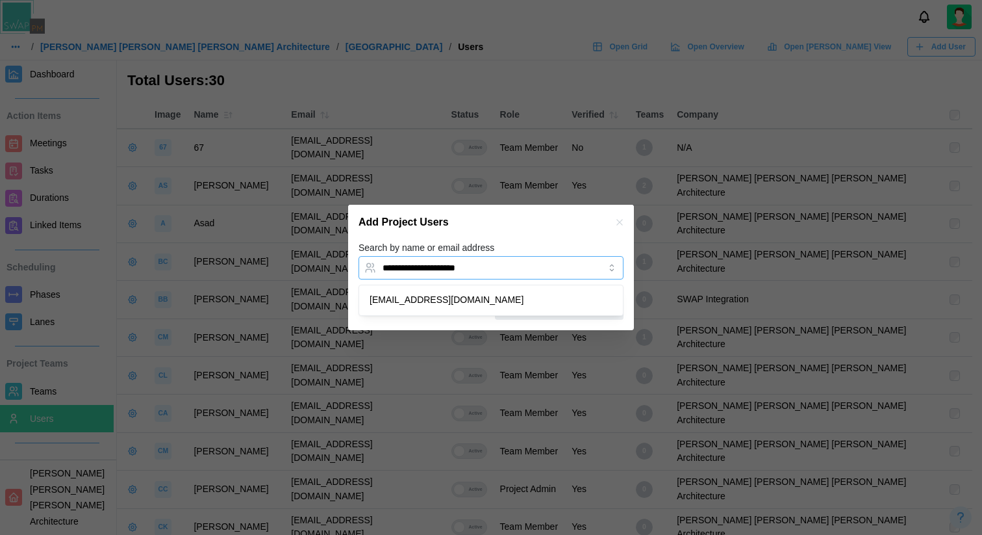
type input "**********"
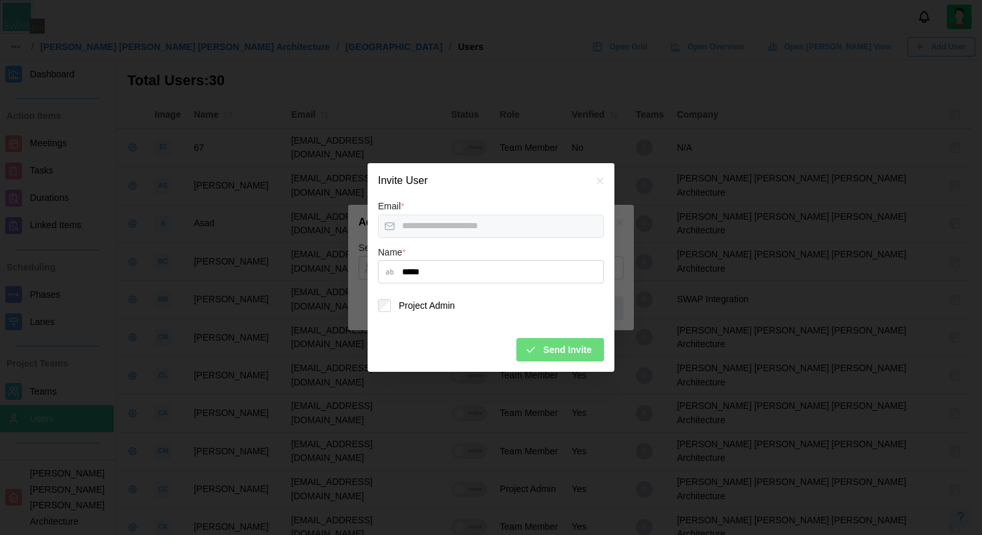
type input "*****"
click at [556, 351] on span "Send Invite" at bounding box center [567, 349] width 49 height 22
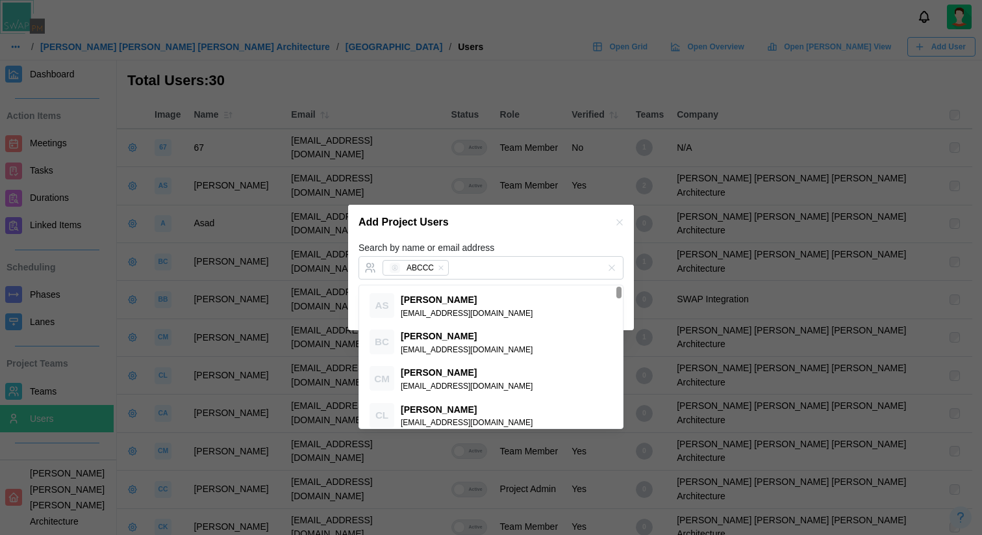
click at [568, 244] on div "Search by name or email address ABCCC" at bounding box center [491, 260] width 265 height 40
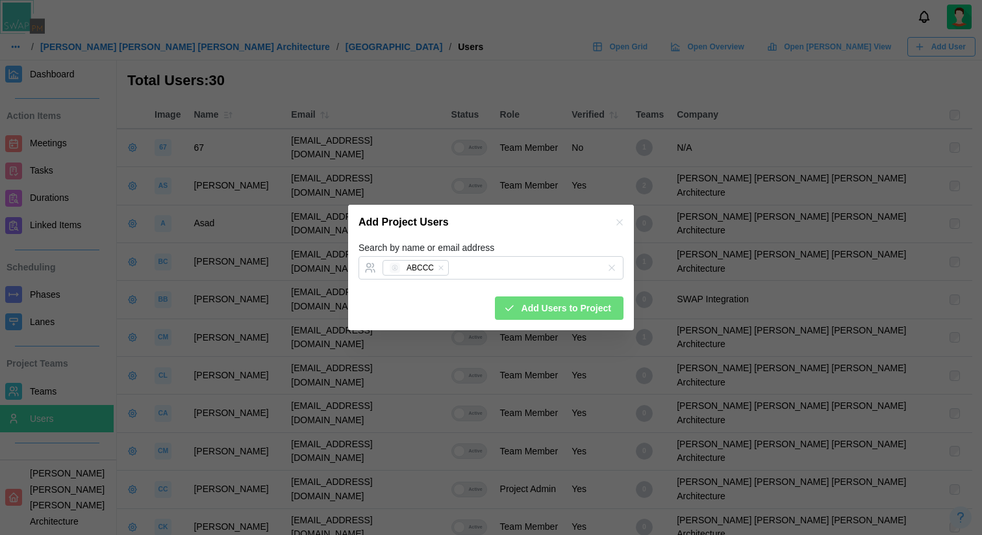
click at [570, 304] on span "Add Users to Project" at bounding box center [567, 308] width 90 height 22
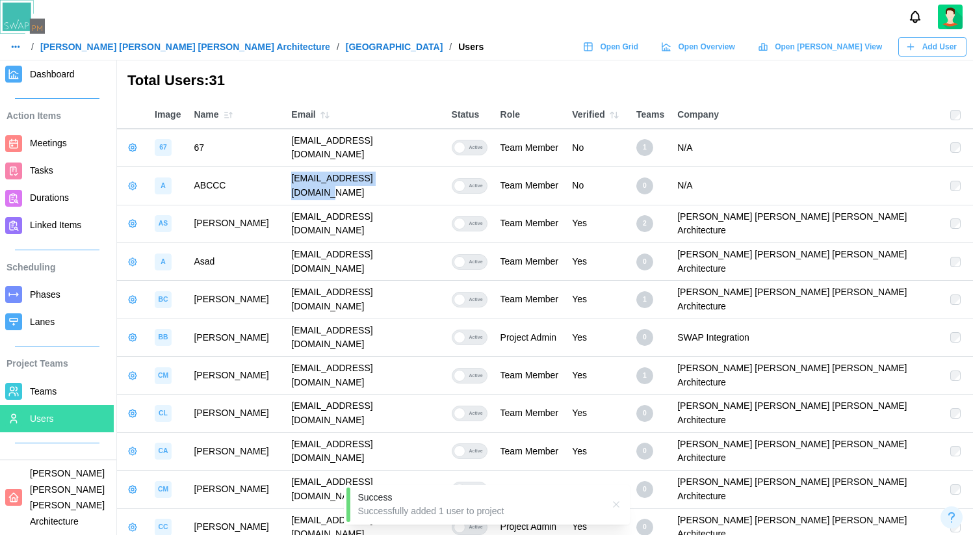
drag, startPoint x: 466, startPoint y: 174, endPoint x: 303, endPoint y: 177, distance: 163.7
click at [303, 177] on tr "A ABCCC abc@swapintegration.com Active Team Member No 0 N/A" at bounding box center [545, 186] width 856 height 38
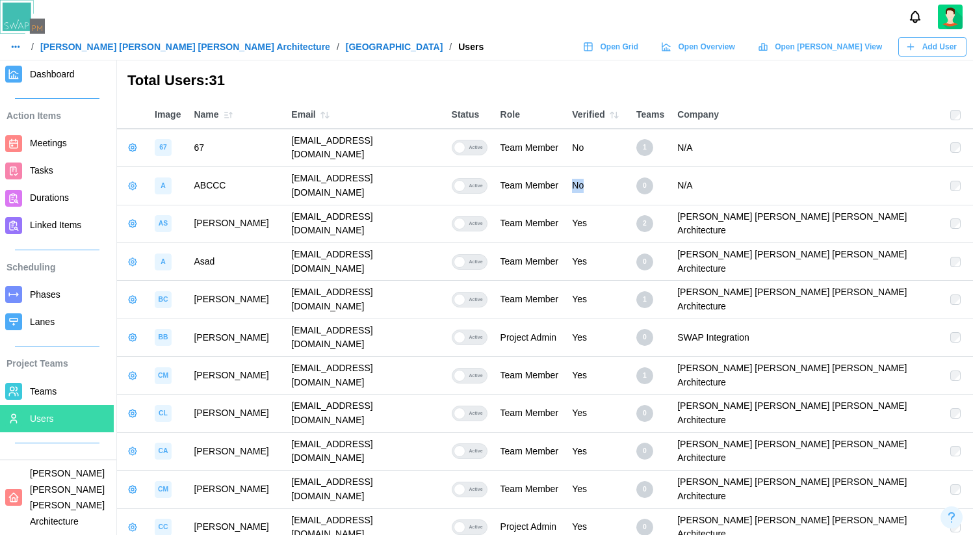
drag, startPoint x: 698, startPoint y: 177, endPoint x: 666, endPoint y: 172, distance: 32.2
click at [666, 172] on tr "A ABCCC abc@swapintegration.com Active Team Member No 0 N/A" at bounding box center [545, 186] width 856 height 38
drag, startPoint x: 771, startPoint y: 172, endPoint x: 739, endPoint y: 170, distance: 32.5
click at [739, 170] on tr "A ABCCC abc@swapintegration.com Active Team Member No 0 N/A" at bounding box center [545, 186] width 856 height 38
drag, startPoint x: 821, startPoint y: 170, endPoint x: 791, endPoint y: 169, distance: 29.9
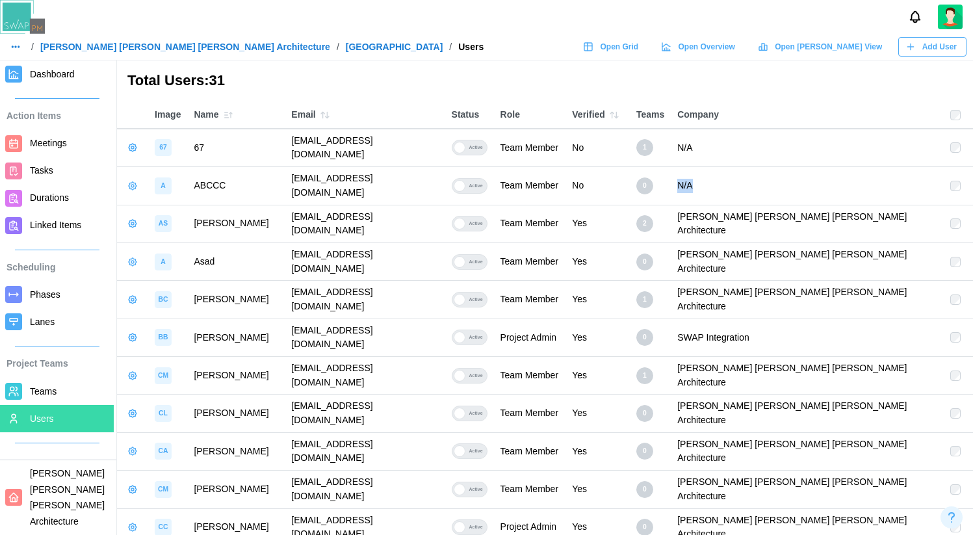
click at [791, 169] on td "N/A" at bounding box center [806, 186] width 273 height 38
click at [389, 172] on td "abc@swapintegration.com" at bounding box center [365, 186] width 160 height 38
drag, startPoint x: 445, startPoint y: 173, endPoint x: 343, endPoint y: 174, distance: 102.0
click at [343, 174] on td "abc@swapintegration.com" at bounding box center [365, 186] width 160 height 38
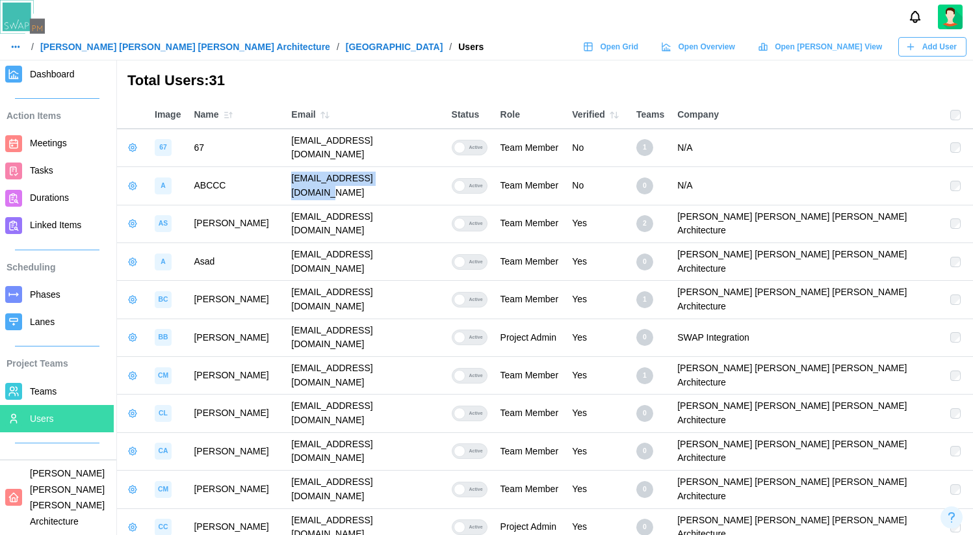
drag, startPoint x: 450, startPoint y: 170, endPoint x: 306, endPoint y: 167, distance: 144.3
click at [306, 167] on tr "A ABCCC abc@swapintegration.com Active Team Member No 0 N/A" at bounding box center [545, 186] width 856 height 38
click at [926, 45] on span "Add User" at bounding box center [939, 47] width 34 height 18
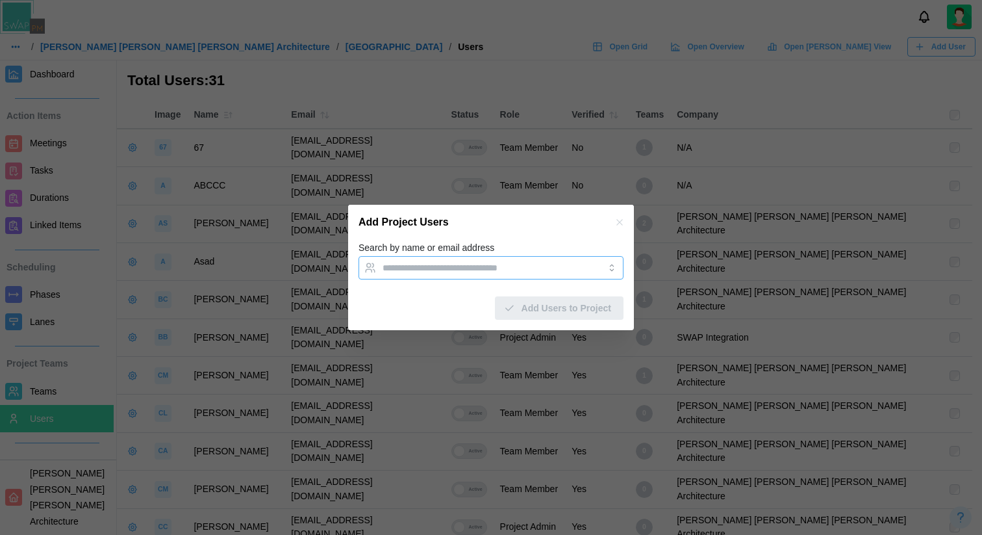
click at [435, 264] on input "Search by name or email address" at bounding box center [480, 267] width 194 height 10
type input "*"
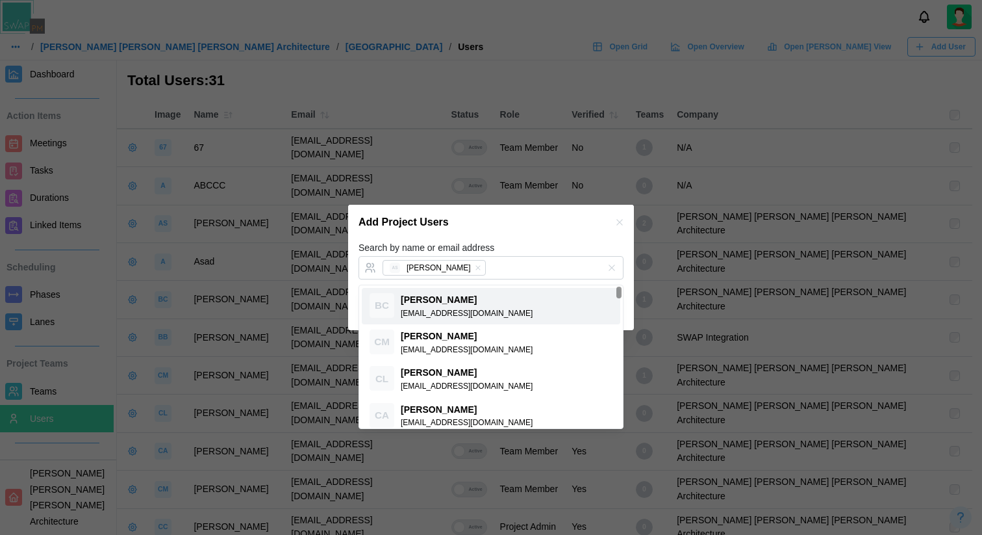
click at [572, 244] on div "Search by name or email address AS Amanda Spear" at bounding box center [491, 260] width 265 height 40
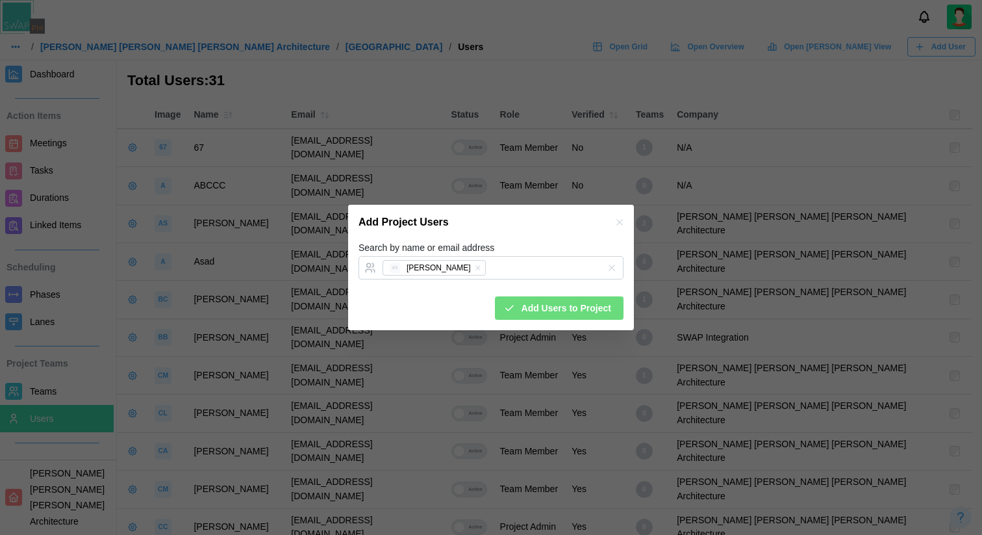
click at [620, 222] on icon "button" at bounding box center [620, 222] width 6 height 6
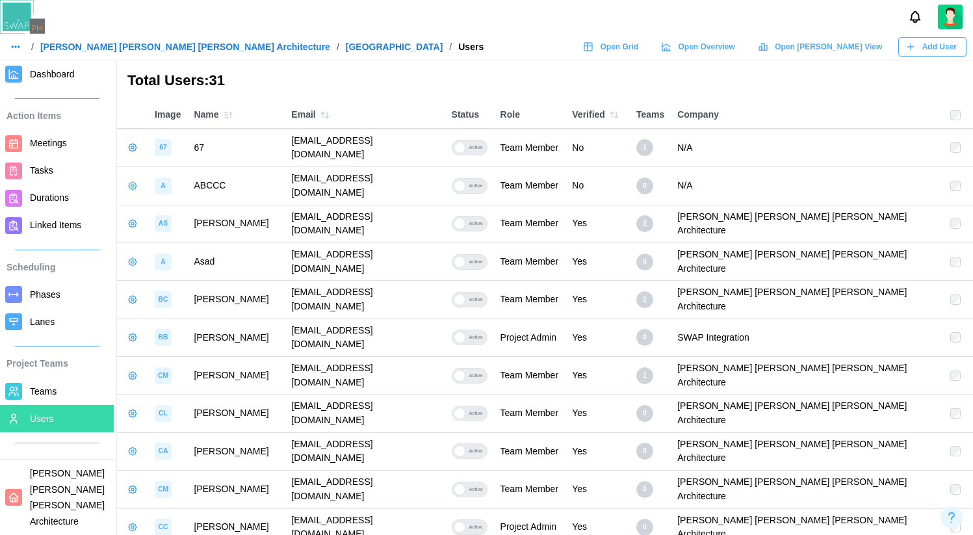
click at [923, 45] on span "Add User" at bounding box center [939, 47] width 34 height 18
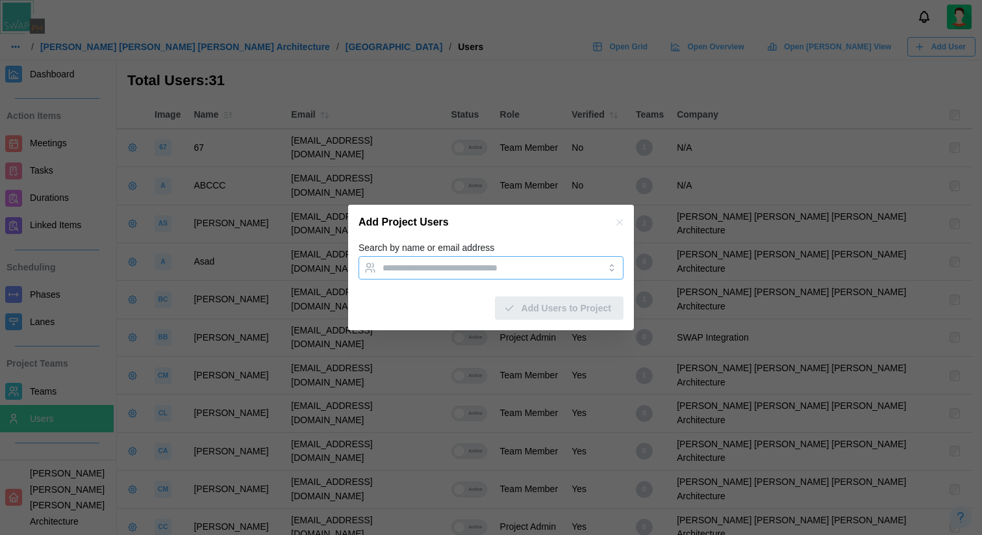
click at [504, 266] on input "Search by name or email address" at bounding box center [480, 267] width 194 height 10
type input "**********"
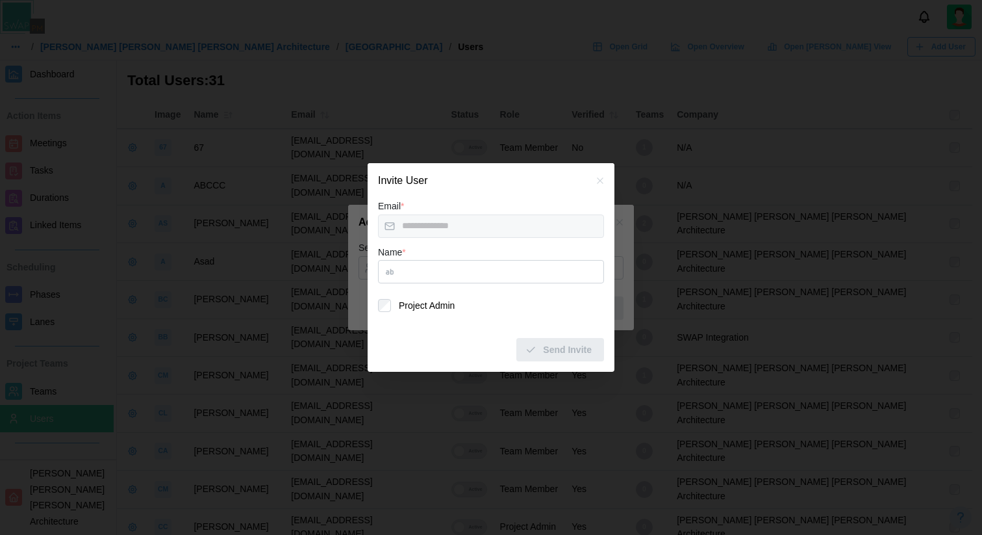
click at [598, 182] on icon "button" at bounding box center [600, 180] width 10 height 10
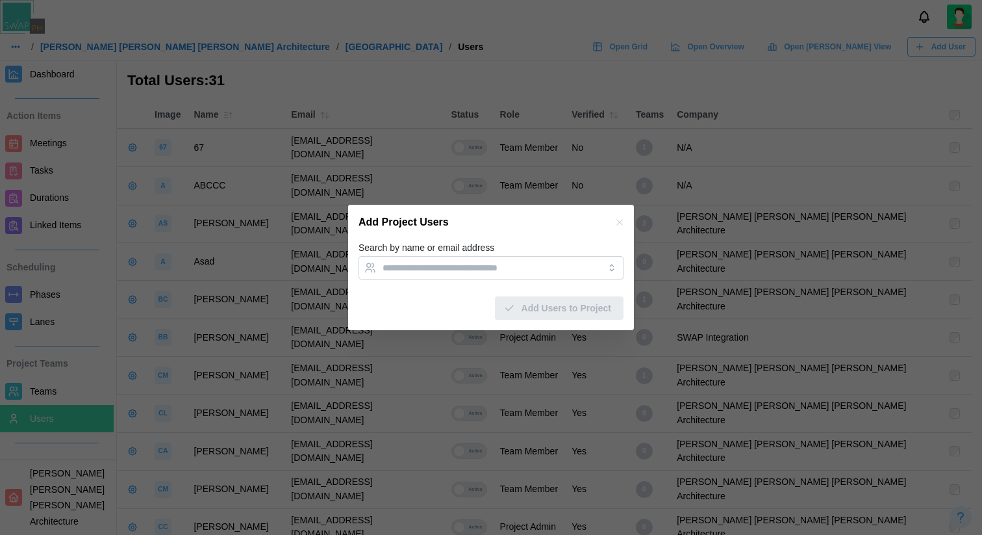
click at [530, 236] on div "Add Project Users" at bounding box center [491, 222] width 286 height 35
click at [483, 270] on input "Search by name or email address" at bounding box center [480, 267] width 194 height 10
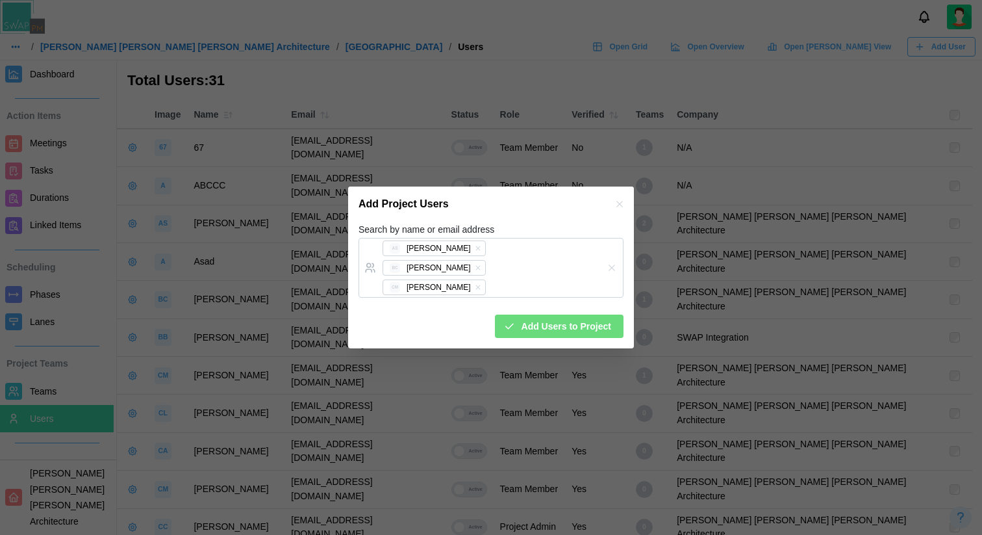
click at [515, 211] on div "Add Project Users" at bounding box center [491, 203] width 286 height 35
click at [619, 207] on icon "button" at bounding box center [620, 204] width 6 height 6
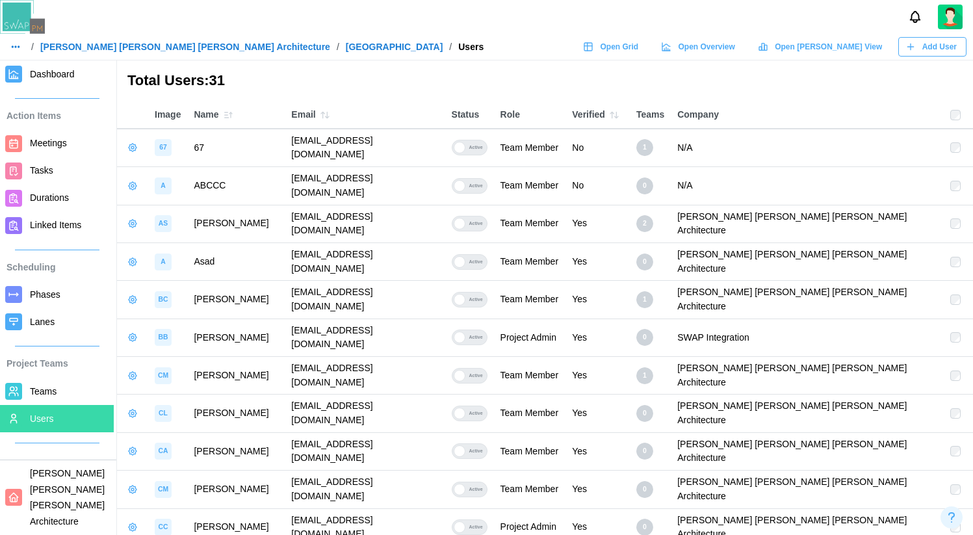
click at [69, 394] on span "Teams" at bounding box center [69, 391] width 79 height 16
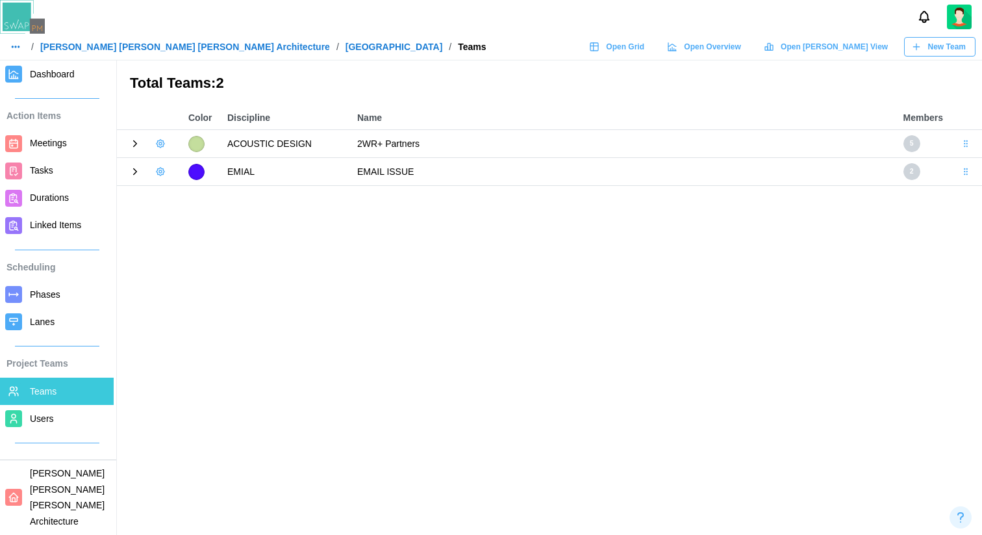
click at [134, 144] on icon at bounding box center [135, 144] width 12 height 12
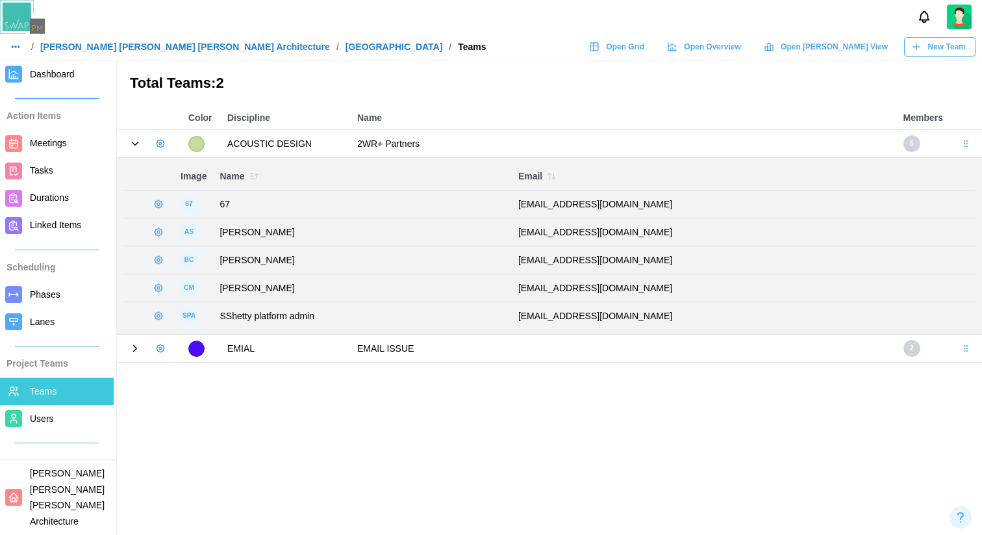
click at [156, 145] on icon "button" at bounding box center [160, 143] width 10 height 10
click at [177, 173] on button "Add User" at bounding box center [196, 171] width 82 height 25
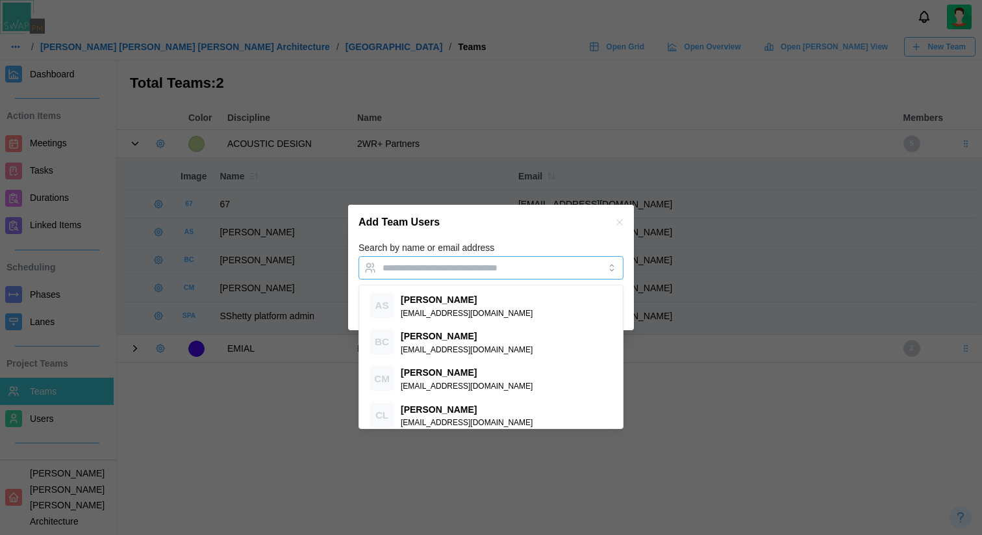
click at [407, 270] on input "Search by name or email address" at bounding box center [480, 267] width 194 height 10
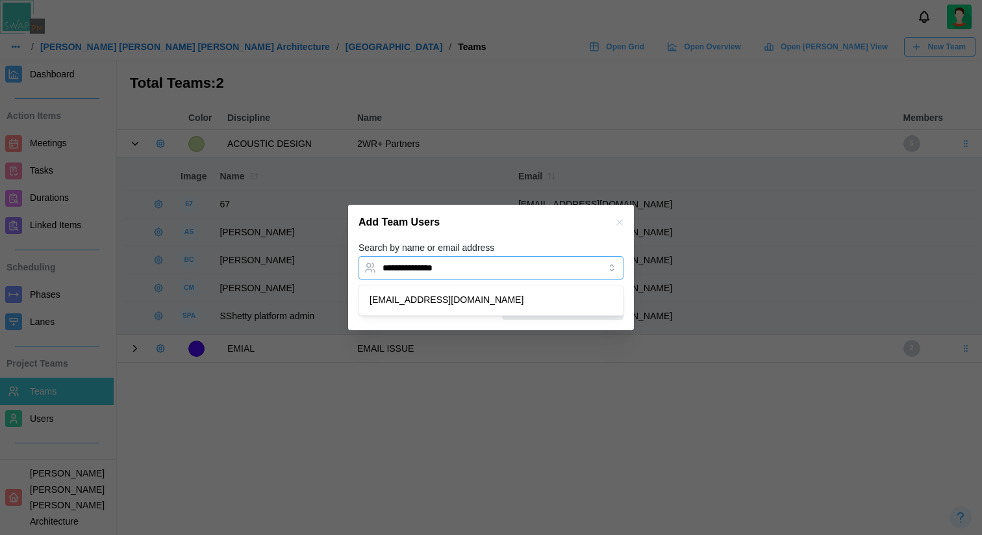
type input "**********"
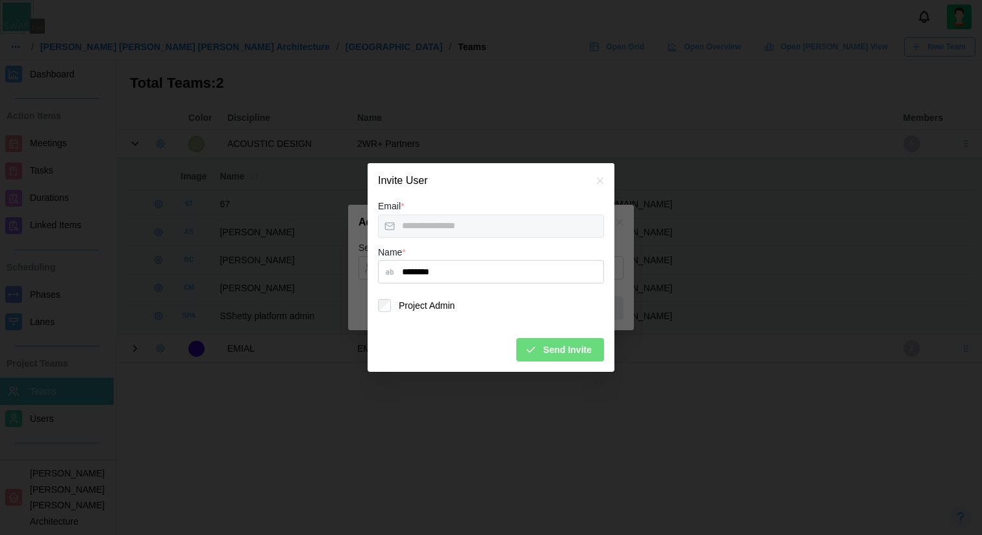
type input "********"
click at [578, 355] on span "Send Invite" at bounding box center [567, 349] width 49 height 22
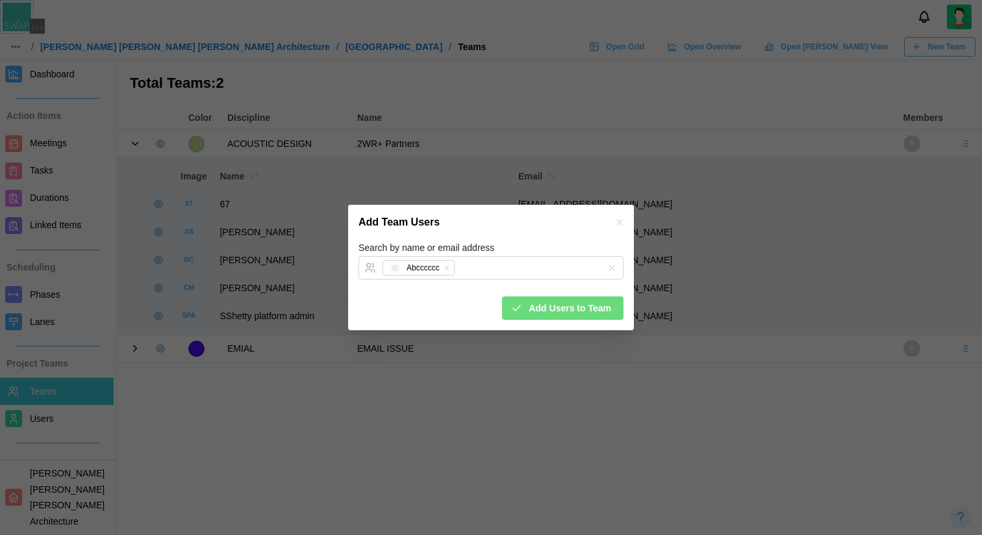
click at [535, 225] on div "Add Team Users" at bounding box center [491, 222] width 286 height 35
click at [622, 226] on icon "button" at bounding box center [620, 222] width 10 height 10
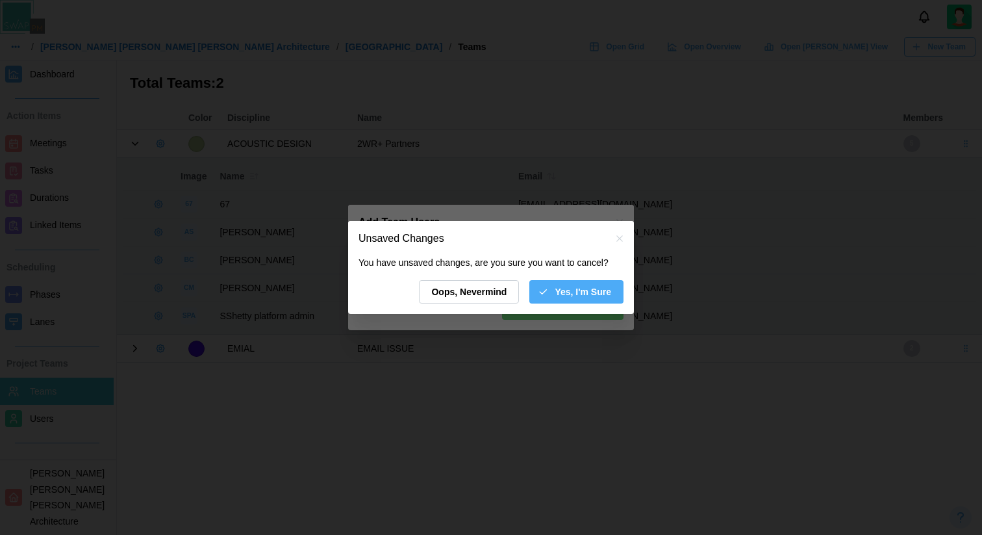
click at [591, 298] on span "Yes, I'm Sure" at bounding box center [583, 292] width 57 height 22
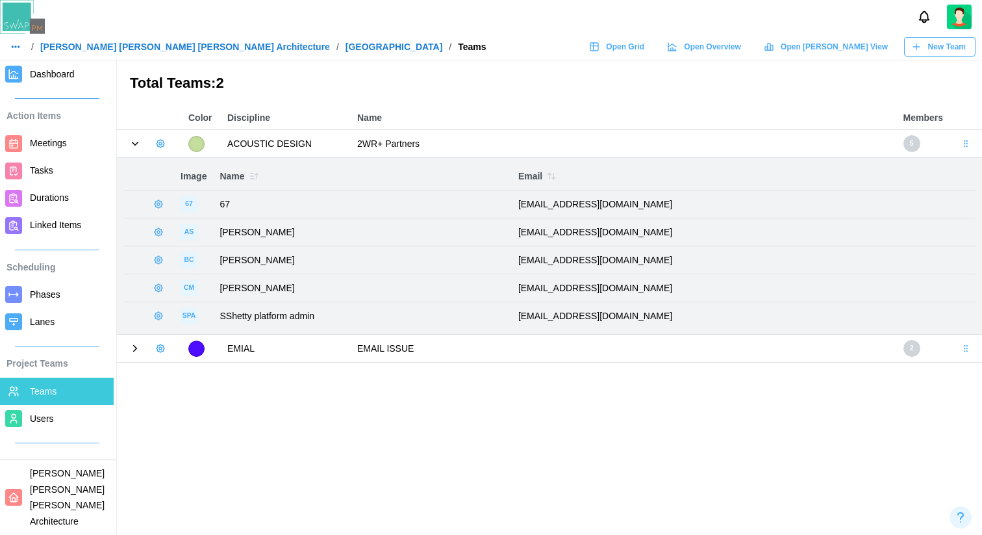
click at [159, 142] on icon "button" at bounding box center [160, 143] width 10 height 10
click at [187, 168] on div "Add User" at bounding box center [205, 171] width 48 height 10
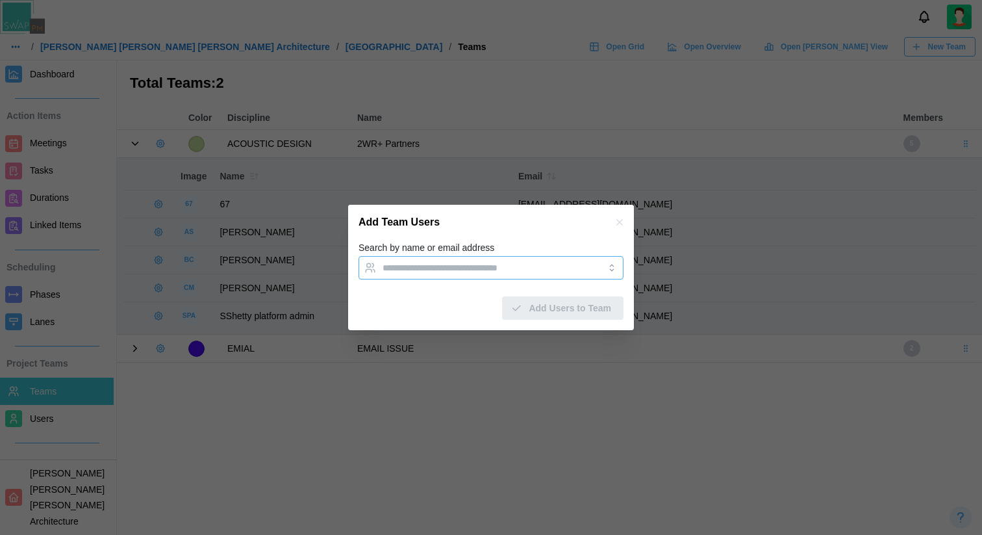
click at [424, 270] on input "Search by name or email address" at bounding box center [480, 267] width 194 height 10
type input "***"
click at [617, 228] on button "button" at bounding box center [620, 222] width 14 height 14
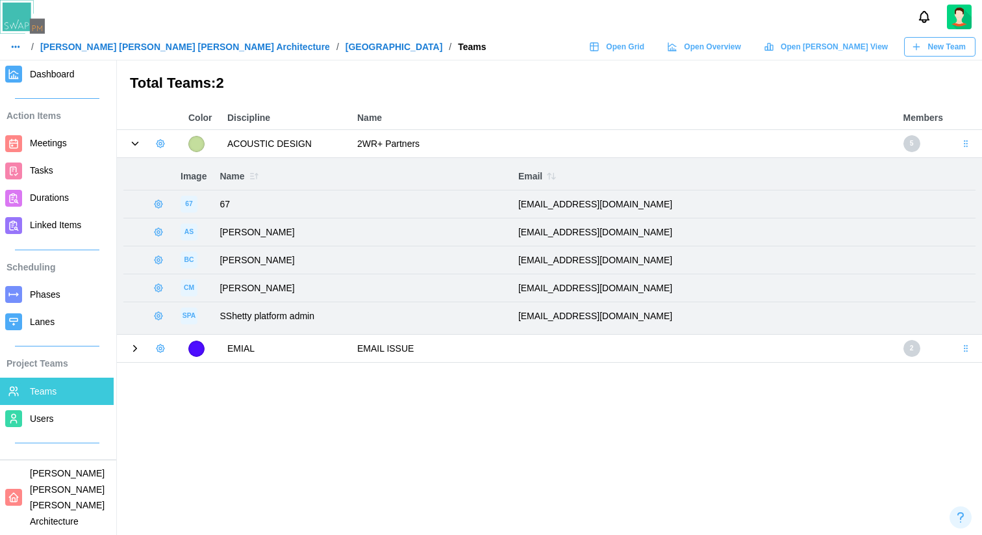
click at [47, 416] on span "Users" at bounding box center [42, 418] width 24 height 10
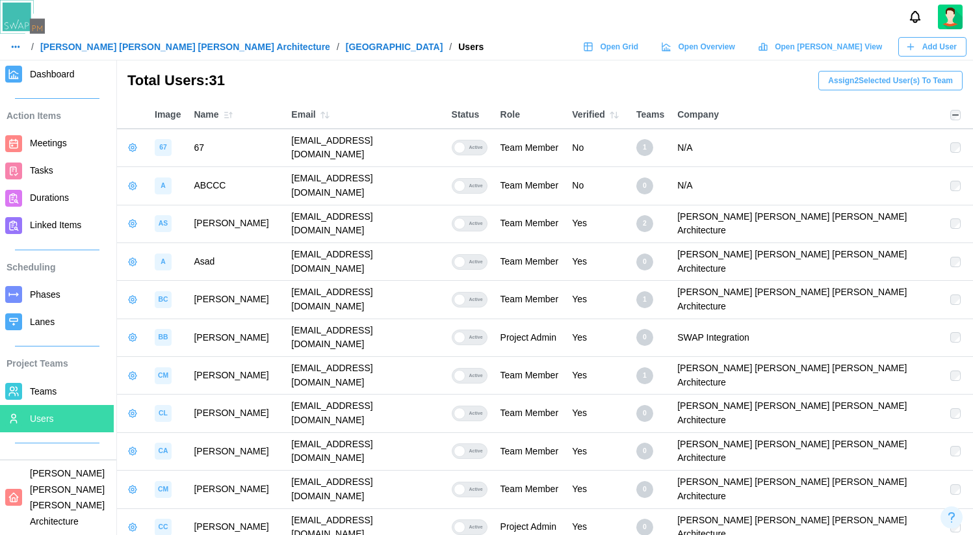
click at [917, 81] on span "Assign 2 Selected User(s) To Team" at bounding box center [890, 80] width 125 height 18
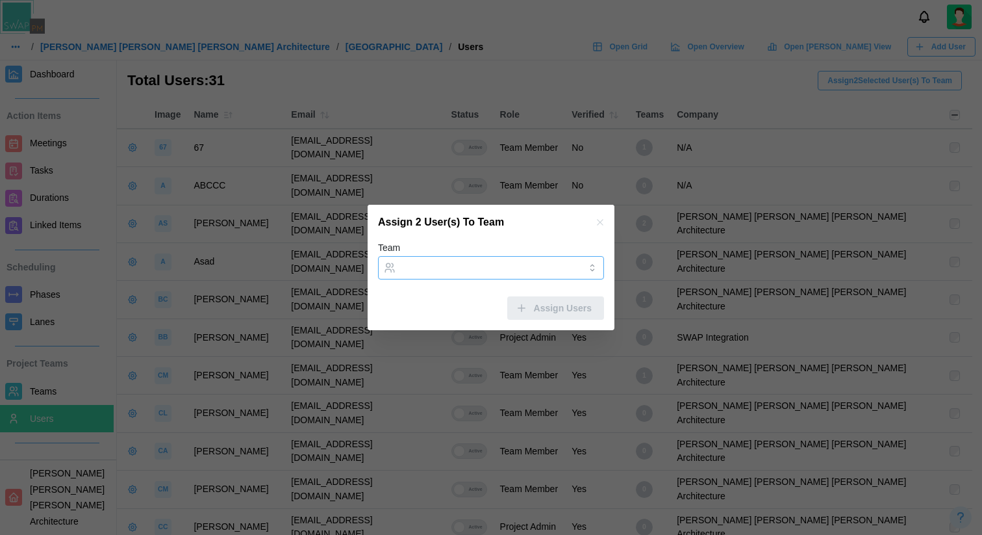
click at [481, 273] on input "Team" at bounding box center [491, 267] width 226 height 23
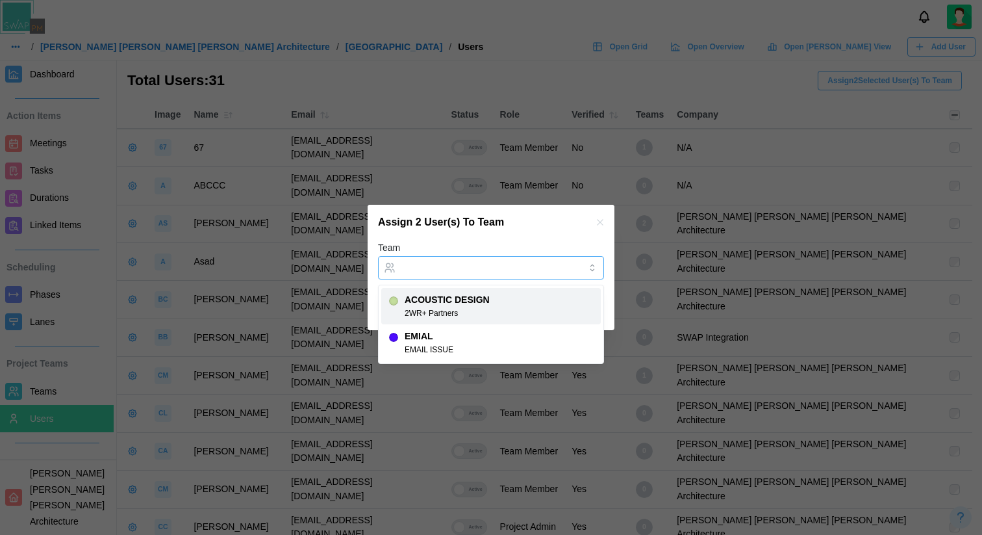
type input "**********"
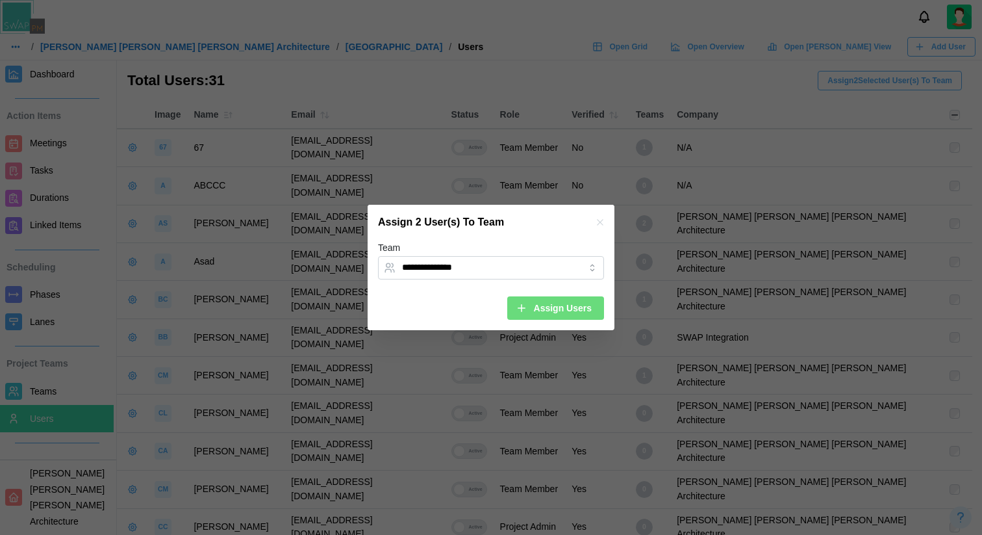
click at [600, 225] on icon "button" at bounding box center [600, 222] width 10 height 10
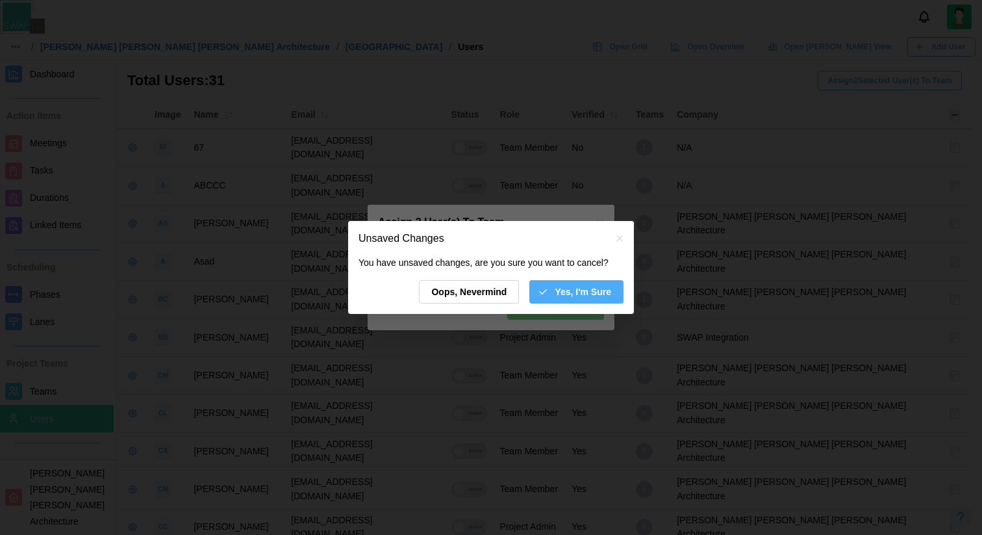
click at [489, 292] on span "Oops, Nevermind" at bounding box center [468, 292] width 75 height 22
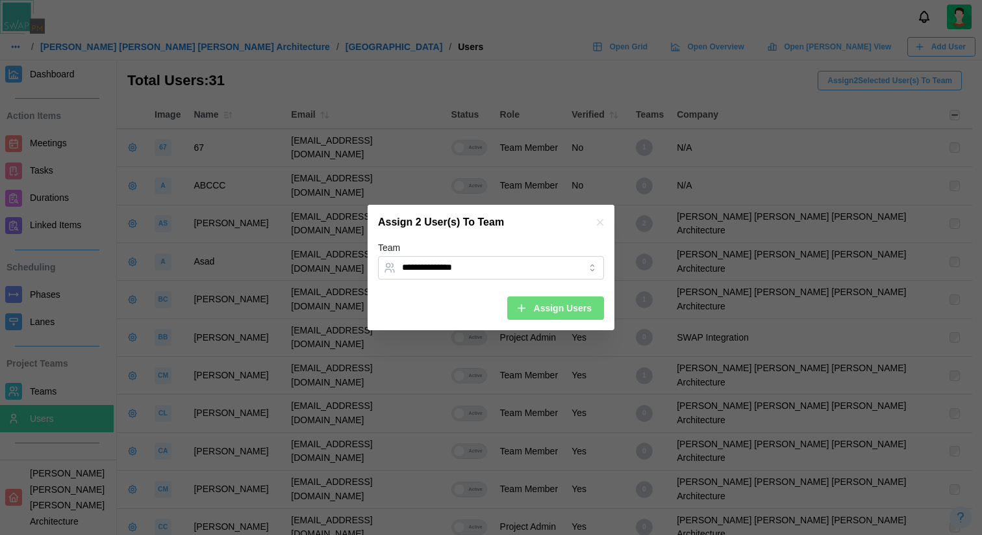
click at [600, 221] on icon "button" at bounding box center [600, 222] width 10 height 10
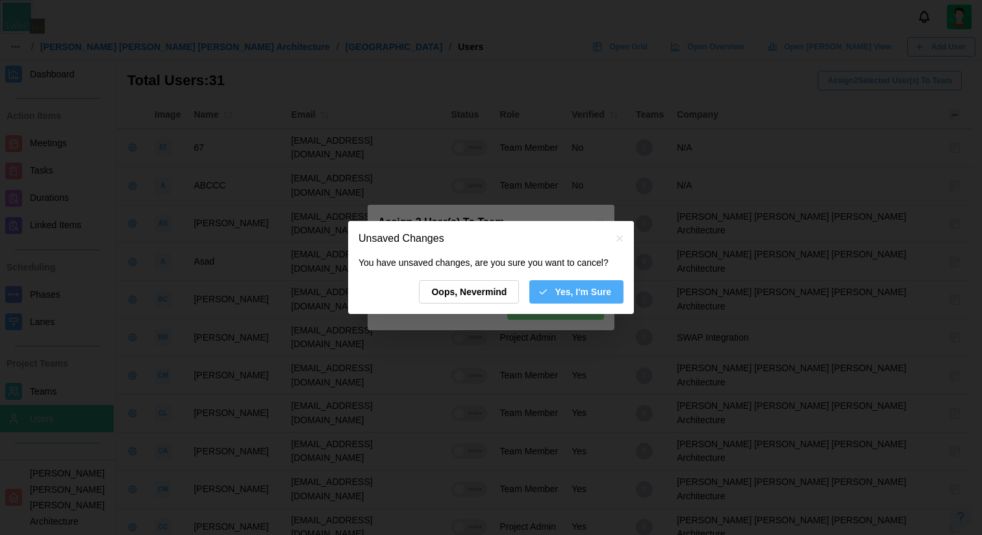
click at [573, 289] on span "Yes, I'm Sure" at bounding box center [583, 292] width 57 height 22
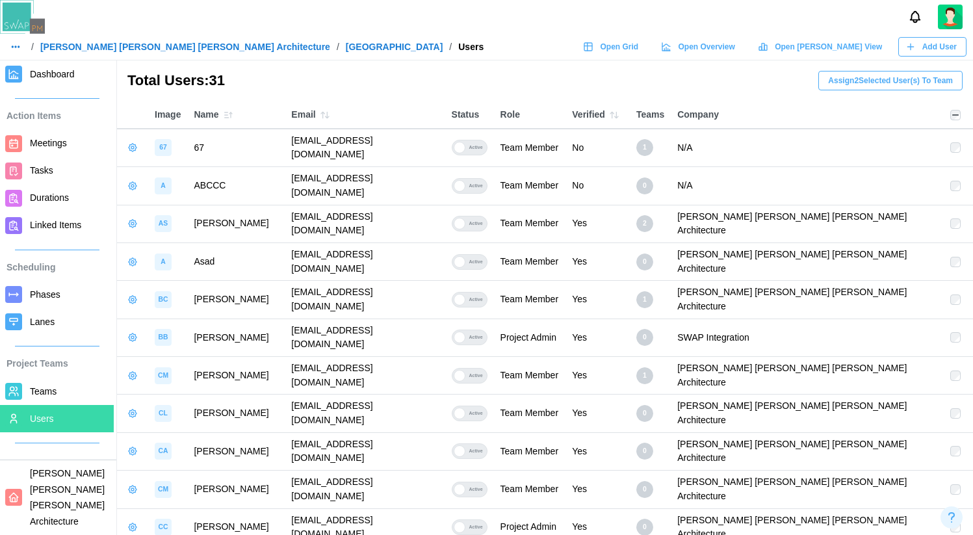
click at [906, 87] on span "Assign 2 Selected User(s) To Team" at bounding box center [890, 80] width 125 height 18
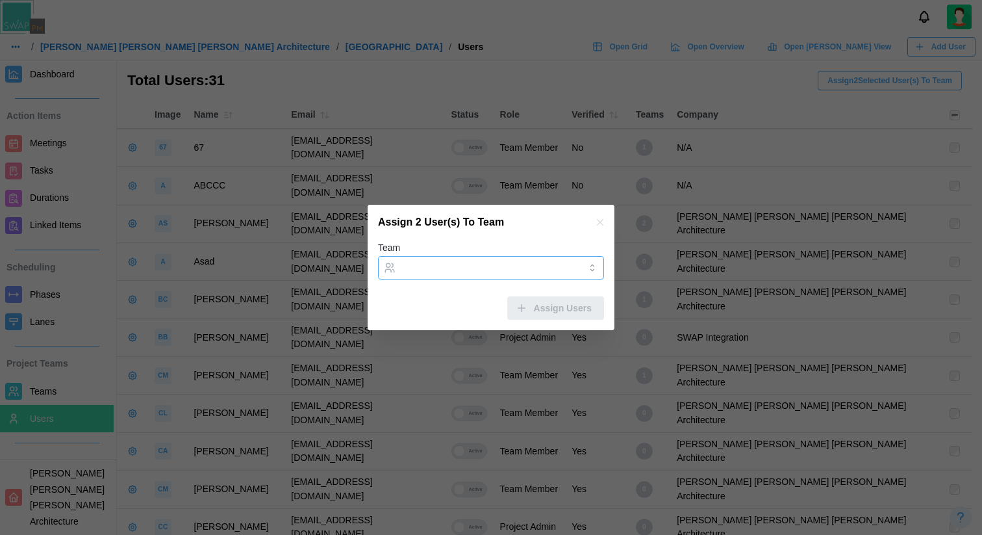
click at [539, 264] on input "Team" at bounding box center [491, 267] width 226 height 23
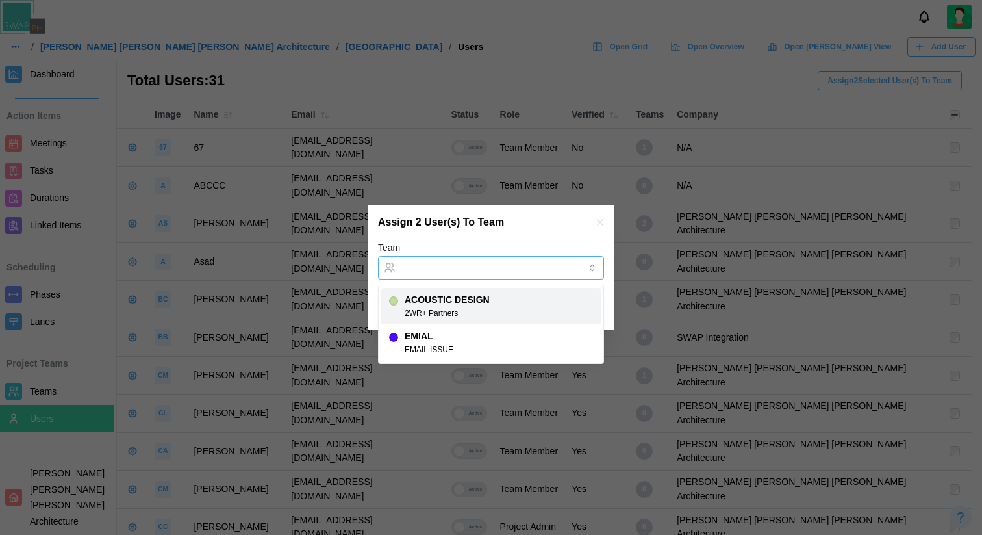
type input "**********"
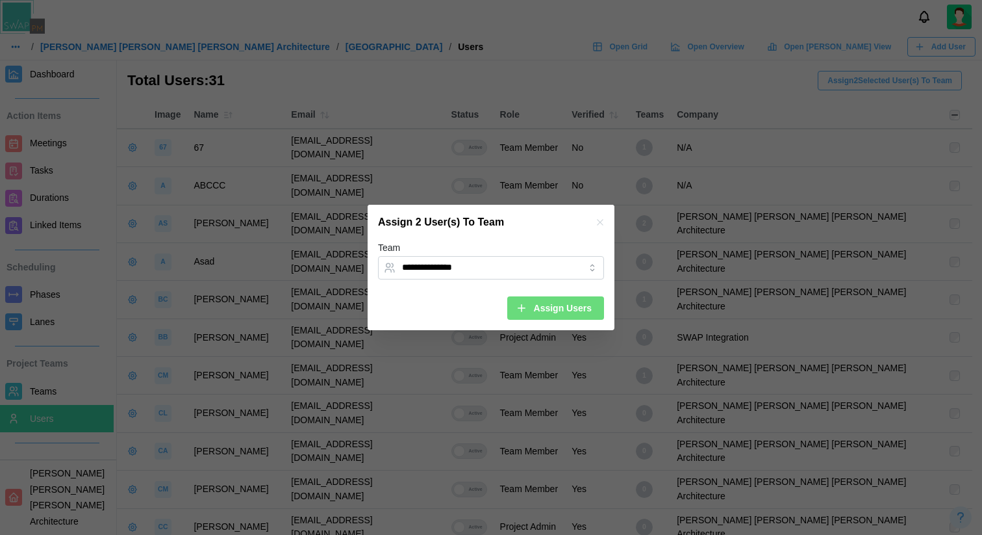
click at [569, 311] on span "Assign Users" at bounding box center [563, 308] width 58 height 22
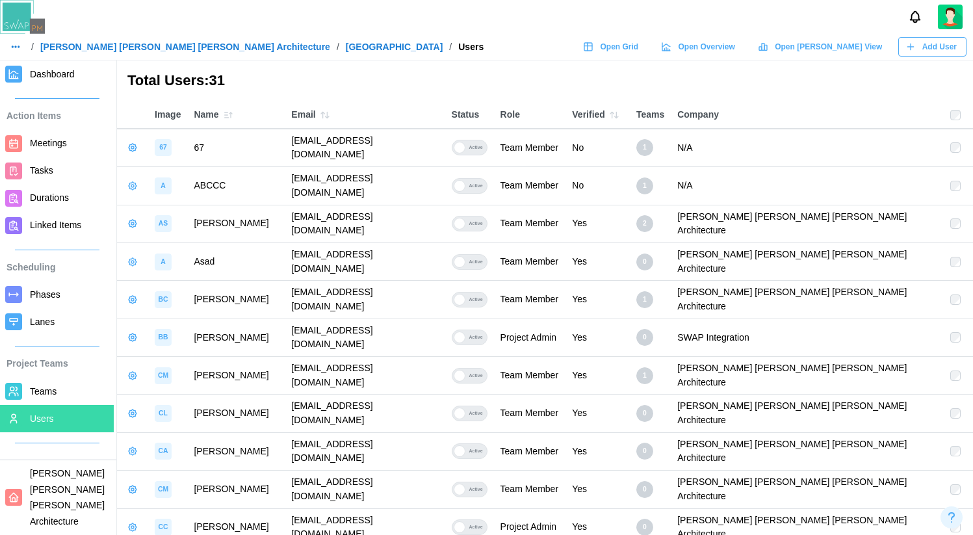
click at [632, 95] on div "Total Users: 31" at bounding box center [545, 80] width 856 height 41
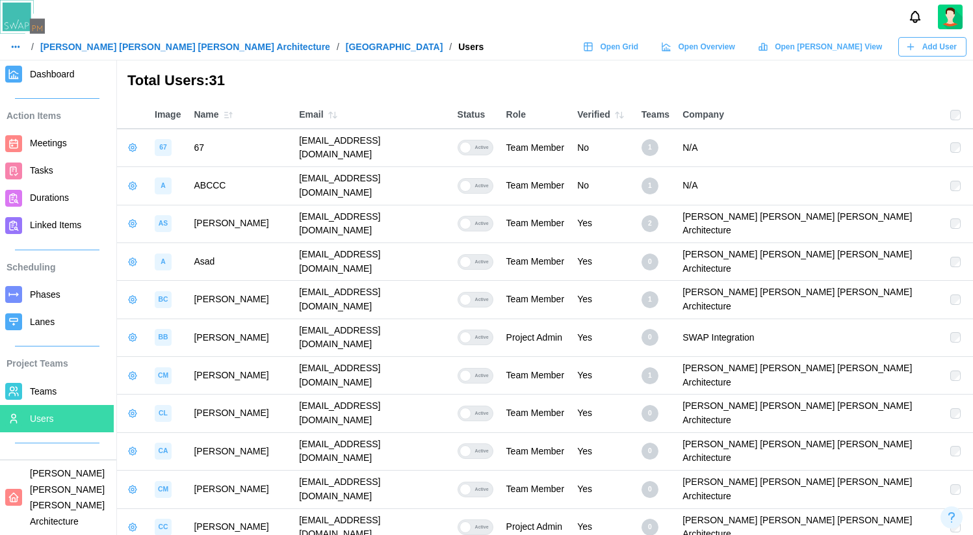
click at [912, 53] on div "Add User" at bounding box center [930, 47] width 51 height 18
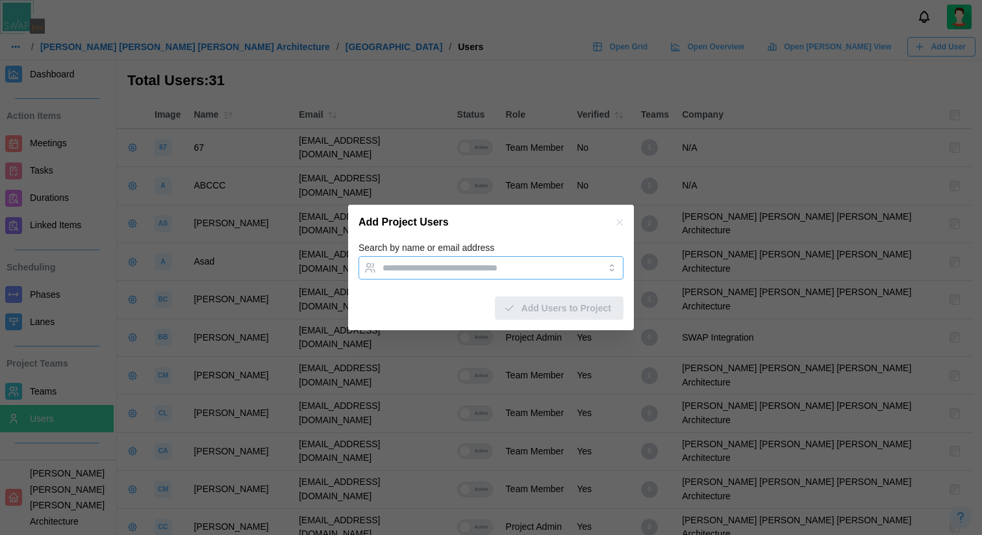
click at [470, 275] on div at bounding box center [477, 268] width 197 height 22
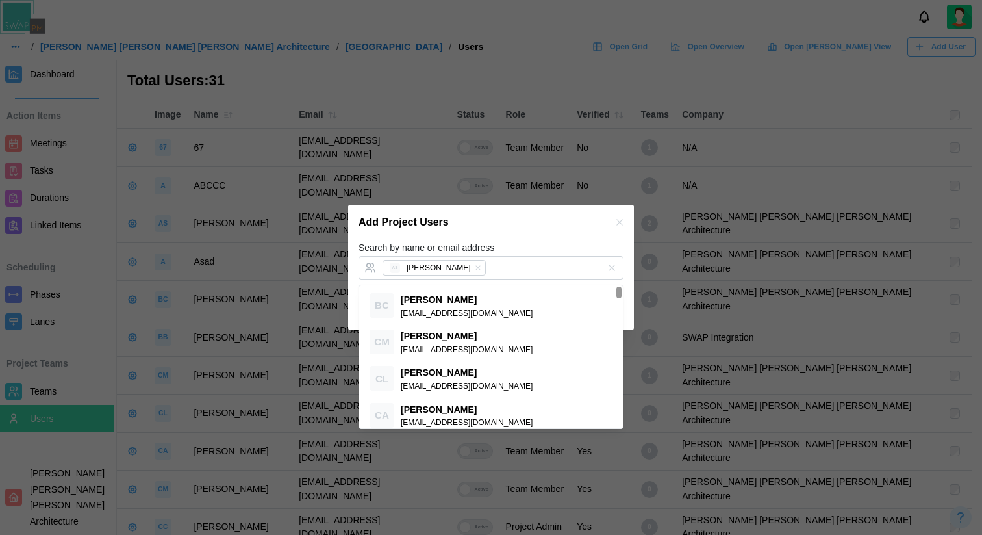
click at [479, 252] on label "Search by name or email address" at bounding box center [427, 248] width 136 height 14
click at [492, 262] on input "Search by name or email address" at bounding box center [534, 267] width 84 height 10
click at [478, 245] on label "Search by name or email address" at bounding box center [427, 248] width 136 height 14
click at [492, 262] on input "Search by name or email address" at bounding box center [534, 267] width 84 height 10
click at [507, 228] on div "Add Project Users" at bounding box center [491, 222] width 286 height 35
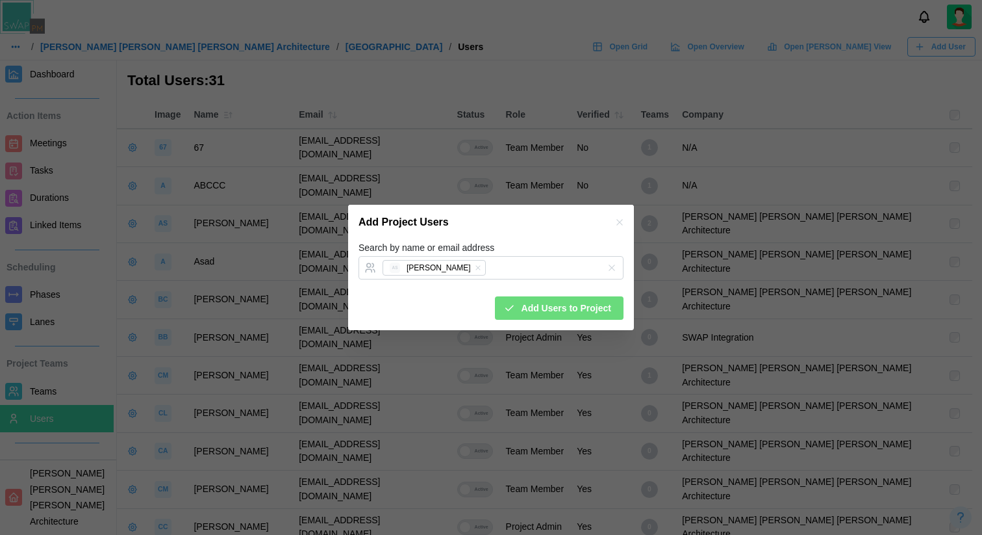
click at [622, 220] on icon "button" at bounding box center [620, 222] width 6 height 6
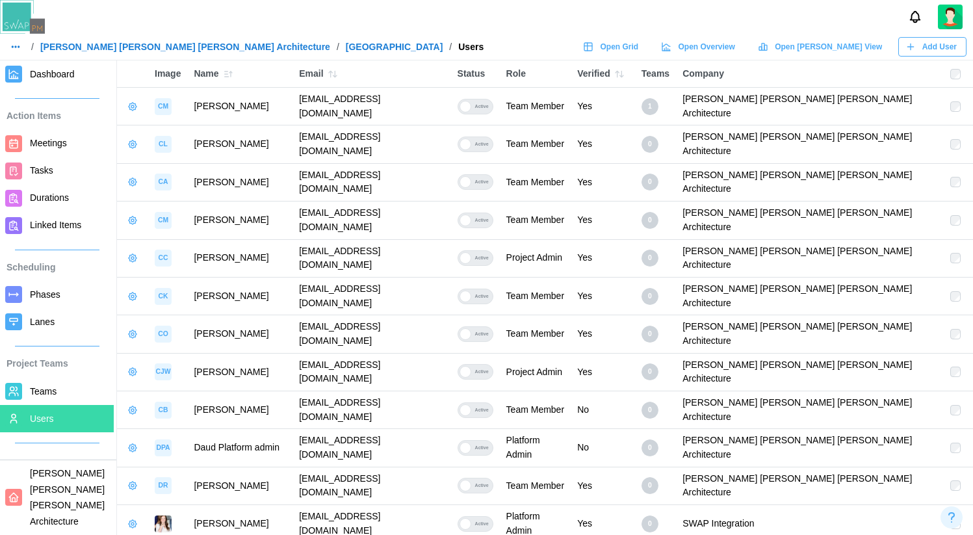
scroll to position [461, 0]
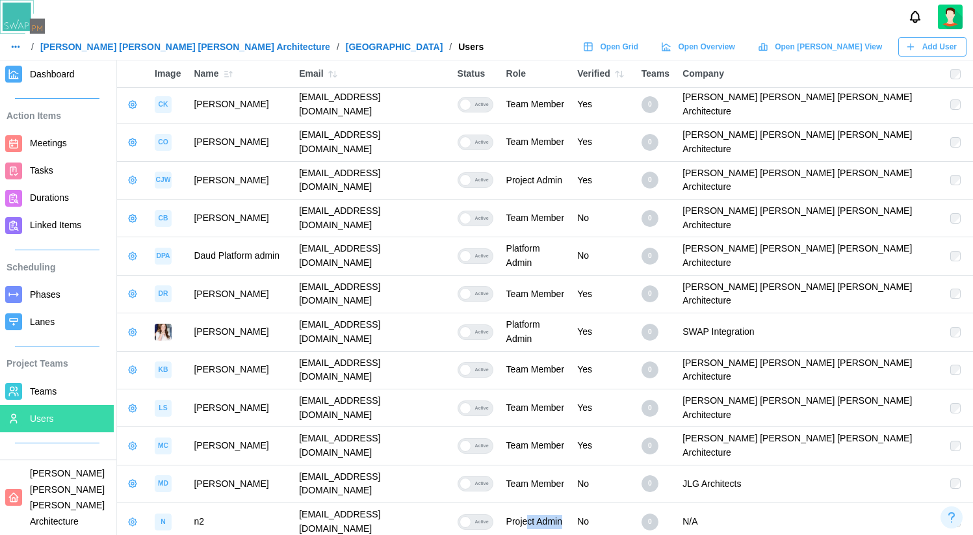
drag, startPoint x: 661, startPoint y: 303, endPoint x: 626, endPoint y: 303, distance: 35.7
click at [562, 515] on div "Project Admin" at bounding box center [534, 522] width 56 height 14
drag, startPoint x: 667, startPoint y: 328, endPoint x: 624, endPoint y: 327, distance: 42.9
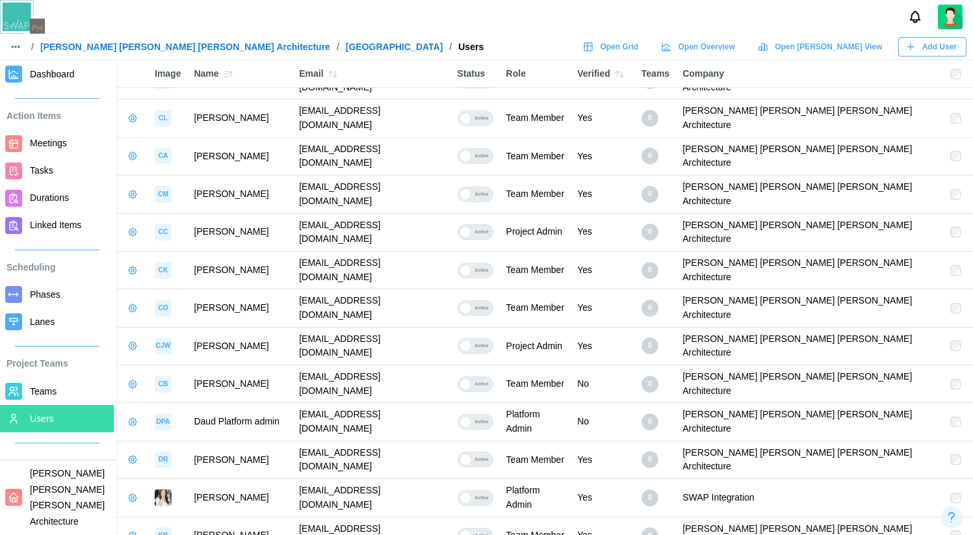
scroll to position [0, 0]
